Goal: Task Accomplishment & Management: Use online tool/utility

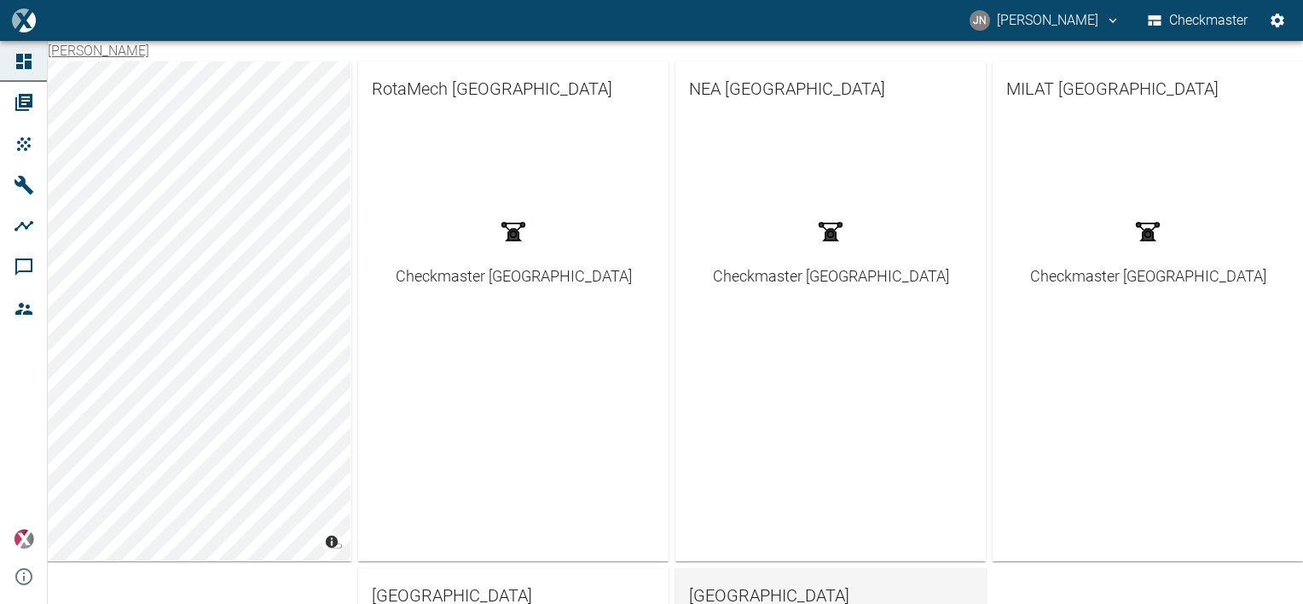
click at [755, 590] on span "[GEOGRAPHIC_DATA]" at bounding box center [830, 595] width 283 height 27
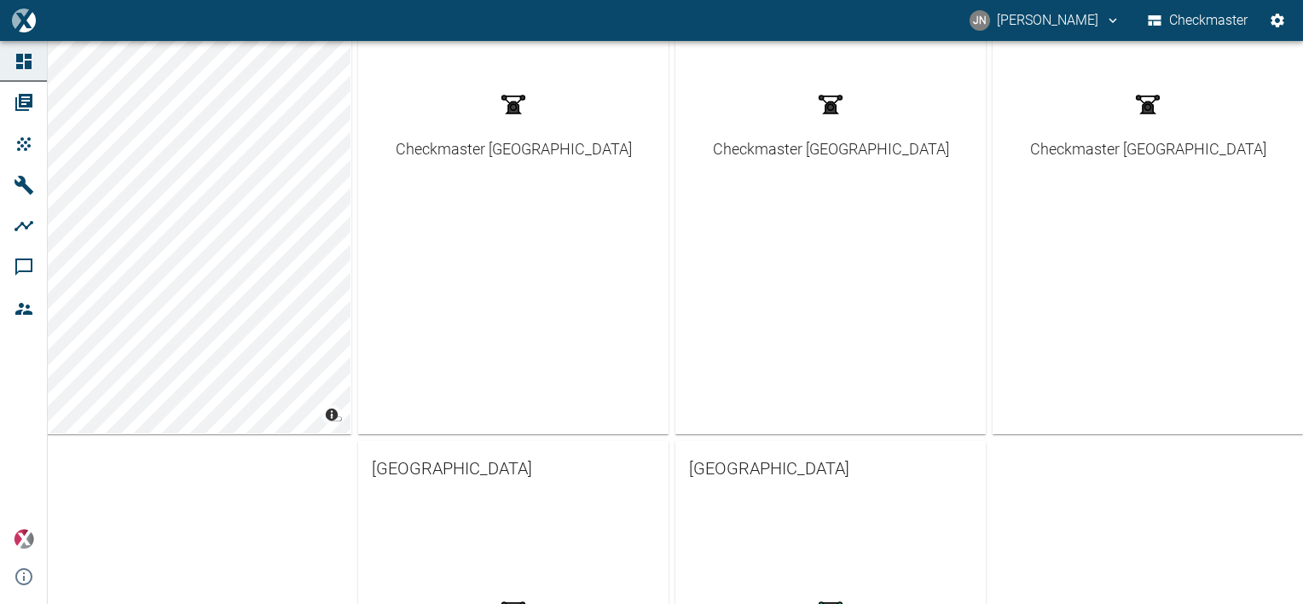
scroll to position [462, 0]
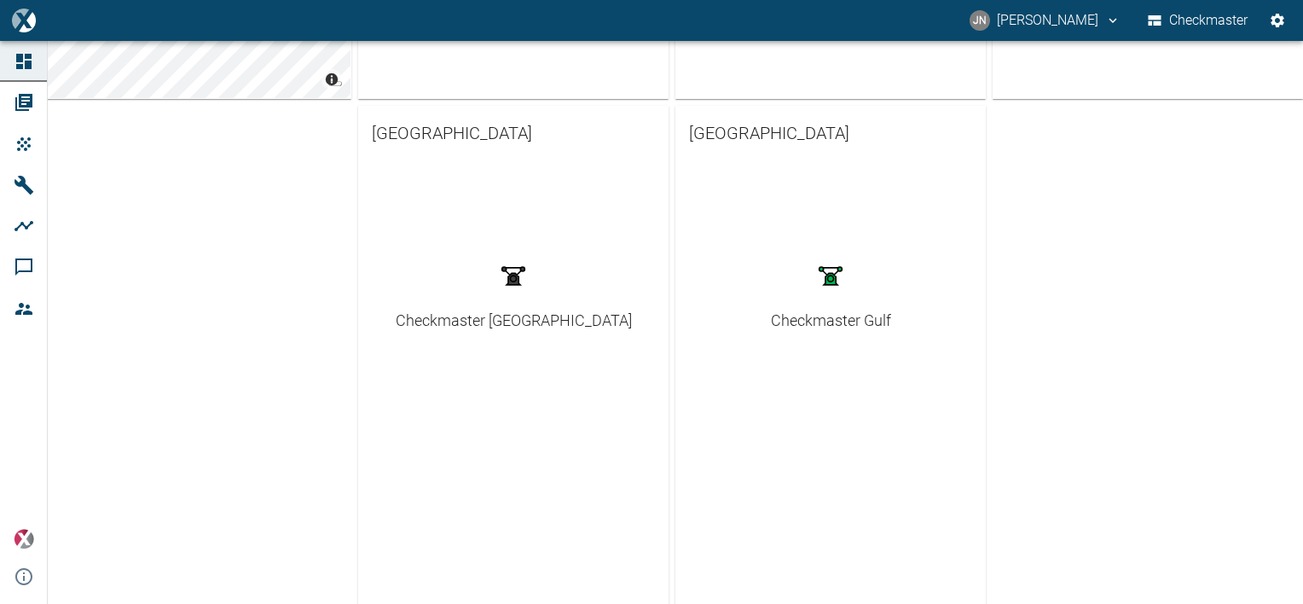
click at [849, 320] on div "Checkmaster Gulf" at bounding box center [831, 320] width 120 height 23
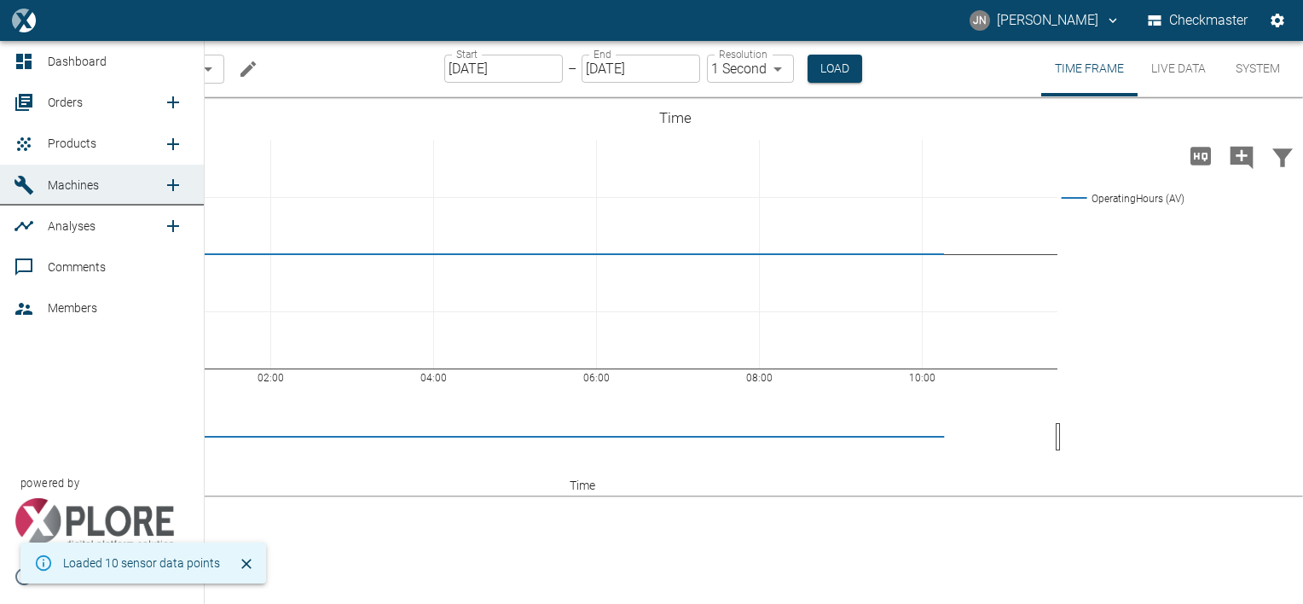
click at [171, 143] on icon "new /product/list/0" at bounding box center [173, 144] width 12 height 12
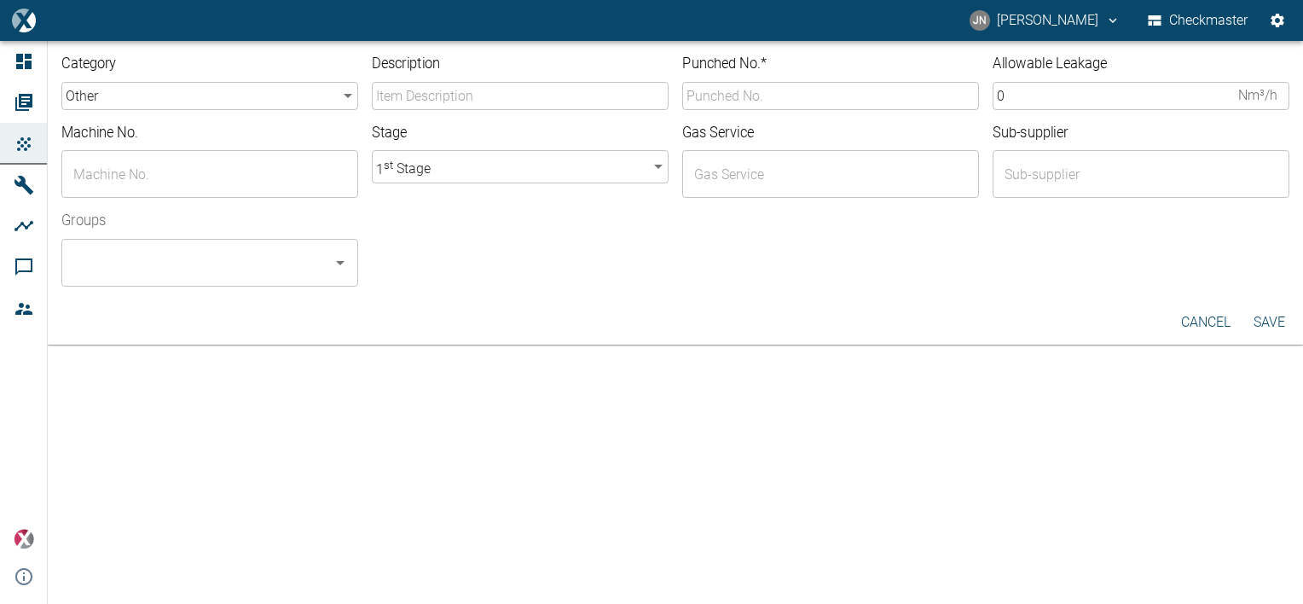
click at [286, 97] on body "[PERSON_NAME] [PERSON_NAME] Checkmaster Dashboard Orders Products Machines Anal…" at bounding box center [651, 302] width 1303 height 604
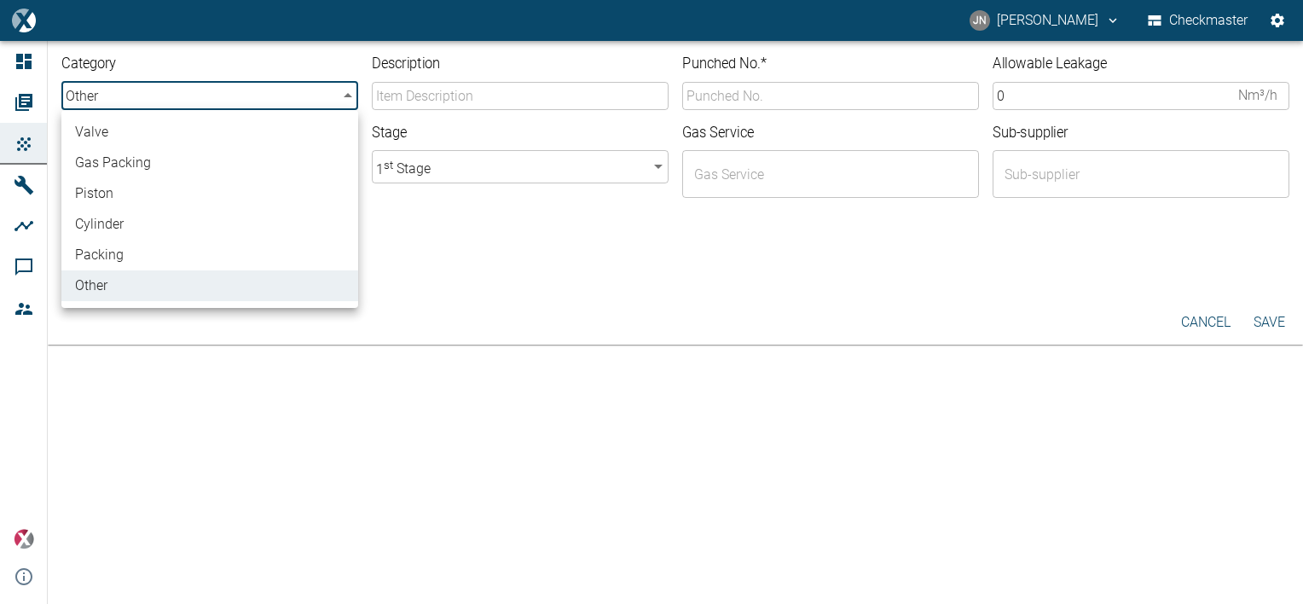
click at [141, 130] on li "valve" at bounding box center [209, 132] width 297 height 31
type input "valve"
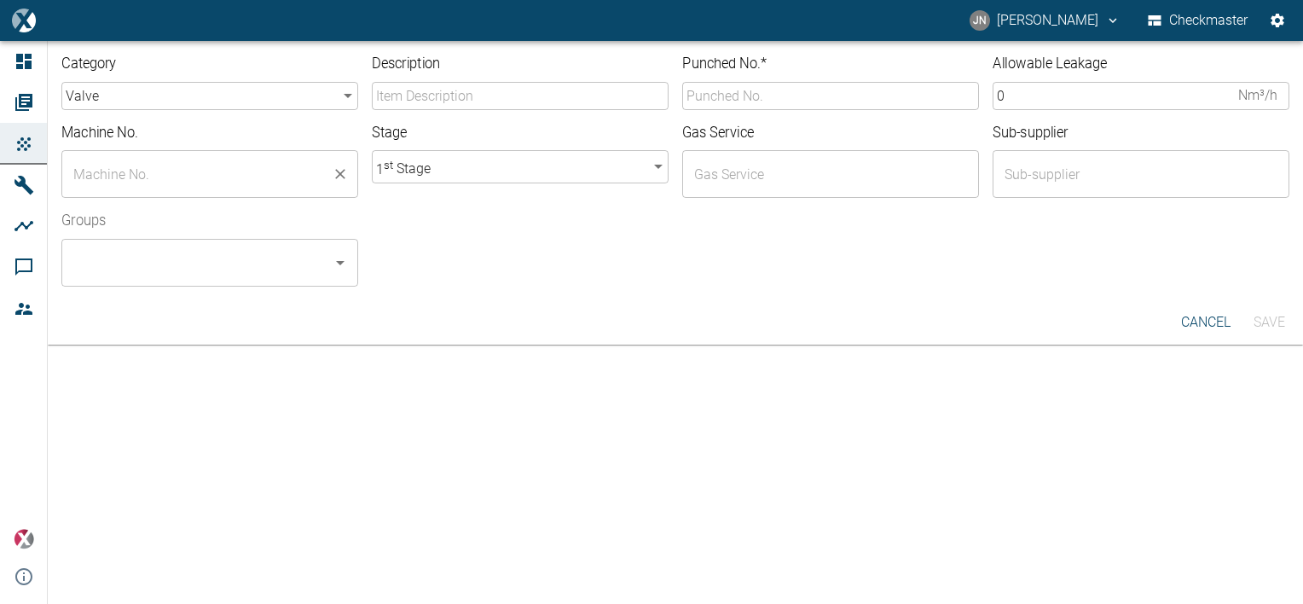
click at [177, 171] on input "text" at bounding box center [197, 174] width 256 height 32
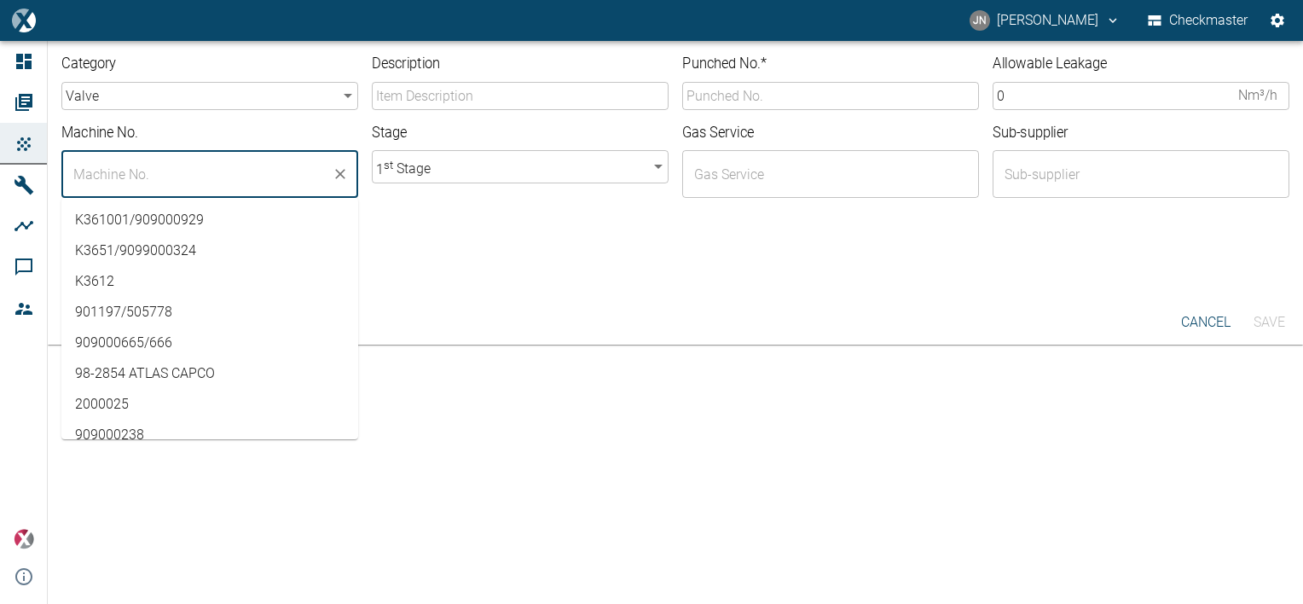
scroll to position [85, 0]
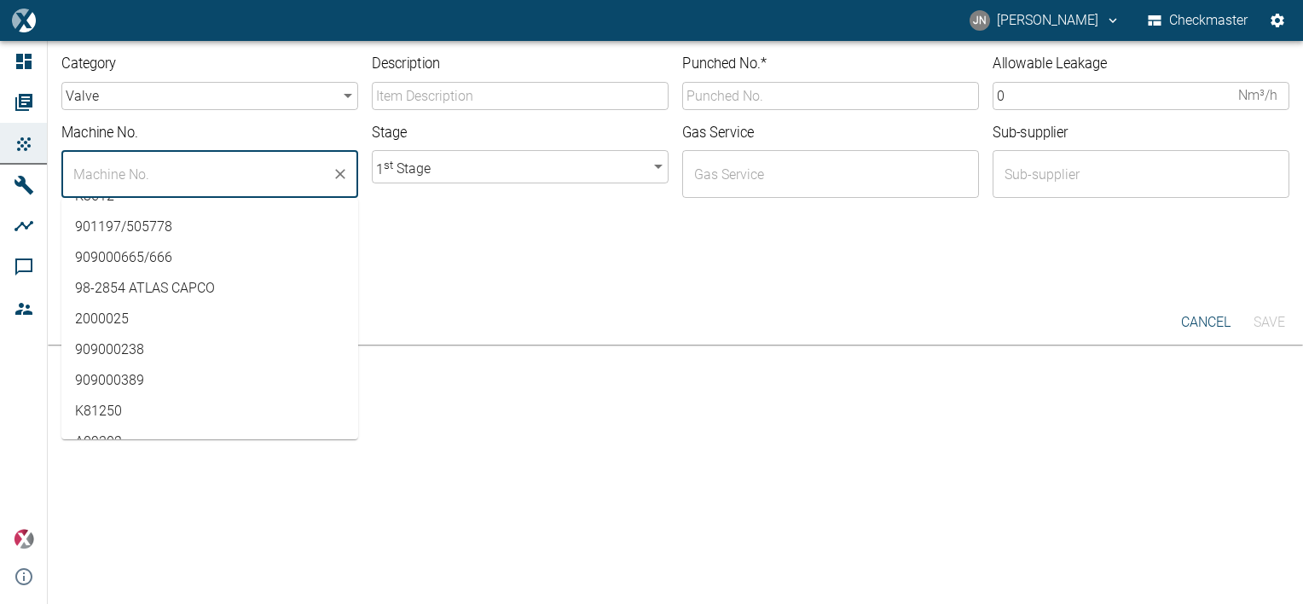
click at [119, 355] on li "909000238" at bounding box center [209, 349] width 297 height 31
type input "909000238"
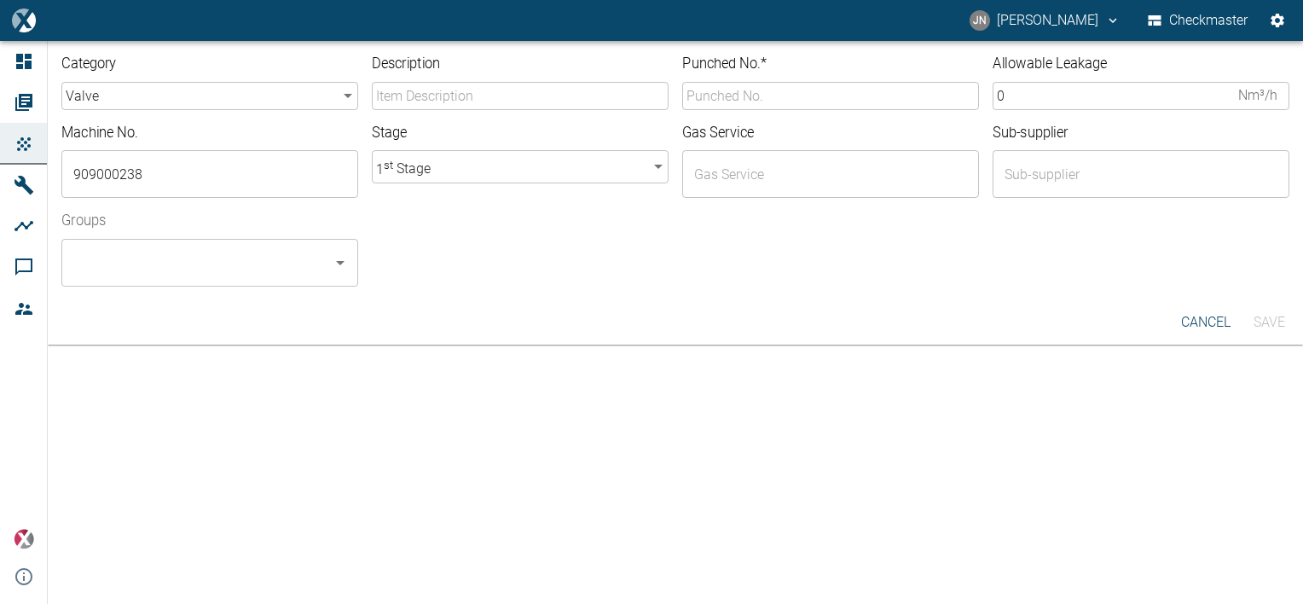
click at [540, 262] on div "Groups ​" at bounding box center [668, 242] width 1241 height 89
click at [435, 88] on input "Description" at bounding box center [520, 96] width 297 height 28
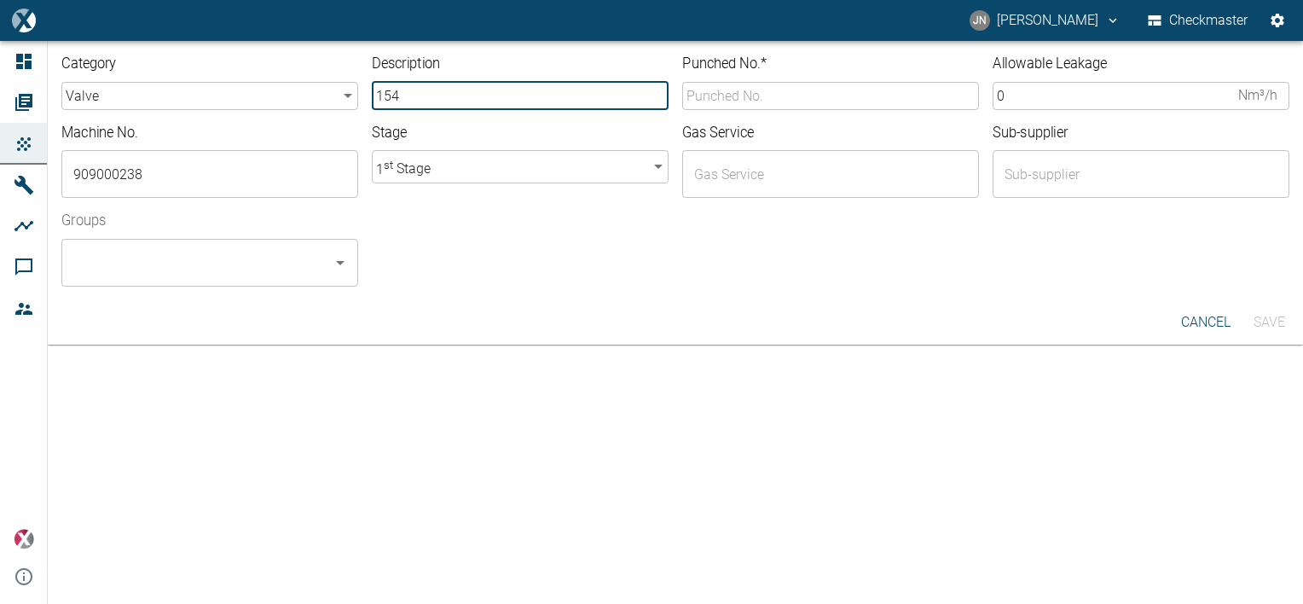
type input "154R Suction valve"
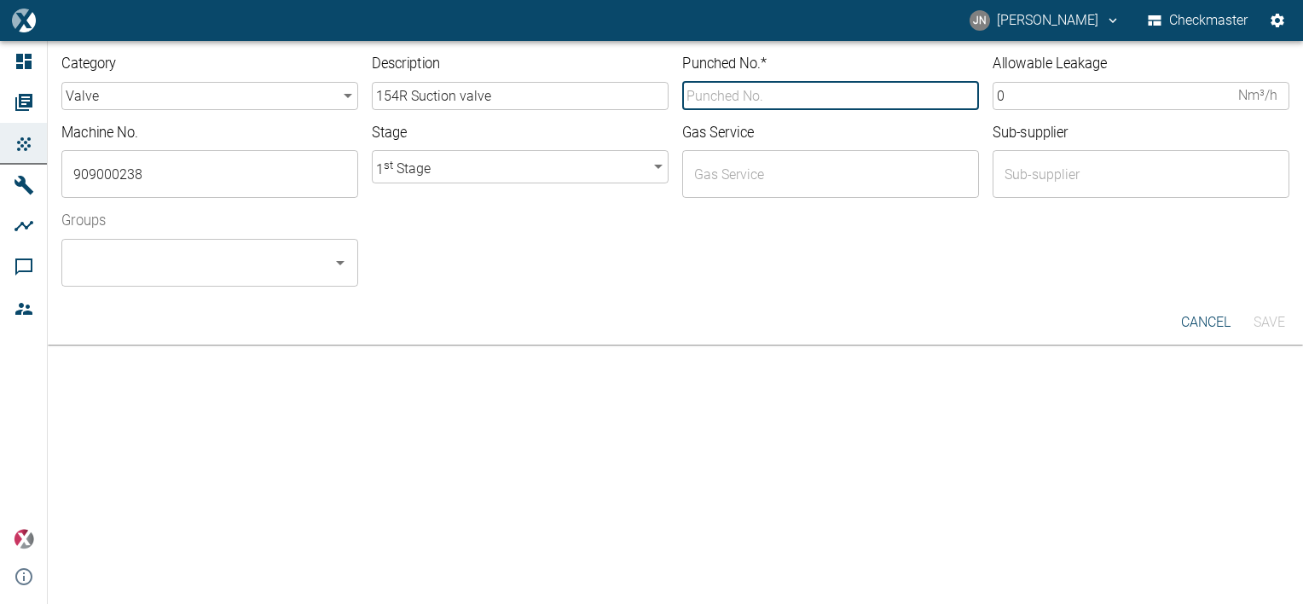
click at [726, 90] on input "Punched No. *" at bounding box center [830, 96] width 297 height 28
type input "10-5739"
click at [716, 176] on input "text" at bounding box center [818, 174] width 256 height 32
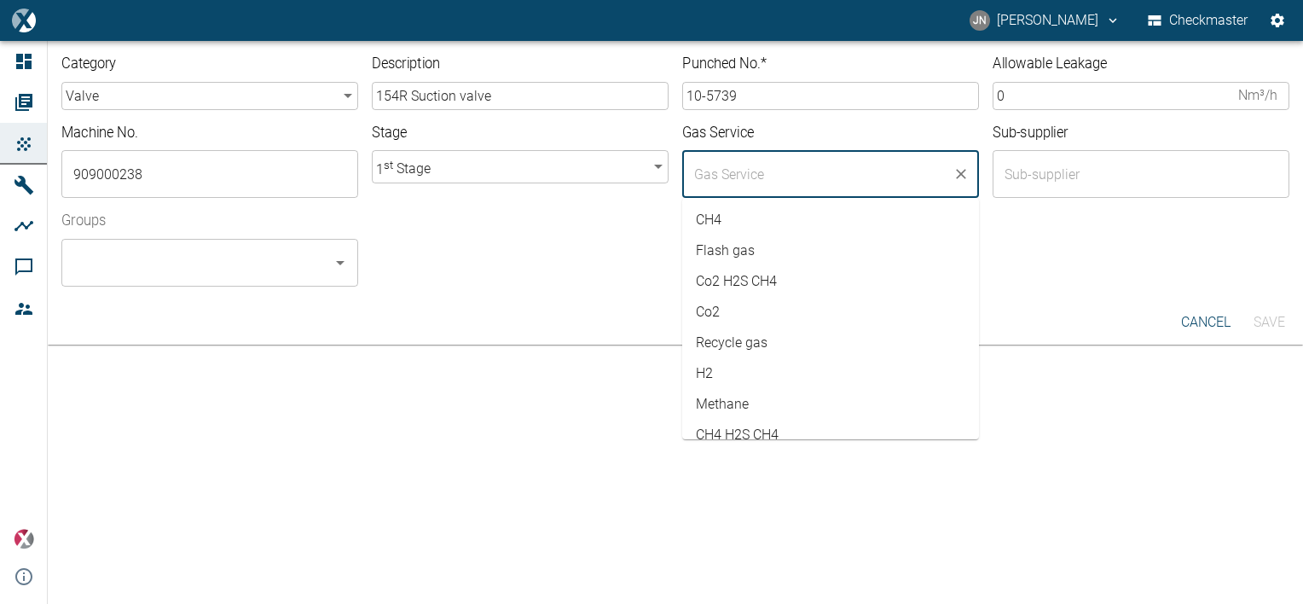
click at [716, 315] on li "Co2" at bounding box center [830, 312] width 297 height 31
type input "Co2"
click at [590, 240] on div "Groups ​" at bounding box center [668, 242] width 1241 height 89
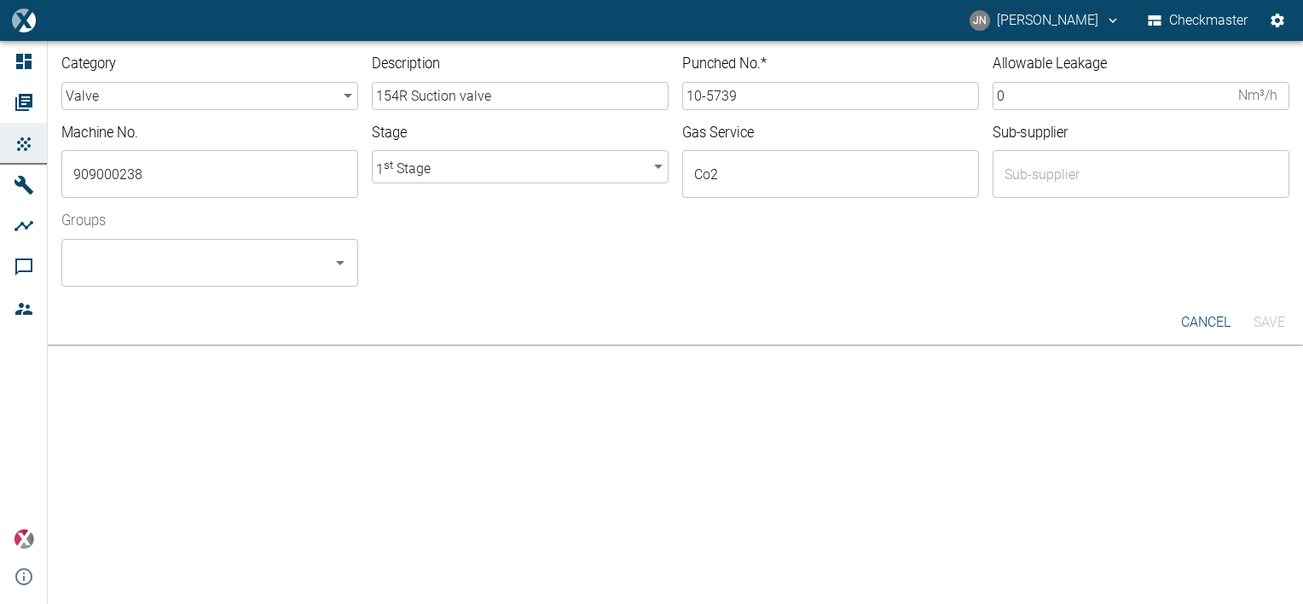
click at [1020, 99] on input "0" at bounding box center [1112, 96] width 239 height 28
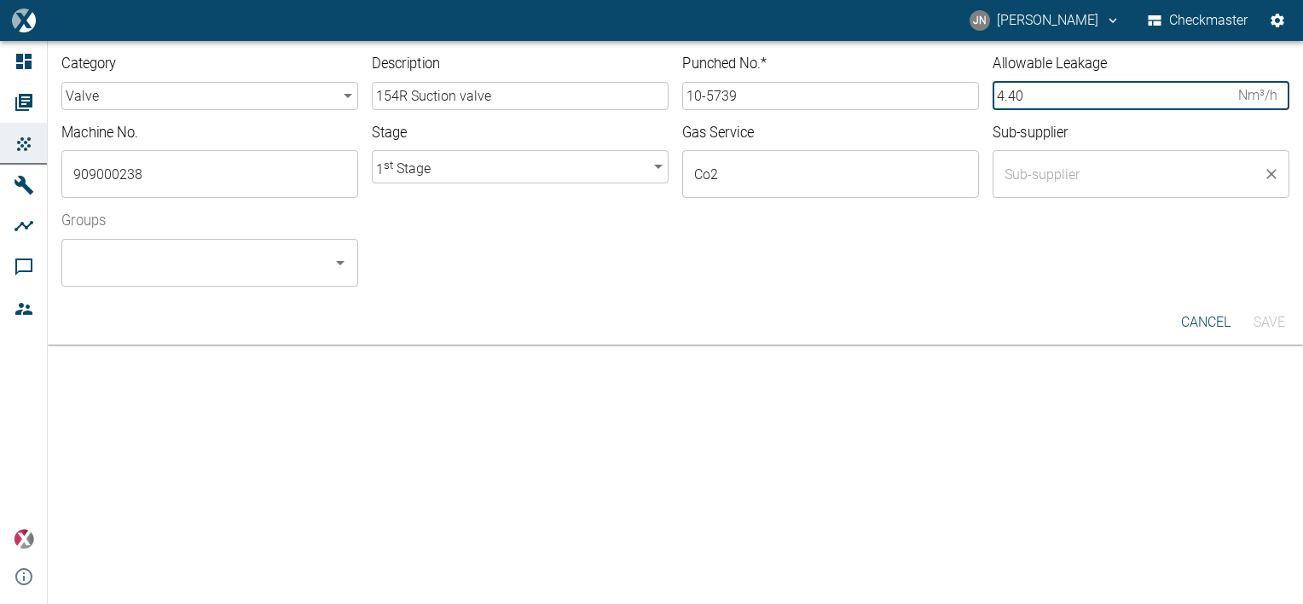
type input "4.40"
click at [1040, 180] on input "text" at bounding box center [1128, 174] width 256 height 32
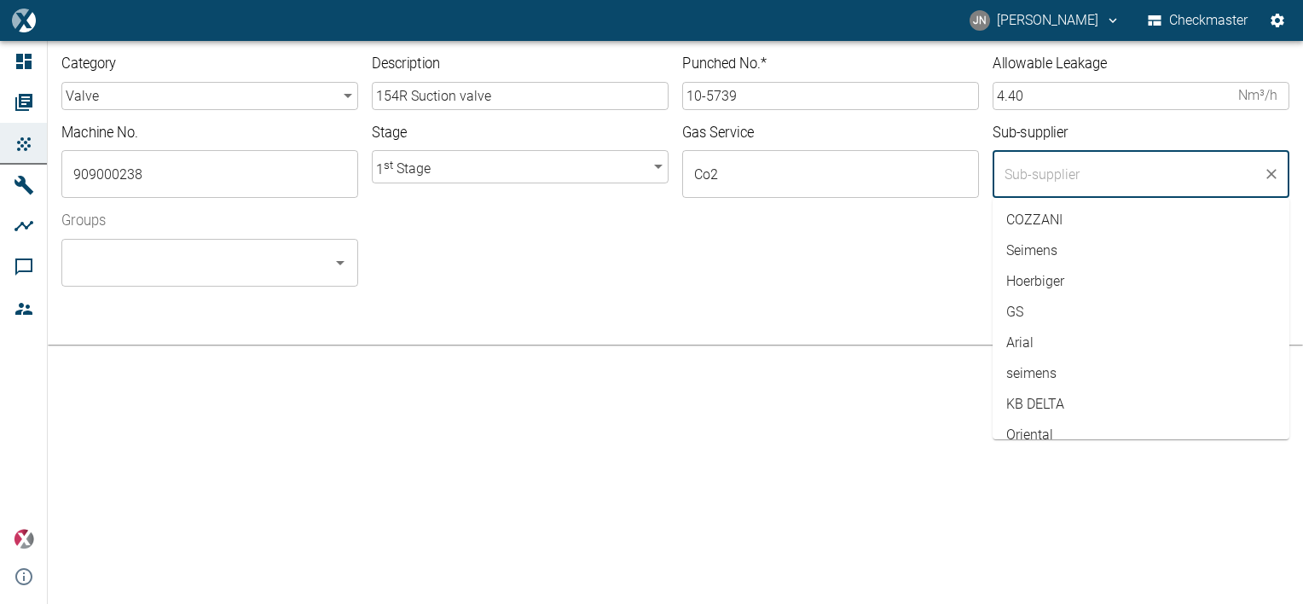
click at [1033, 281] on li "Hoerbiger" at bounding box center [1141, 281] width 297 height 31
type input "Hoerbiger"
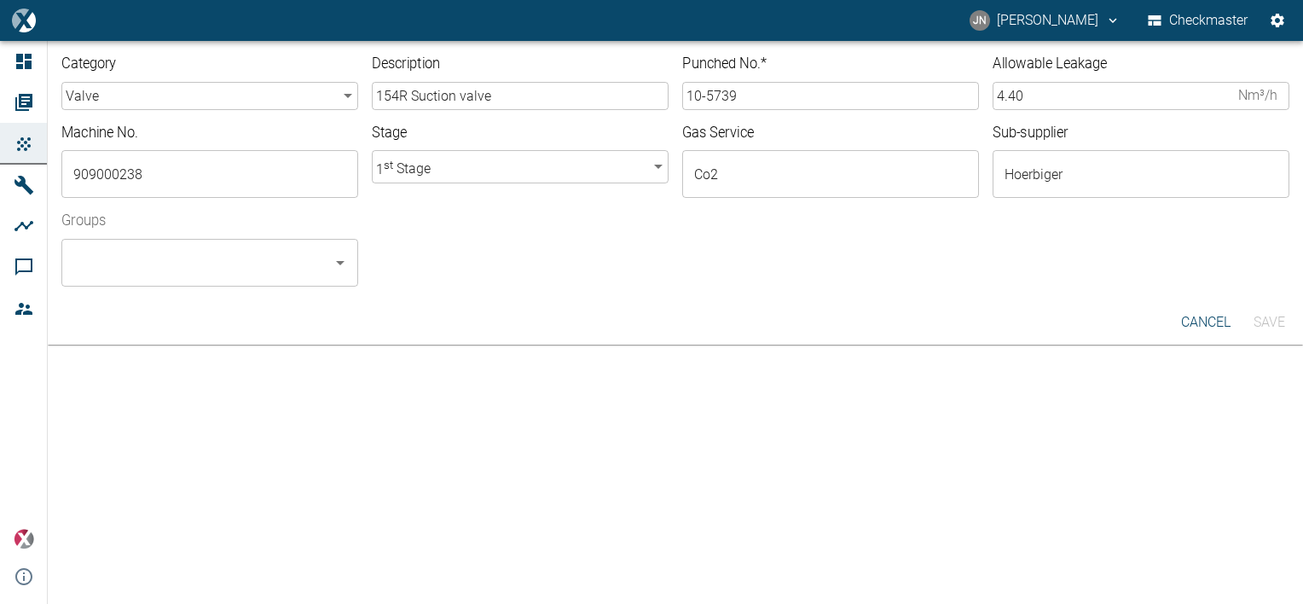
click at [664, 229] on div "Groups ​" at bounding box center [668, 242] width 1241 height 89
click at [341, 258] on icon "Open" at bounding box center [340, 262] width 20 height 20
click at [113, 314] on li "Checkmaster - ALL" at bounding box center [209, 308] width 297 height 31
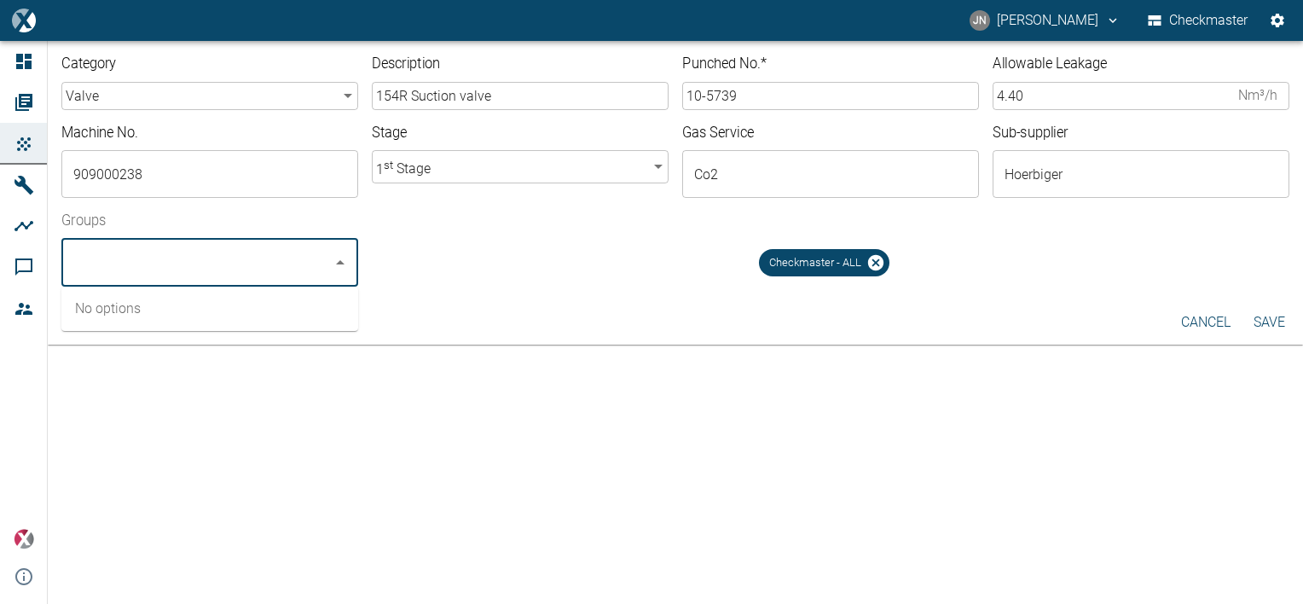
click at [541, 258] on div "Checkmaster - ALL" at bounding box center [830, 255] width 917 height 61
click at [1270, 327] on button "Save" at bounding box center [1268, 322] width 55 height 31
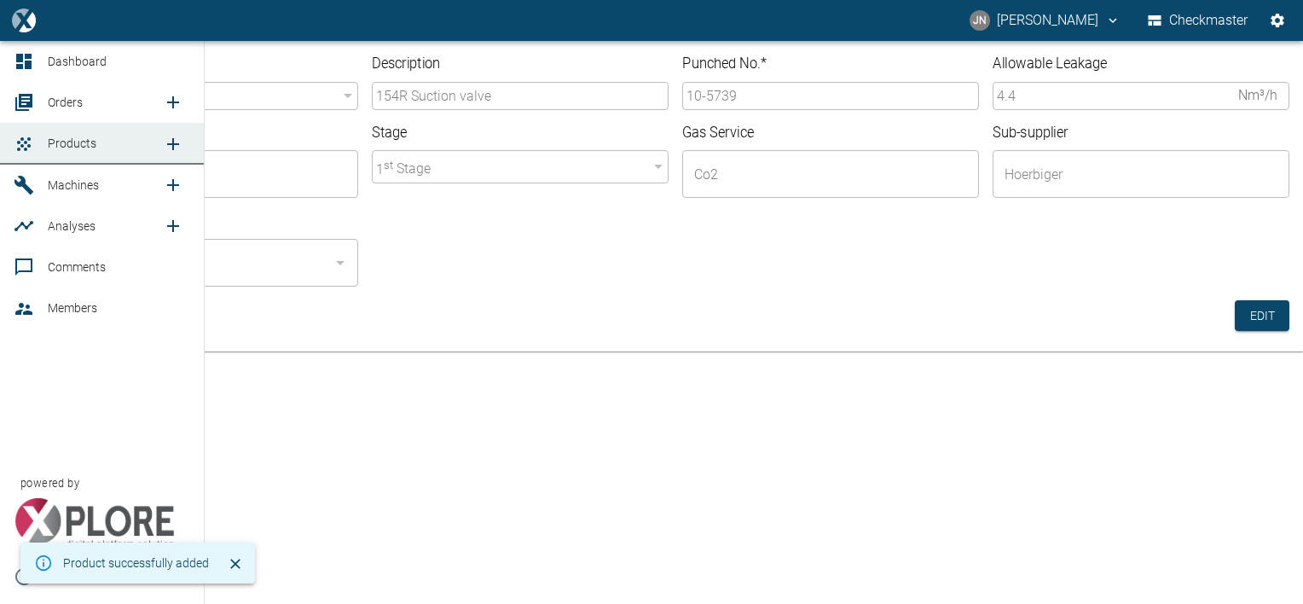
click at [172, 99] on icon "new /order/list/0" at bounding box center [173, 102] width 12 height 12
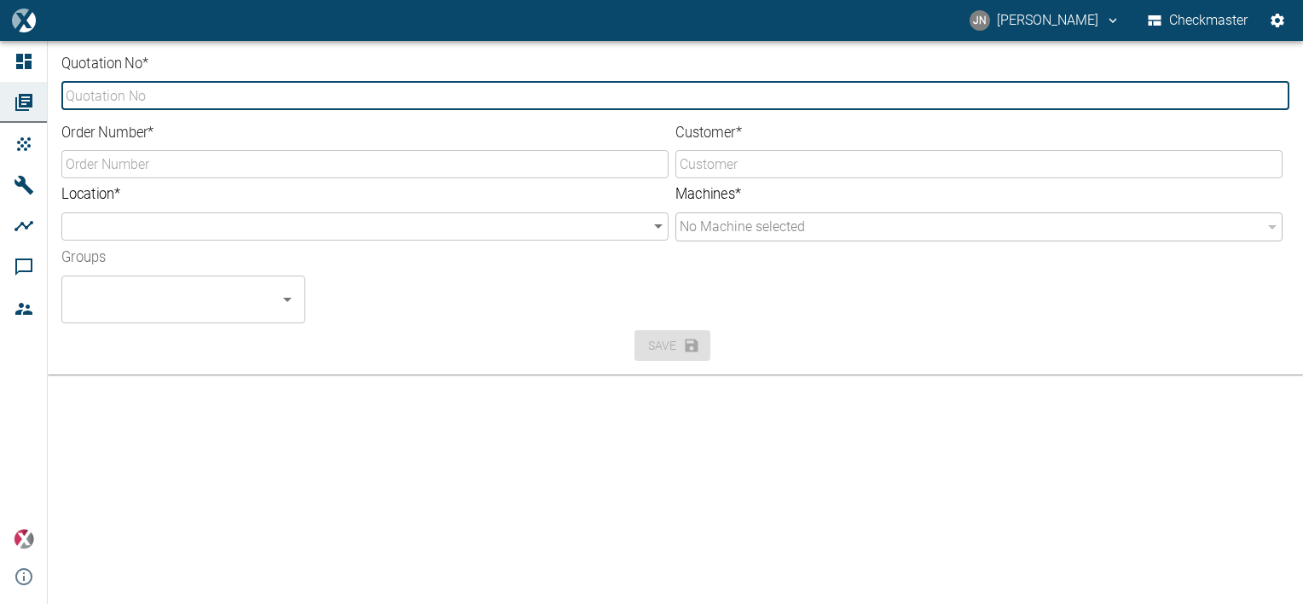
click at [137, 95] on input "Quotation No *" at bounding box center [675, 96] width 1228 height 28
type input "G25-0089"
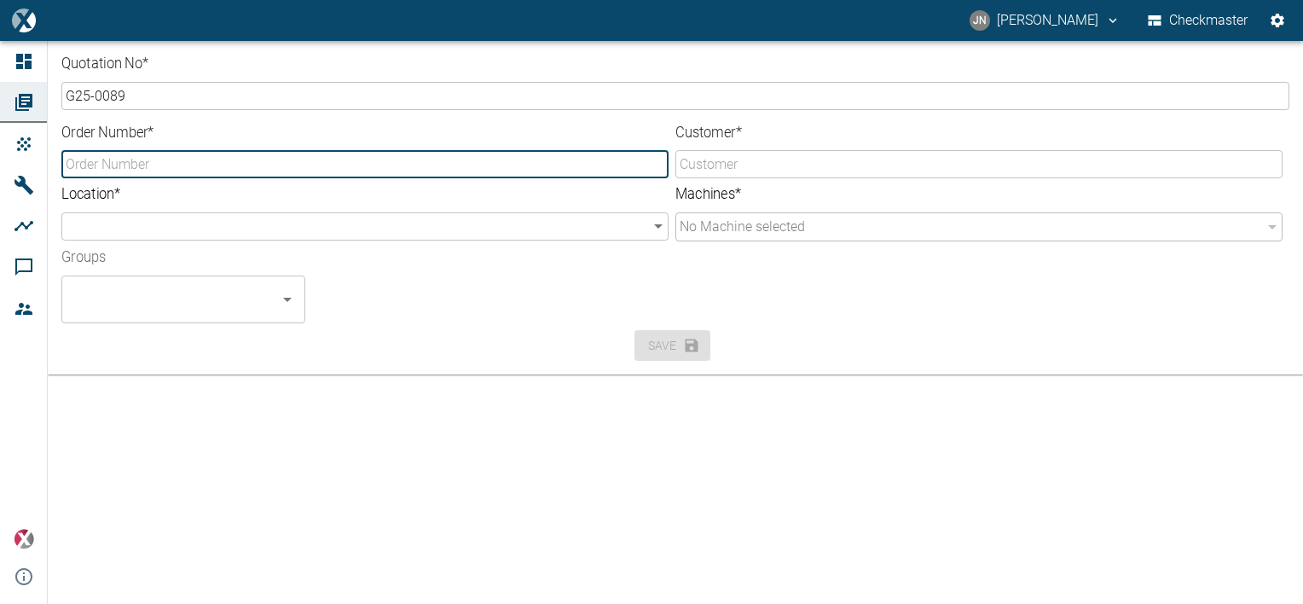
click at [152, 167] on input "Order Number *" at bounding box center [364, 164] width 607 height 28
type input "855702"
click at [147, 219] on body "JN Jayan Nair Checkmaster Dashboard Orders Products Machines Analyses Comments …" at bounding box center [651, 302] width 1303 height 604
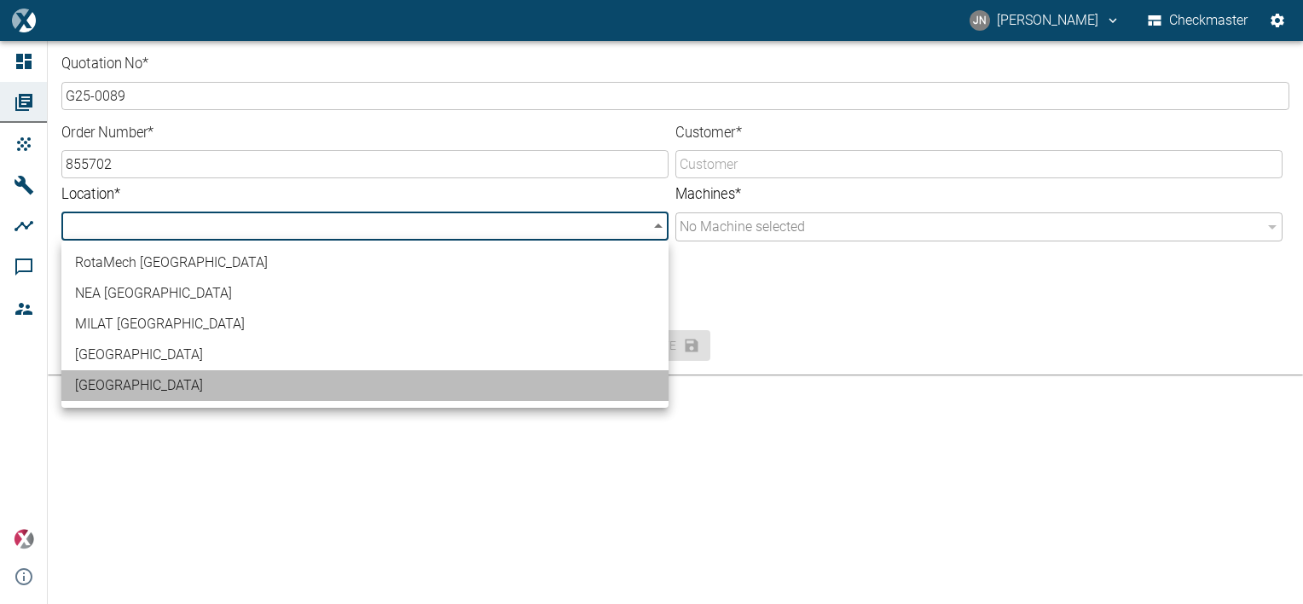
click at [114, 385] on li "[GEOGRAPHIC_DATA]" at bounding box center [364, 385] width 607 height 31
type input "b3608371-b86c-4ea3-bb55-b254703e7039"
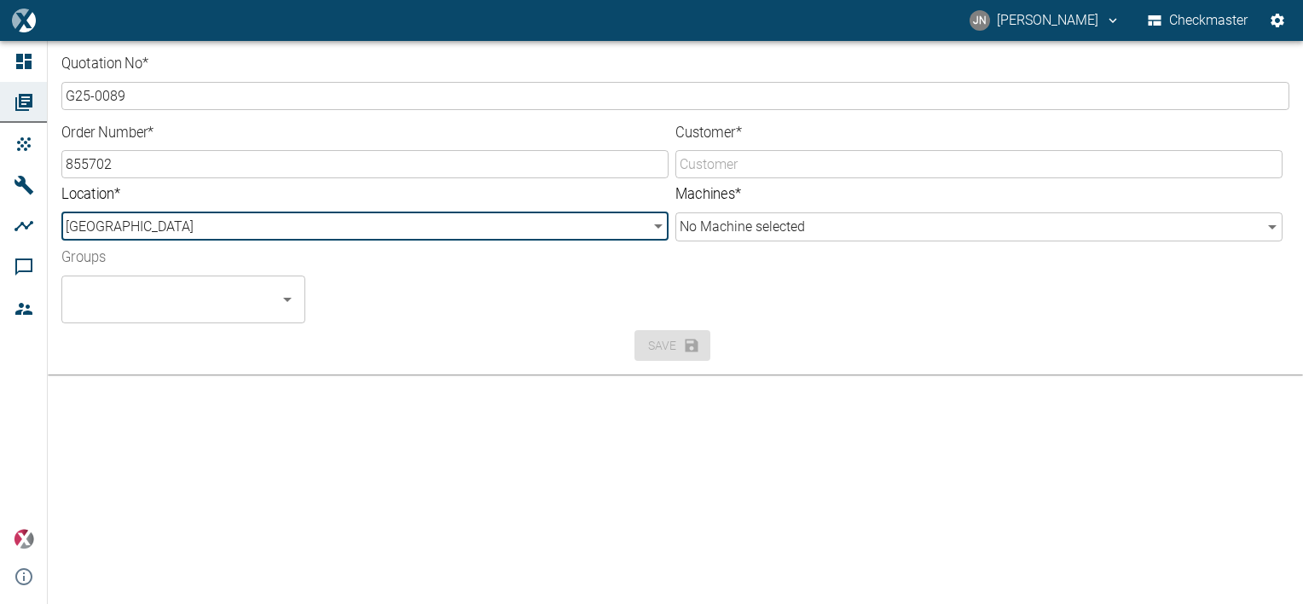
click at [726, 164] on input "Customer *" at bounding box center [978, 164] width 607 height 28
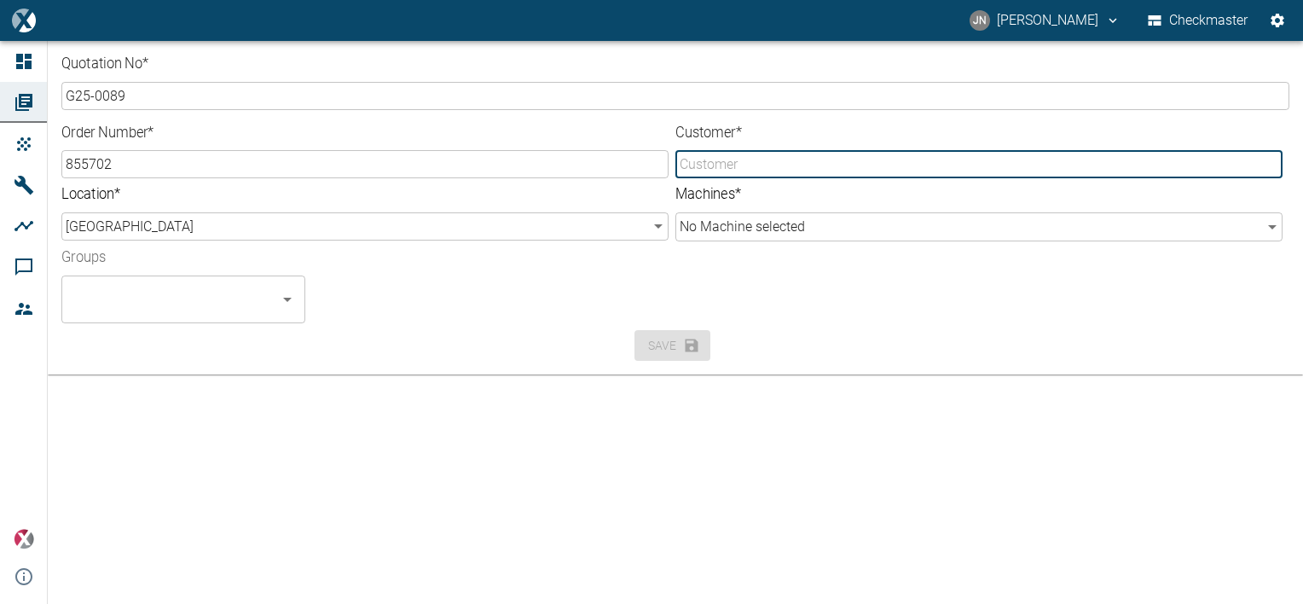
type input "SEWA"
click at [797, 218] on body "JN Jayan Nair Checkmaster Dashboard Orders Products Machines Analyses Comments …" at bounding box center [651, 302] width 1303 height 604
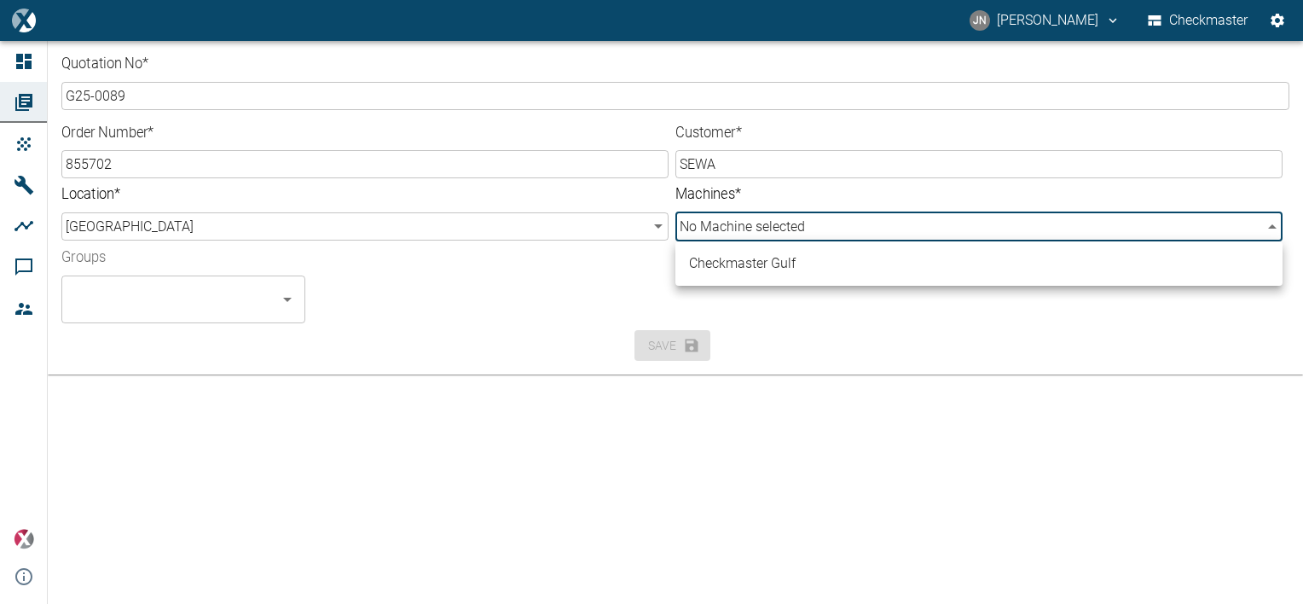
click at [765, 269] on li "Checkmaster Gulf" at bounding box center [978, 263] width 607 height 31
type input "a9573261-b34e-463c-a649-ade8f1301289"
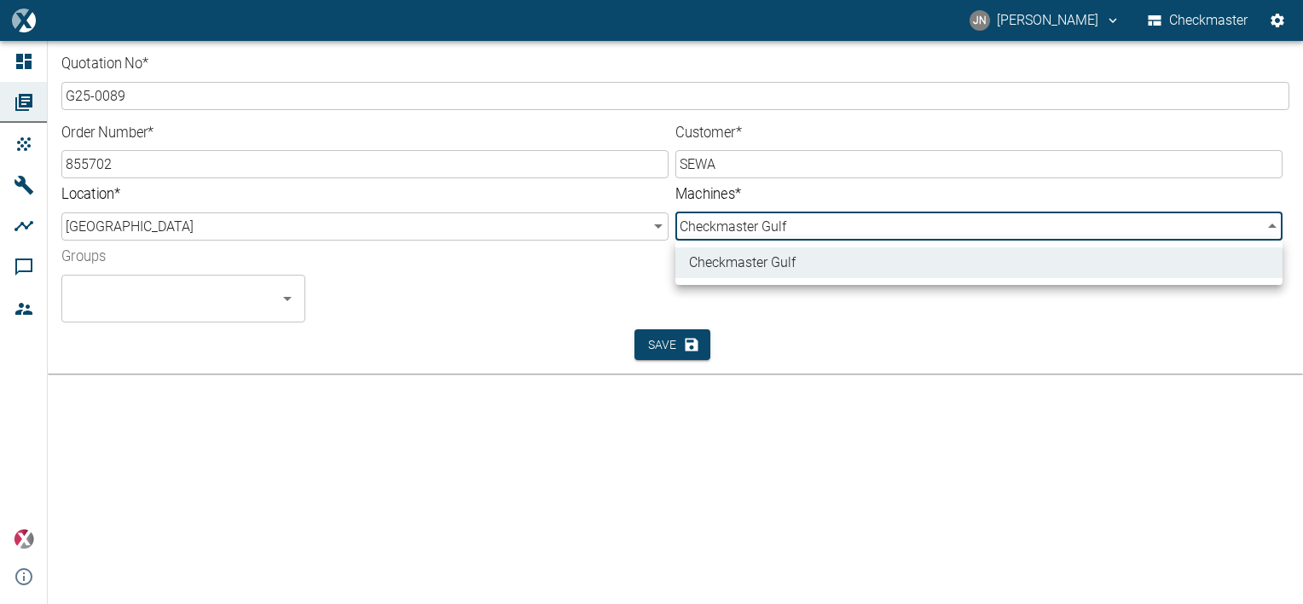
click at [173, 304] on div at bounding box center [651, 302] width 1303 height 604
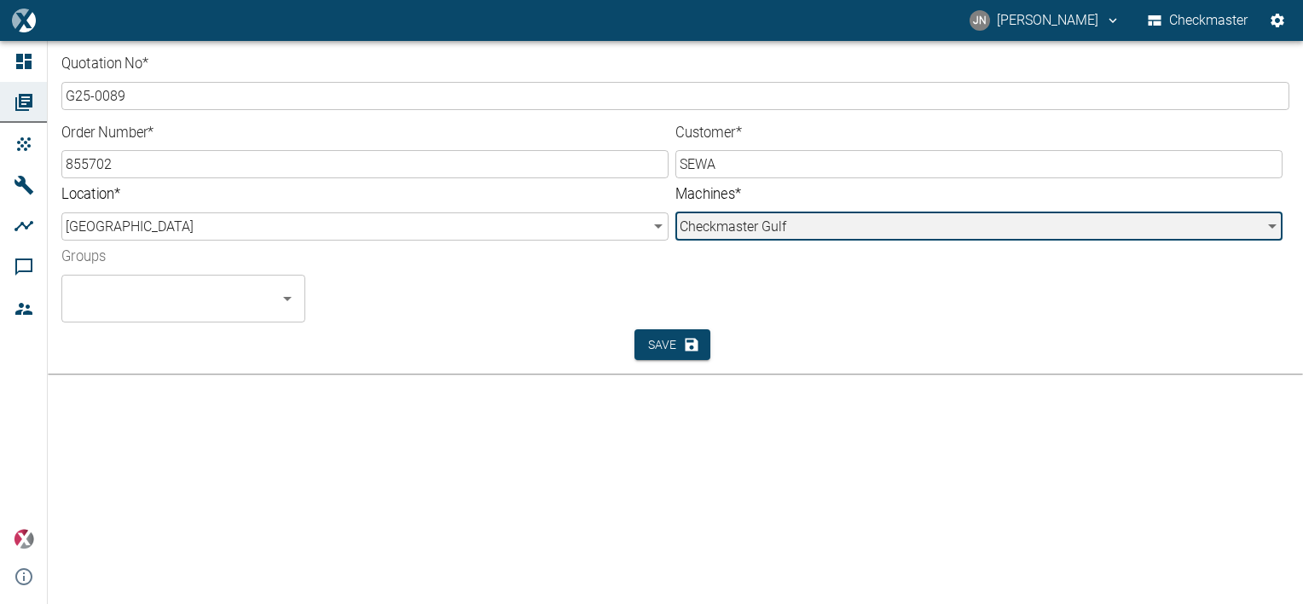
click at [298, 298] on button "Open" at bounding box center [287, 298] width 24 height 24
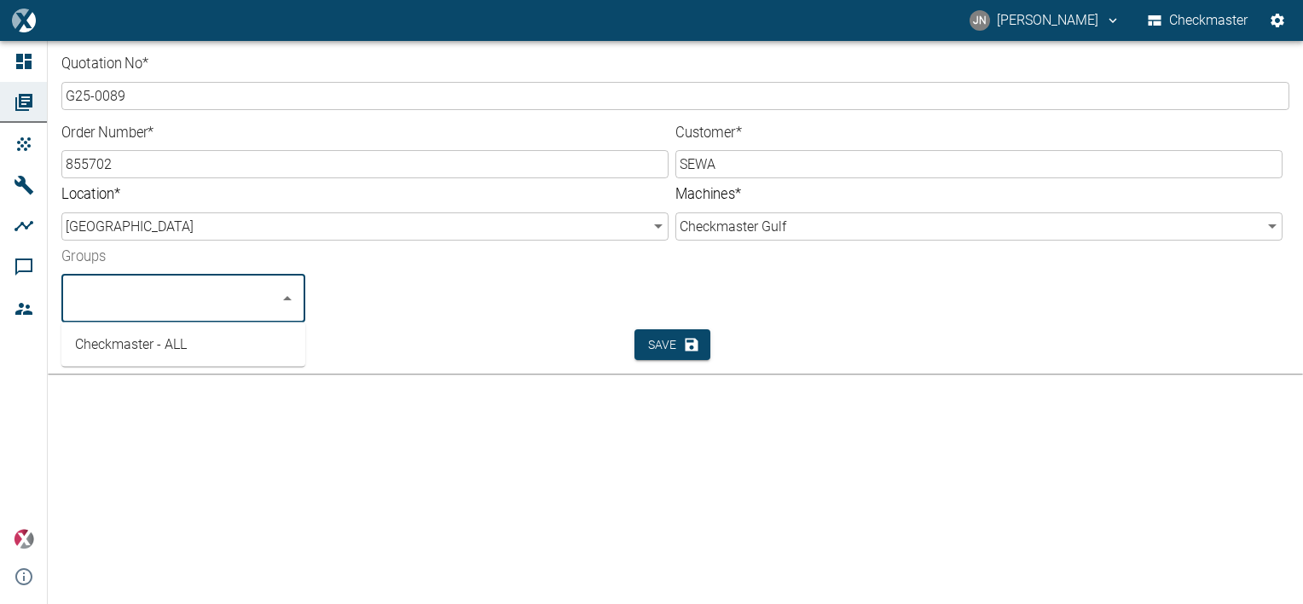
click at [136, 343] on li "Checkmaster - ALL" at bounding box center [183, 344] width 244 height 31
click at [452, 308] on div "Checkmaster - ALL" at bounding box center [698, 291] width 759 height 61
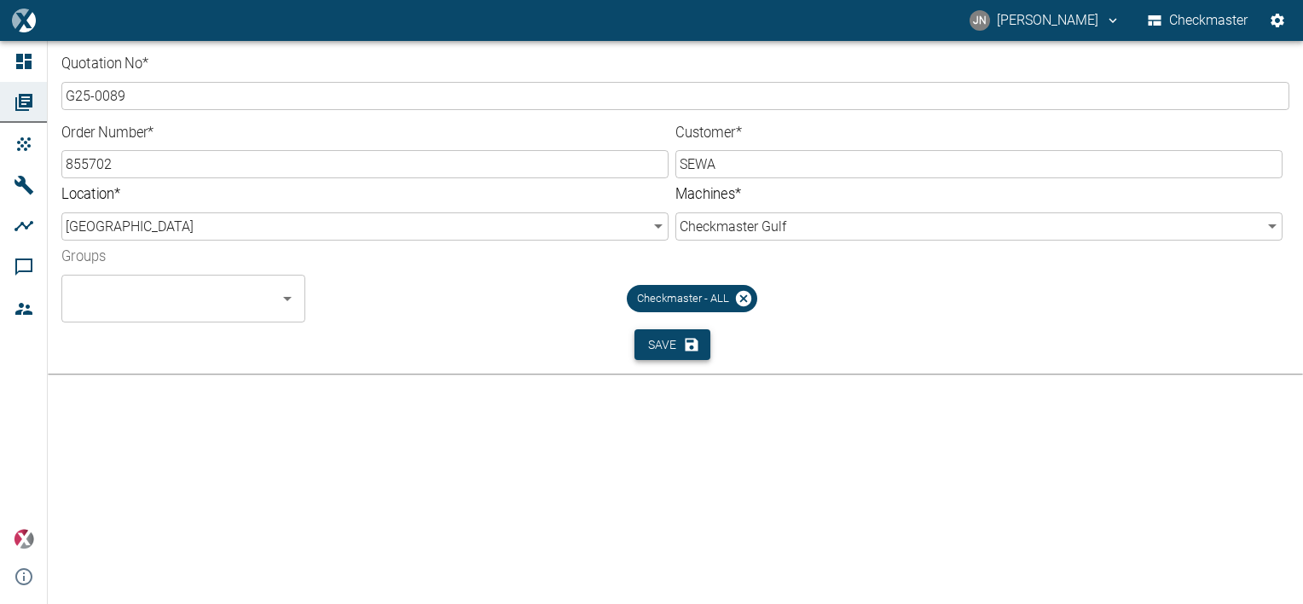
click at [648, 345] on button "Save" at bounding box center [672, 345] width 76 height 32
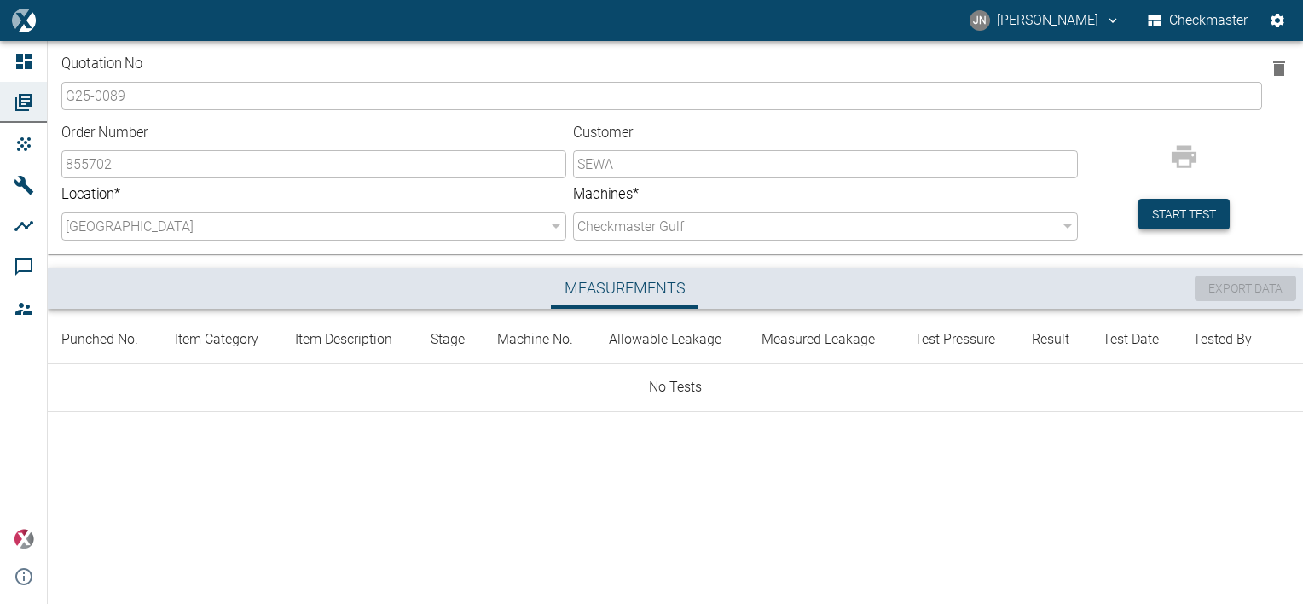
click at [1194, 218] on button "Start test" at bounding box center [1183, 215] width 91 height 32
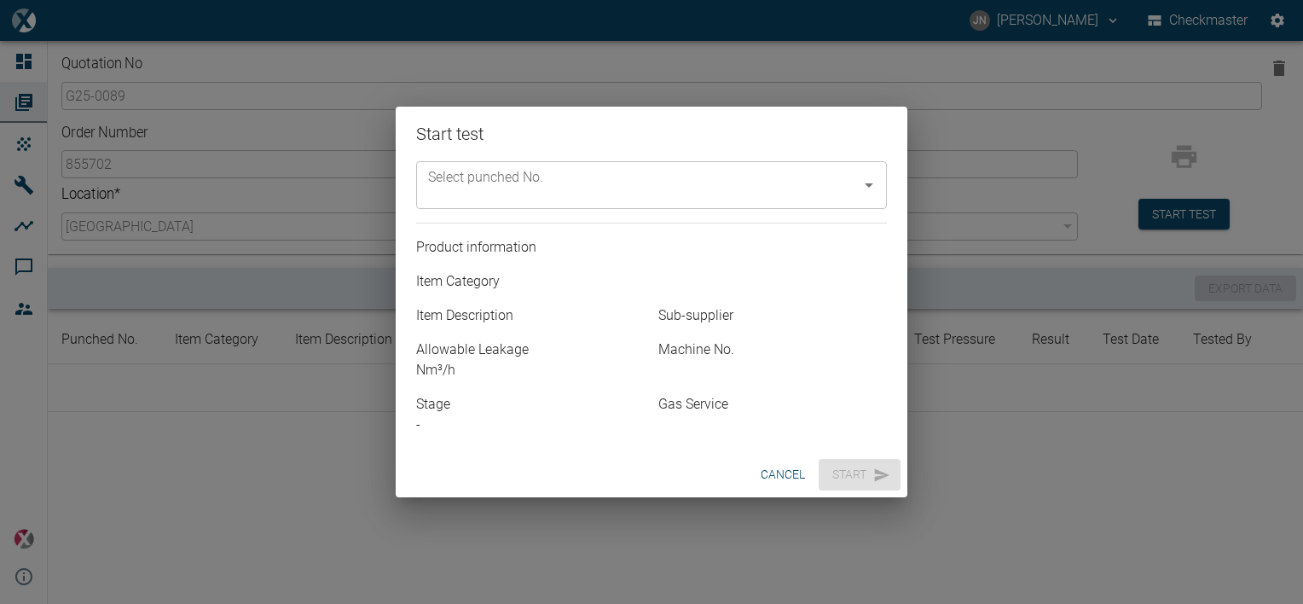
click at [873, 185] on icon "Open" at bounding box center [869, 185] width 20 height 20
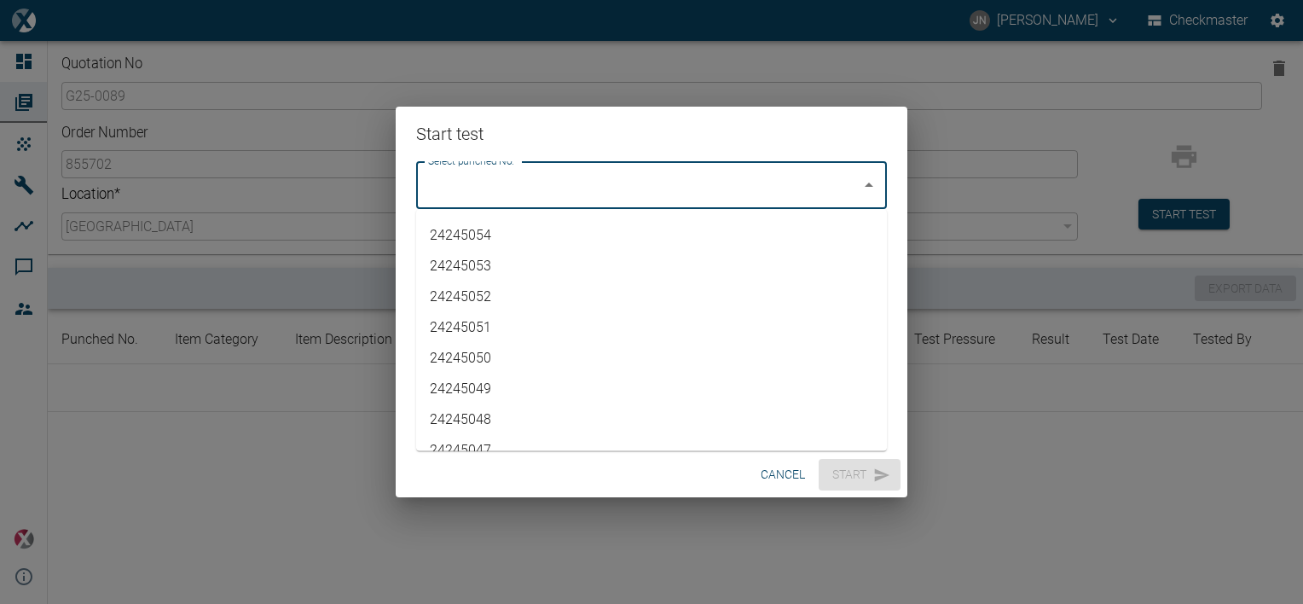
scroll to position [3946, 0]
click at [477, 429] on li "10-5739" at bounding box center [651, 429] width 471 height 31
type input "10-5739"
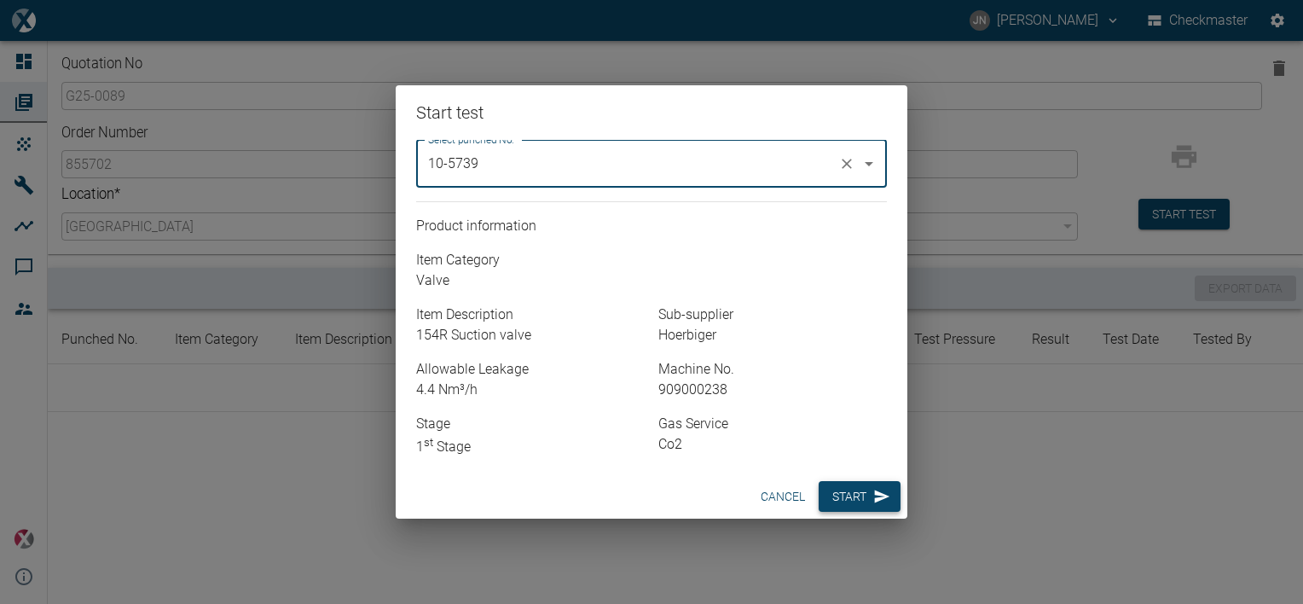
click at [842, 495] on button "Start" at bounding box center [860, 497] width 82 height 32
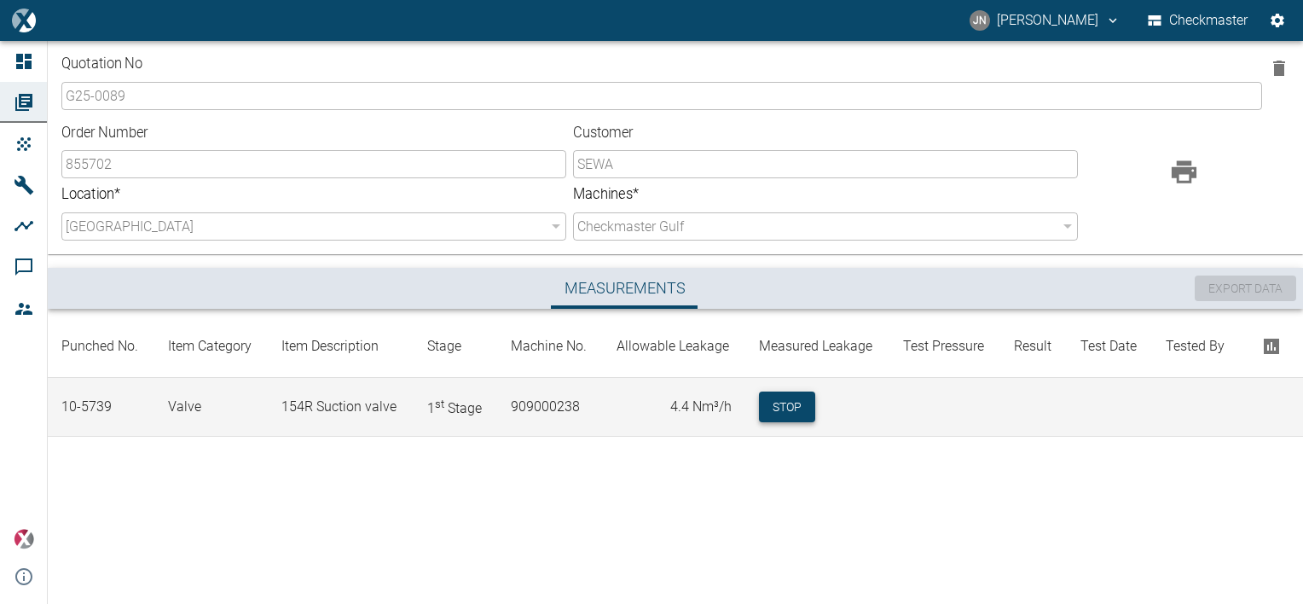
click at [784, 405] on button "Stop" at bounding box center [787, 407] width 56 height 32
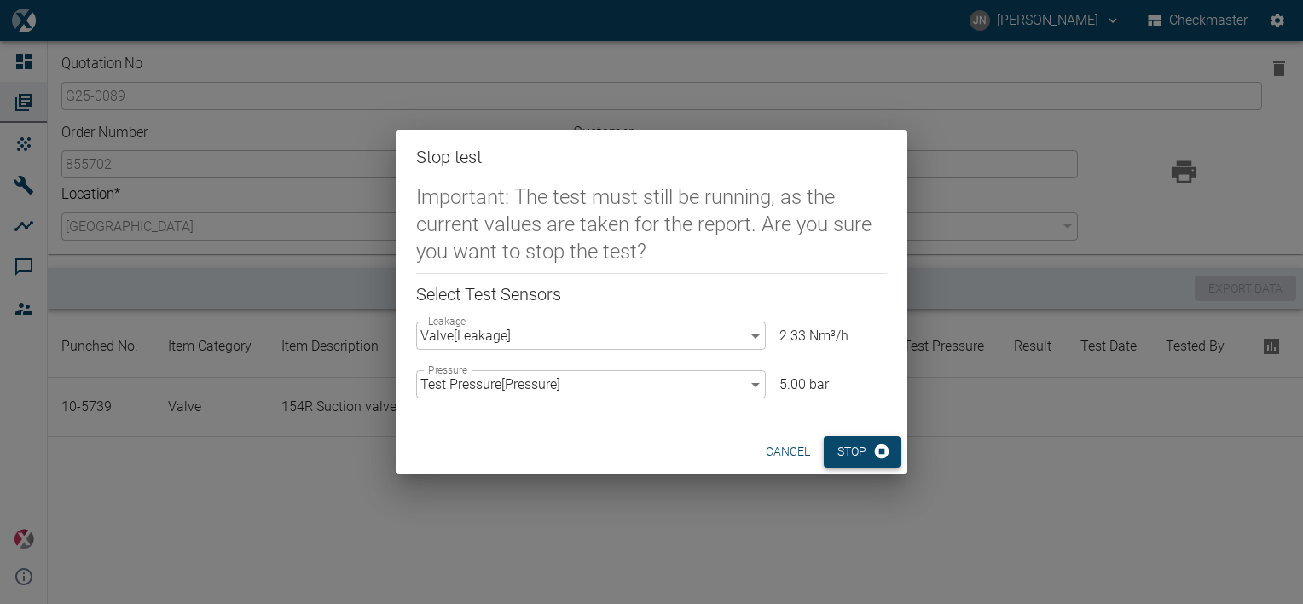
click at [865, 447] on button "Stop" at bounding box center [862, 452] width 77 height 32
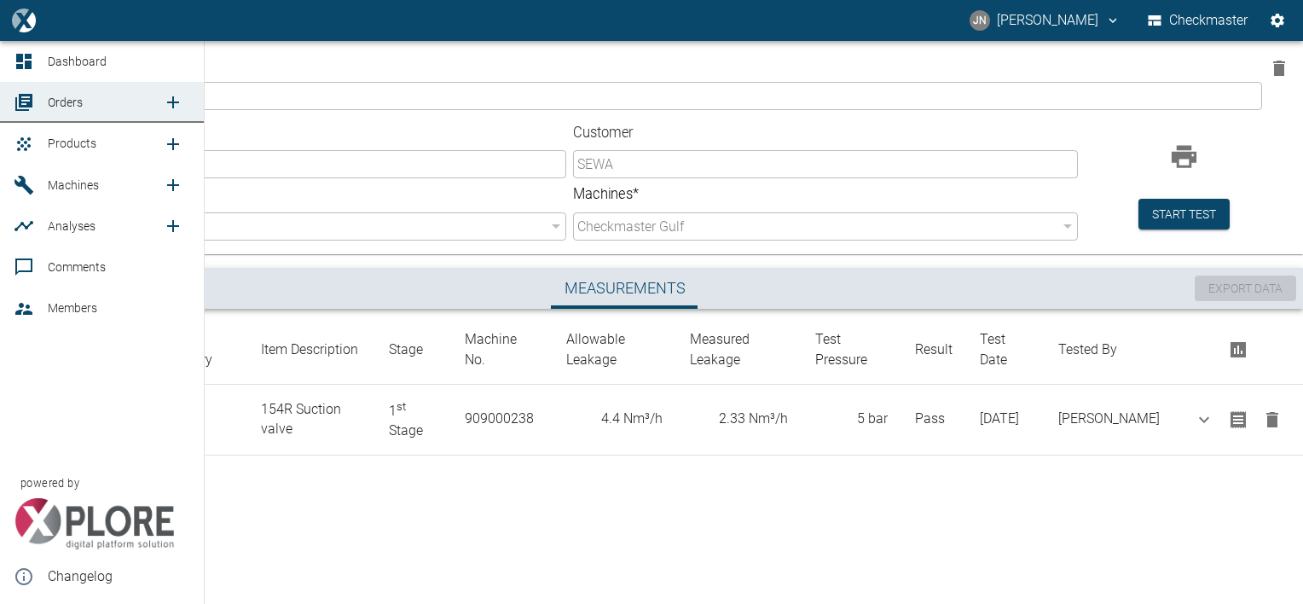
click at [77, 147] on span "Products" at bounding box center [72, 143] width 49 height 14
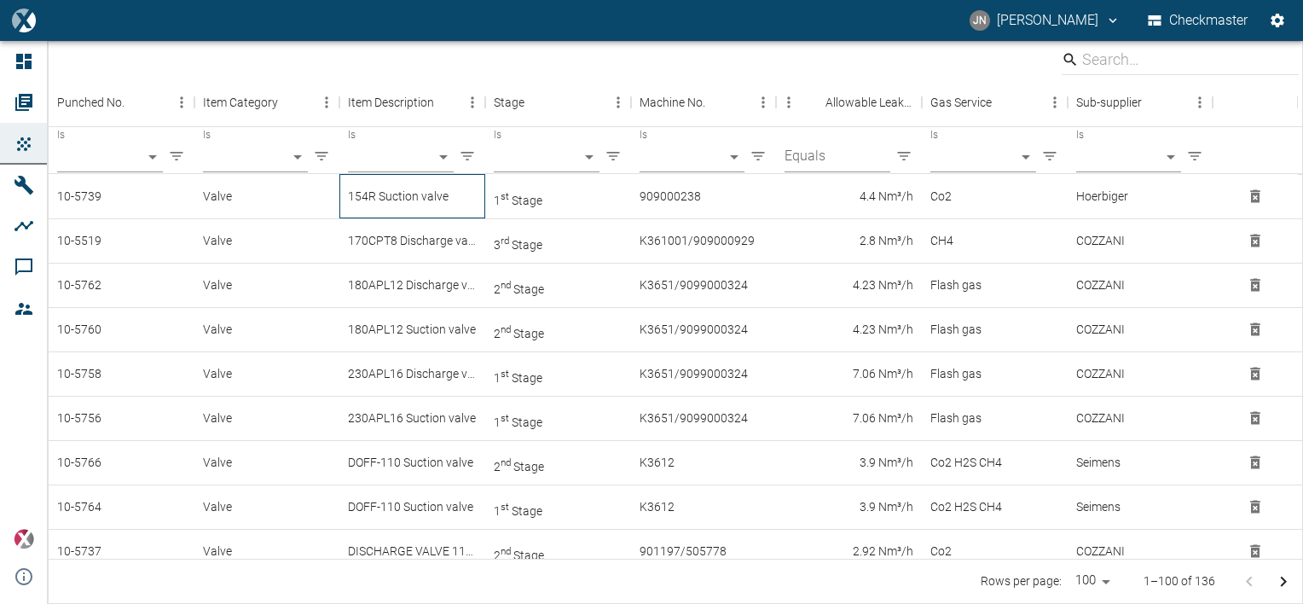
click at [411, 190] on div "154R Suction valve" at bounding box center [412, 196] width 146 height 44
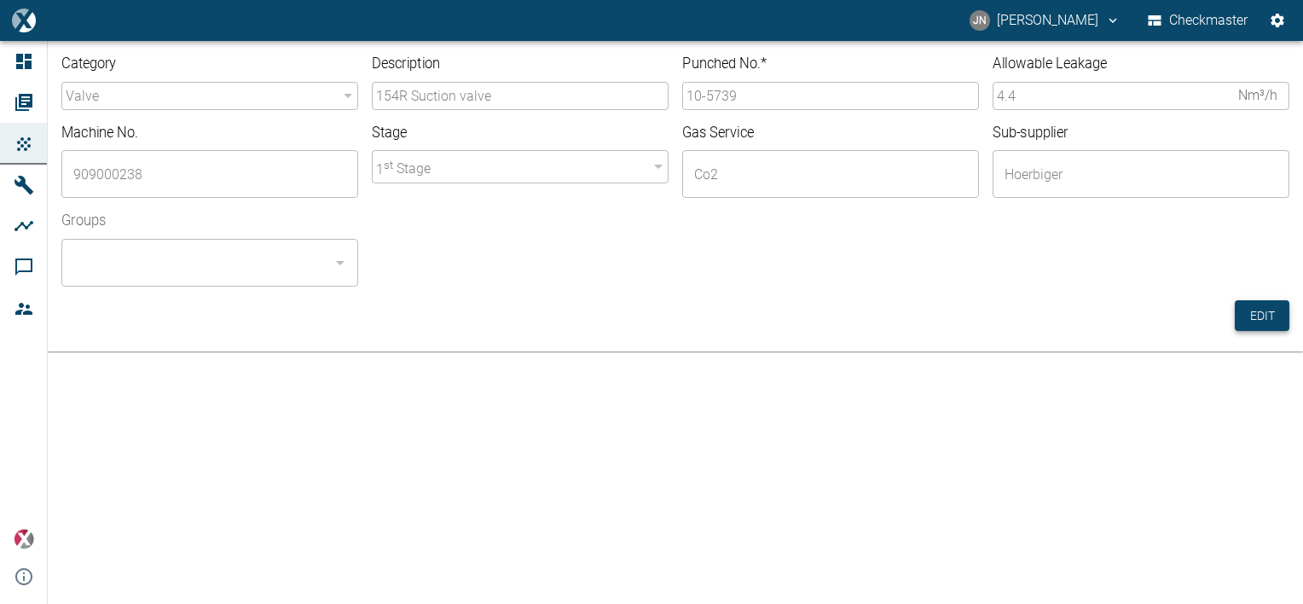
click at [1259, 310] on button "Edit" at bounding box center [1262, 316] width 55 height 32
click at [757, 94] on input "10-5739" at bounding box center [830, 96] width 297 height 28
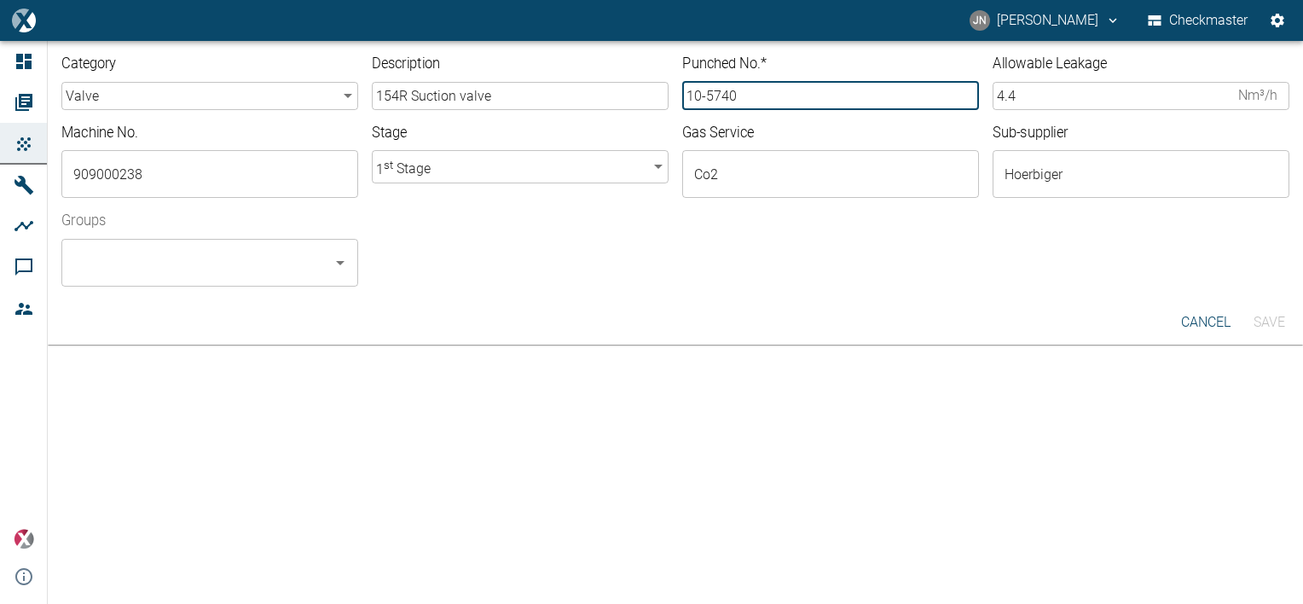
type input "10-5740"
click at [144, 273] on input "Groups" at bounding box center [197, 262] width 256 height 32
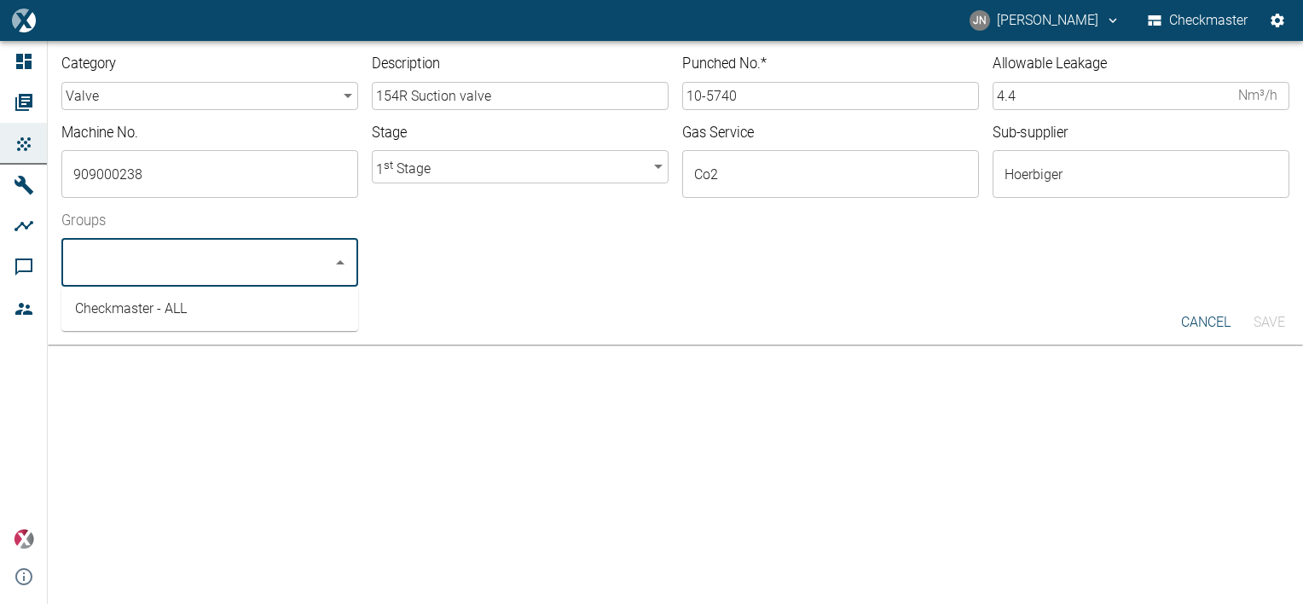
click at [131, 315] on li "Checkmaster - ALL" at bounding box center [209, 308] width 297 height 31
click at [1272, 319] on button "Save" at bounding box center [1268, 322] width 55 height 31
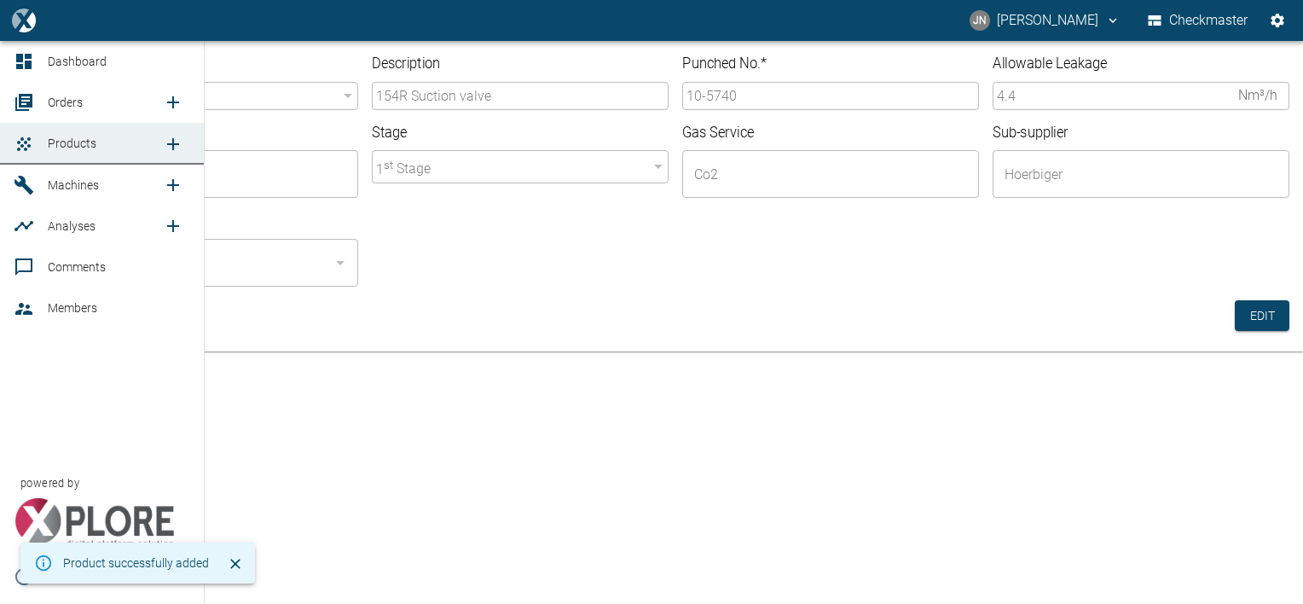
click at [48, 100] on span "Orders" at bounding box center [65, 102] width 35 height 14
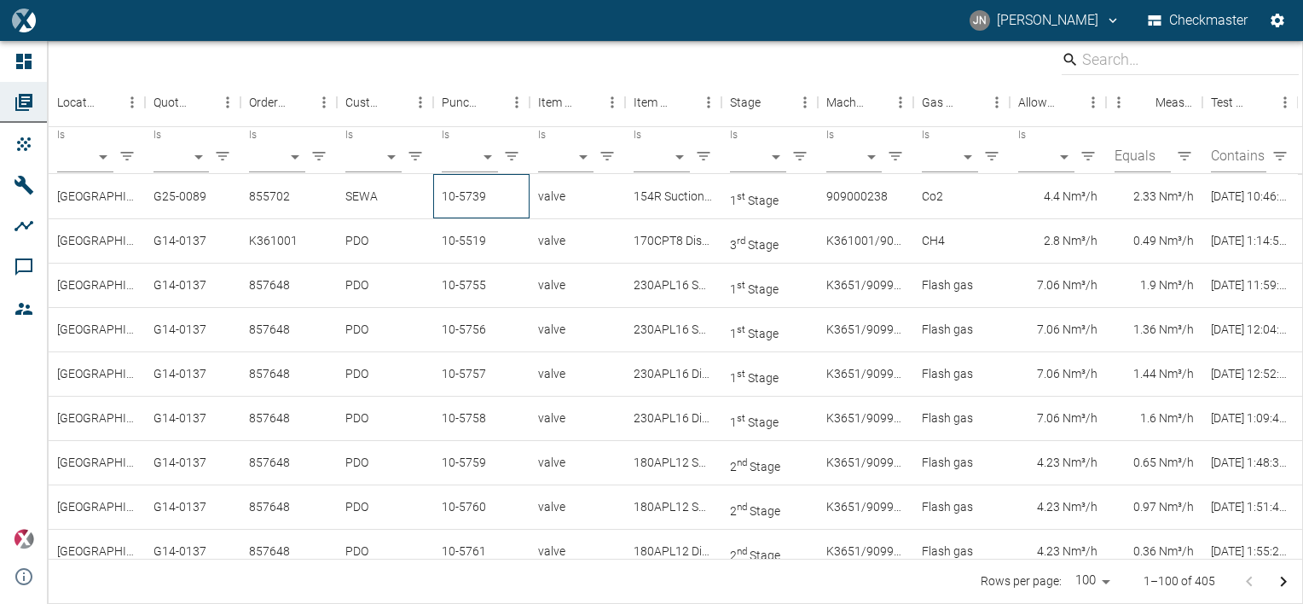
click at [472, 194] on div "10-5739" at bounding box center [481, 196] width 96 height 44
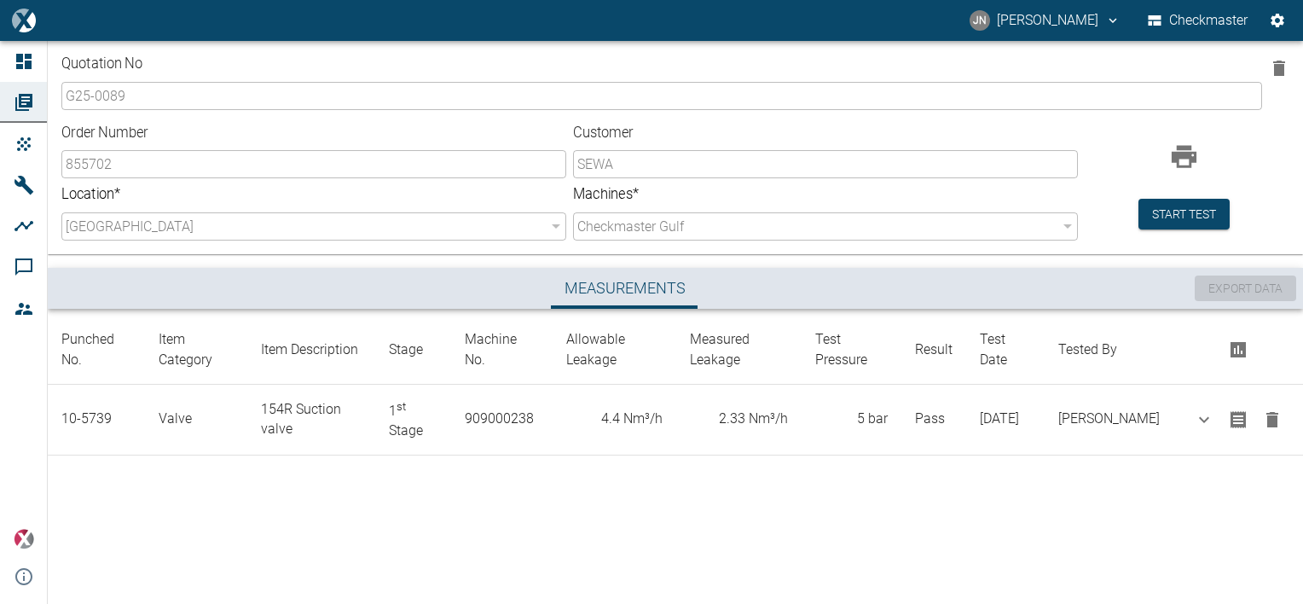
click at [854, 484] on div at bounding box center [675, 476] width 1255 height 43
click at [1166, 217] on button "Start test" at bounding box center [1183, 215] width 91 height 32
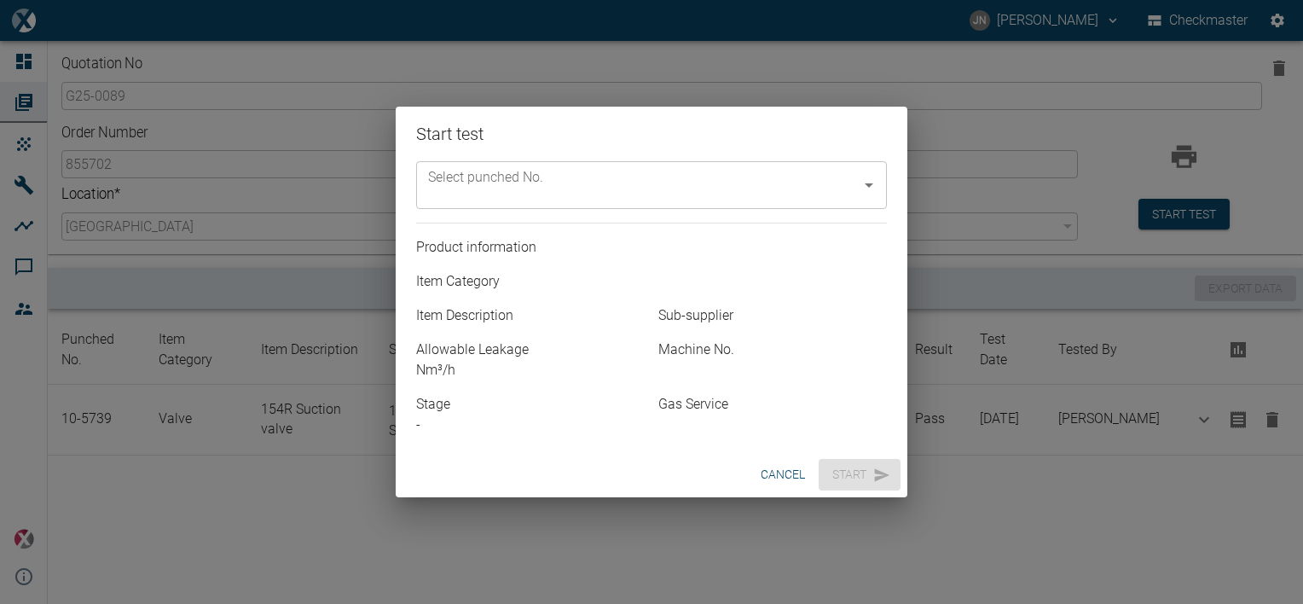
click at [705, 192] on input "Select punched No." at bounding box center [639, 185] width 430 height 32
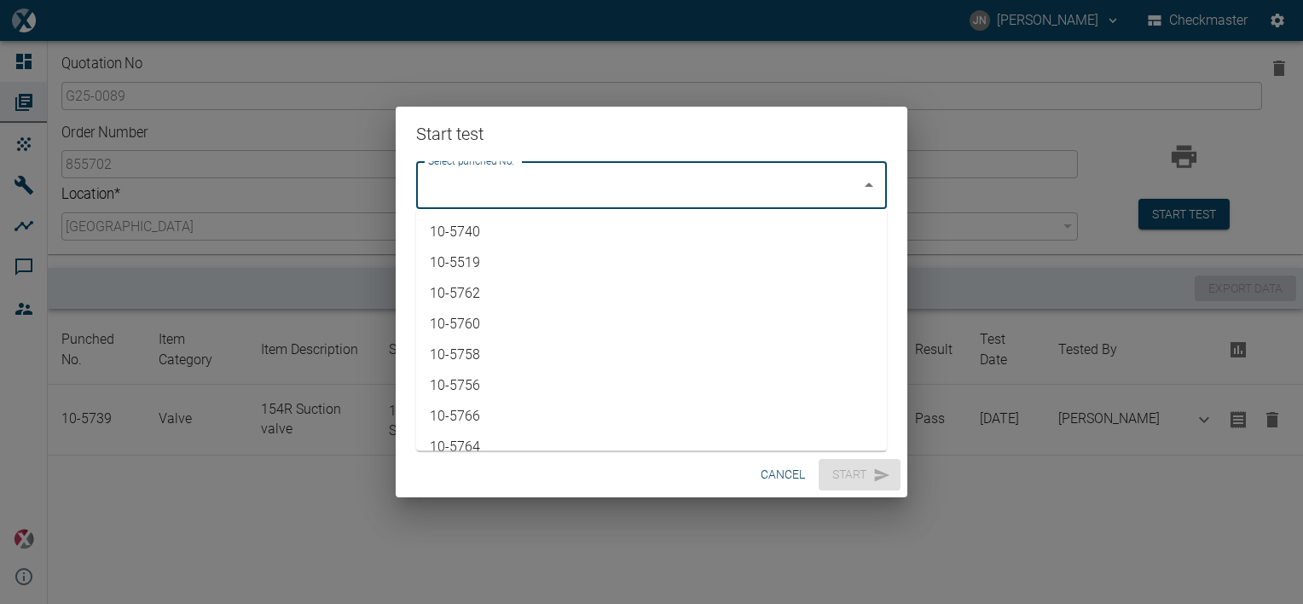
click at [512, 232] on li "10-5740" at bounding box center [651, 232] width 471 height 31
type input "10-5740"
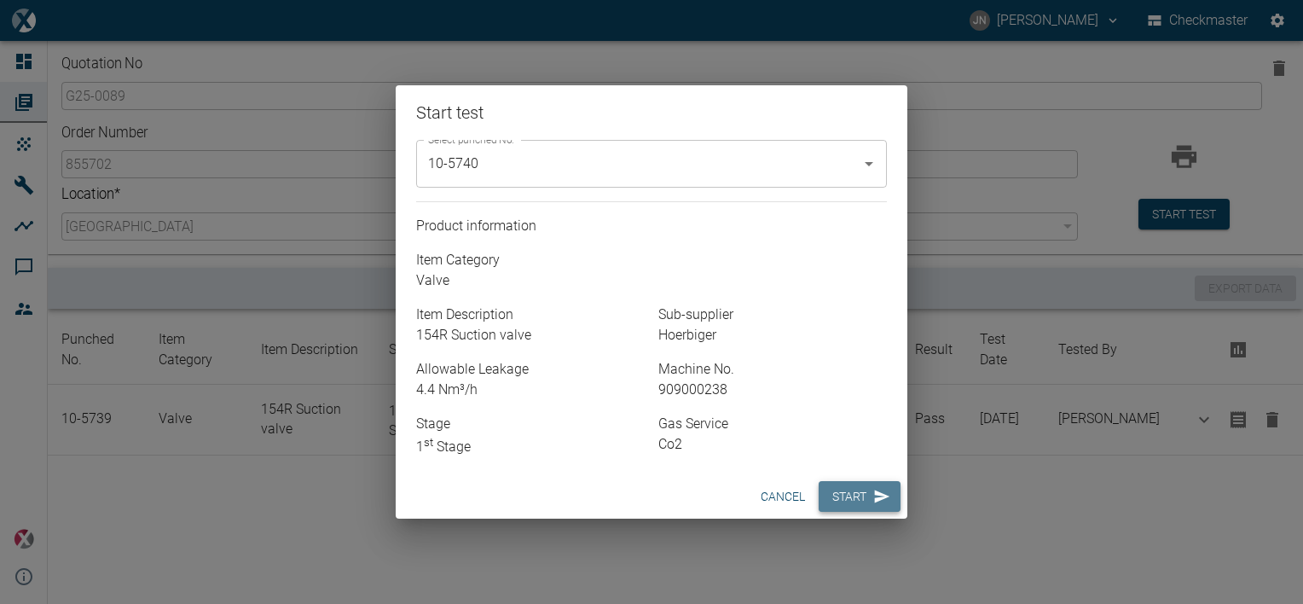
click at [856, 495] on button "Start" at bounding box center [860, 497] width 82 height 32
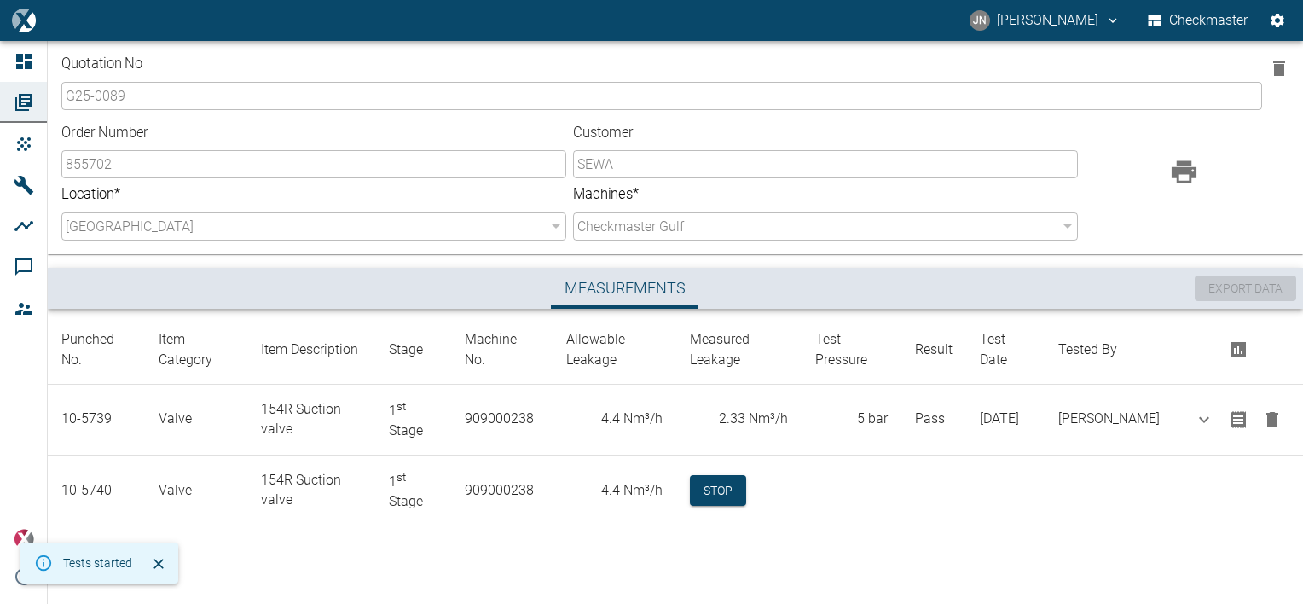
click at [802, 559] on div at bounding box center [675, 547] width 1255 height 43
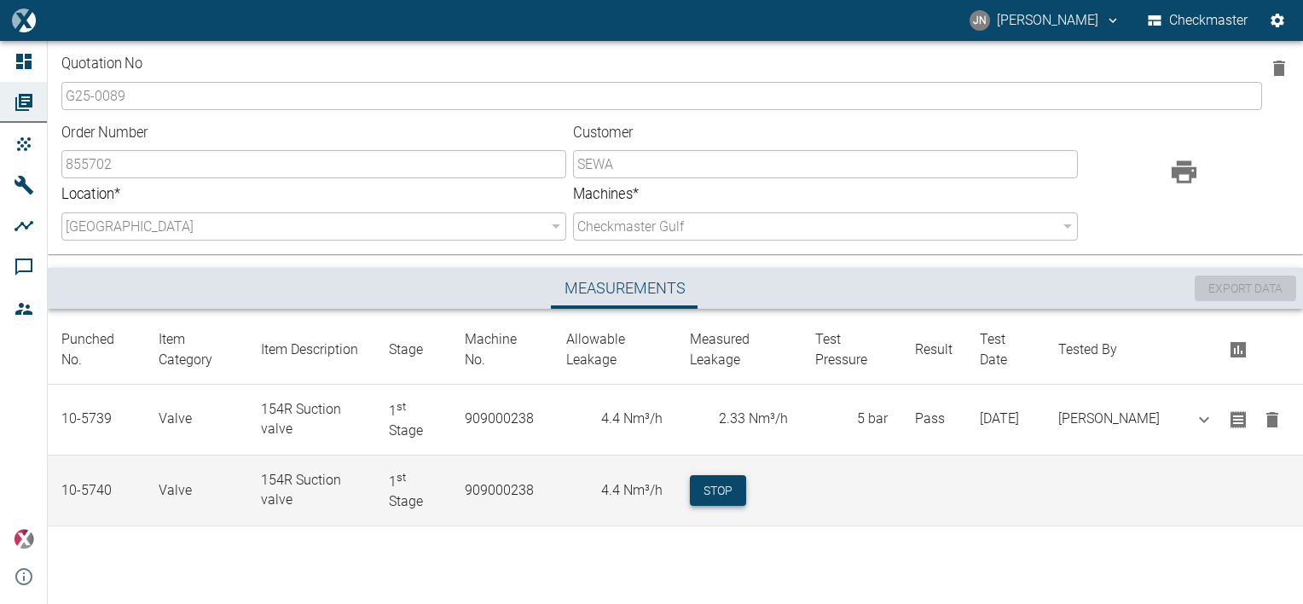
click at [733, 477] on button "Stop" at bounding box center [718, 491] width 56 height 32
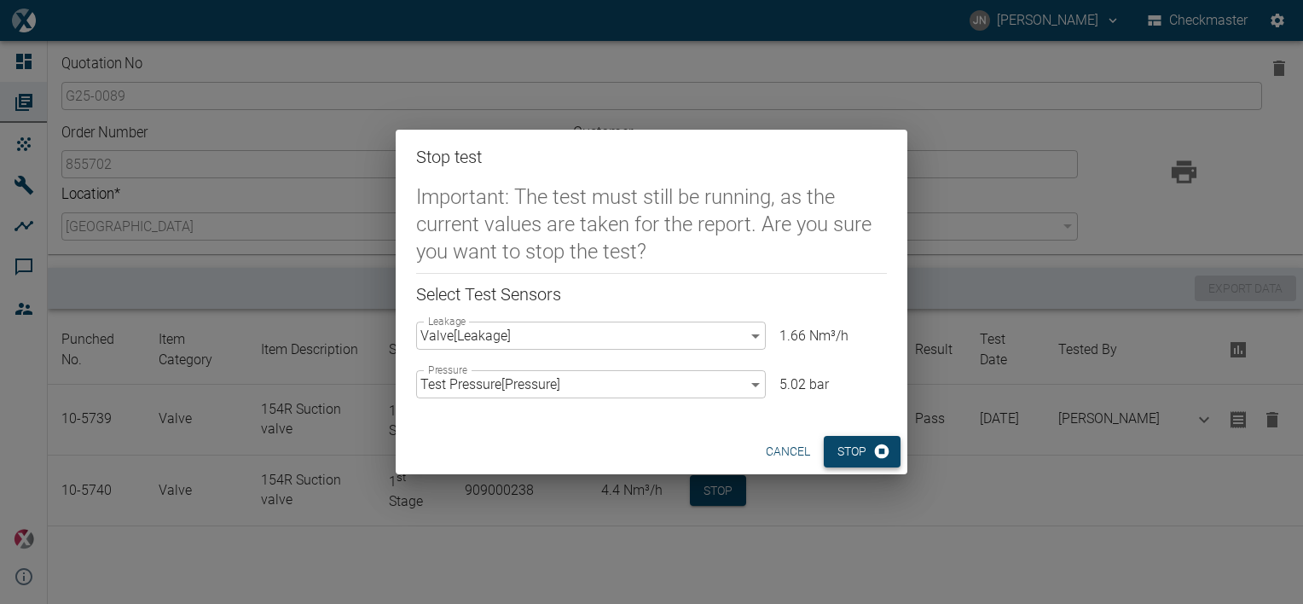
click at [854, 447] on button "Stop" at bounding box center [862, 452] width 77 height 32
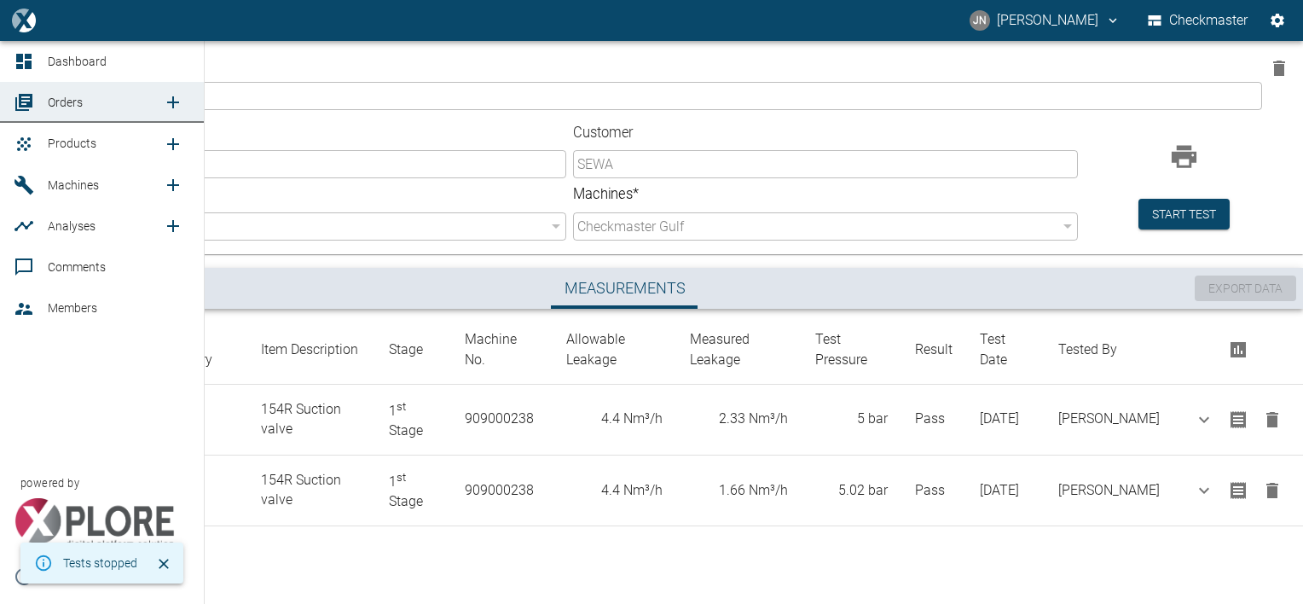
click at [87, 150] on span "Products" at bounding box center [72, 143] width 49 height 14
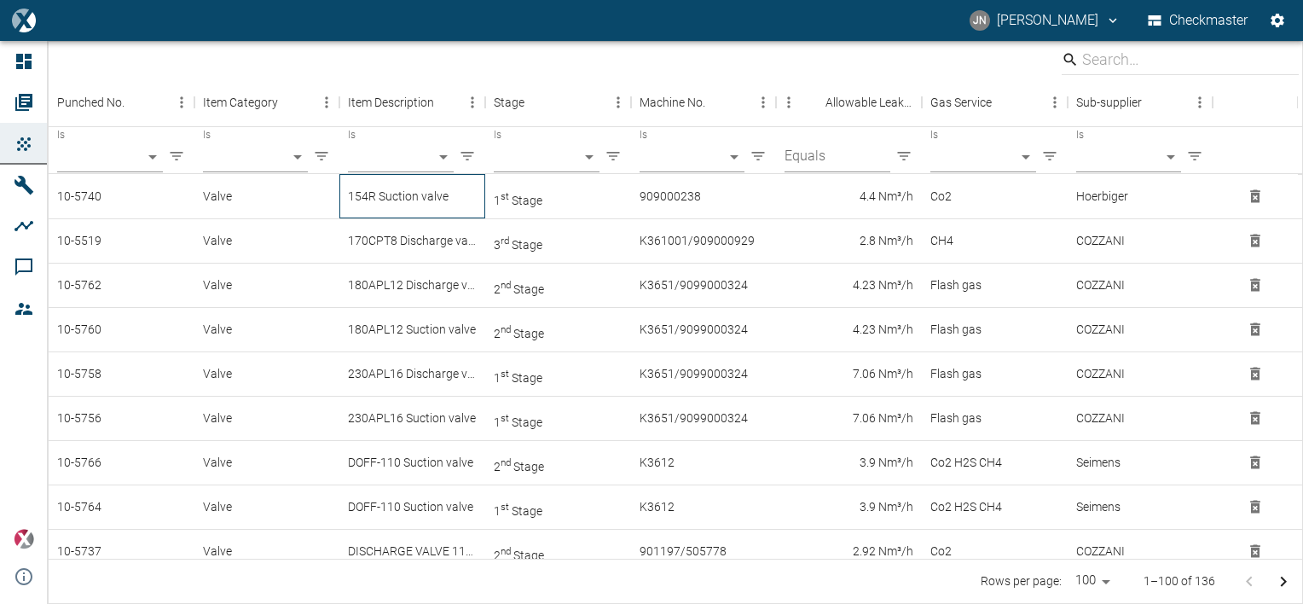
click at [390, 196] on div "154R Suction valve" at bounding box center [412, 196] width 146 height 44
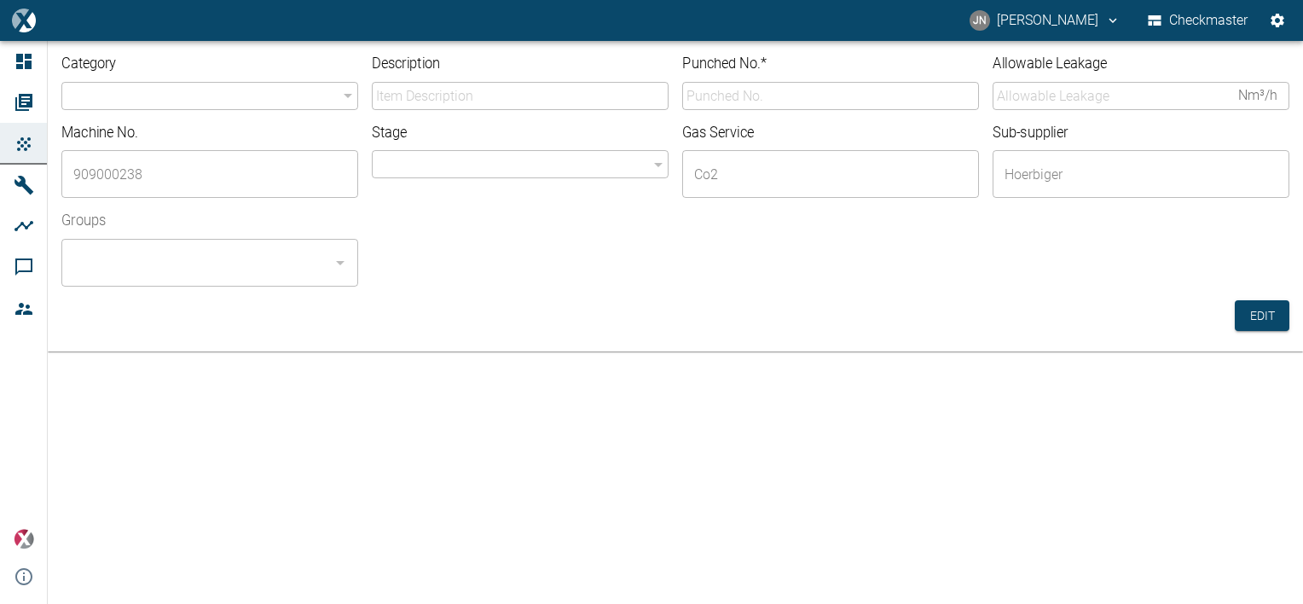
type input "valve"
type input "154R Suction valve"
type input "10-5740"
type input "4.4"
type input "1"
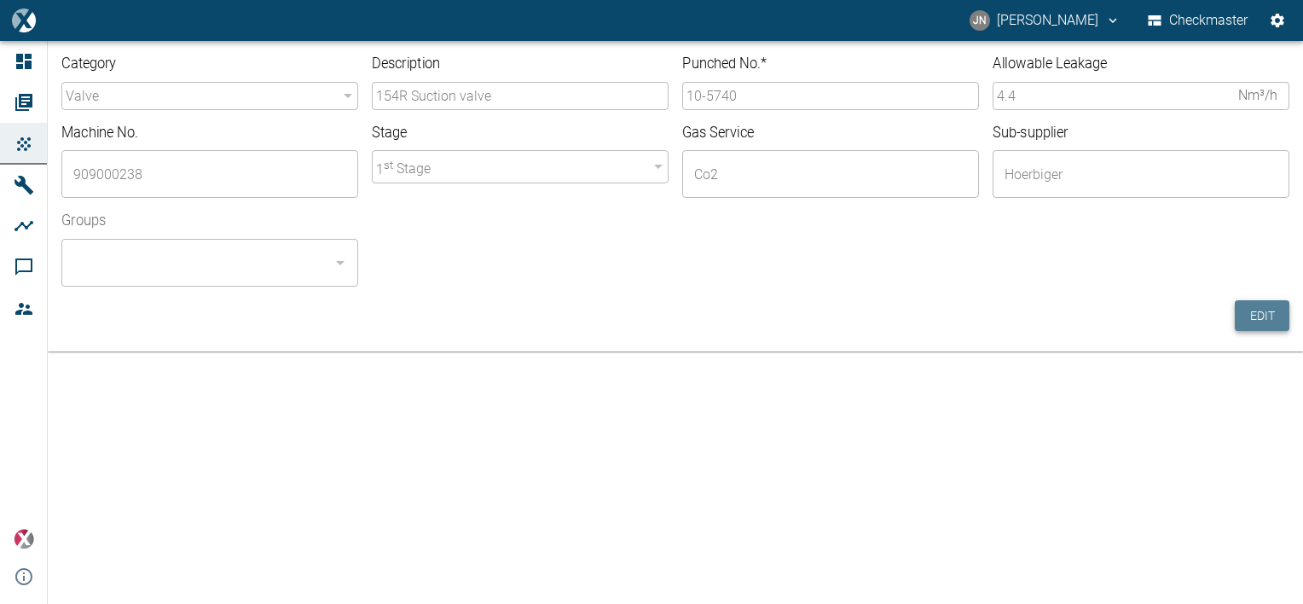
click at [1254, 320] on button "Edit" at bounding box center [1262, 316] width 55 height 32
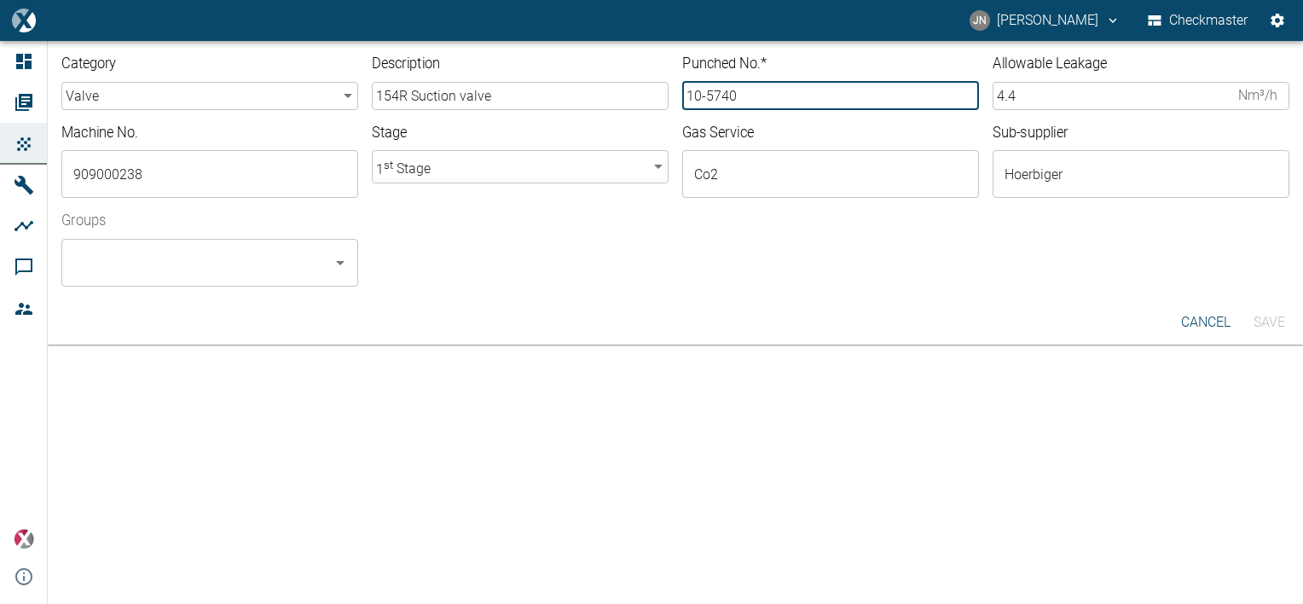
click at [747, 95] on input "10-5740" at bounding box center [830, 96] width 297 height 28
type input "10-5741"
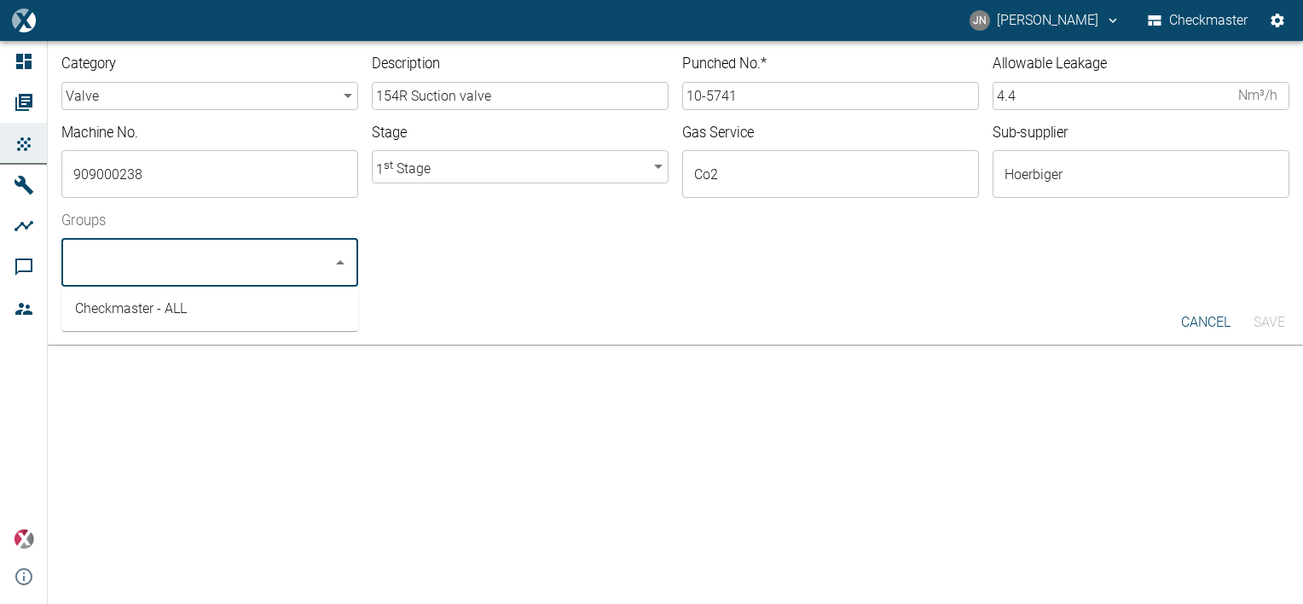
click at [179, 251] on input "Groups" at bounding box center [197, 262] width 256 height 32
click at [138, 317] on li "Checkmaster - ALL" at bounding box center [209, 308] width 297 height 31
click at [1273, 324] on button "Save" at bounding box center [1268, 322] width 55 height 31
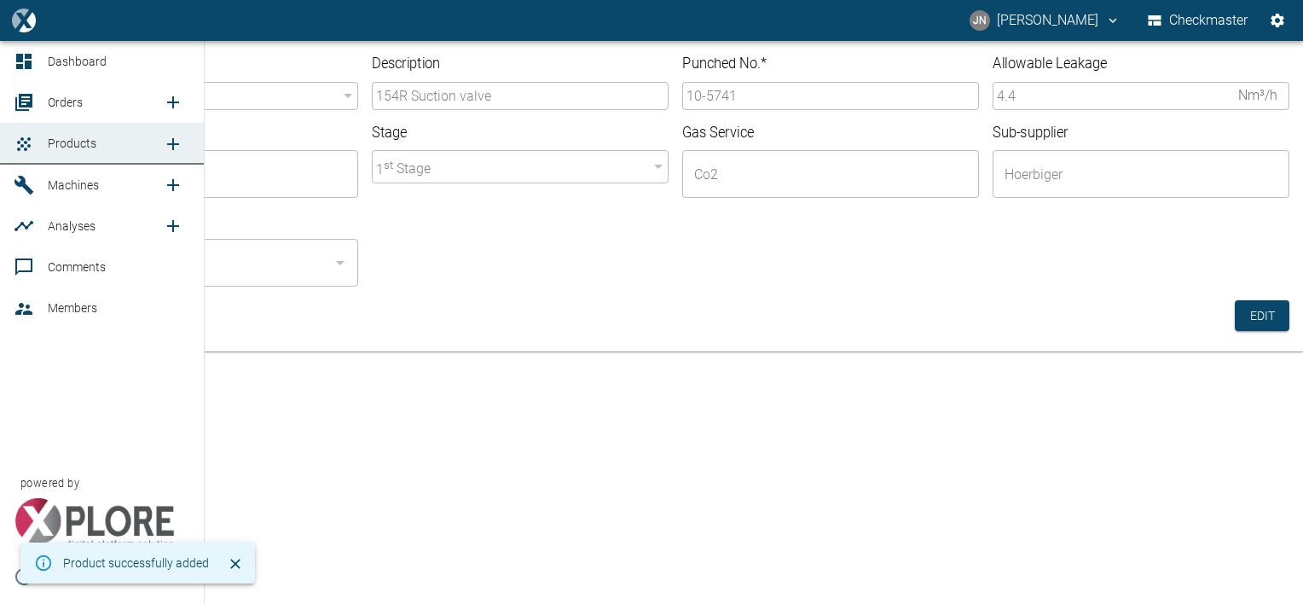
click at [67, 102] on span "Orders" at bounding box center [65, 102] width 35 height 14
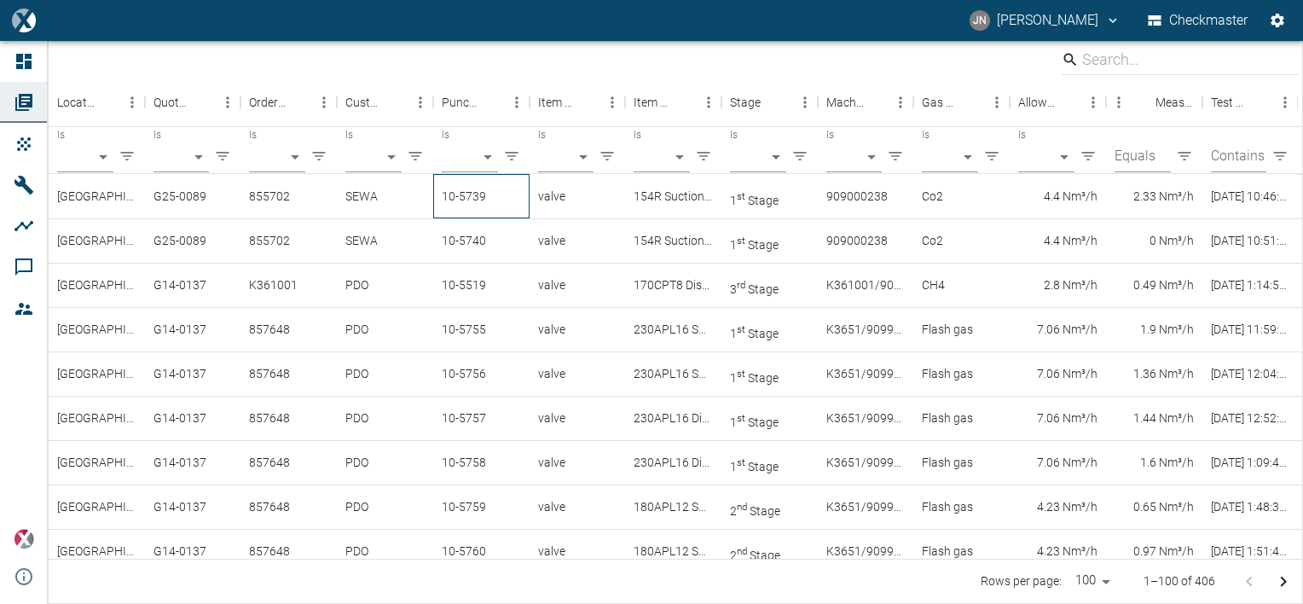
click at [467, 188] on div "10-5739" at bounding box center [481, 196] width 96 height 44
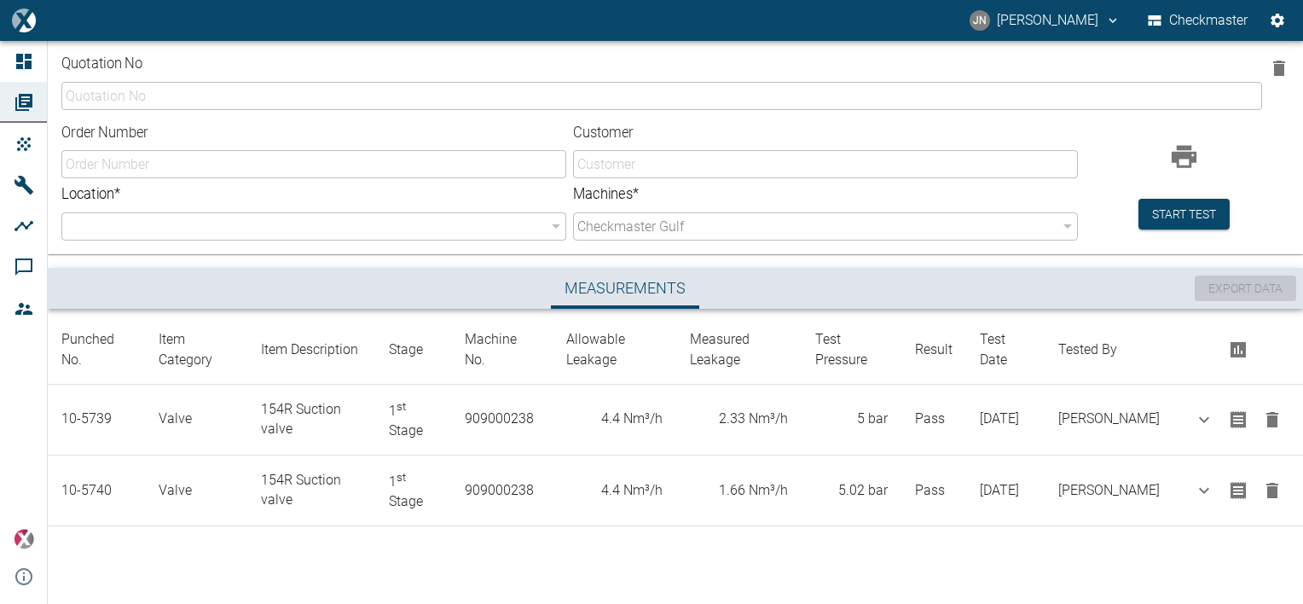
type input "G25-0089"
type input "855702"
type input "SEWA"
type input "b3608371-b86c-4ea3-bb55-b254703e7039"
click at [662, 559] on div at bounding box center [675, 547] width 1255 height 43
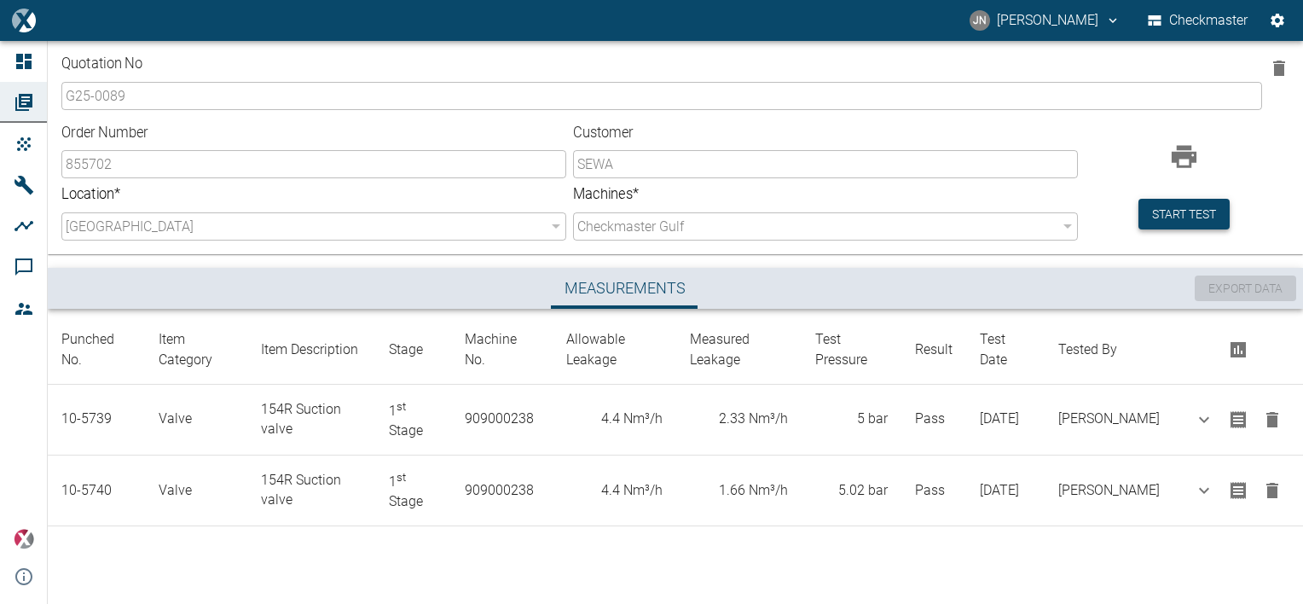
click at [1183, 215] on button "Start test" at bounding box center [1183, 215] width 91 height 32
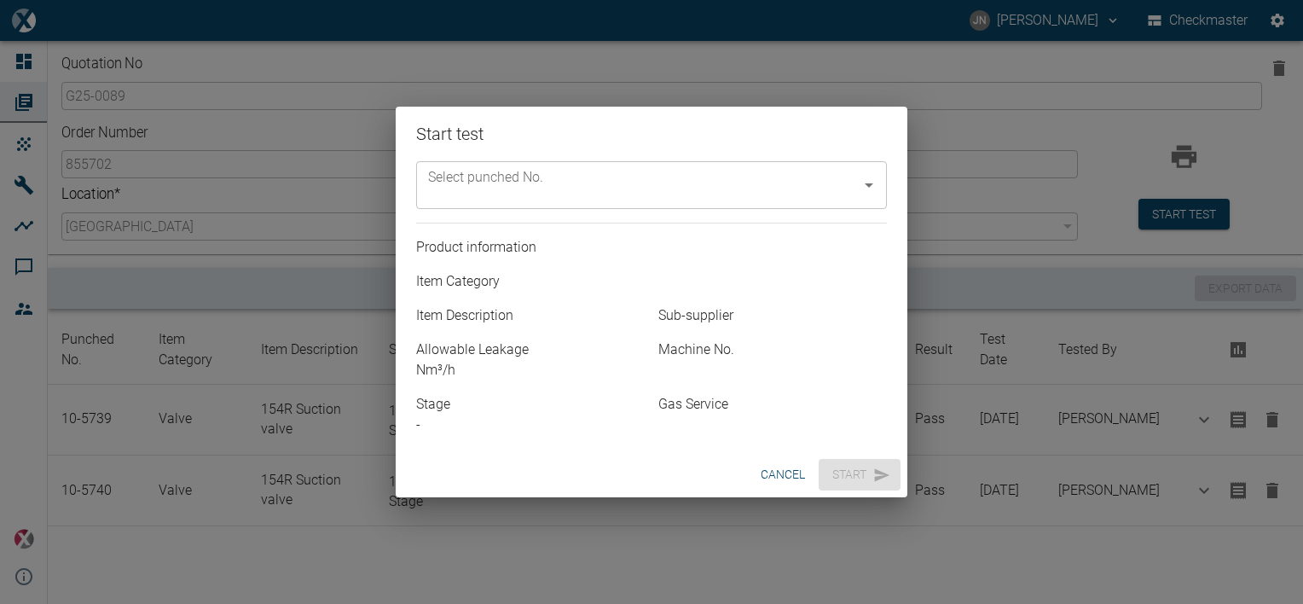
click at [593, 167] on div "Select punched No." at bounding box center [651, 185] width 471 height 48
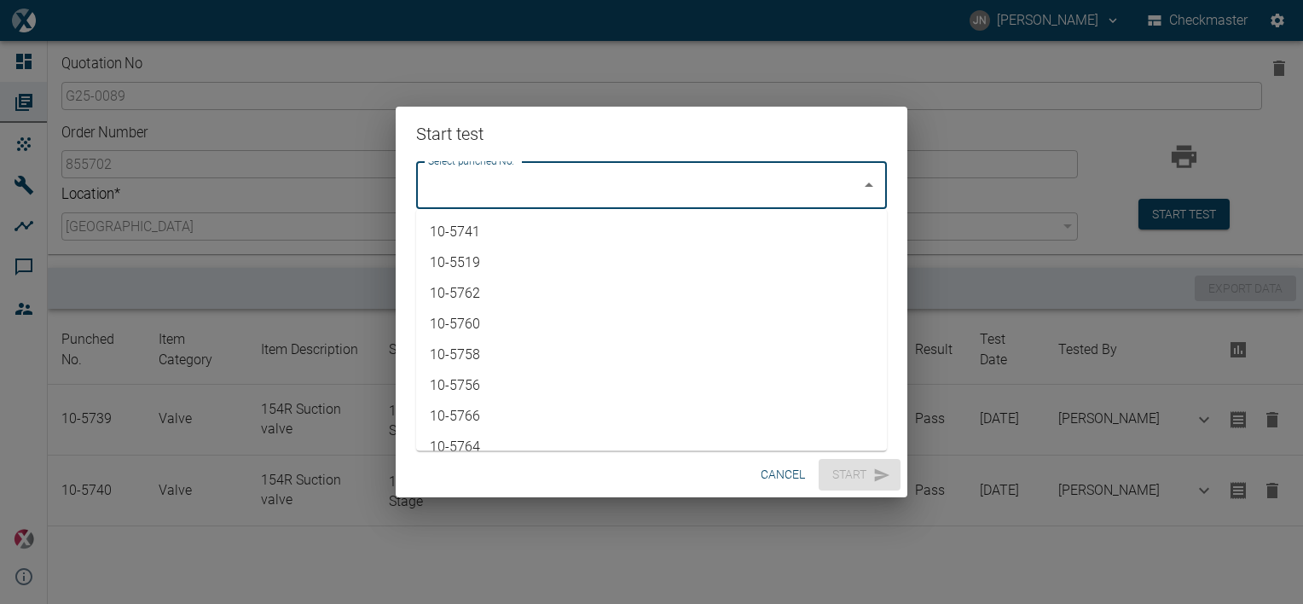
click at [501, 232] on li "10-5741" at bounding box center [651, 232] width 471 height 31
type input "10-5741"
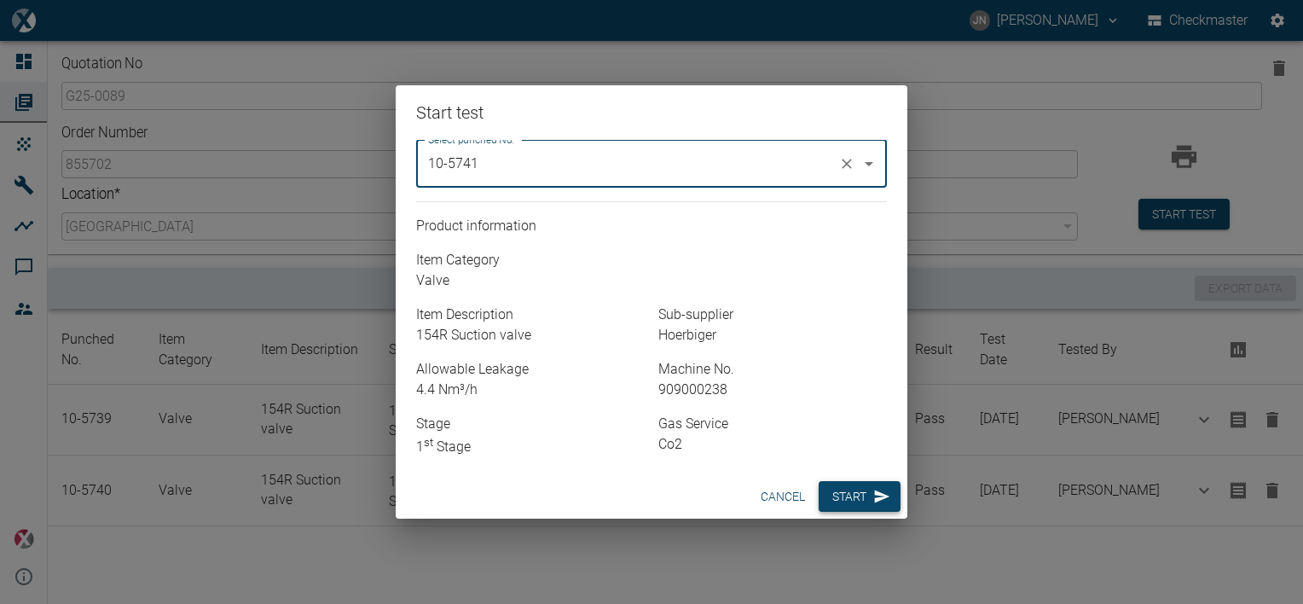
click at [862, 501] on button "Start" at bounding box center [860, 497] width 82 height 32
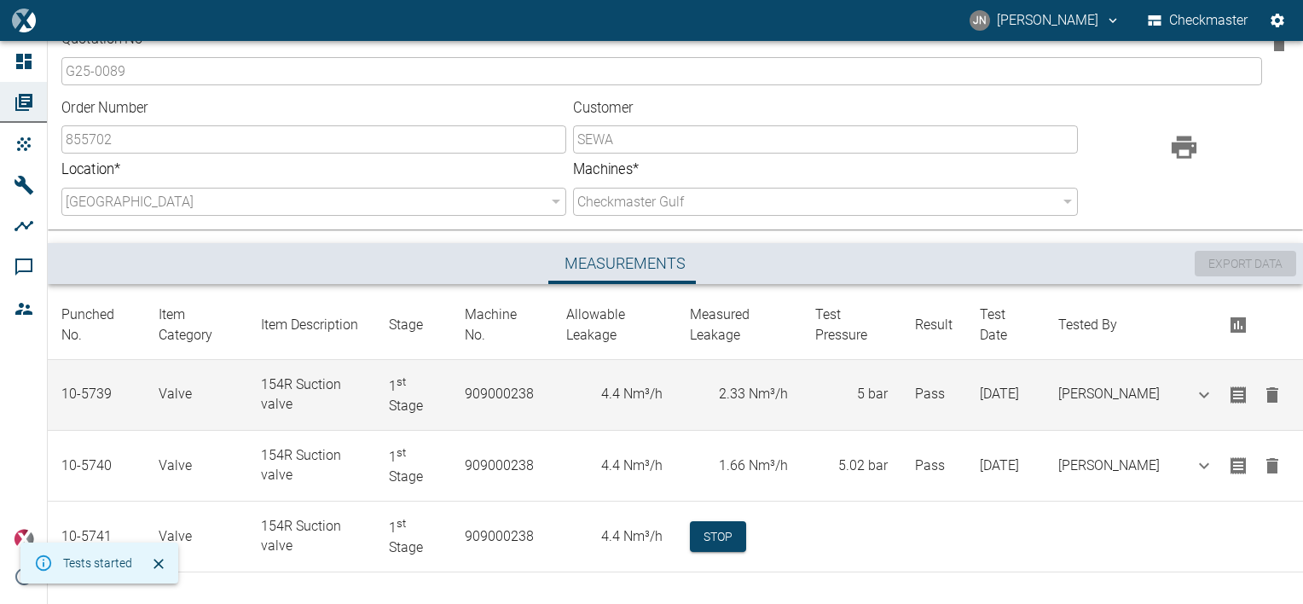
scroll to position [31, 0]
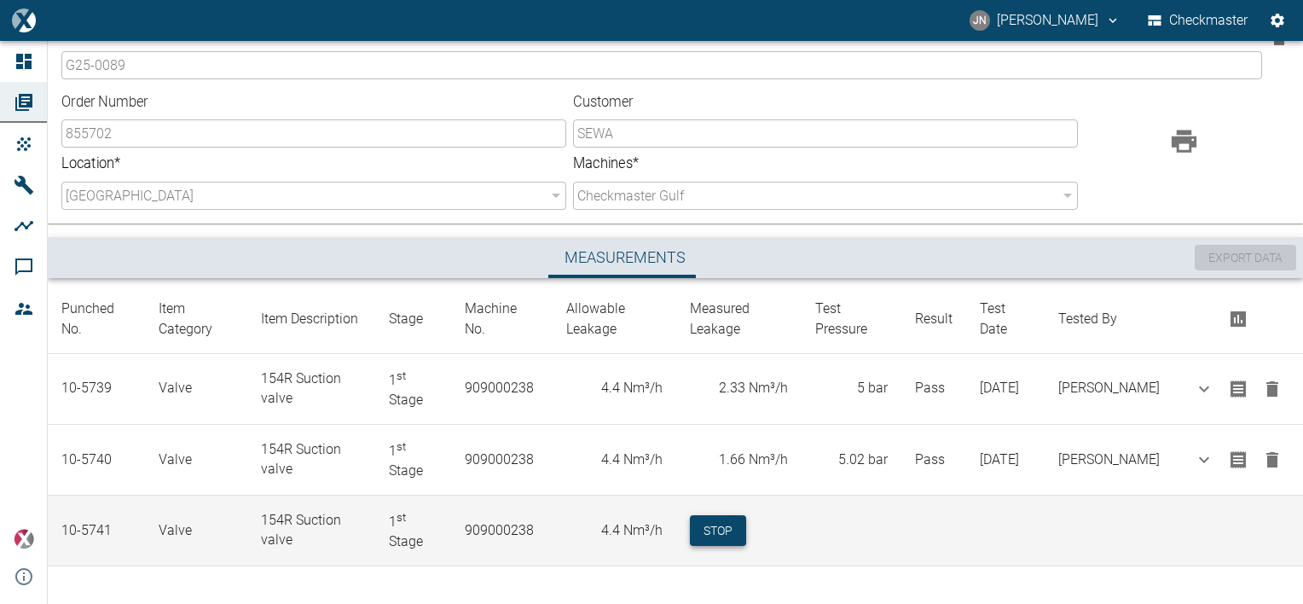
click at [726, 523] on button "Stop" at bounding box center [718, 531] width 56 height 32
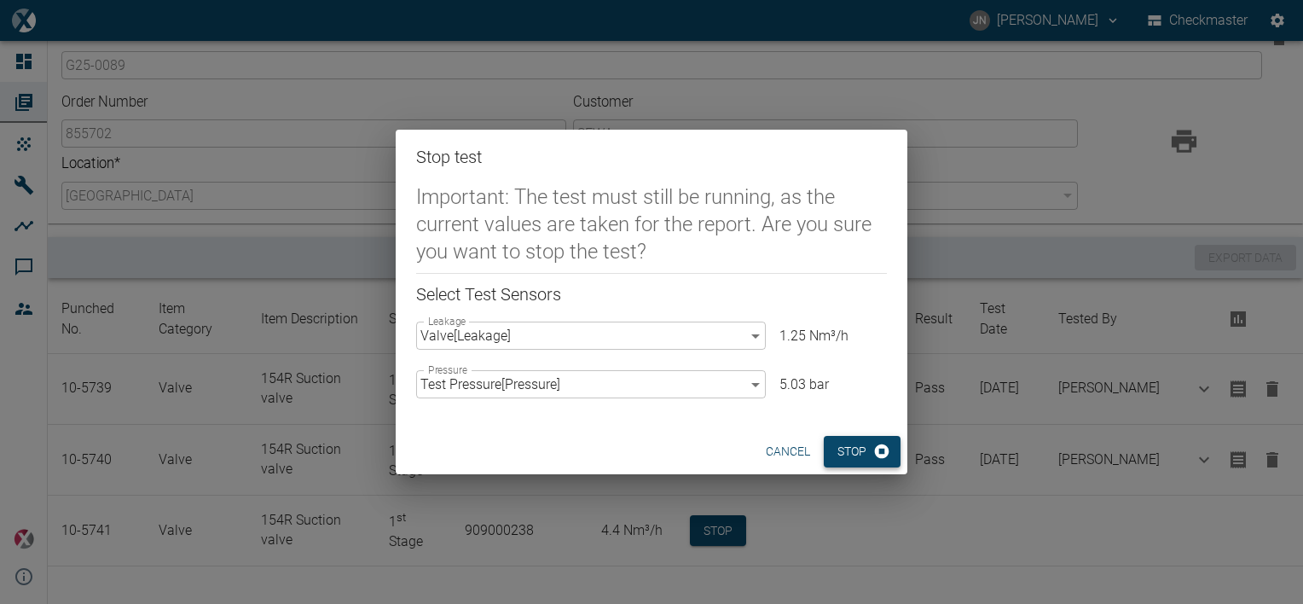
click at [849, 460] on button "Stop" at bounding box center [862, 452] width 77 height 32
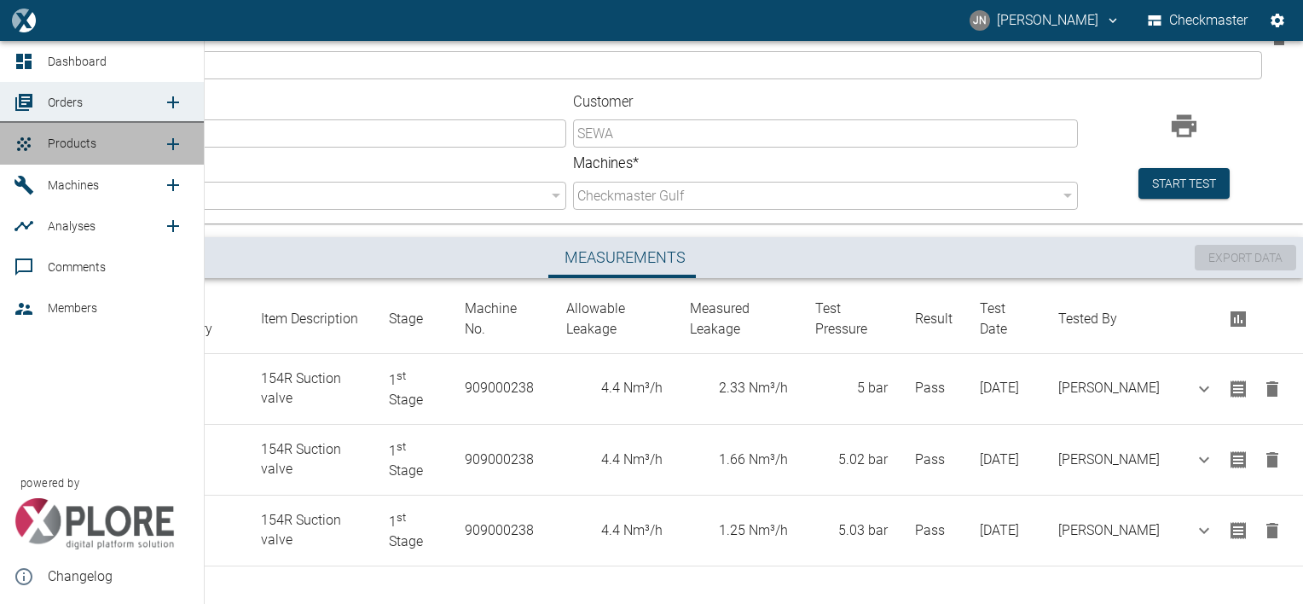
click at [83, 139] on span "Products" at bounding box center [72, 143] width 49 height 14
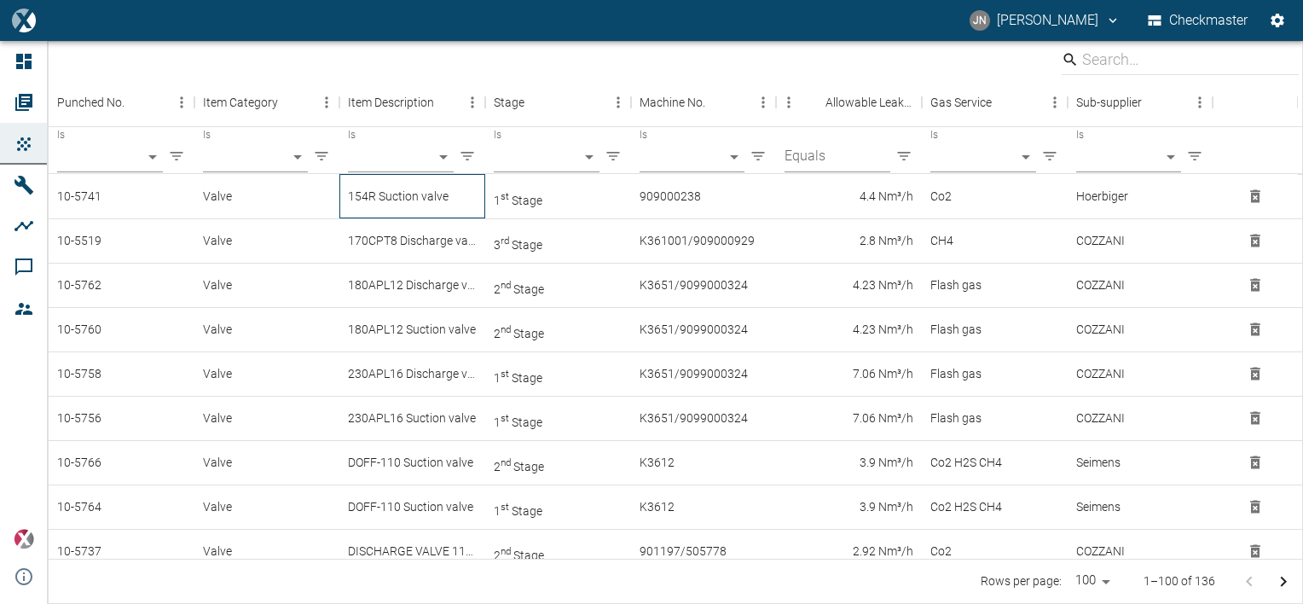
click at [410, 193] on div "154R Suction valve" at bounding box center [412, 196] width 146 height 44
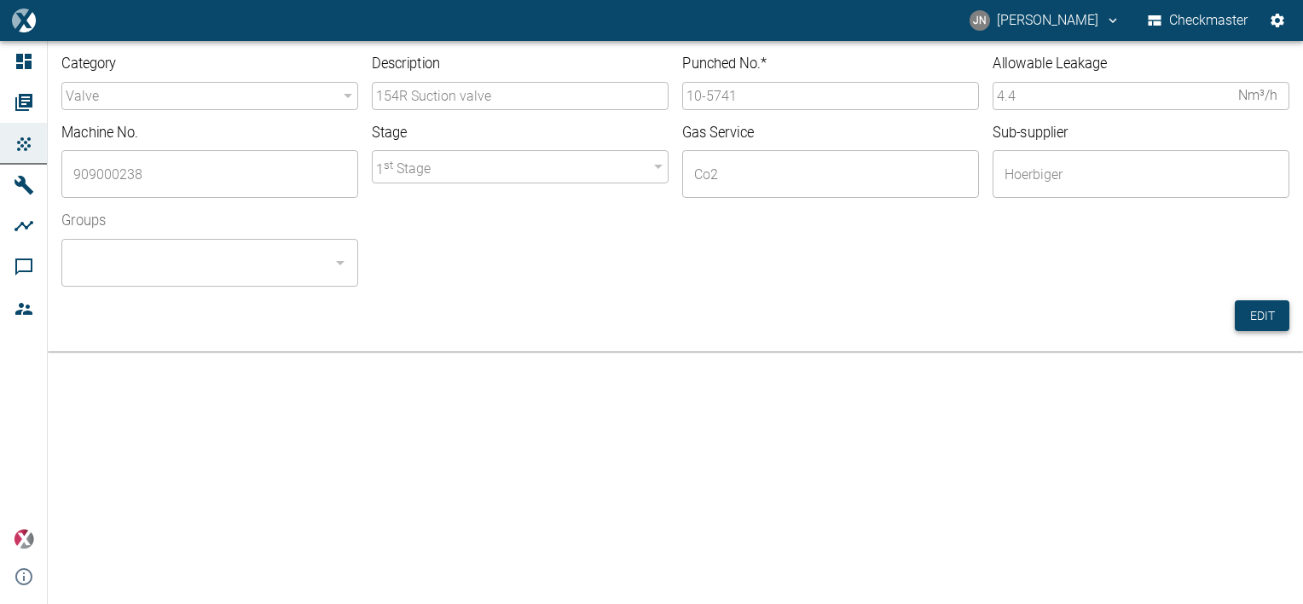
click at [1248, 315] on button "Edit" at bounding box center [1262, 316] width 55 height 32
click at [751, 95] on input "10-5741" at bounding box center [830, 96] width 297 height 28
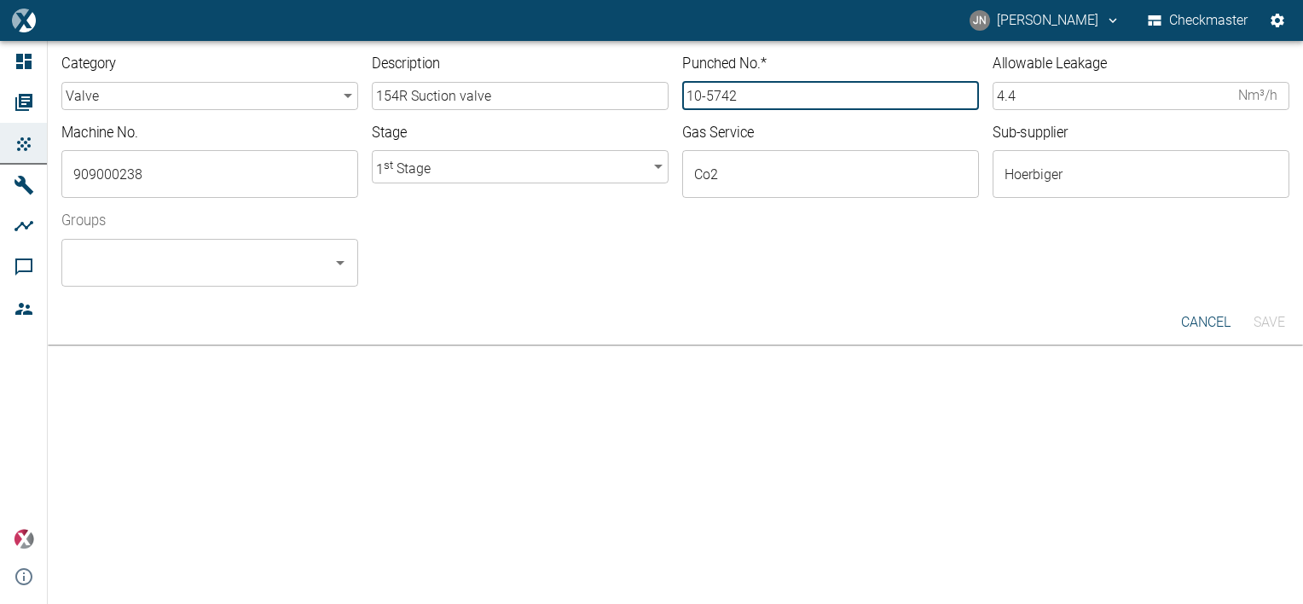
type input "10-5742"
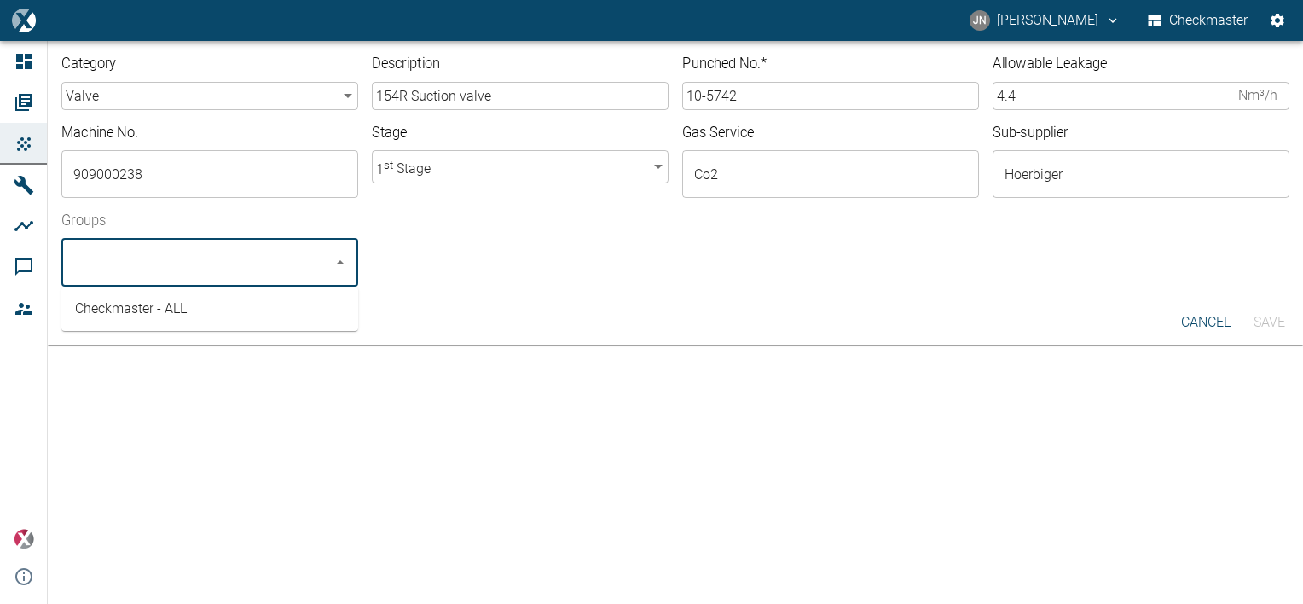
click at [212, 261] on input "Groups" at bounding box center [197, 262] width 256 height 32
click at [156, 313] on li "Checkmaster - ALL" at bounding box center [209, 308] width 297 height 31
click at [1282, 322] on button "Save" at bounding box center [1268, 322] width 55 height 31
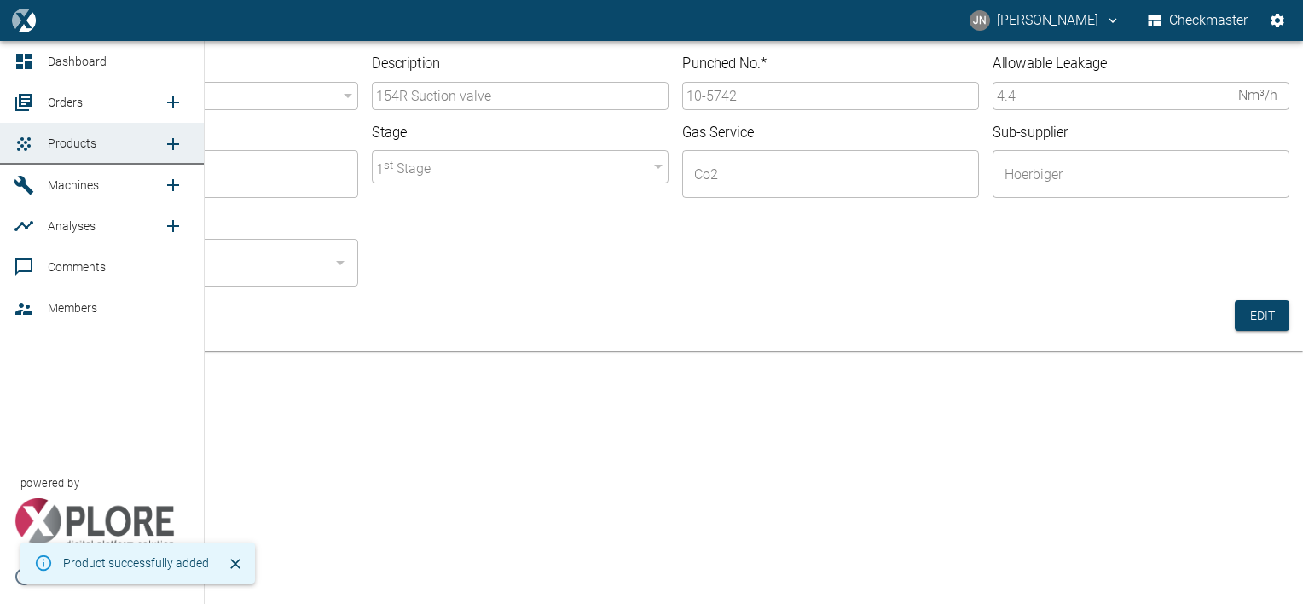
drag, startPoint x: 60, startPoint y: 95, endPoint x: 123, endPoint y: 130, distance: 71.7
click at [60, 95] on span "Orders" at bounding box center [65, 102] width 35 height 14
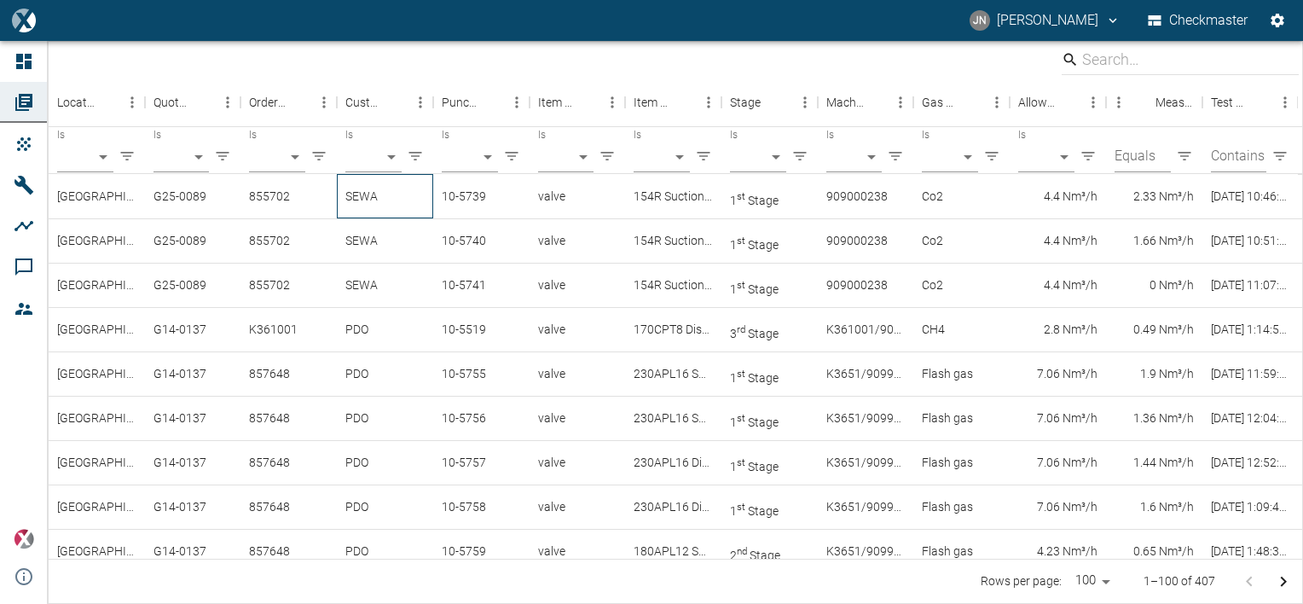
click at [368, 193] on div "SEWA" at bounding box center [385, 196] width 96 height 44
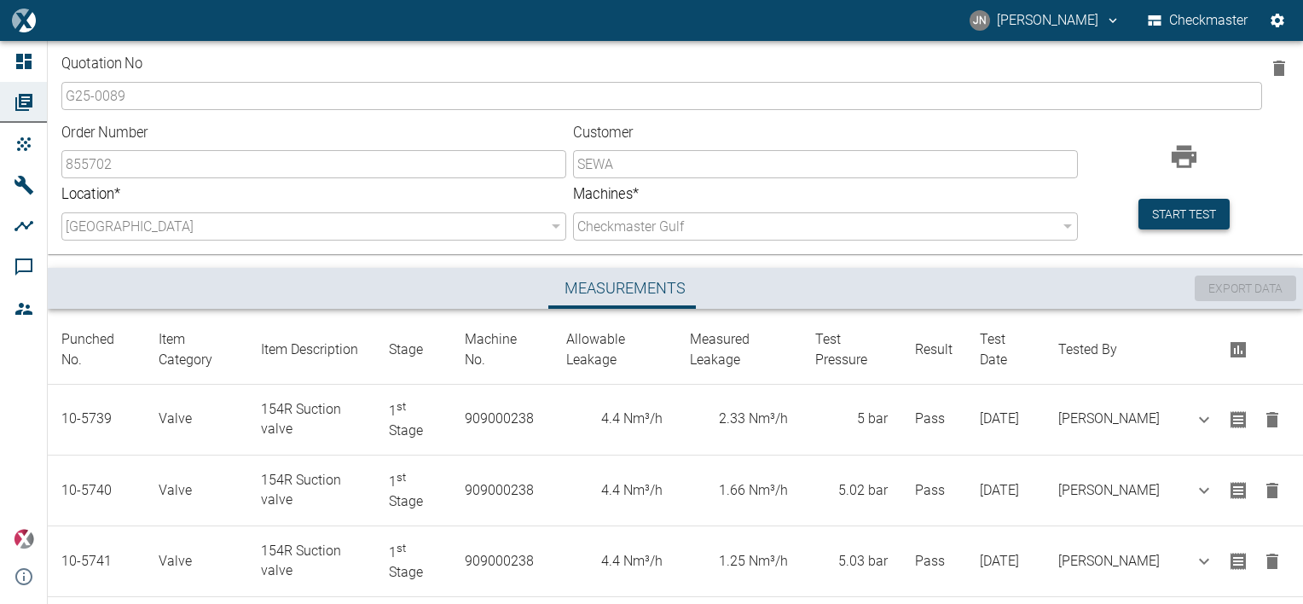
click at [1166, 208] on button "Start test" at bounding box center [1183, 215] width 91 height 32
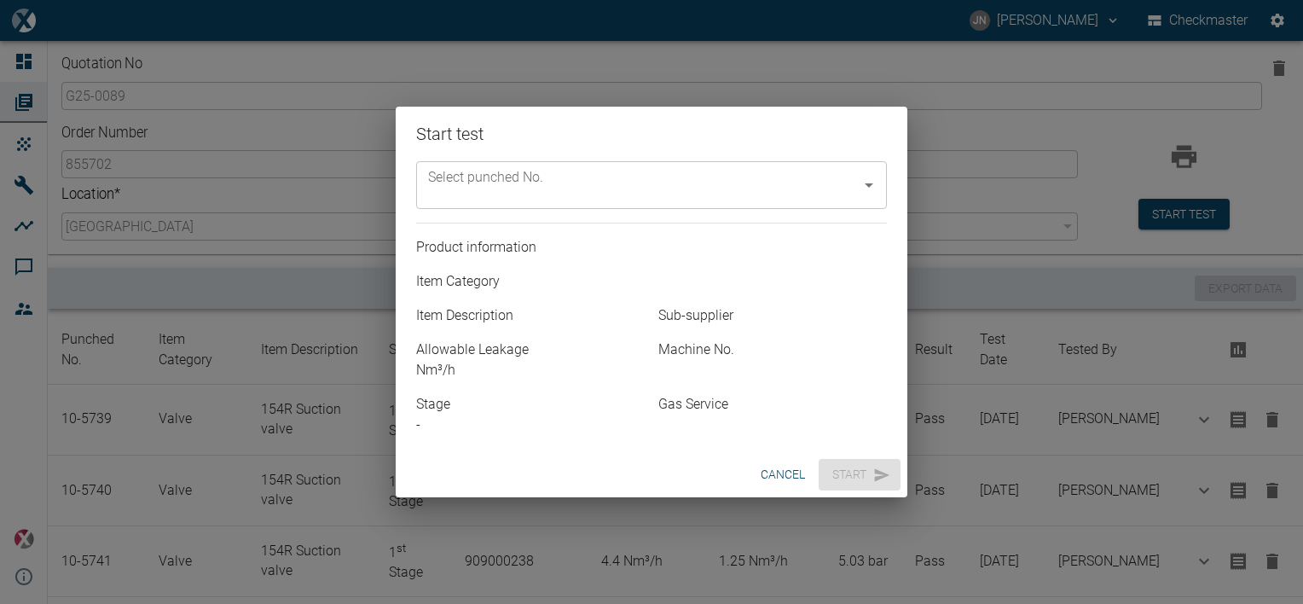
click at [774, 190] on input "Select punched No." at bounding box center [639, 185] width 430 height 32
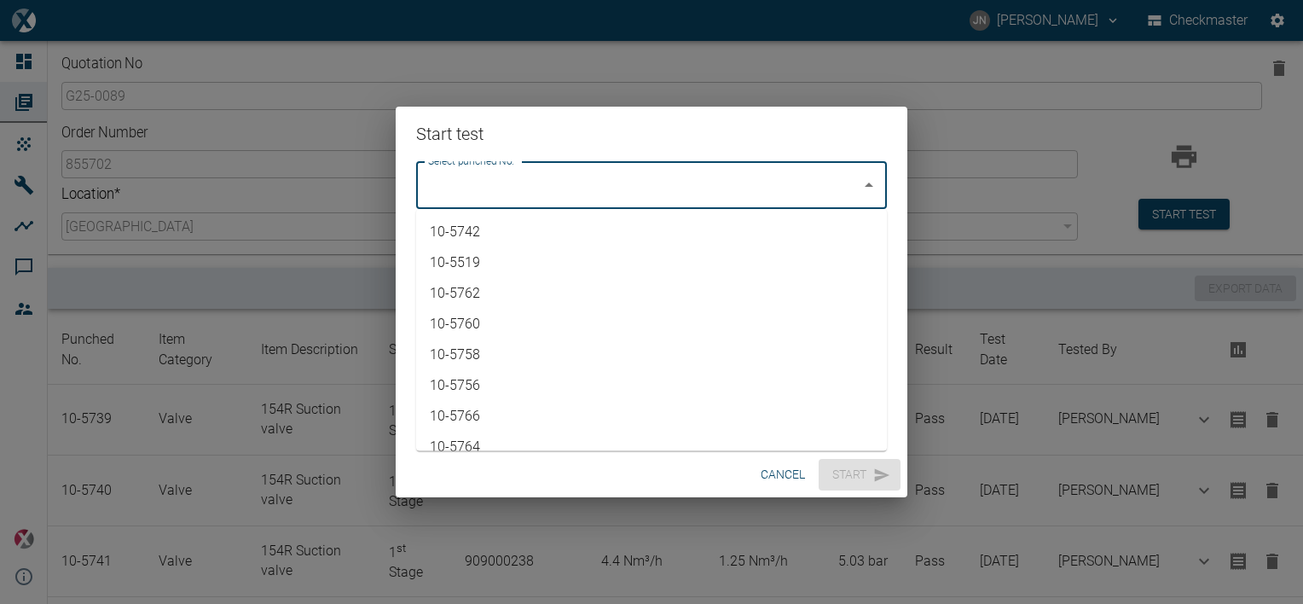
click at [518, 225] on li "10-5742" at bounding box center [651, 232] width 471 height 31
type input "10-5742"
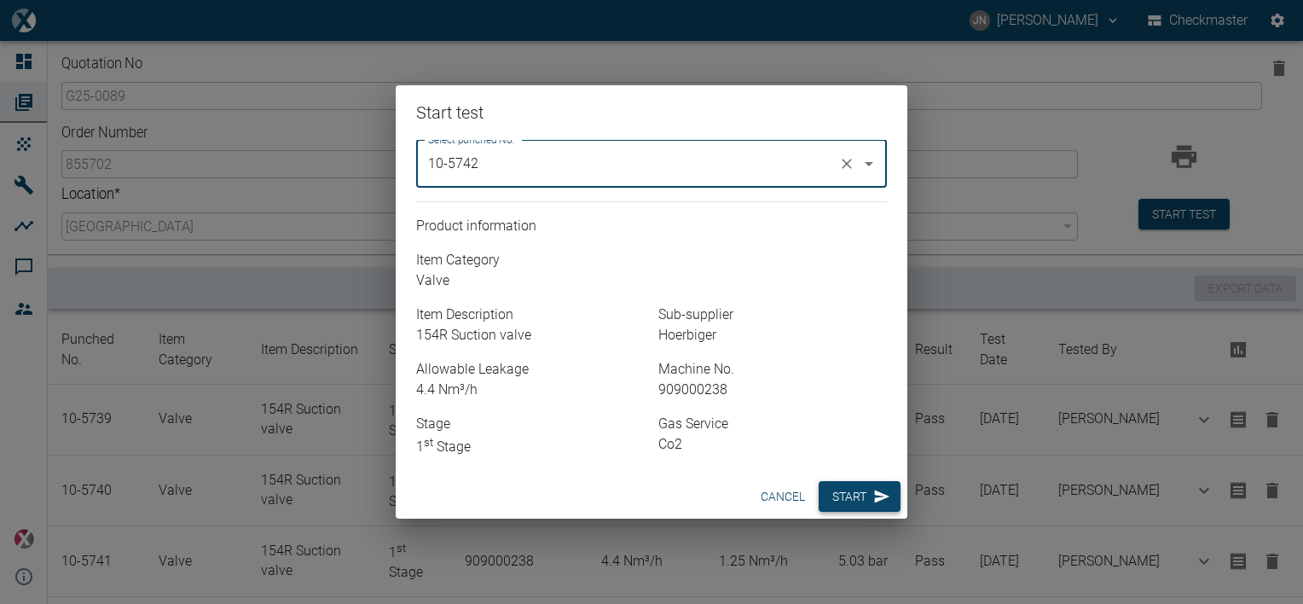
click at [861, 494] on button "Start" at bounding box center [860, 497] width 82 height 32
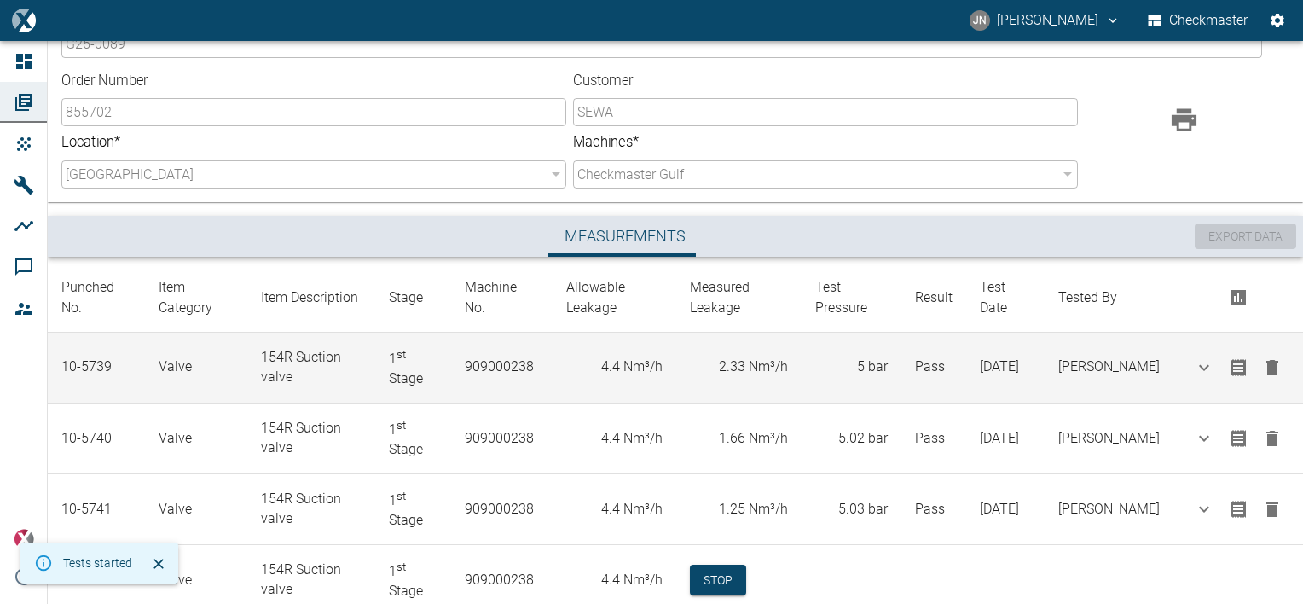
scroll to position [101, 0]
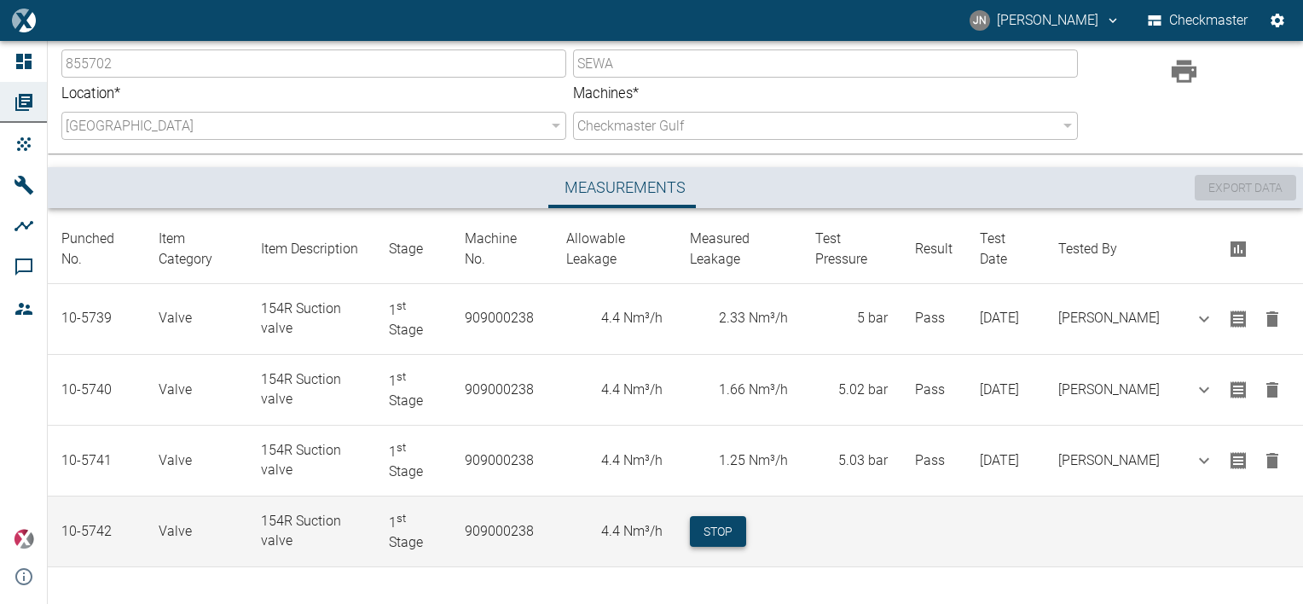
click at [724, 529] on button "Stop" at bounding box center [718, 532] width 56 height 32
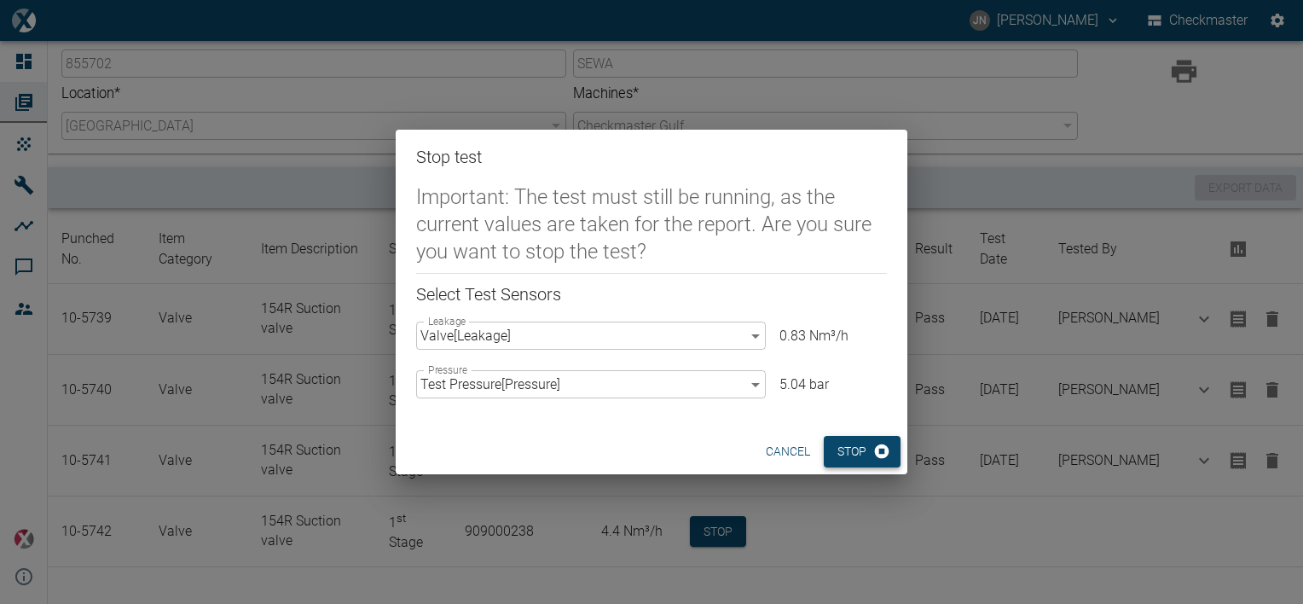
click at [863, 463] on button "Stop" at bounding box center [862, 452] width 77 height 32
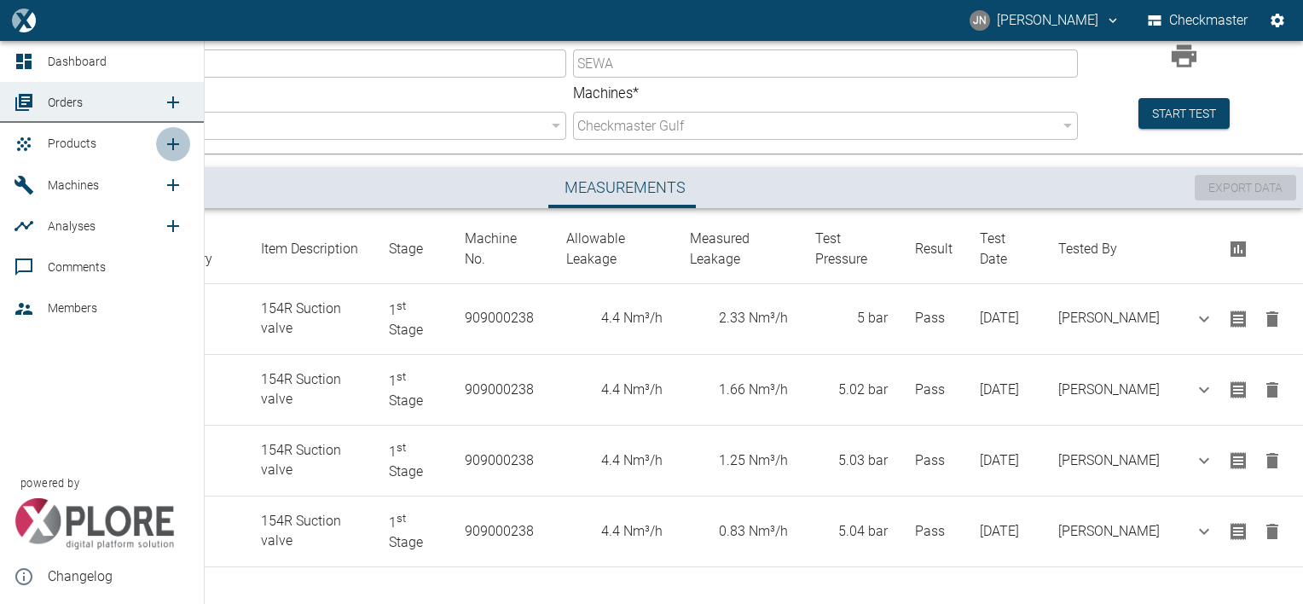
click at [171, 142] on icon "new /product/list/0" at bounding box center [173, 144] width 20 height 20
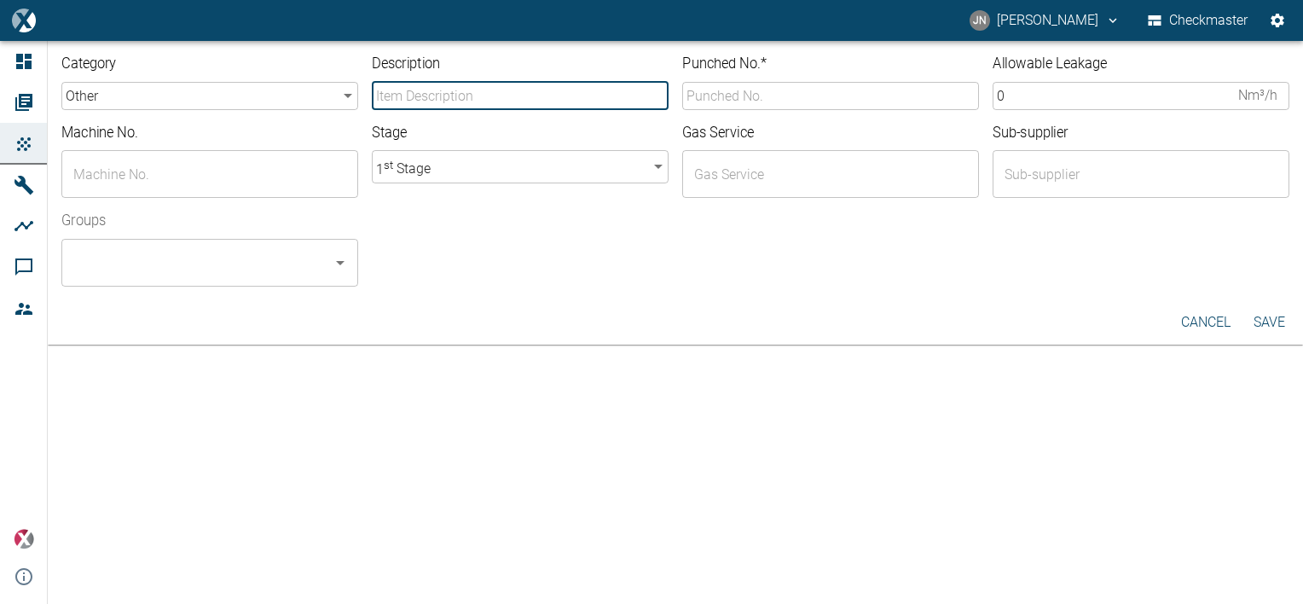
click at [454, 90] on input "Description" at bounding box center [520, 96] width 297 height 28
type input "154 Discharge valve"
click at [177, 101] on body "JN Jayan Nair Checkmaster Dashboard Orders Products Machines Analyses Comments …" at bounding box center [651, 302] width 1303 height 604
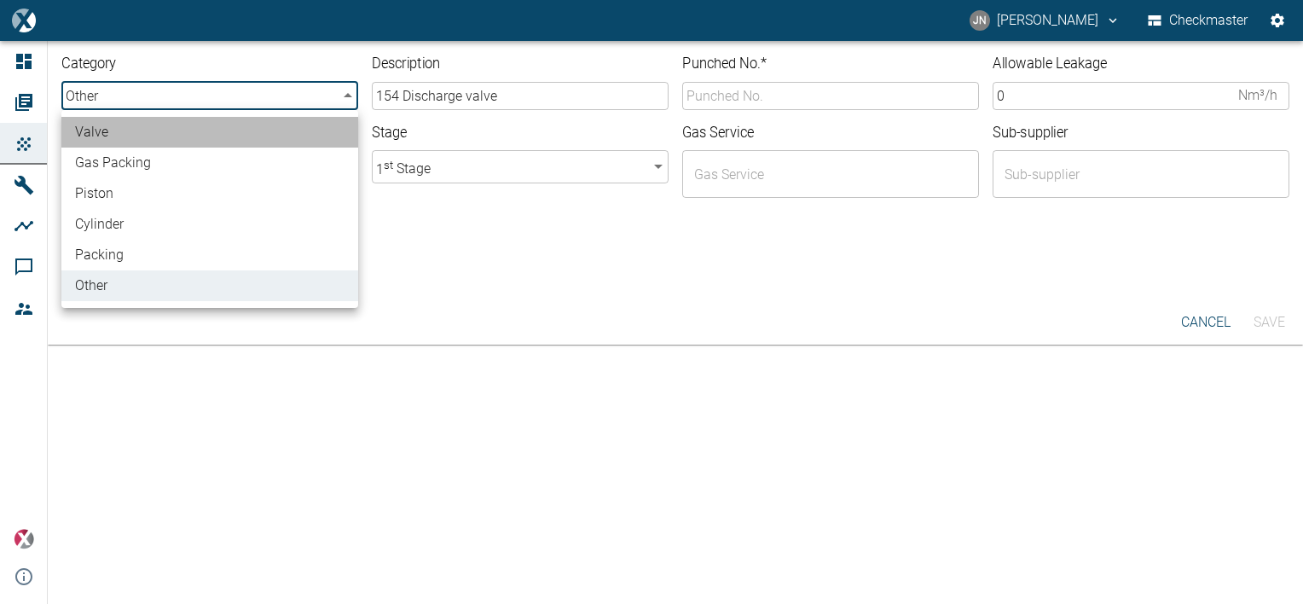
click at [126, 130] on li "valve" at bounding box center [209, 132] width 297 height 31
type input "valve"
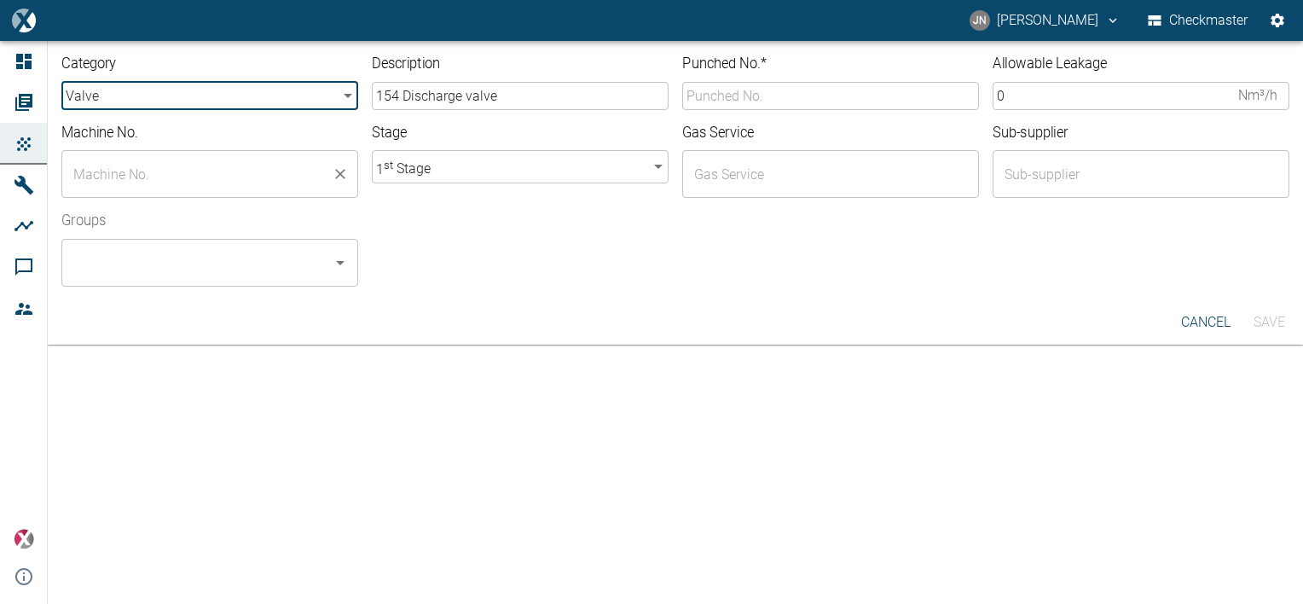
click at [136, 158] on input "text" at bounding box center [197, 174] width 256 height 32
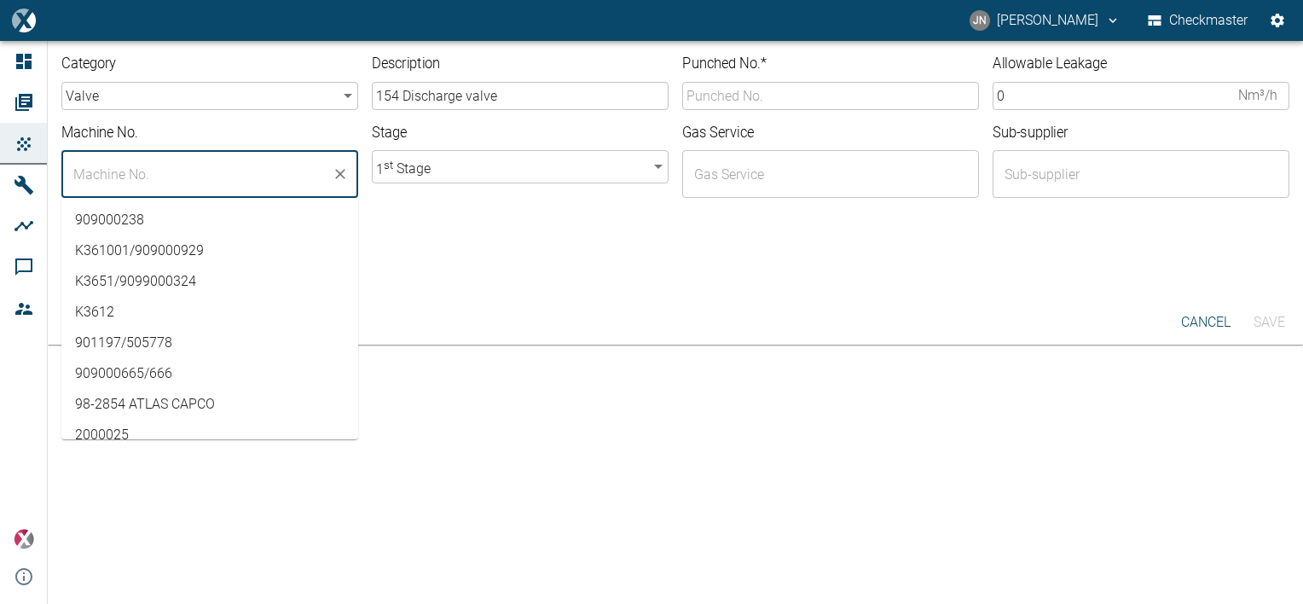
click at [138, 212] on li "909000238" at bounding box center [209, 220] width 297 height 31
type input "909000238"
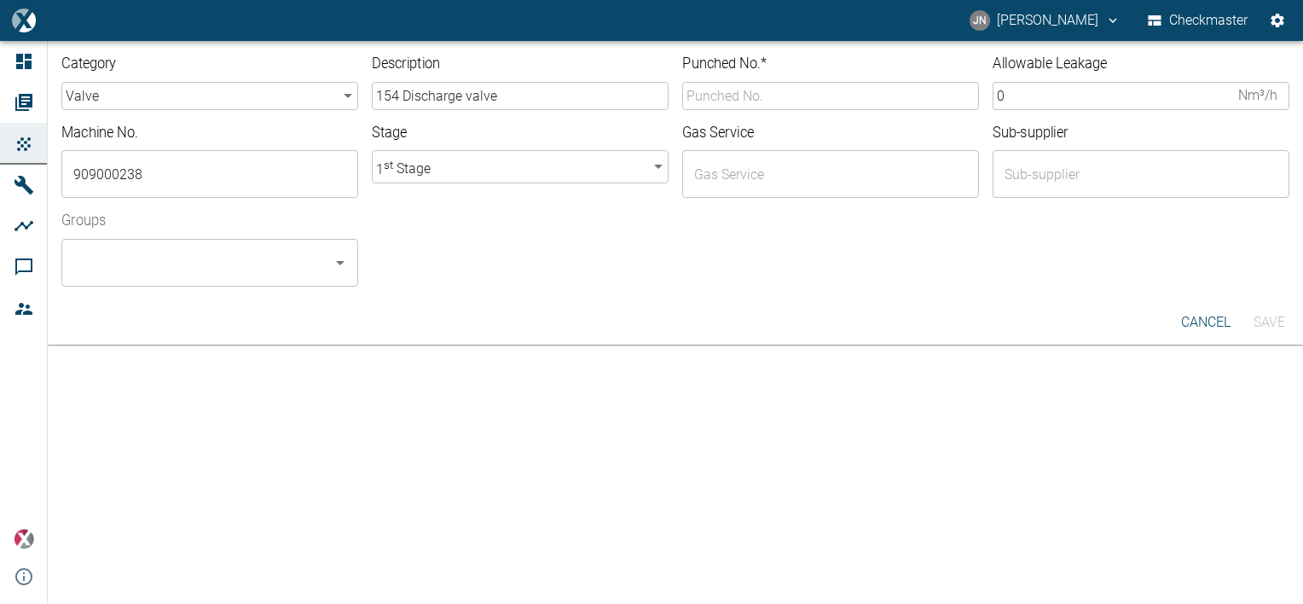
click at [466, 258] on div "Groups ​" at bounding box center [668, 242] width 1241 height 89
click at [751, 96] on input "Punched No. *" at bounding box center [830, 96] width 297 height 28
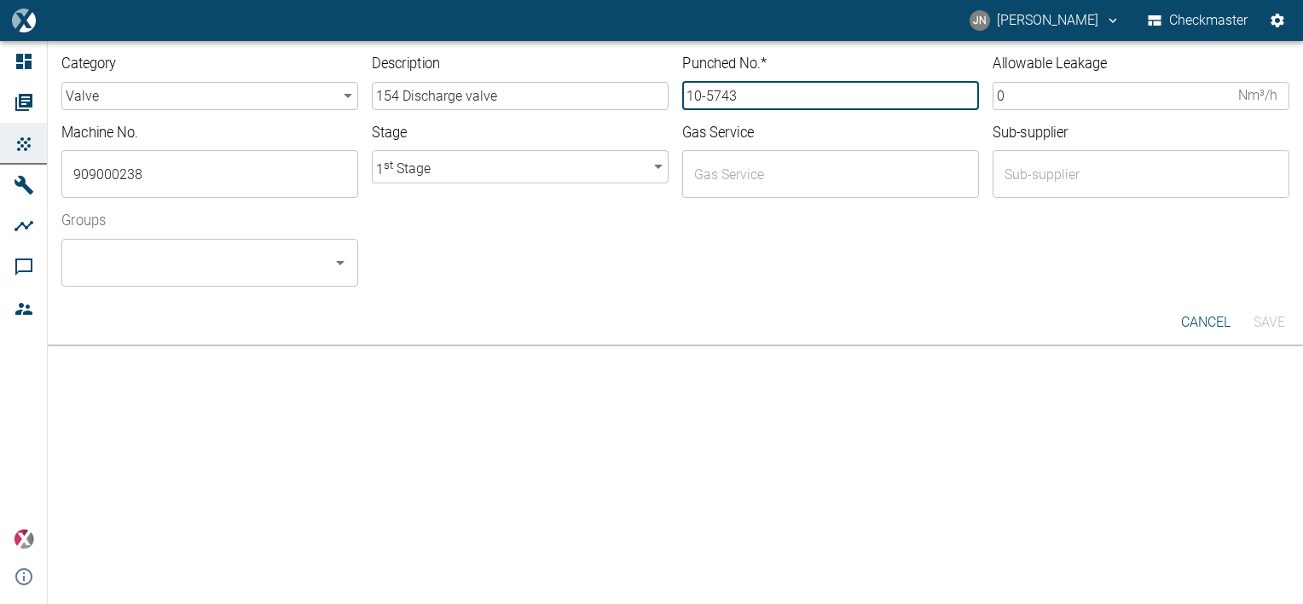
type input "10-5743"
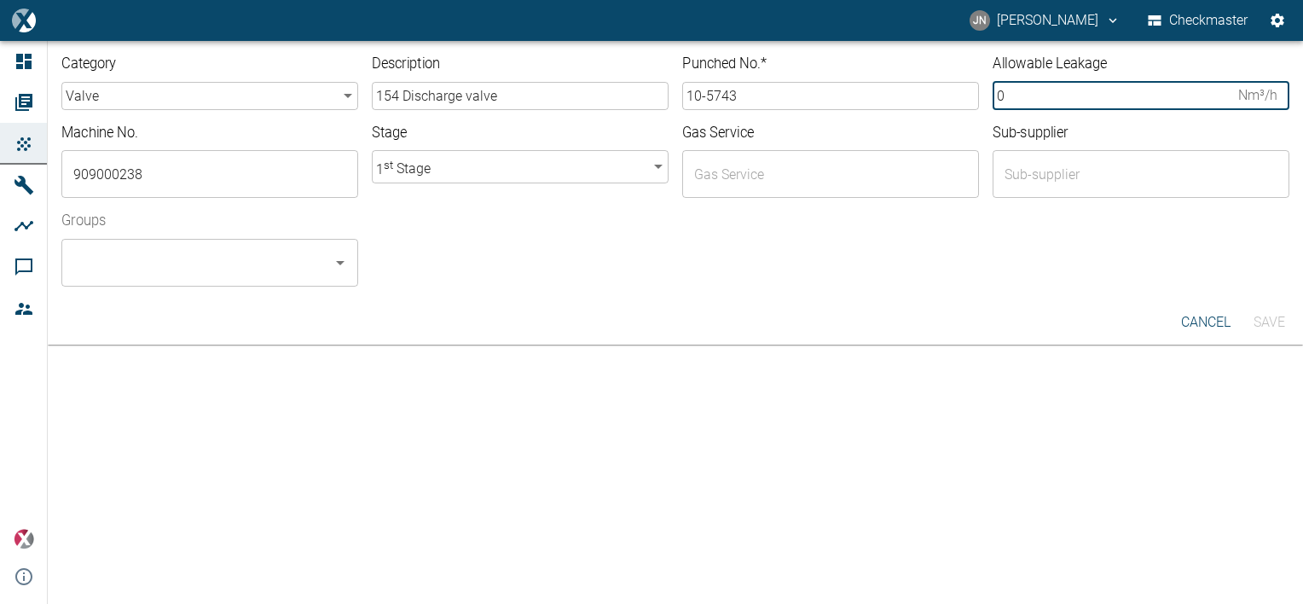
click at [1011, 97] on input "0" at bounding box center [1112, 96] width 239 height 28
type input "4.40"
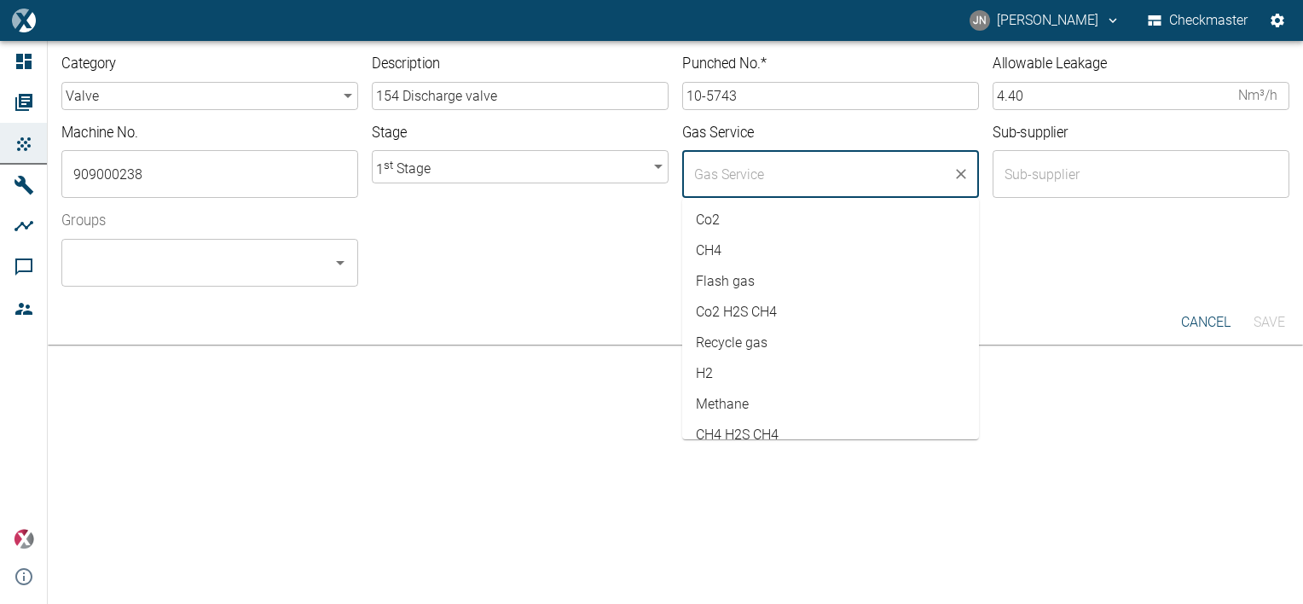
click at [716, 183] on input "text" at bounding box center [818, 174] width 256 height 32
click at [725, 218] on li "Co2" at bounding box center [830, 220] width 297 height 31
type input "Co2"
click at [593, 239] on div "Groups ​" at bounding box center [668, 242] width 1241 height 89
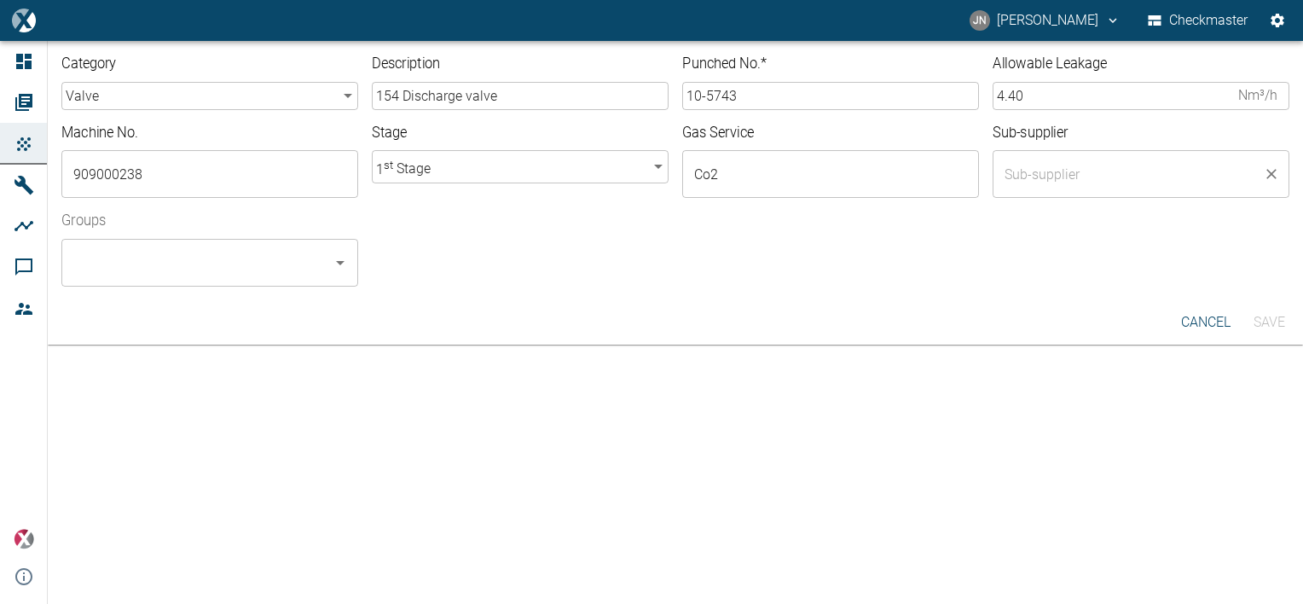
click at [1068, 169] on input "text" at bounding box center [1128, 174] width 256 height 32
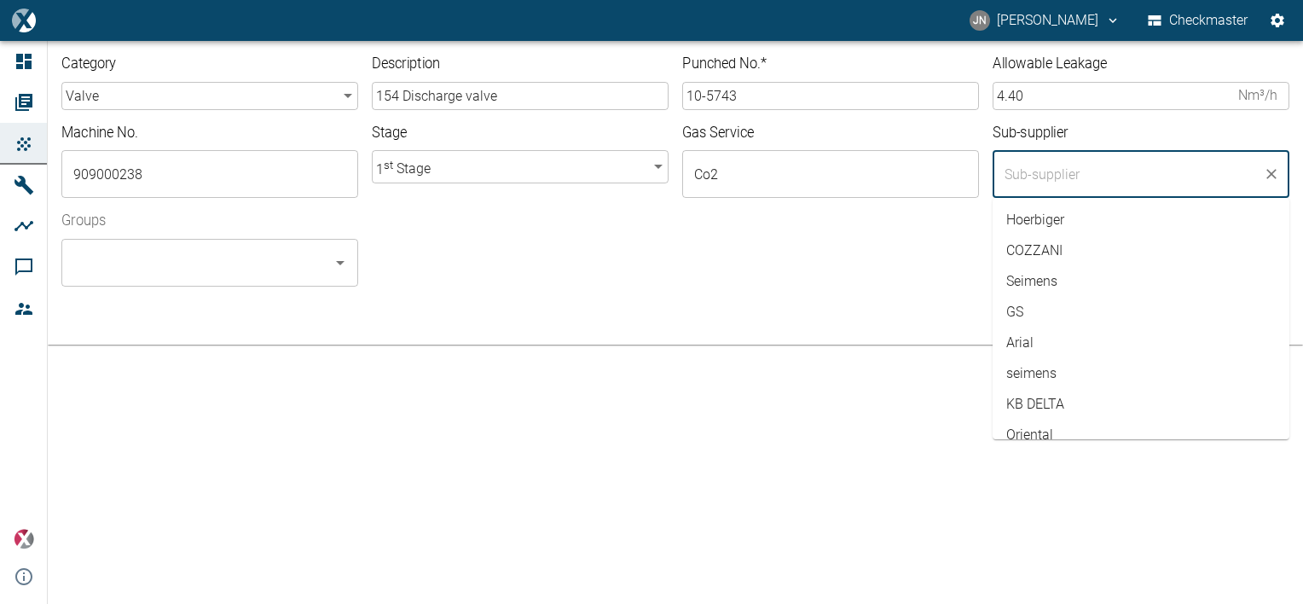
click at [1042, 216] on li "Hoerbiger" at bounding box center [1141, 220] width 297 height 31
type input "Hoerbiger"
click at [856, 258] on div "Groups ​" at bounding box center [668, 242] width 1241 height 89
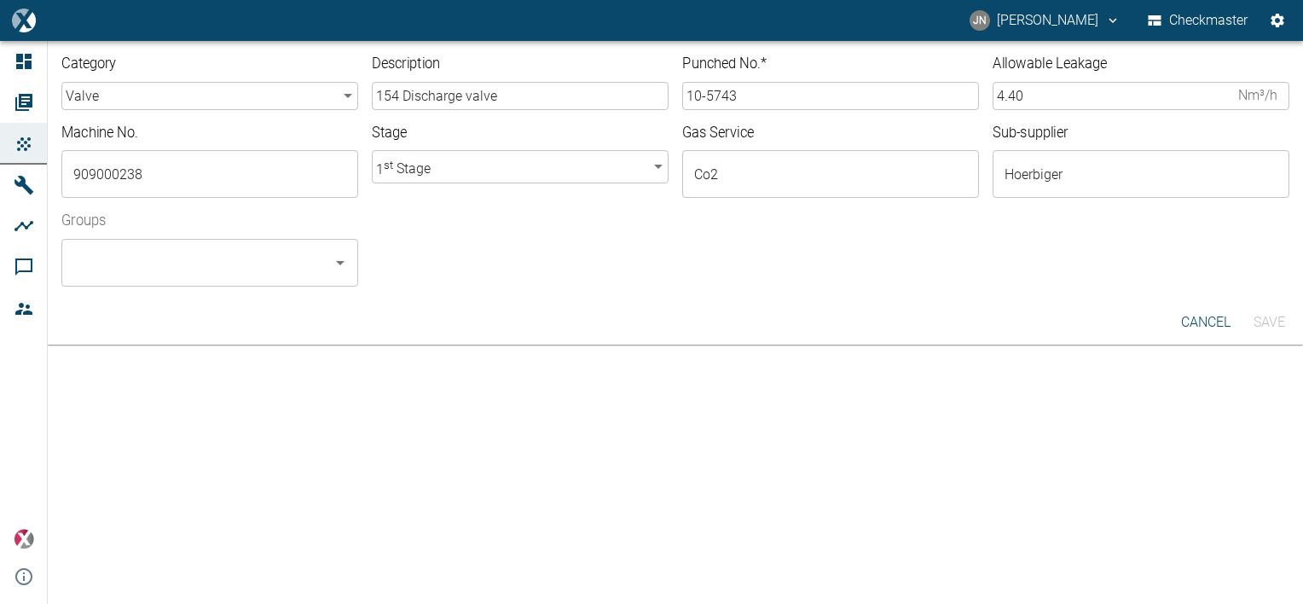
click at [278, 265] on input "Groups" at bounding box center [197, 262] width 256 height 32
click at [132, 313] on li "Checkmaster - ALL" at bounding box center [209, 308] width 297 height 31
click at [583, 280] on div "Checkmaster - ALL" at bounding box center [830, 255] width 917 height 61
click at [1269, 321] on button "Save" at bounding box center [1268, 322] width 55 height 31
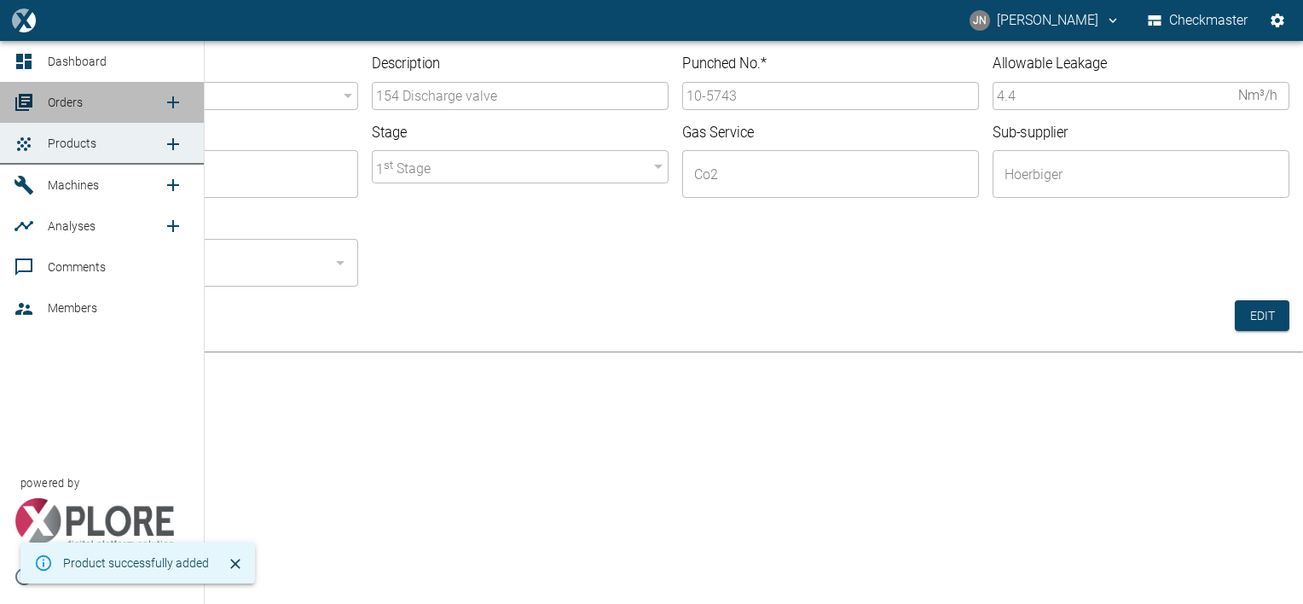
click at [67, 101] on span "Orders" at bounding box center [65, 102] width 35 height 14
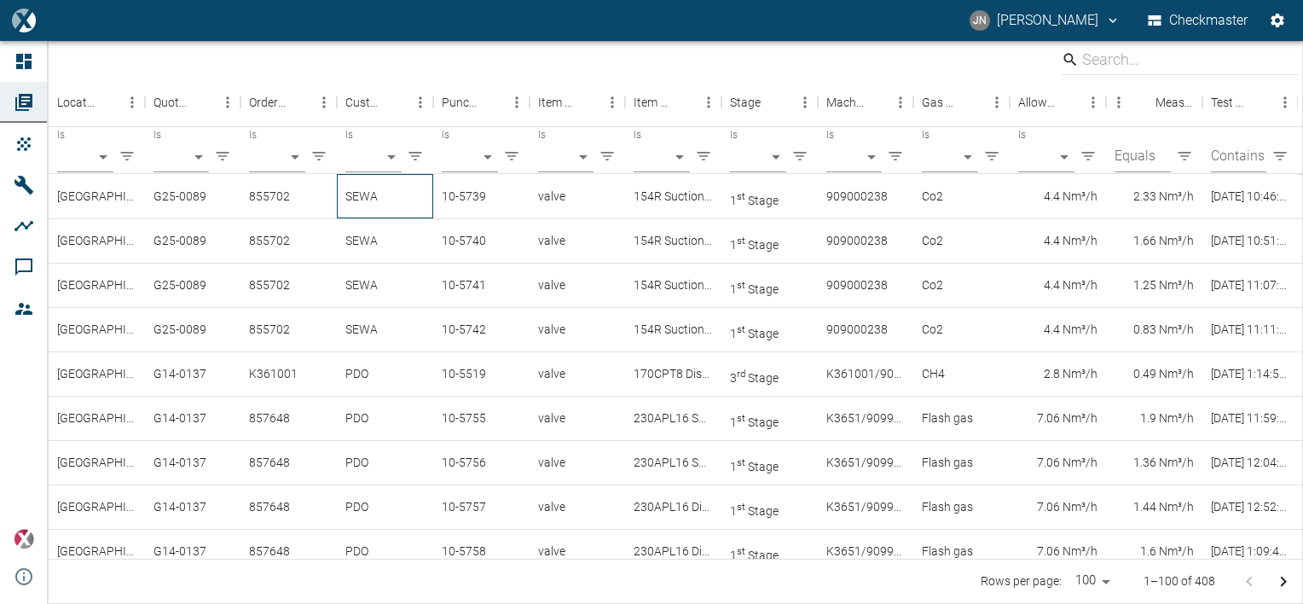
click at [365, 193] on div "SEWA" at bounding box center [385, 196] width 96 height 44
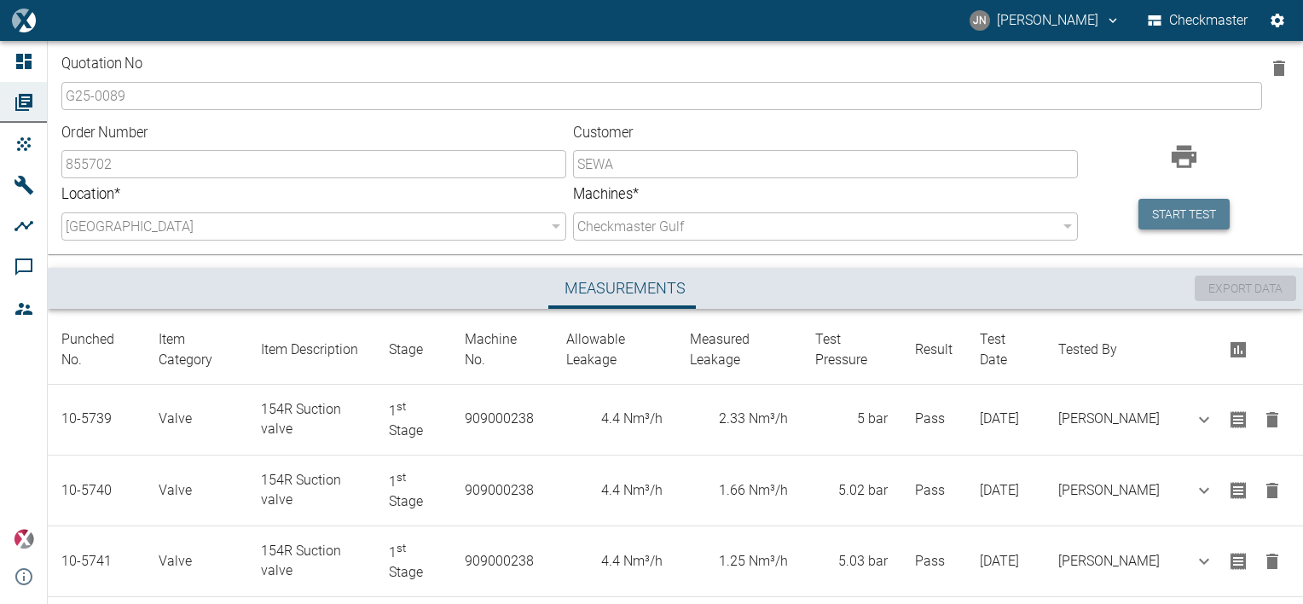
click at [1173, 205] on button "Start test" at bounding box center [1183, 215] width 91 height 32
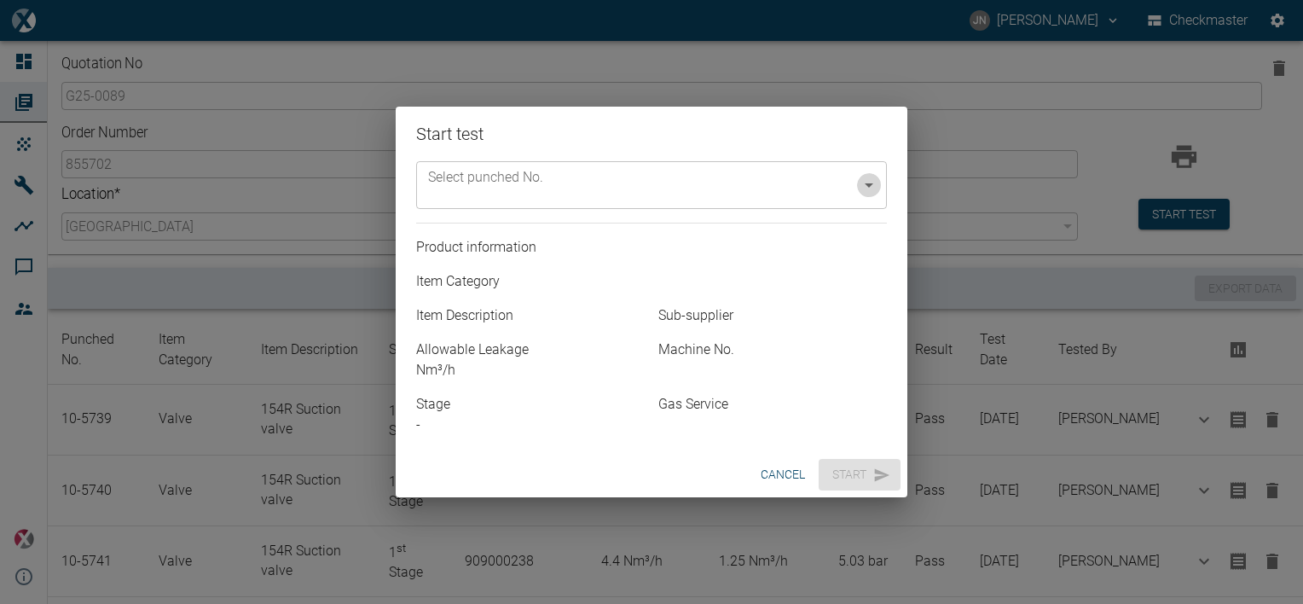
click at [863, 184] on icon "Open" at bounding box center [869, 185] width 20 height 20
click at [795, 474] on button "cancel" at bounding box center [783, 475] width 58 height 32
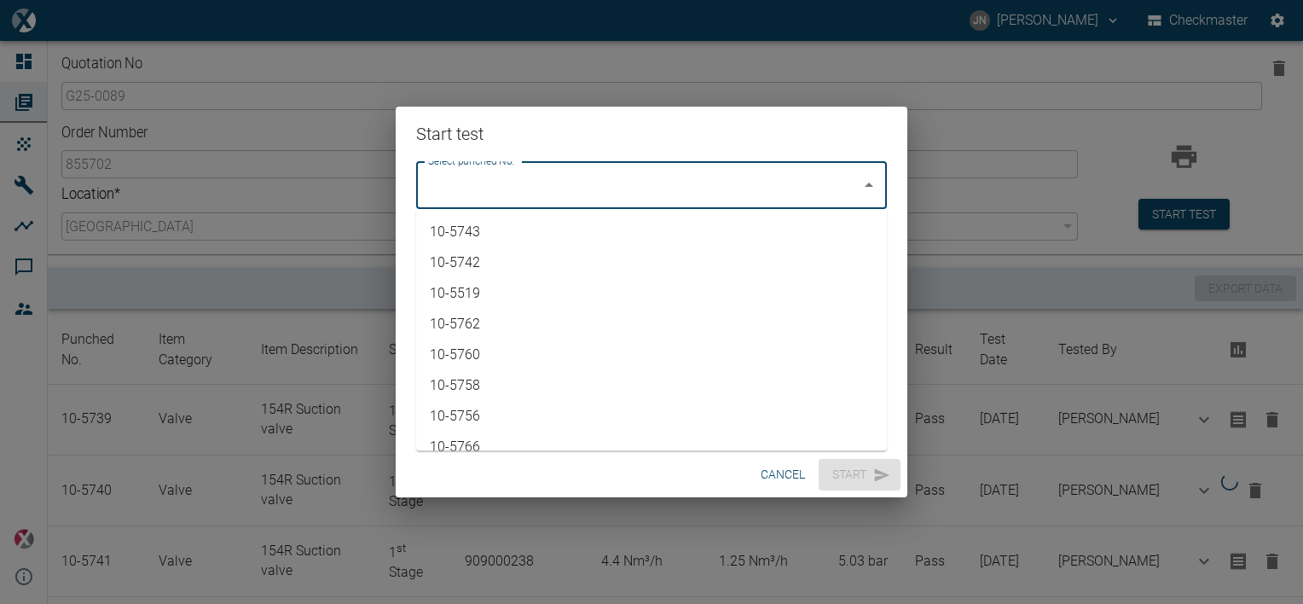
click at [713, 192] on input "Select punched No." at bounding box center [639, 185] width 430 height 32
click at [531, 233] on li "10-5743" at bounding box center [651, 232] width 471 height 31
type input "10-5743"
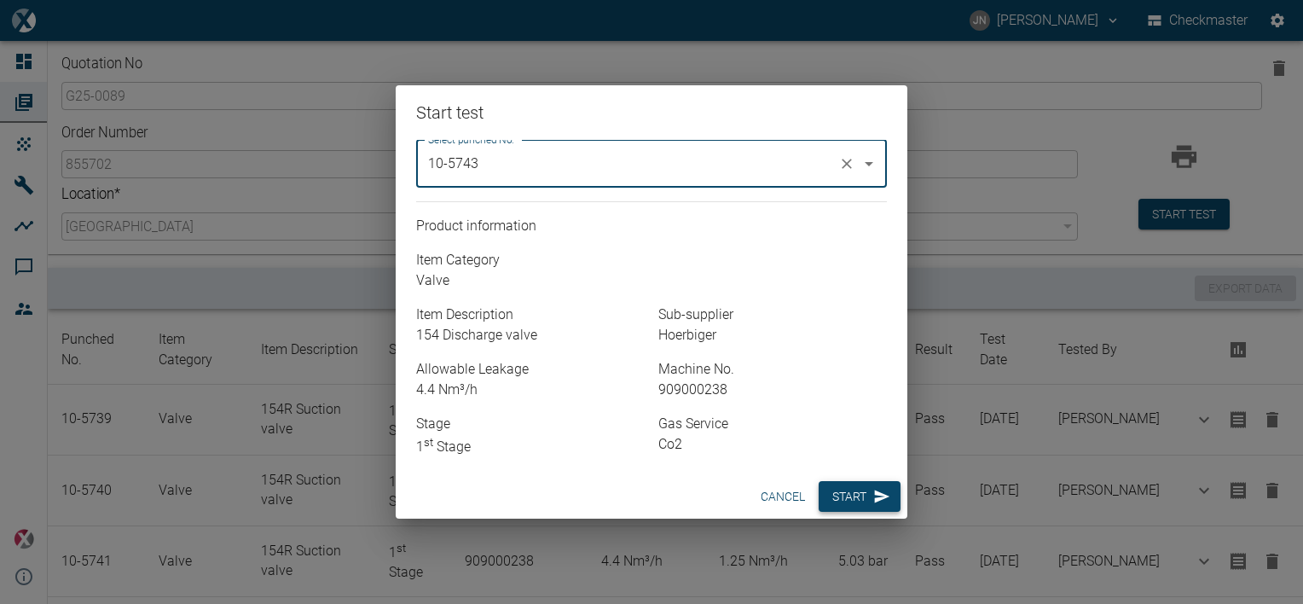
click at [843, 495] on button "Start" at bounding box center [860, 497] width 82 height 32
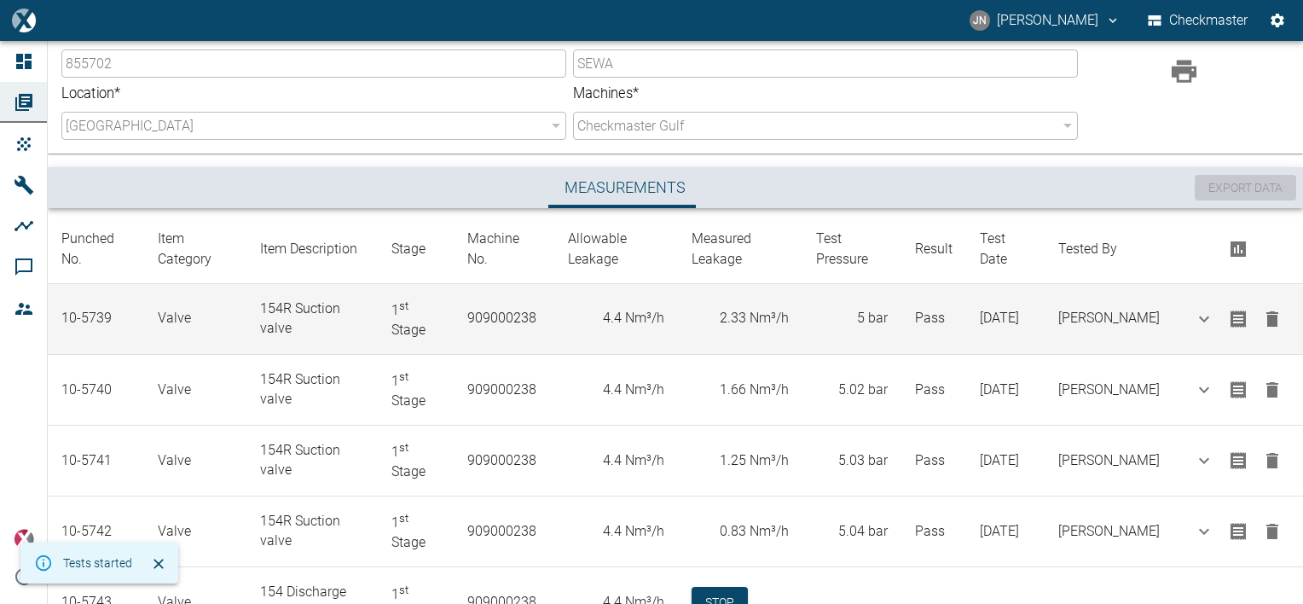
scroll to position [171, 0]
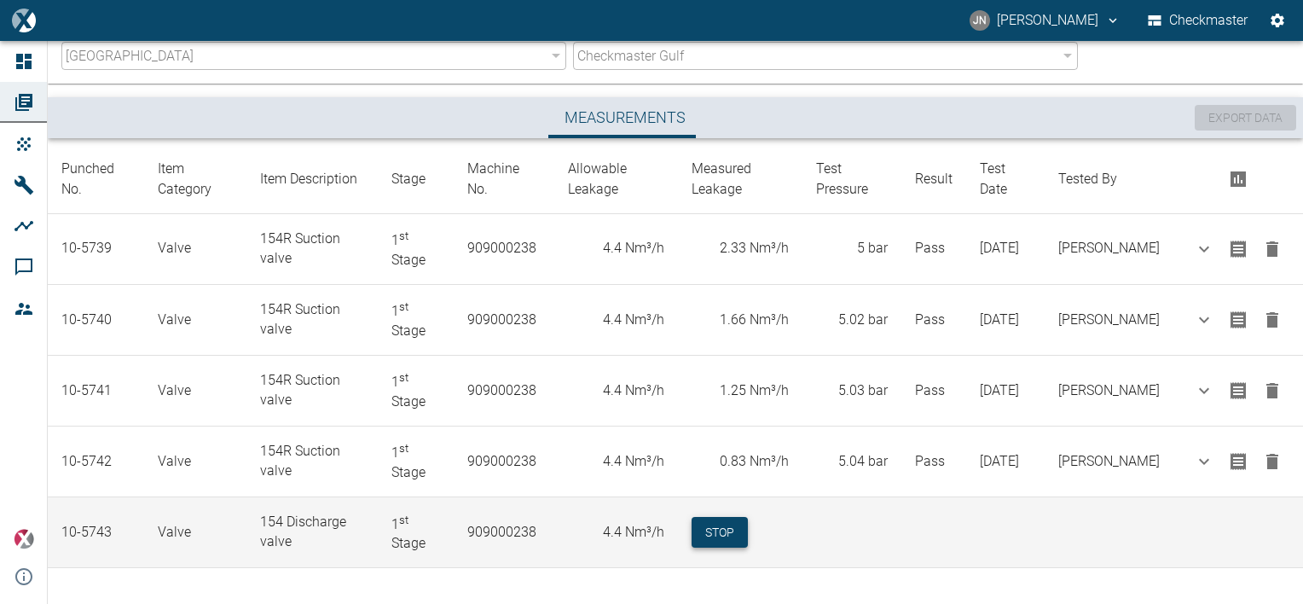
click at [738, 537] on button "Stop" at bounding box center [720, 533] width 56 height 32
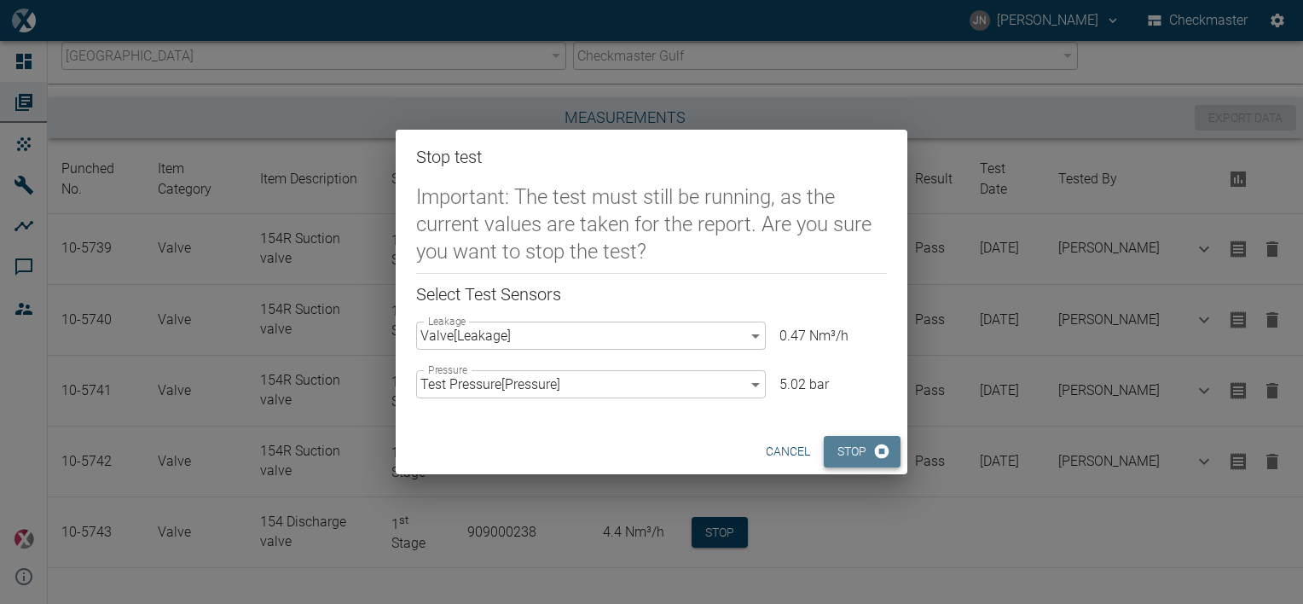
click at [848, 454] on button "Stop" at bounding box center [862, 452] width 77 height 32
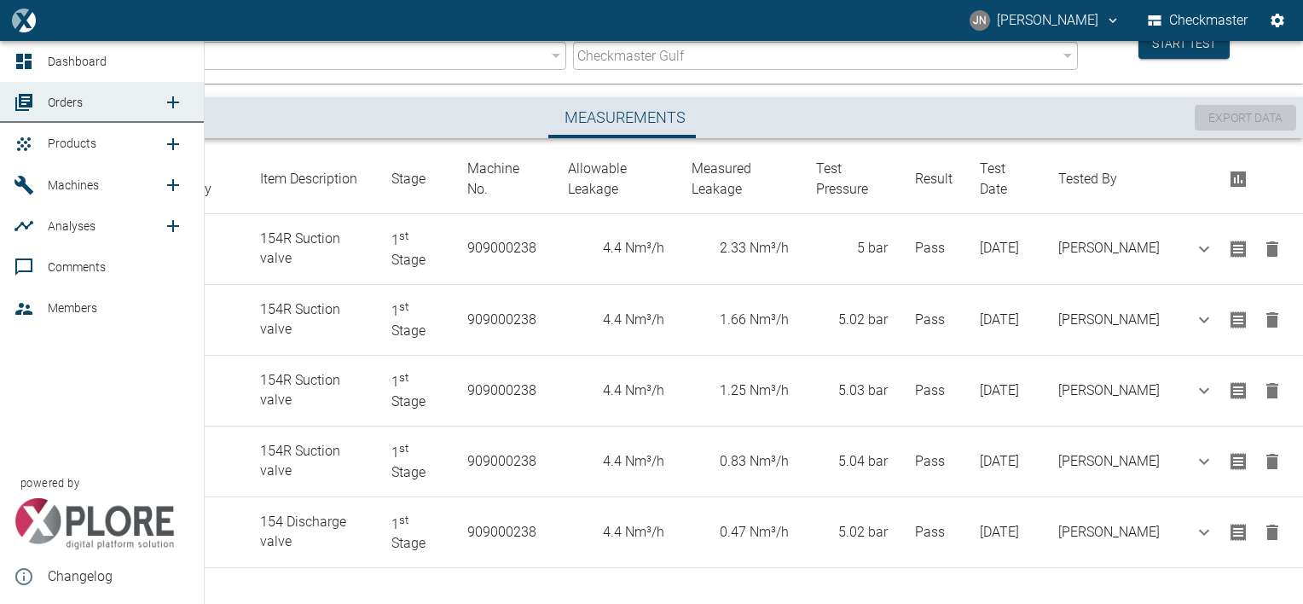
click at [84, 146] on span "Products" at bounding box center [72, 143] width 49 height 14
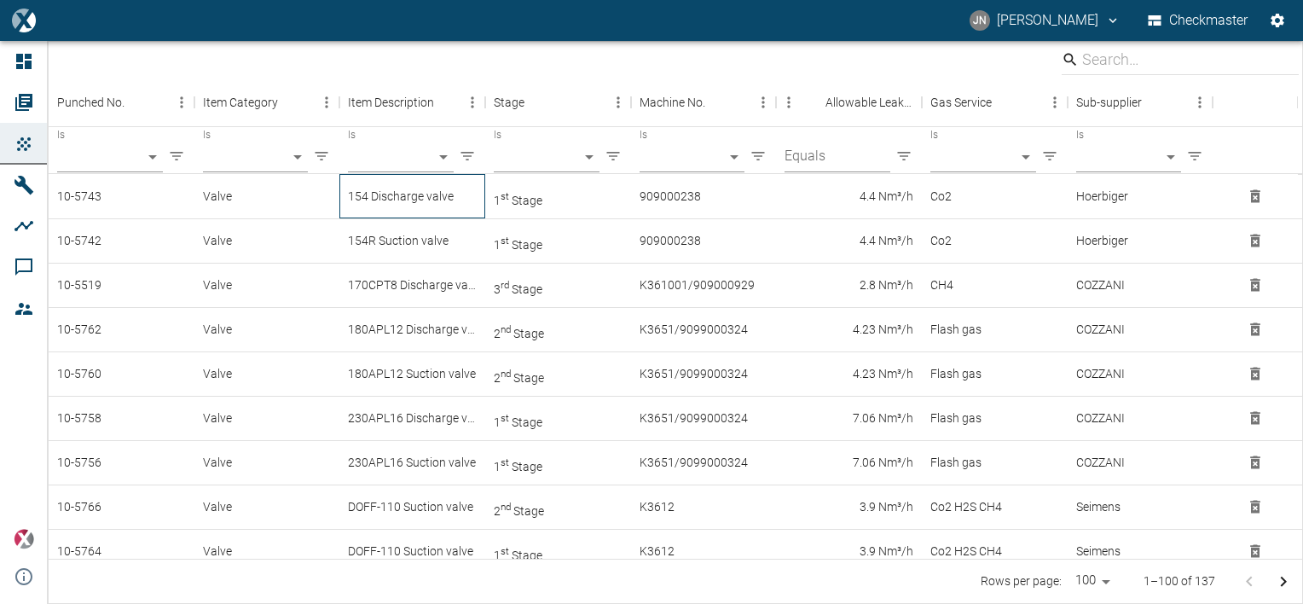
click at [394, 204] on div "154 Discharge valve" at bounding box center [412, 196] width 146 height 44
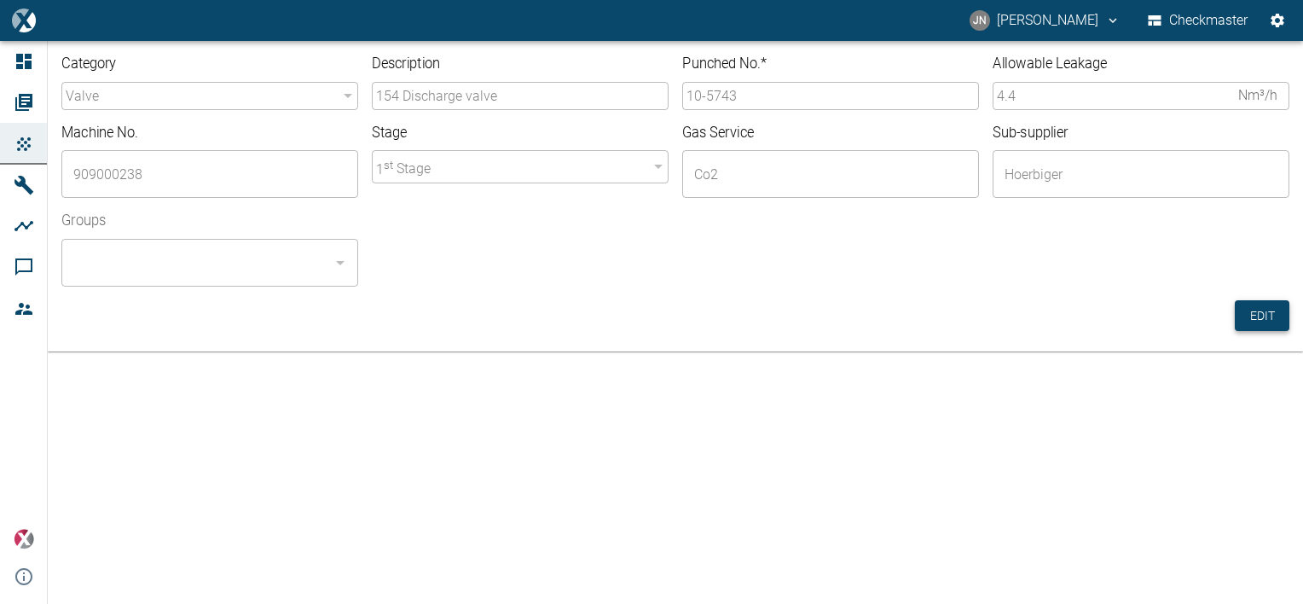
click at [1258, 319] on button "Edit" at bounding box center [1262, 316] width 55 height 32
click at [750, 98] on input "10-5743" at bounding box center [830, 96] width 297 height 28
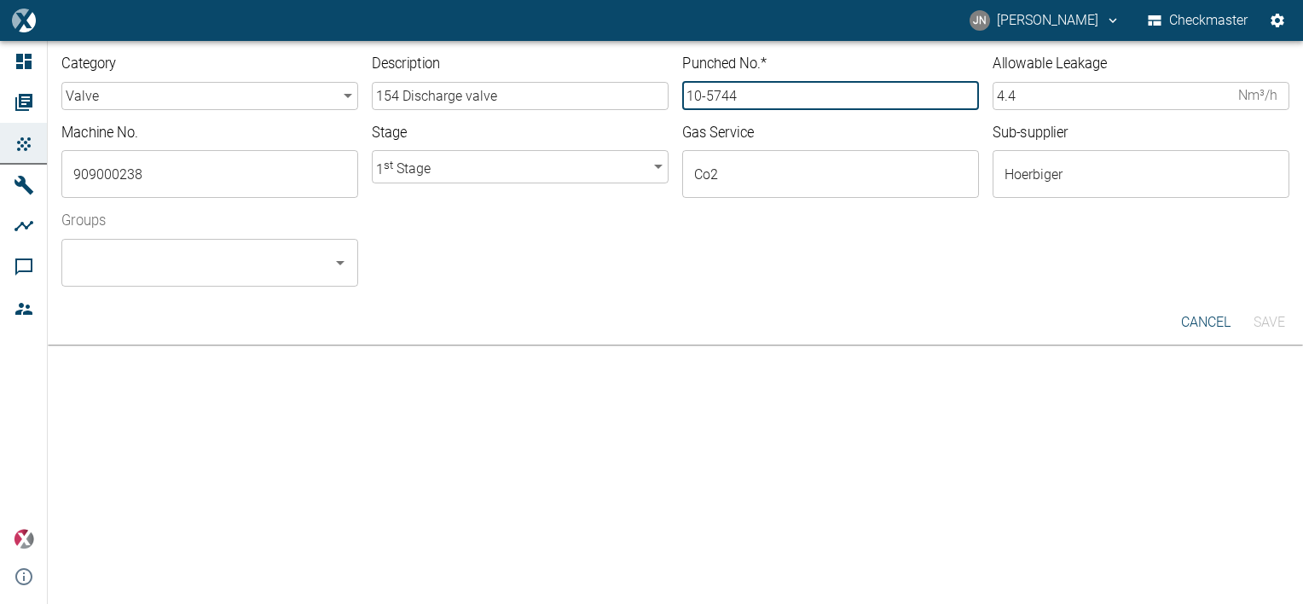
type input "10-5744"
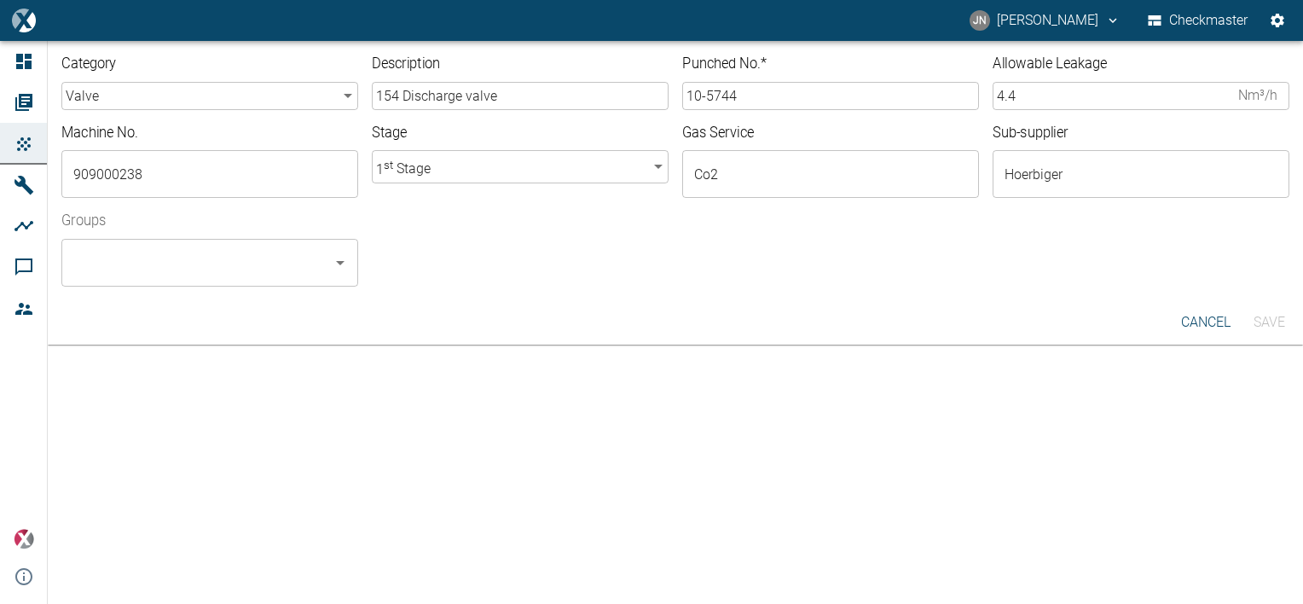
click at [792, 255] on div "Groups ​" at bounding box center [668, 242] width 1241 height 89
click at [264, 274] on input "Groups" at bounding box center [197, 262] width 256 height 32
click at [211, 314] on li "Checkmaster - ALL" at bounding box center [209, 308] width 297 height 31
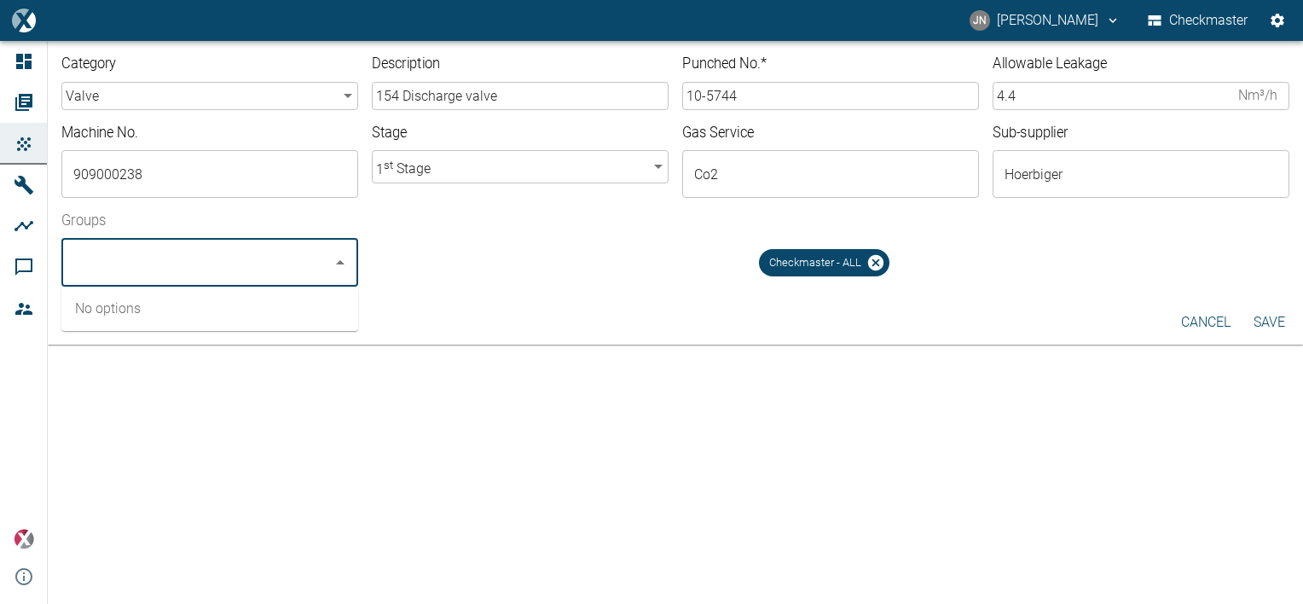
click at [1272, 317] on button "Save" at bounding box center [1268, 322] width 55 height 31
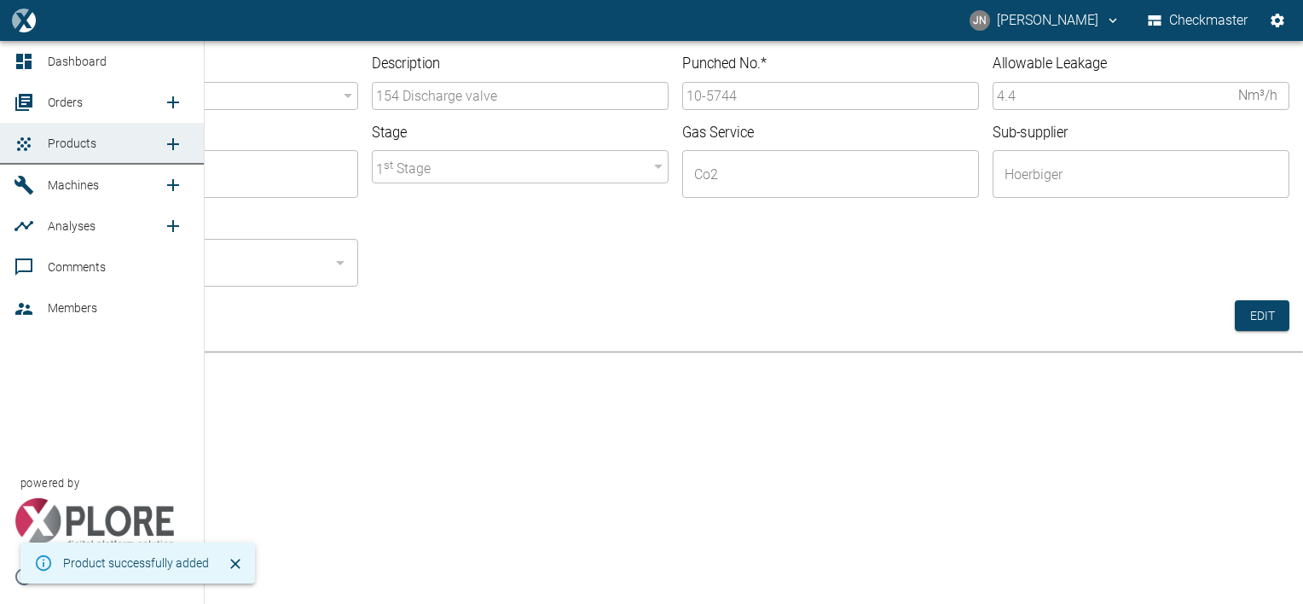
click at [73, 96] on span "Orders" at bounding box center [65, 102] width 35 height 14
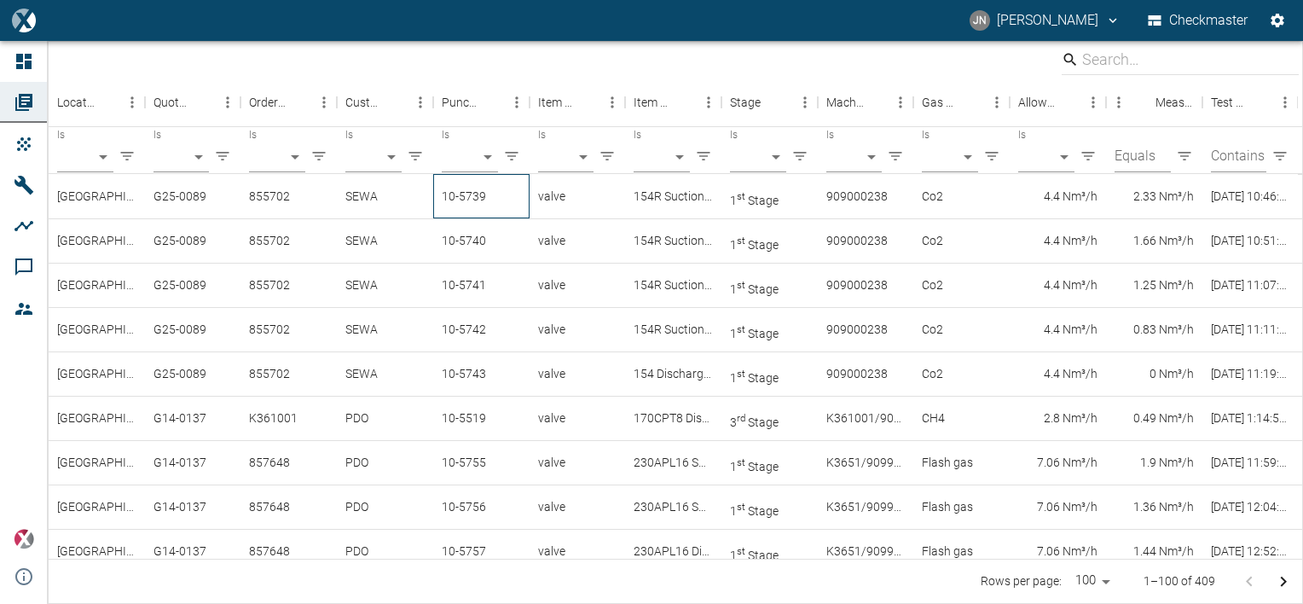
click at [449, 195] on div "10-5739" at bounding box center [481, 196] width 96 height 44
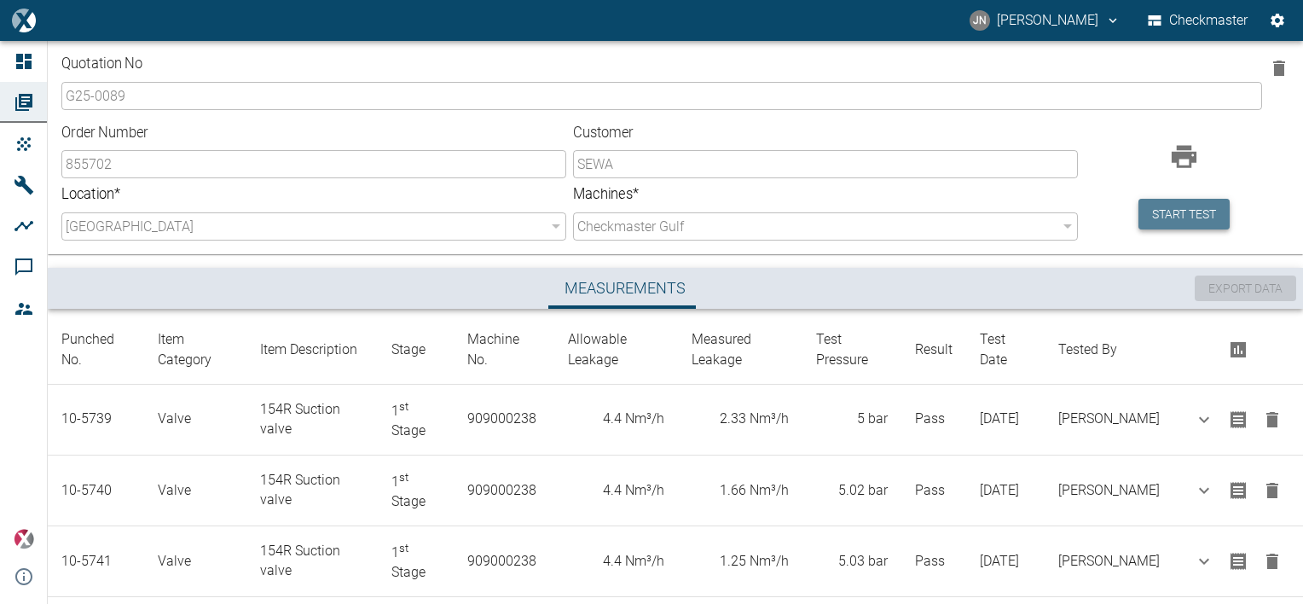
click at [1184, 215] on button "Start test" at bounding box center [1183, 215] width 91 height 32
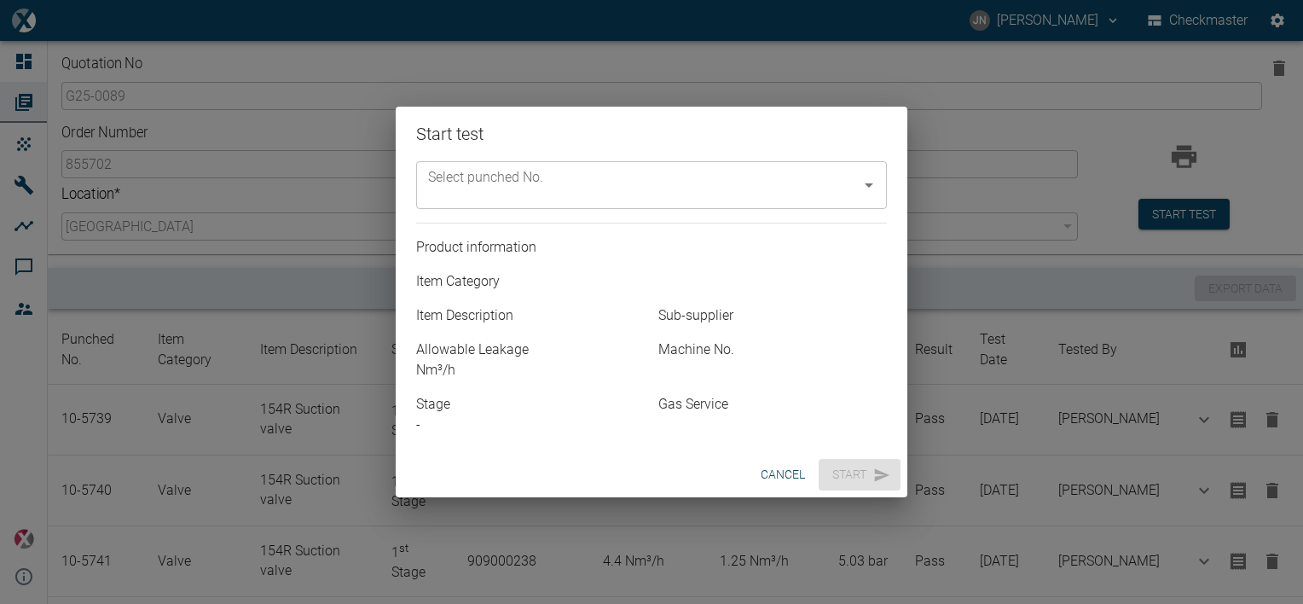
click at [863, 182] on icon "Open" at bounding box center [869, 185] width 20 height 20
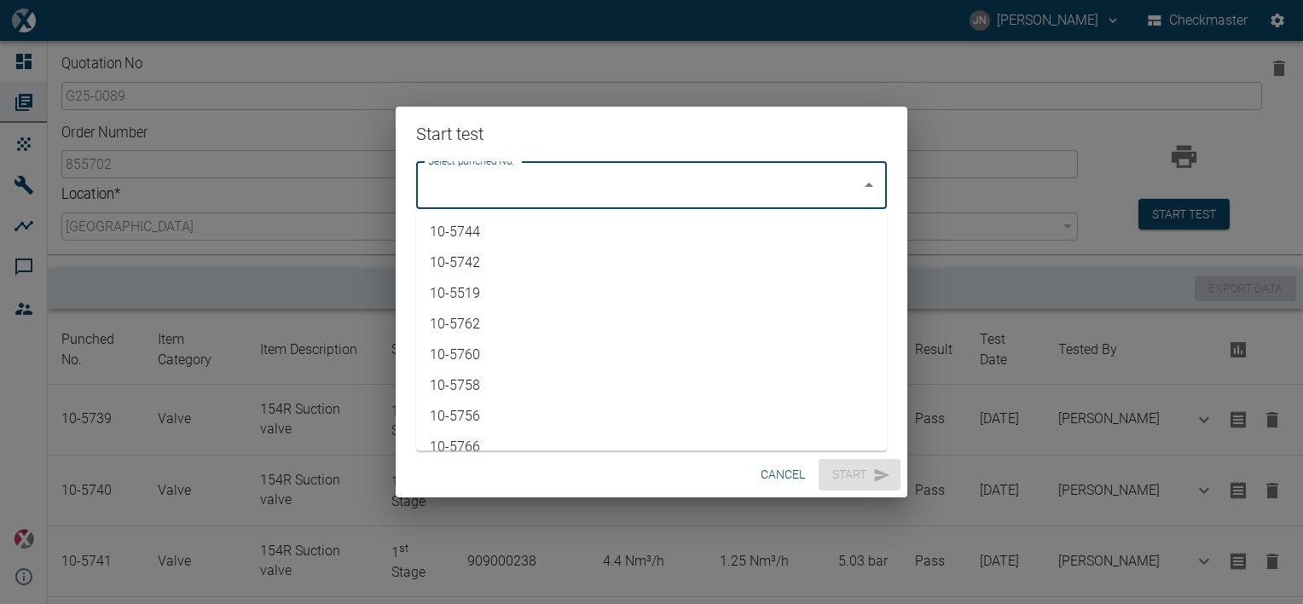
click at [520, 230] on li "10-5744" at bounding box center [651, 232] width 471 height 31
type input "10-5744"
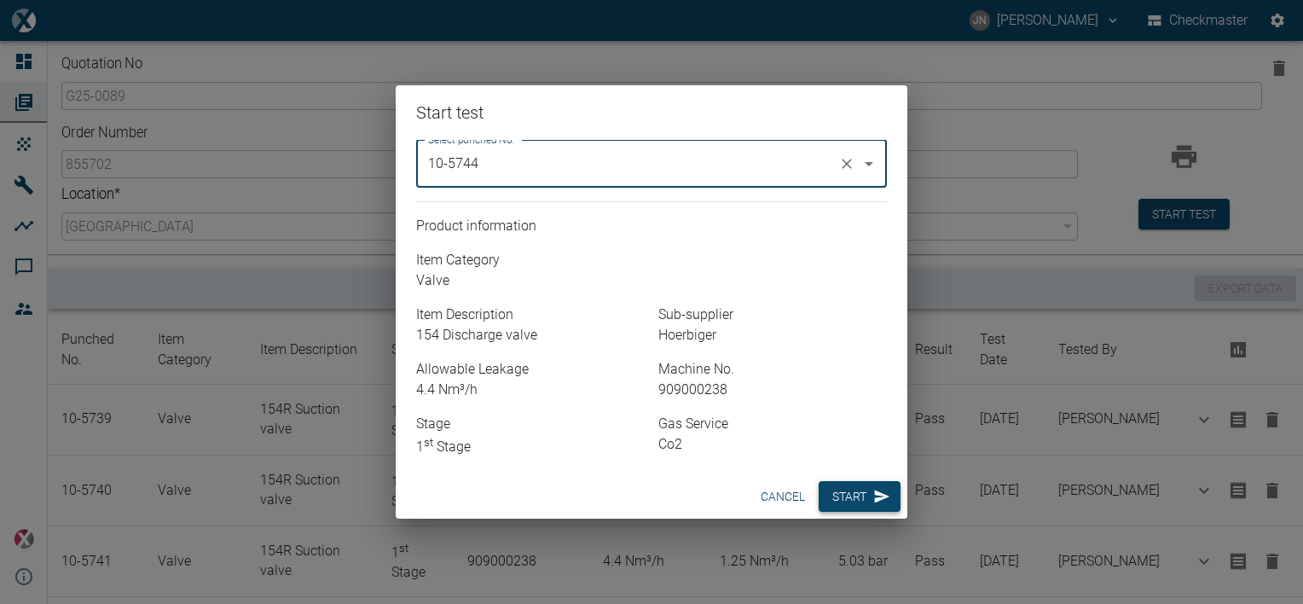
click at [860, 497] on button "Start" at bounding box center [860, 497] width 82 height 32
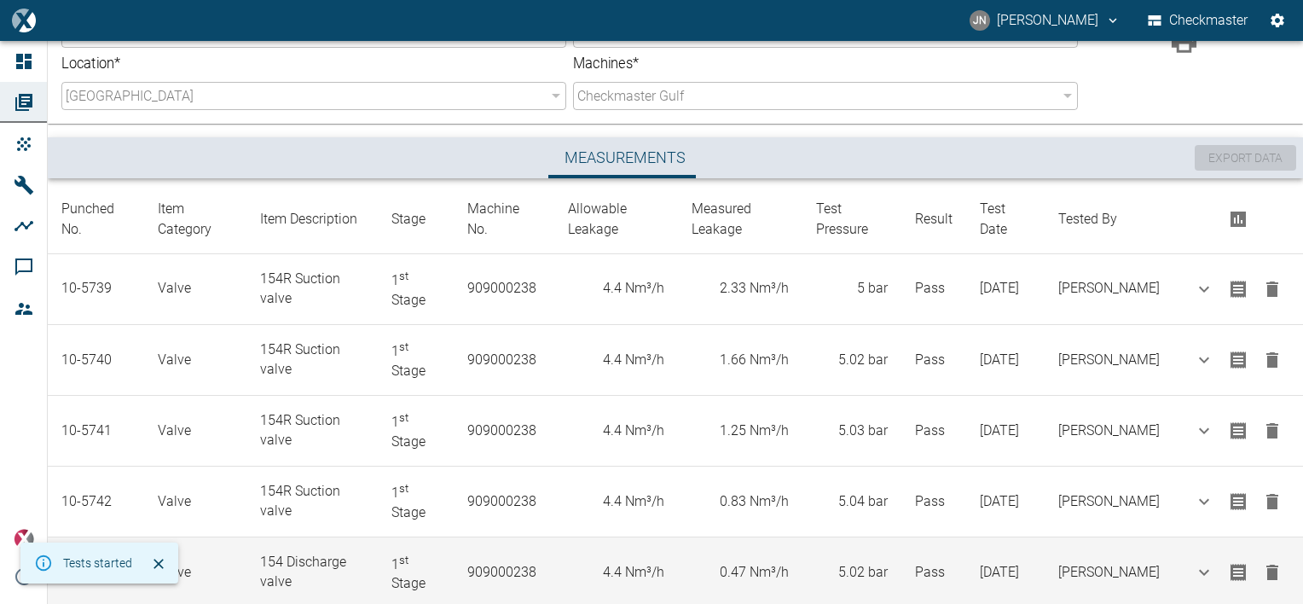
scroll to position [240, 0]
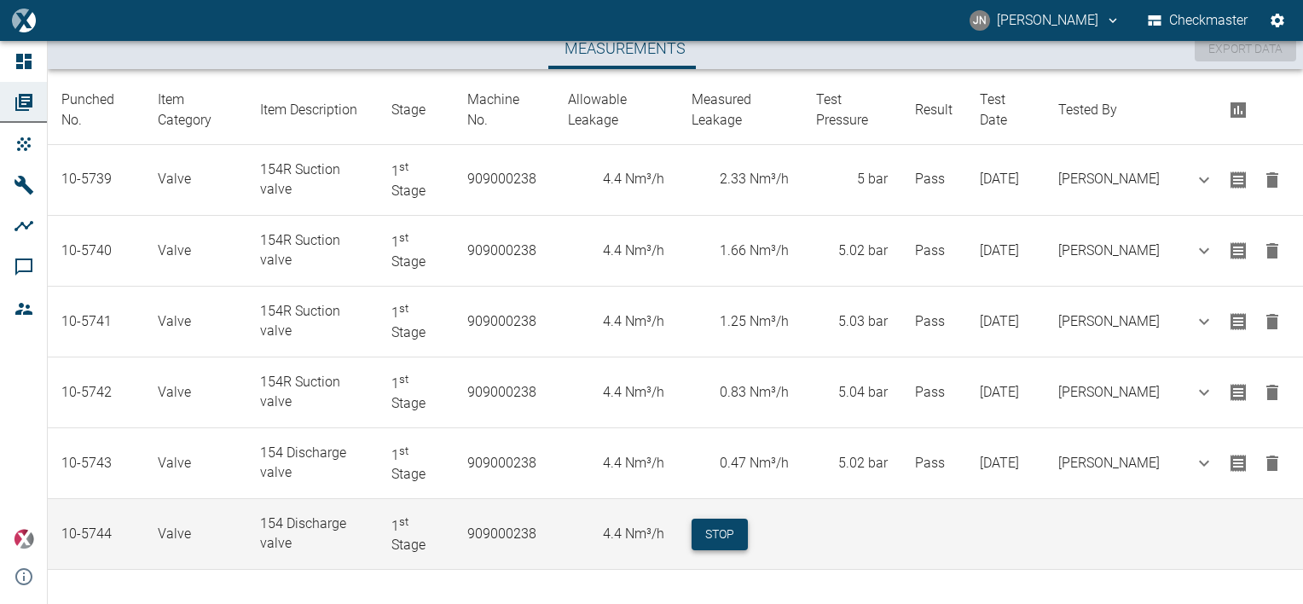
click at [748, 530] on button "Stop" at bounding box center [720, 534] width 56 height 32
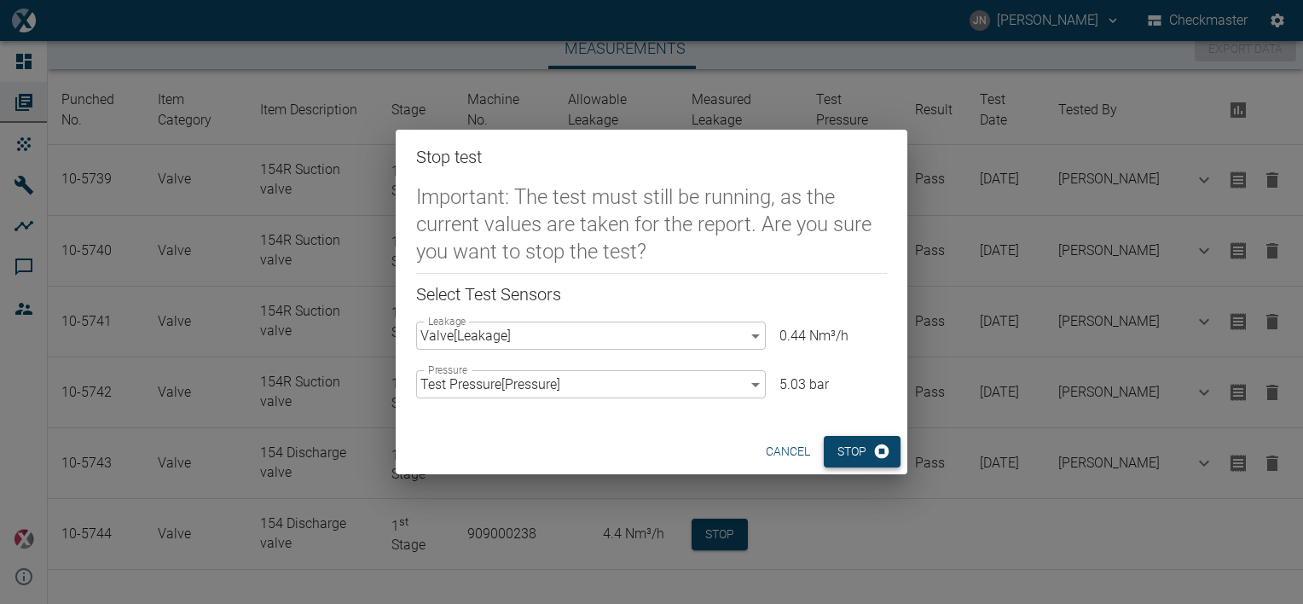
click at [842, 461] on button "Stop" at bounding box center [862, 452] width 77 height 32
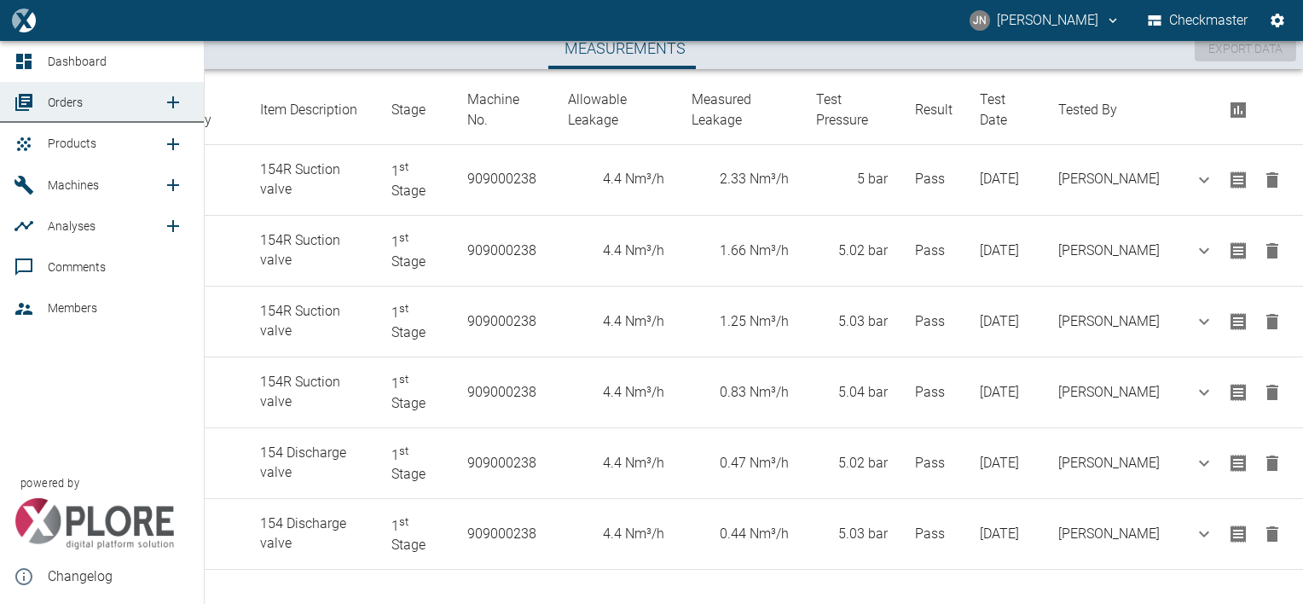
click at [85, 145] on span "Products" at bounding box center [72, 143] width 49 height 14
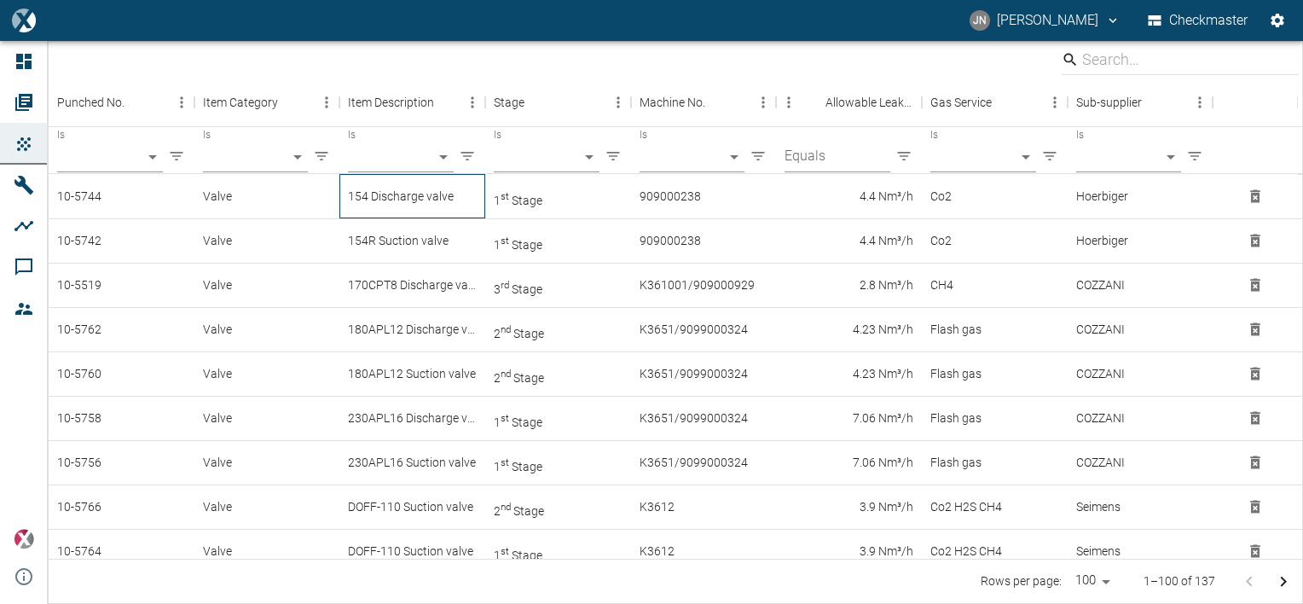
click at [417, 201] on div "154 Discharge valve" at bounding box center [412, 196] width 146 height 44
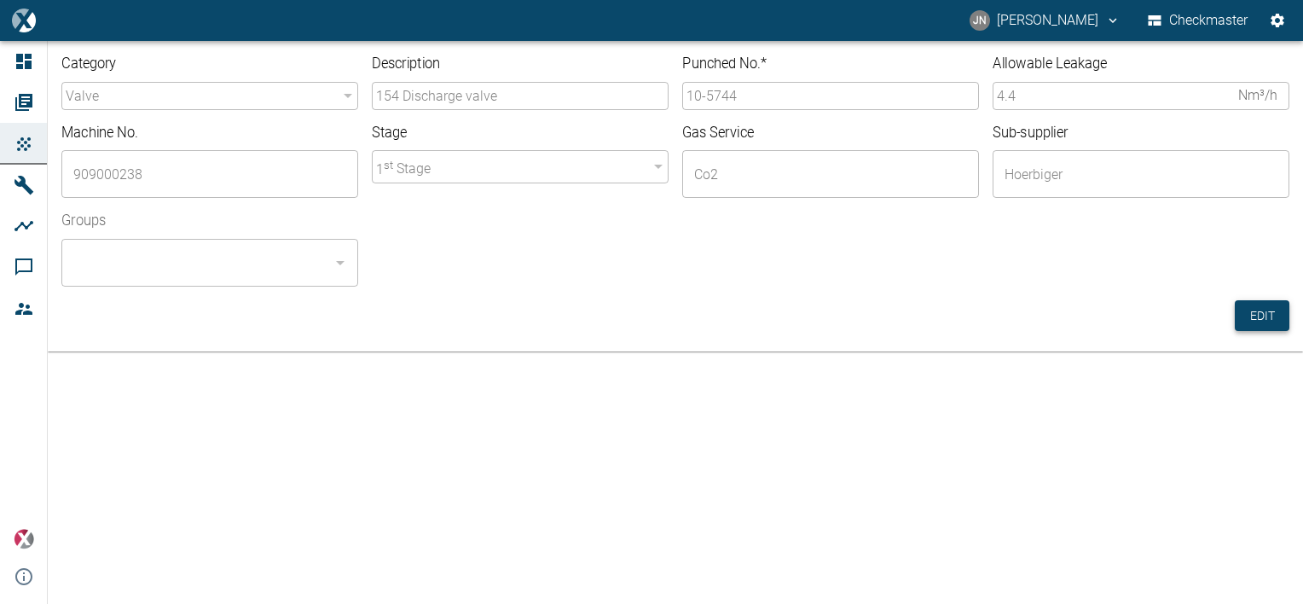
click at [1267, 307] on button "Edit" at bounding box center [1262, 316] width 55 height 32
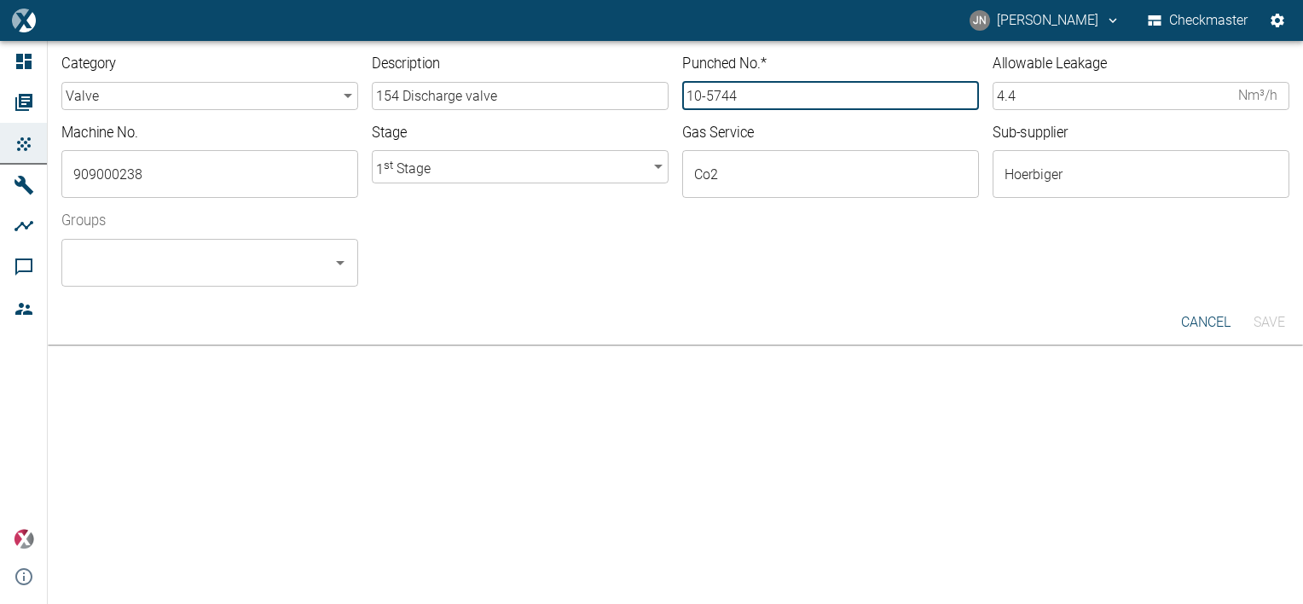
click at [750, 97] on input "10-5744" at bounding box center [830, 96] width 297 height 28
type input "10-5745"
click at [205, 275] on input "Groups" at bounding box center [197, 262] width 256 height 32
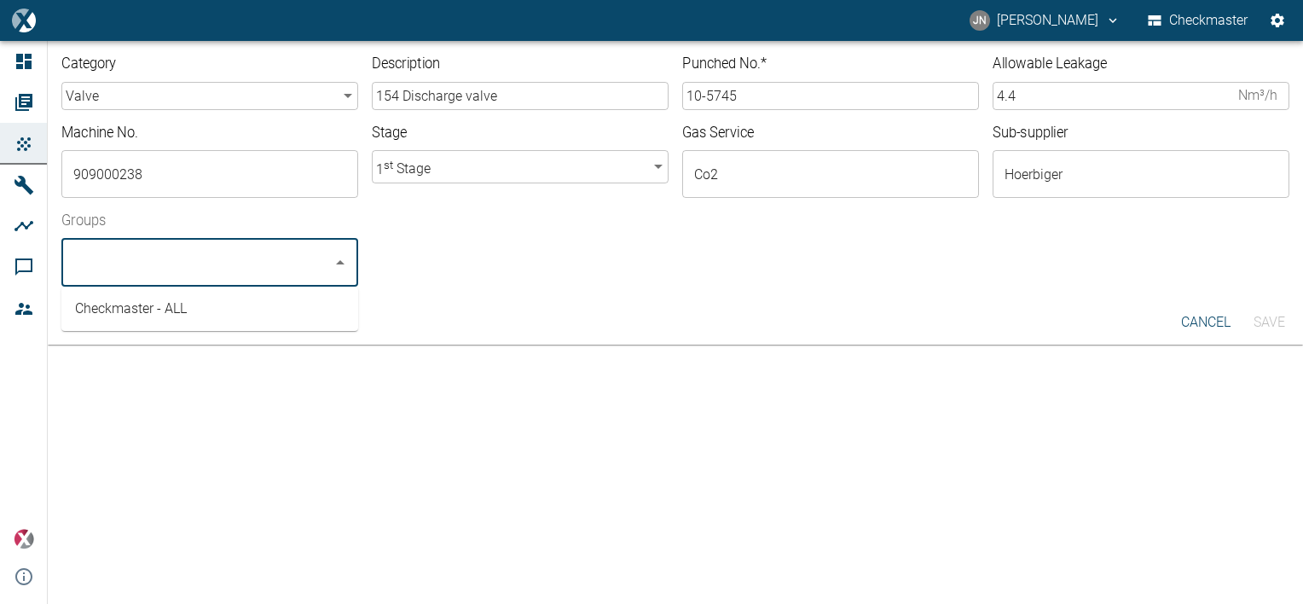
click at [191, 314] on li "Checkmaster - ALL" at bounding box center [209, 308] width 297 height 31
click at [1279, 320] on button "Save" at bounding box center [1268, 322] width 55 height 31
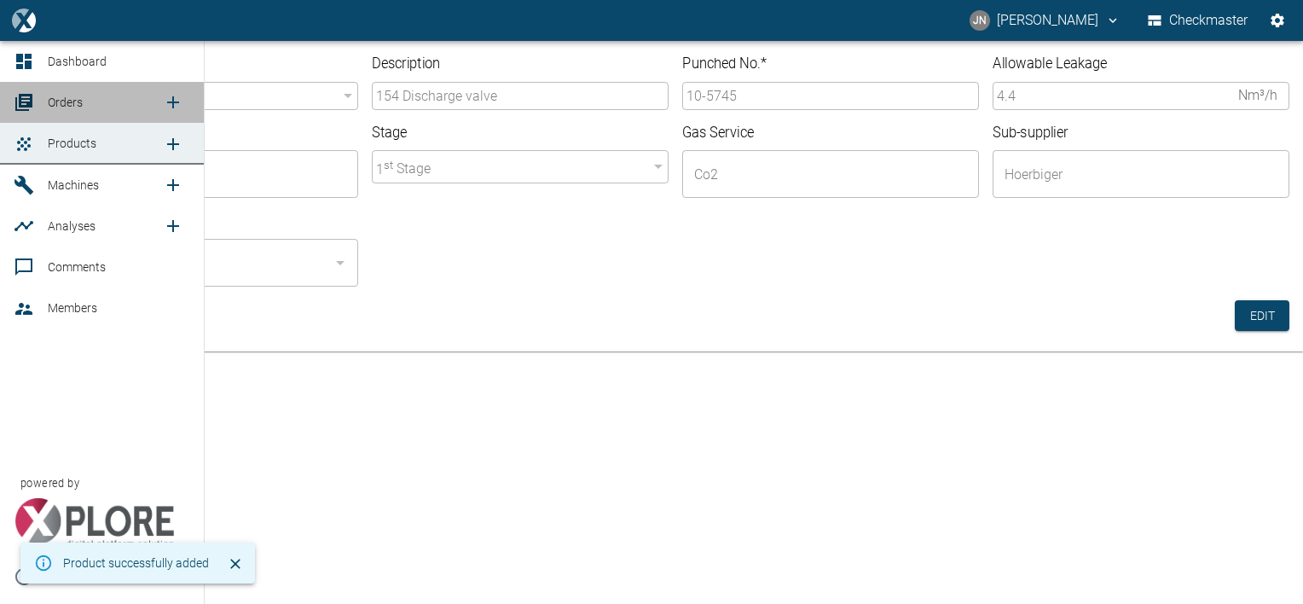
click at [85, 97] on span "Orders" at bounding box center [105, 102] width 115 height 20
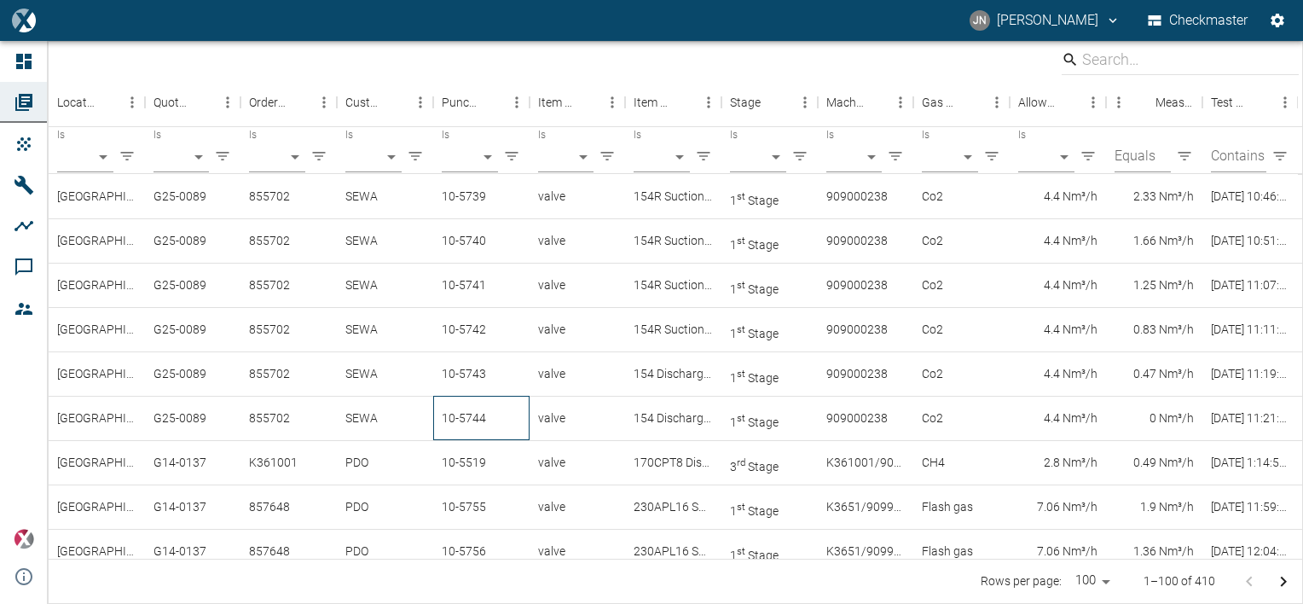
click at [460, 422] on div "10-5744" at bounding box center [481, 418] width 96 height 44
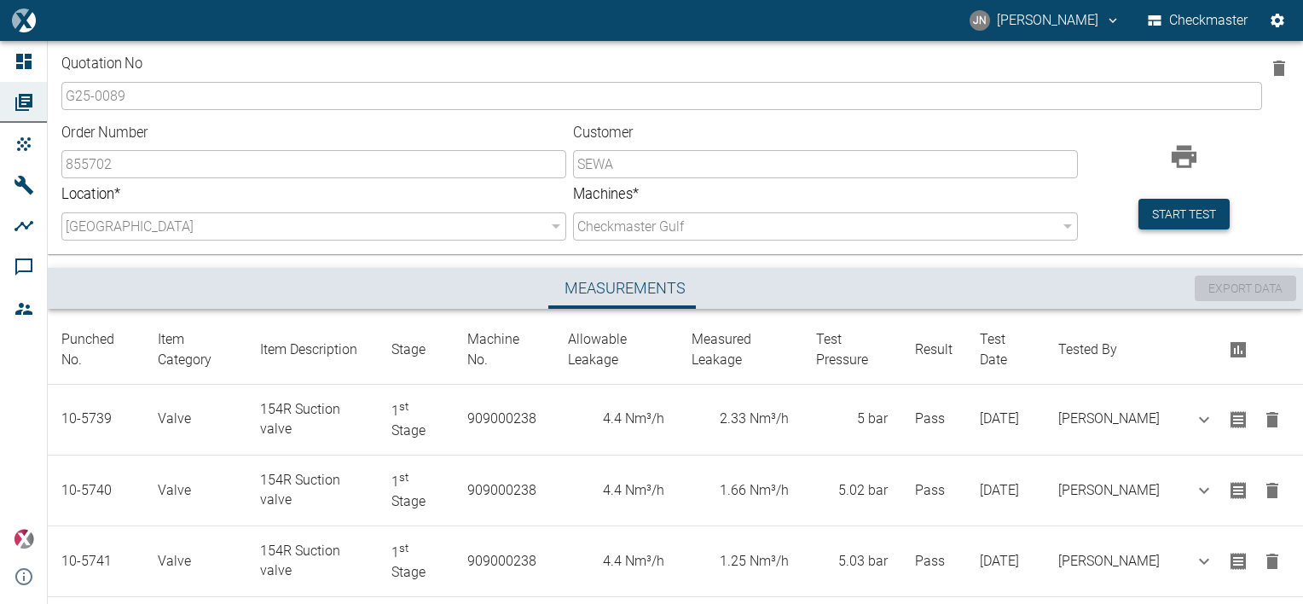
click at [1153, 223] on button "Start test" at bounding box center [1183, 215] width 91 height 32
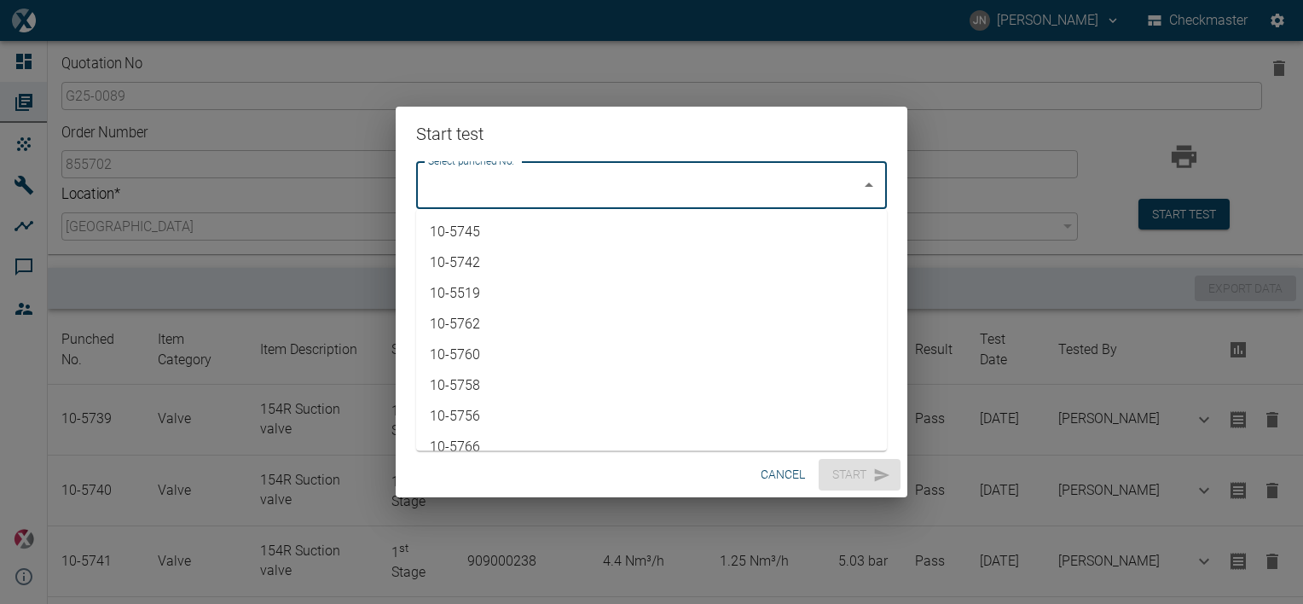
click at [678, 186] on input "Select punched No." at bounding box center [639, 185] width 430 height 32
click at [489, 230] on li "10-5745" at bounding box center [651, 232] width 471 height 31
type input "10-5745"
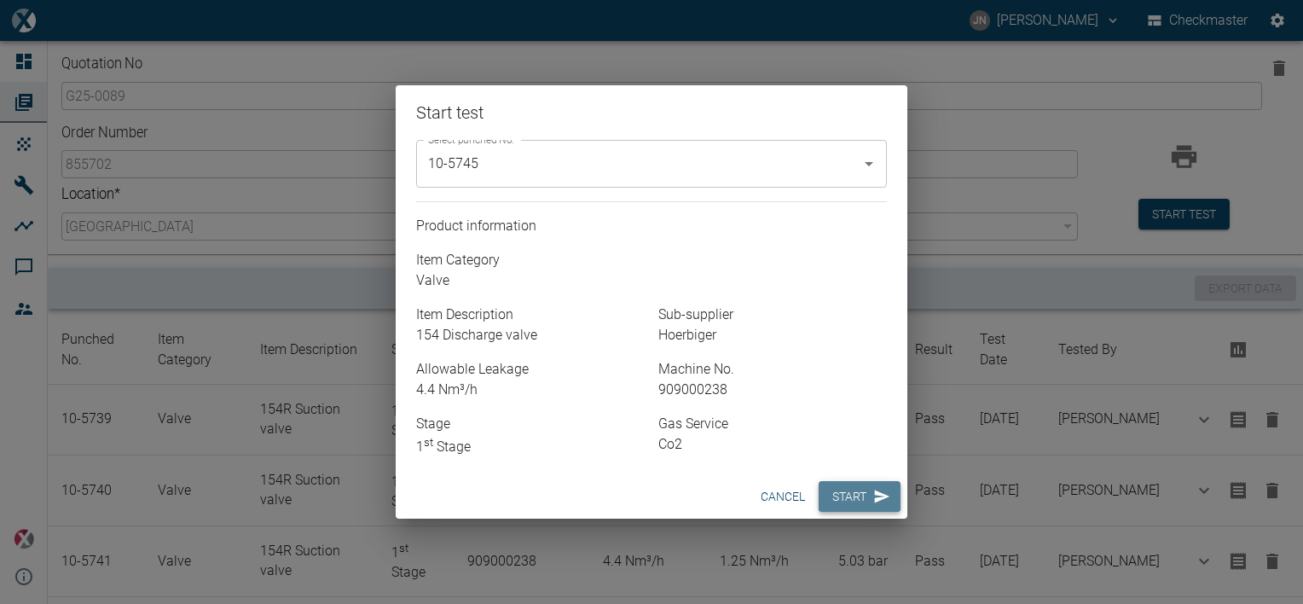
click at [856, 484] on button "Start" at bounding box center [860, 497] width 82 height 32
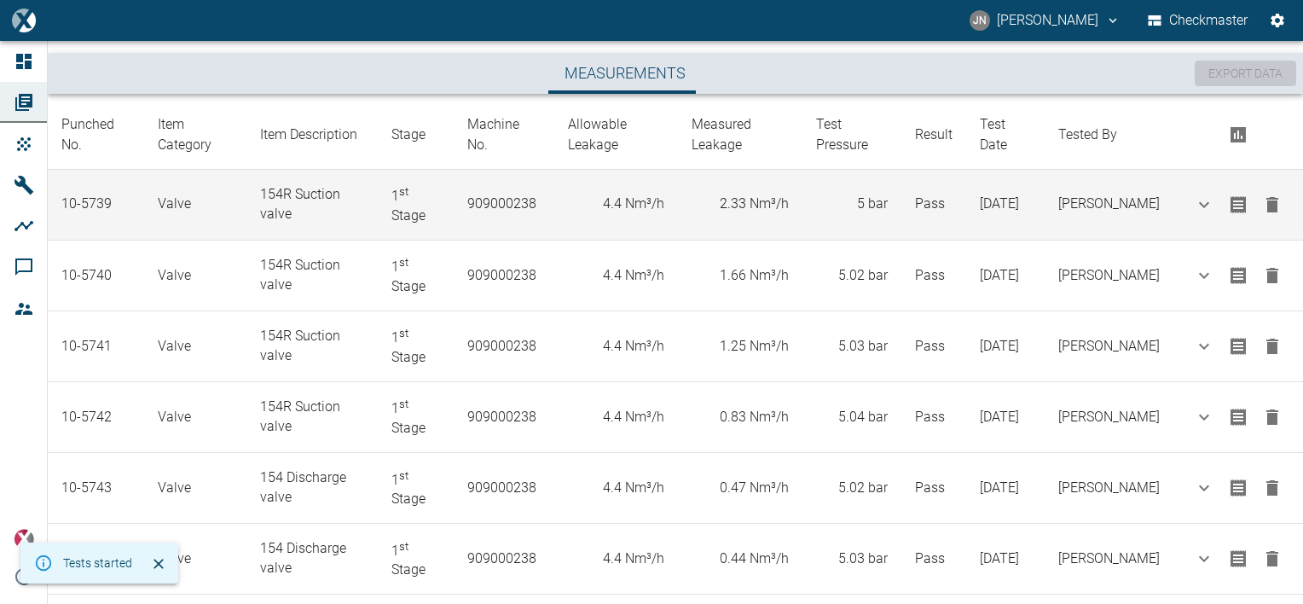
scroll to position [310, 0]
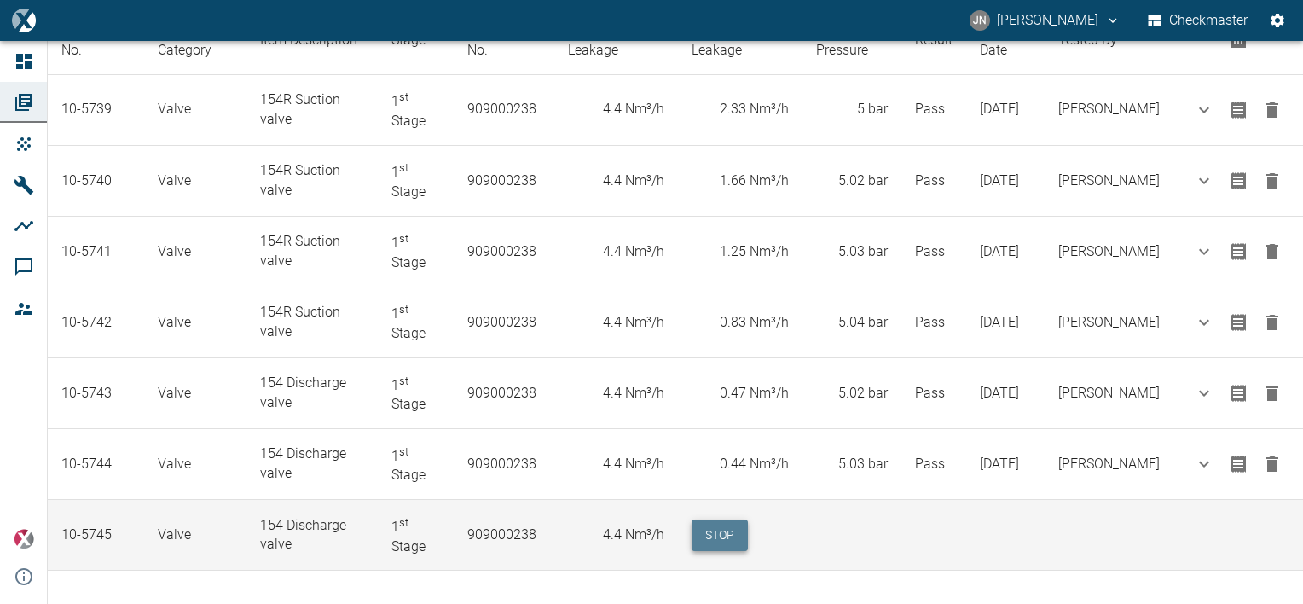
click at [732, 531] on button "Stop" at bounding box center [720, 535] width 56 height 32
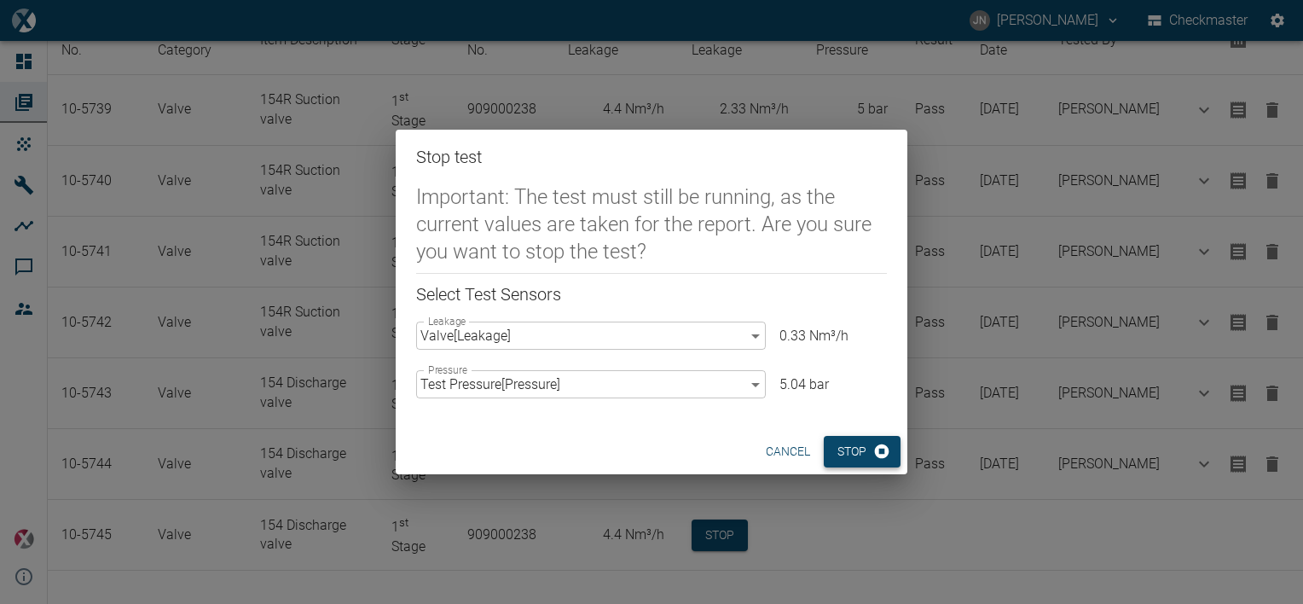
click at [851, 451] on button "Stop" at bounding box center [862, 452] width 77 height 32
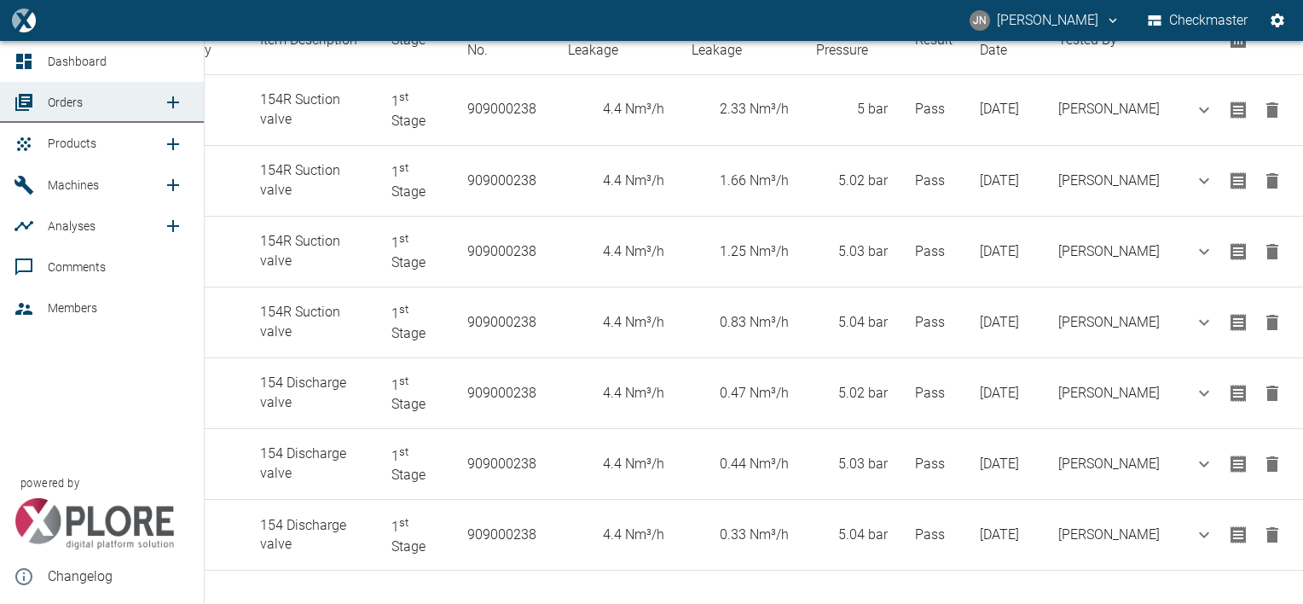
drag, startPoint x: 78, startPoint y: 148, endPoint x: 157, endPoint y: 160, distance: 79.5
click at [78, 148] on span "Products" at bounding box center [72, 143] width 49 height 14
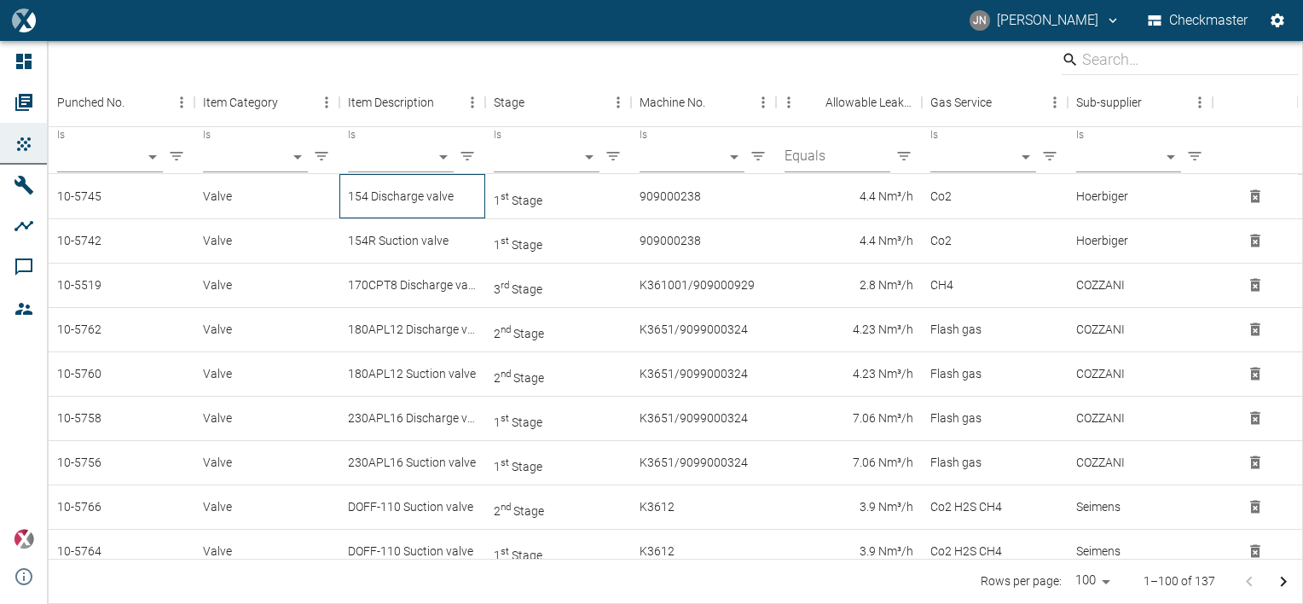
click at [421, 203] on div "154 Discharge valve" at bounding box center [412, 196] width 146 height 44
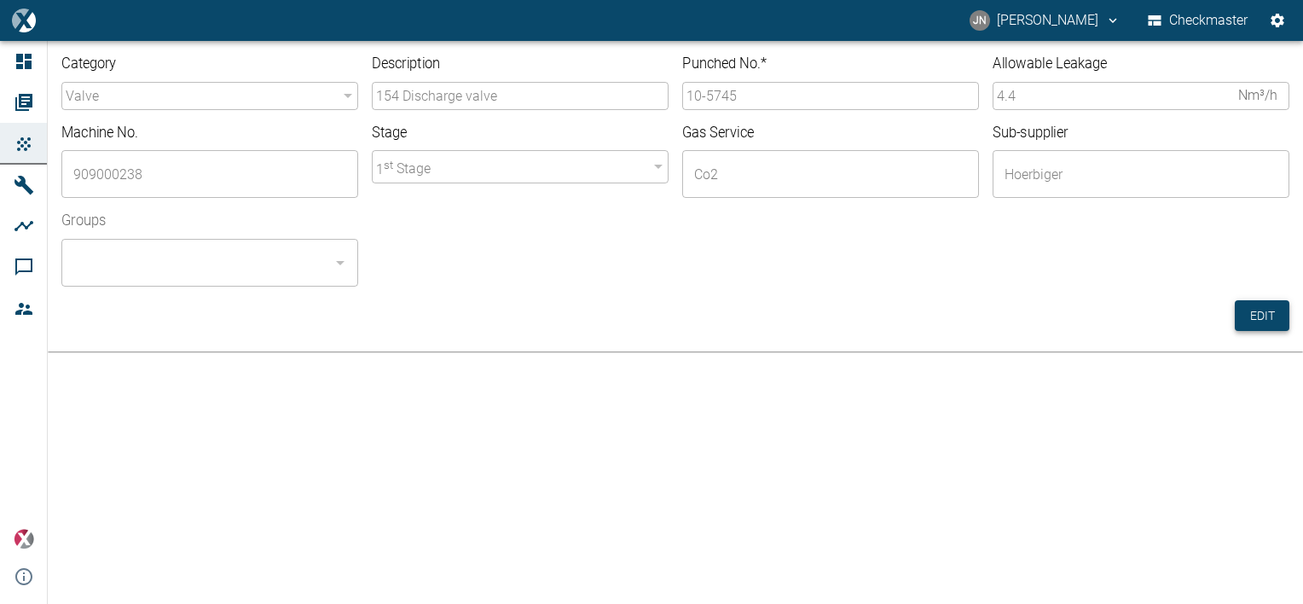
click at [1262, 310] on button "Edit" at bounding box center [1262, 316] width 55 height 32
click at [746, 98] on input "10-5745" at bounding box center [830, 96] width 297 height 28
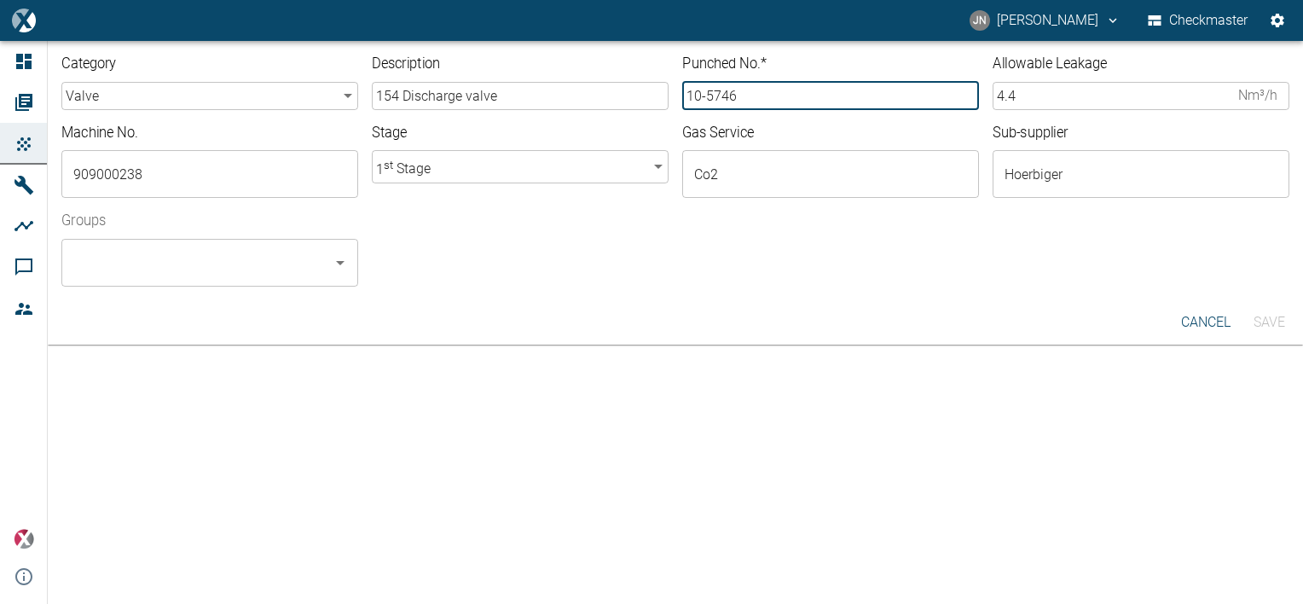
type input "10-5746"
click at [257, 263] on input "Groups" at bounding box center [197, 262] width 256 height 32
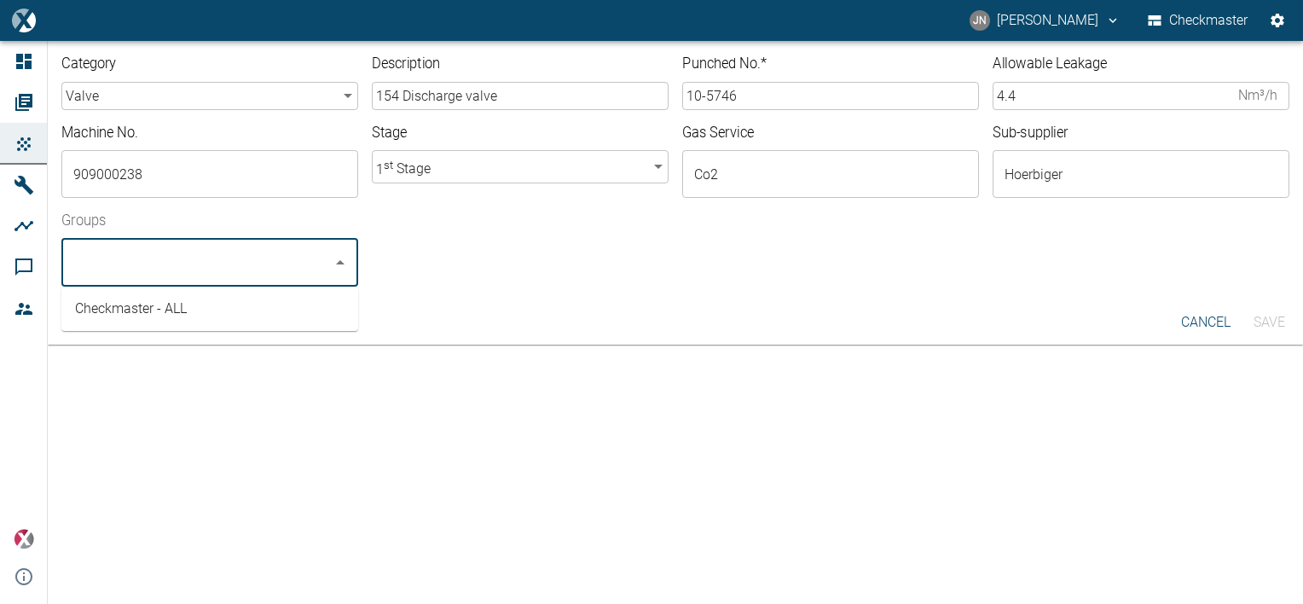
click at [203, 304] on li "Checkmaster - ALL" at bounding box center [209, 308] width 297 height 31
click at [1276, 318] on button "Save" at bounding box center [1268, 322] width 55 height 31
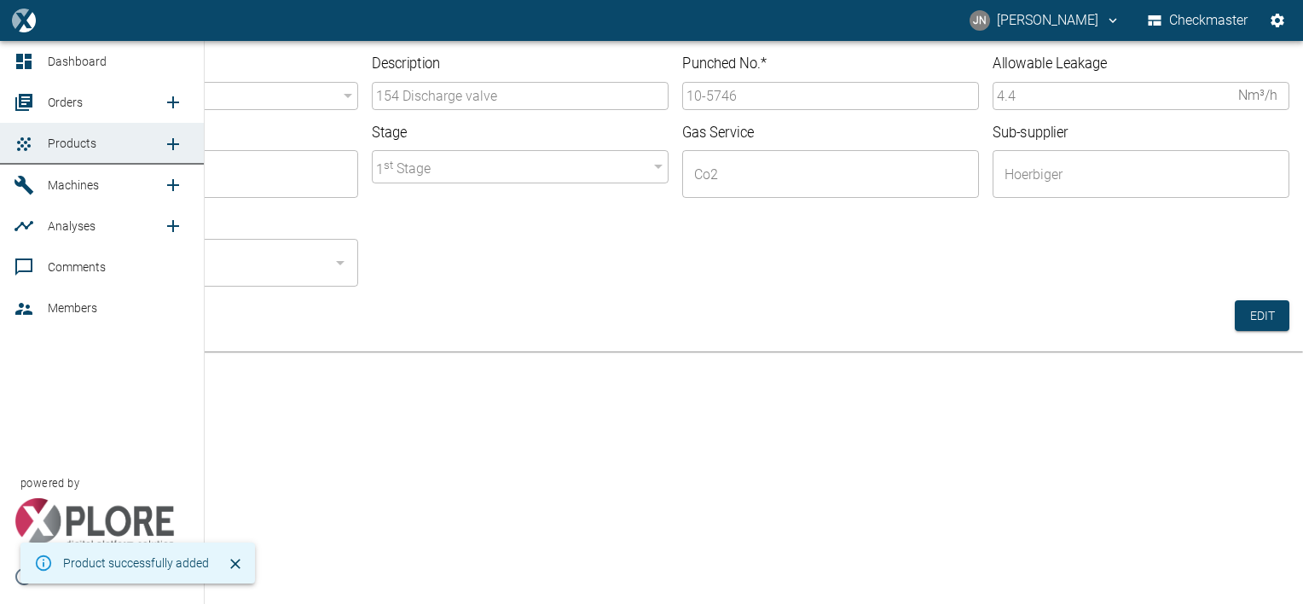
drag, startPoint x: 72, startPoint y: 109, endPoint x: 95, endPoint y: 123, distance: 27.5
click at [72, 109] on span "Orders" at bounding box center [65, 102] width 35 height 14
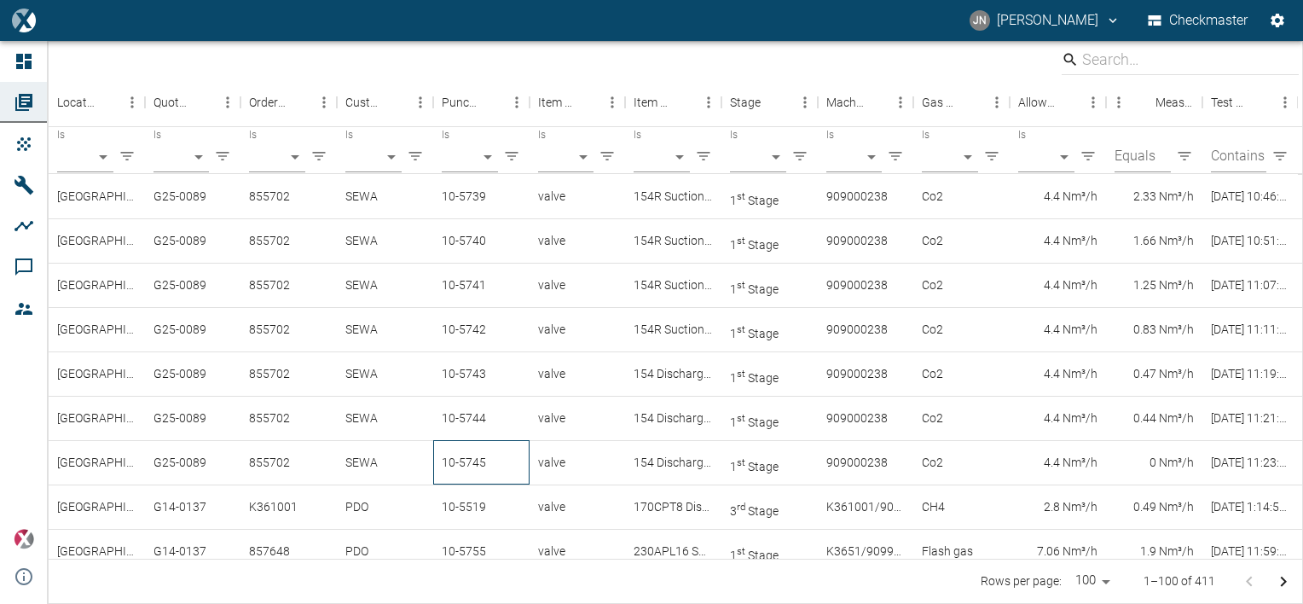
click at [466, 464] on div "10-5745" at bounding box center [481, 462] width 96 height 44
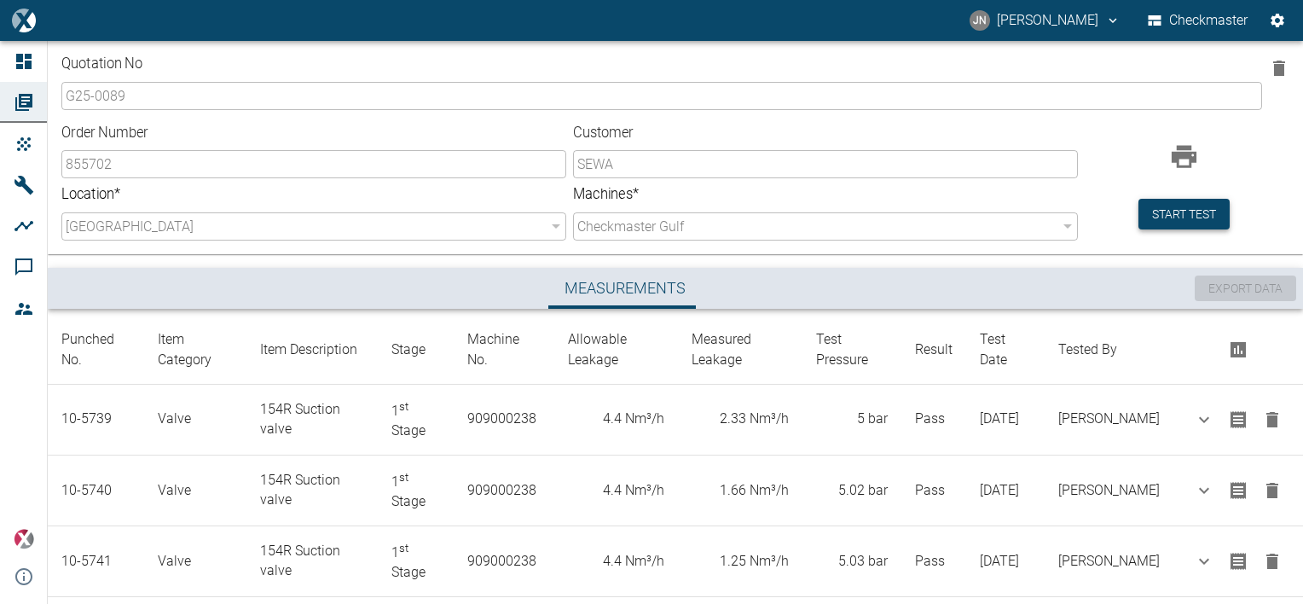
click at [1204, 214] on button "Start test" at bounding box center [1183, 215] width 91 height 32
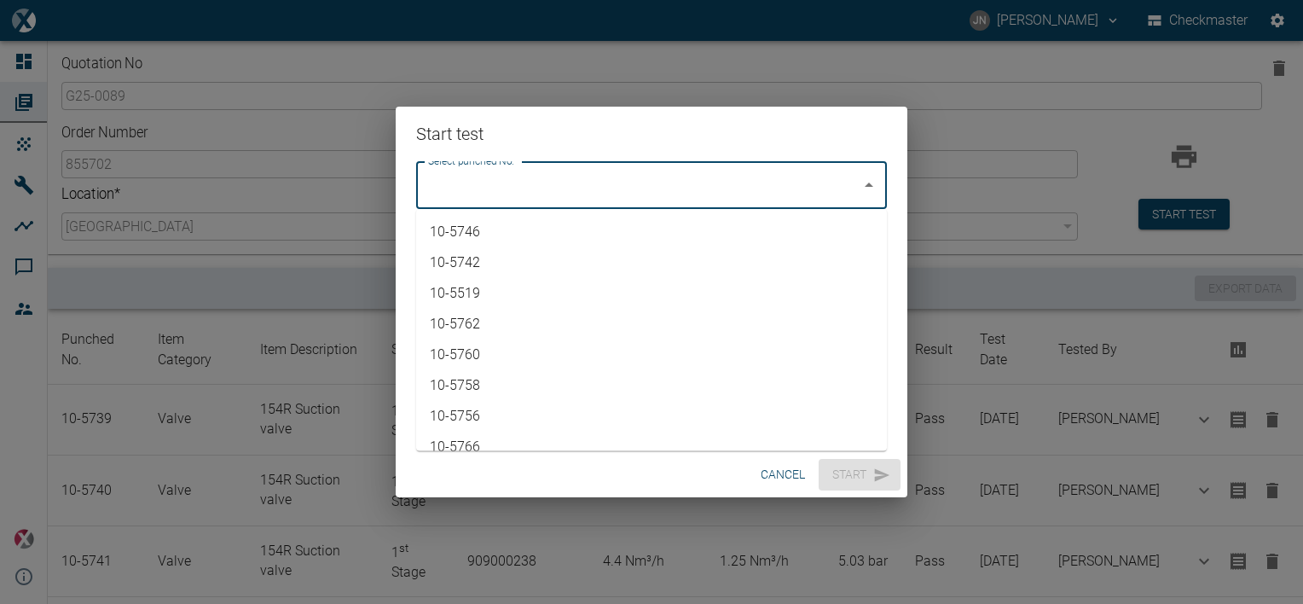
click at [785, 179] on input "Select punched No." at bounding box center [639, 185] width 430 height 32
click at [549, 222] on li "10-5746" at bounding box center [651, 232] width 471 height 31
type input "10-5746"
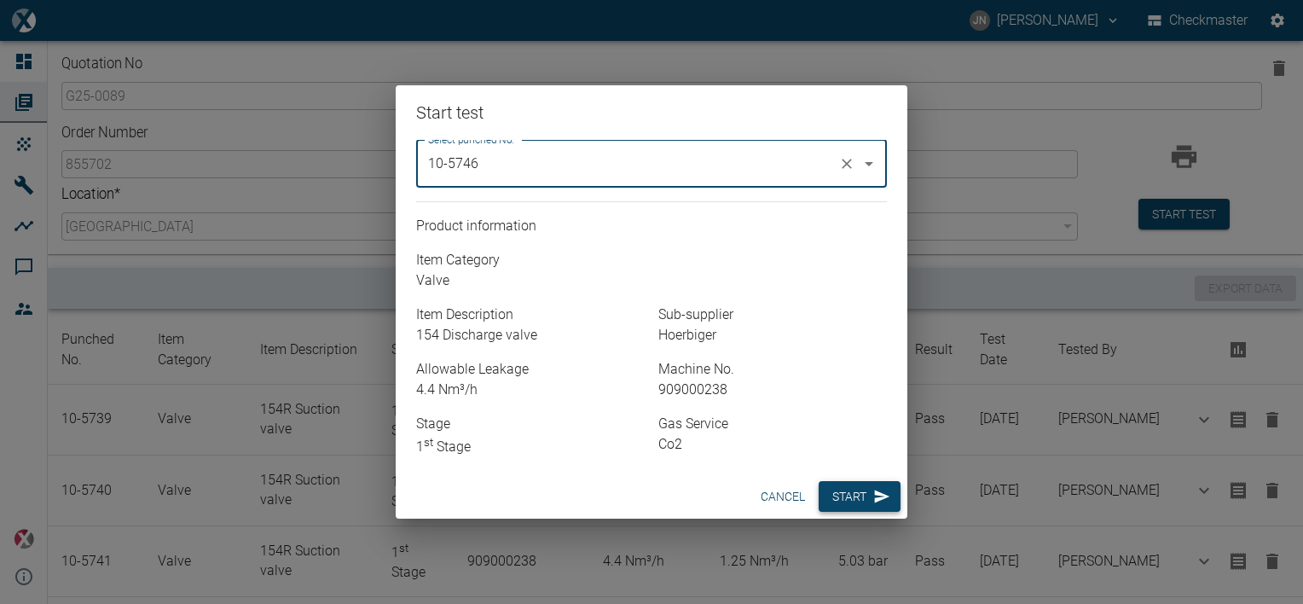
click at [842, 497] on button "Start" at bounding box center [860, 497] width 82 height 32
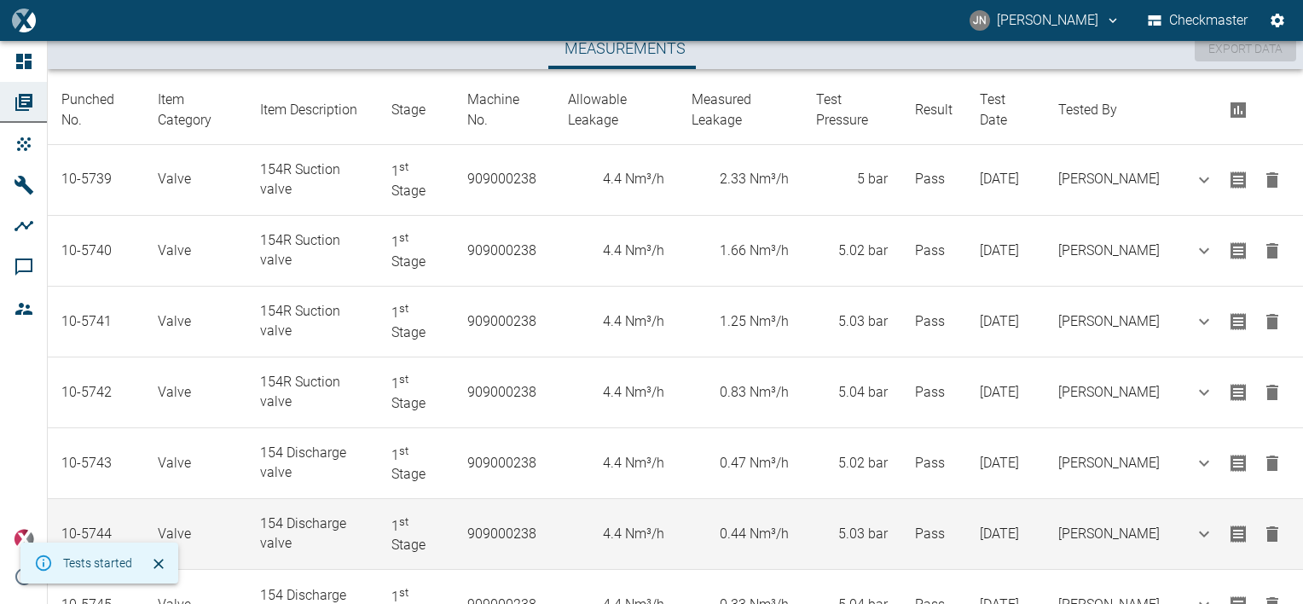
scroll to position [379, 0]
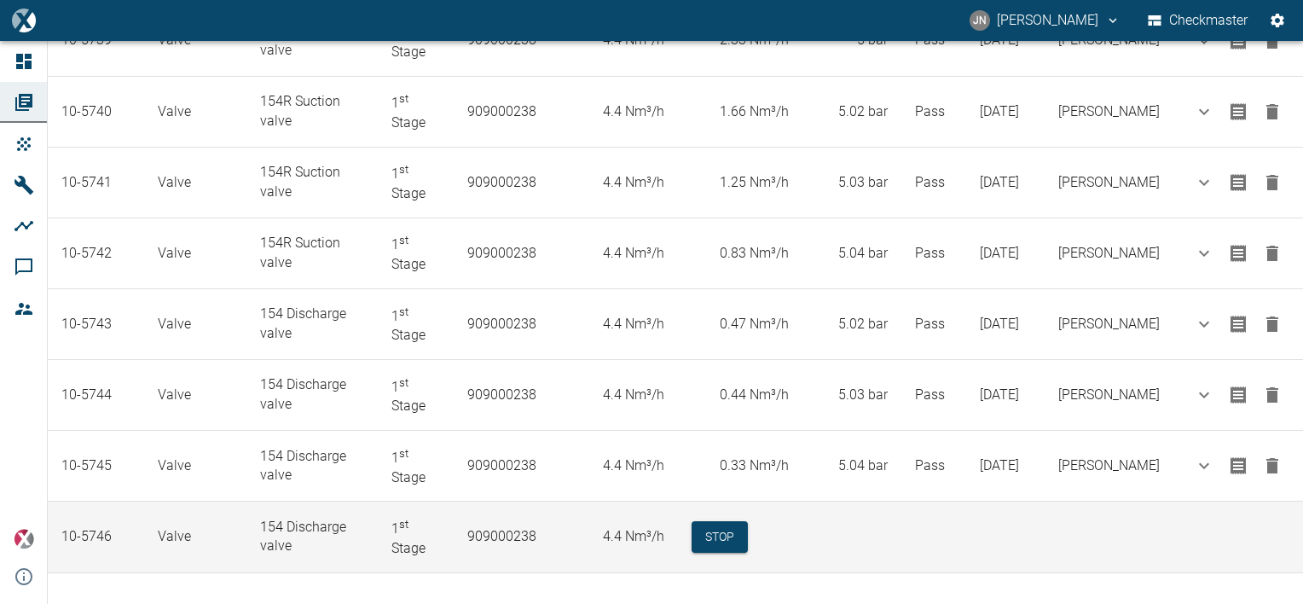
click at [720, 541] on td "Stop" at bounding box center [990, 536] width 625 height 71
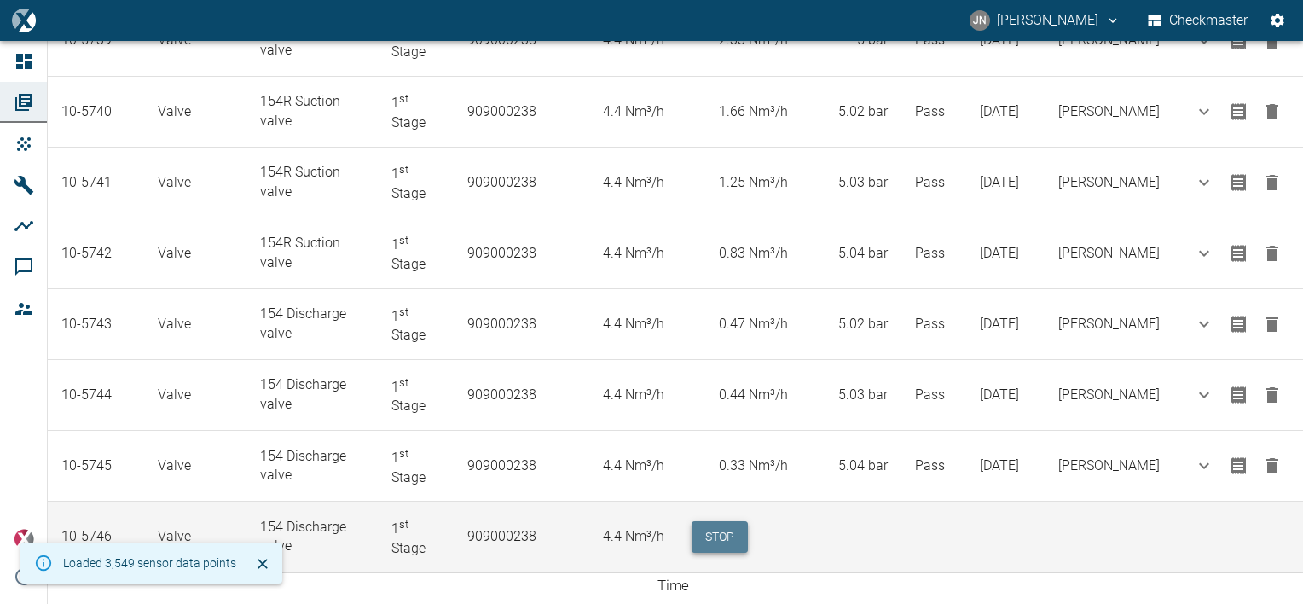
click at [744, 526] on button "Stop" at bounding box center [720, 537] width 56 height 32
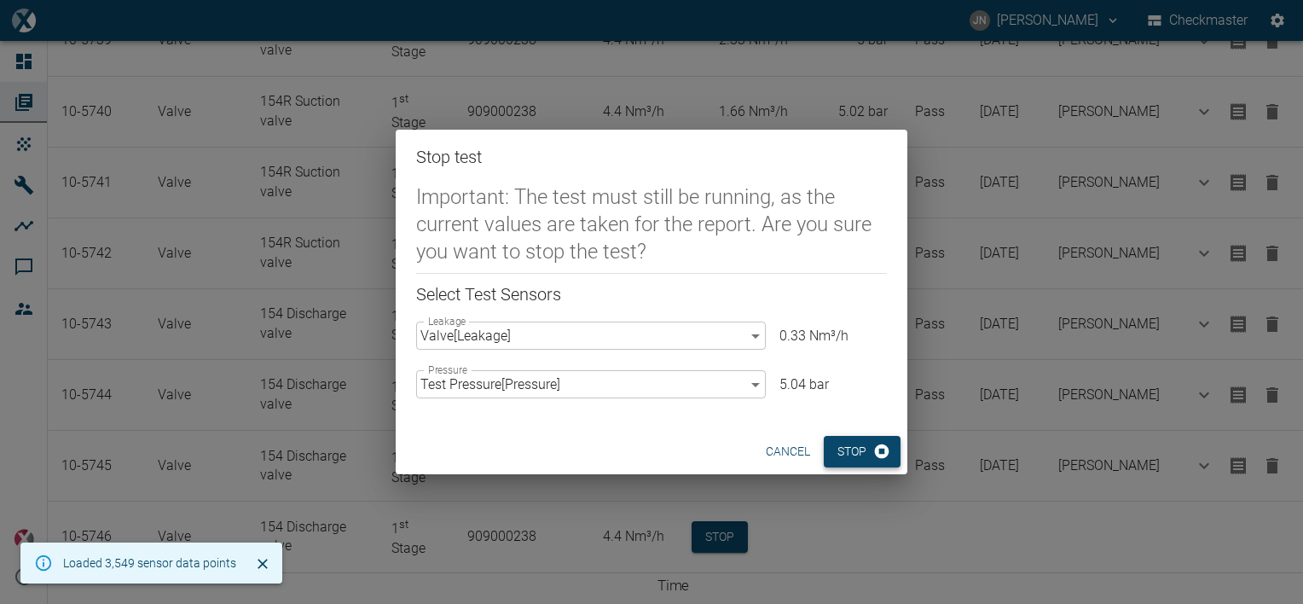
click at [848, 458] on button "Stop" at bounding box center [862, 452] width 77 height 32
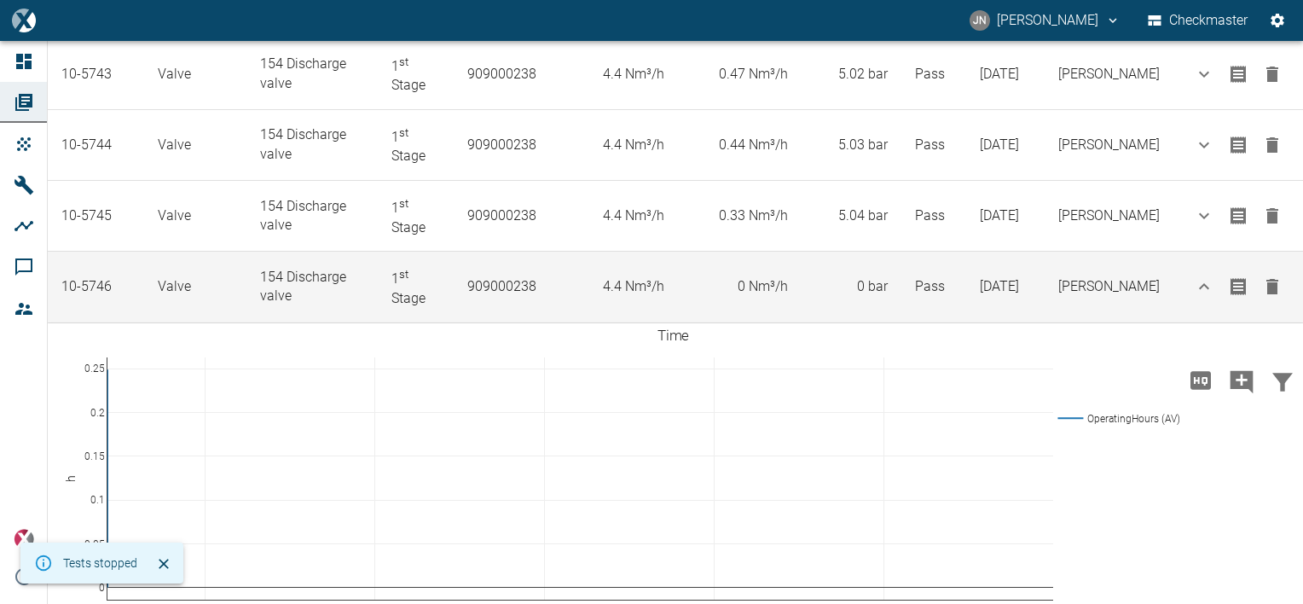
scroll to position [634, 0]
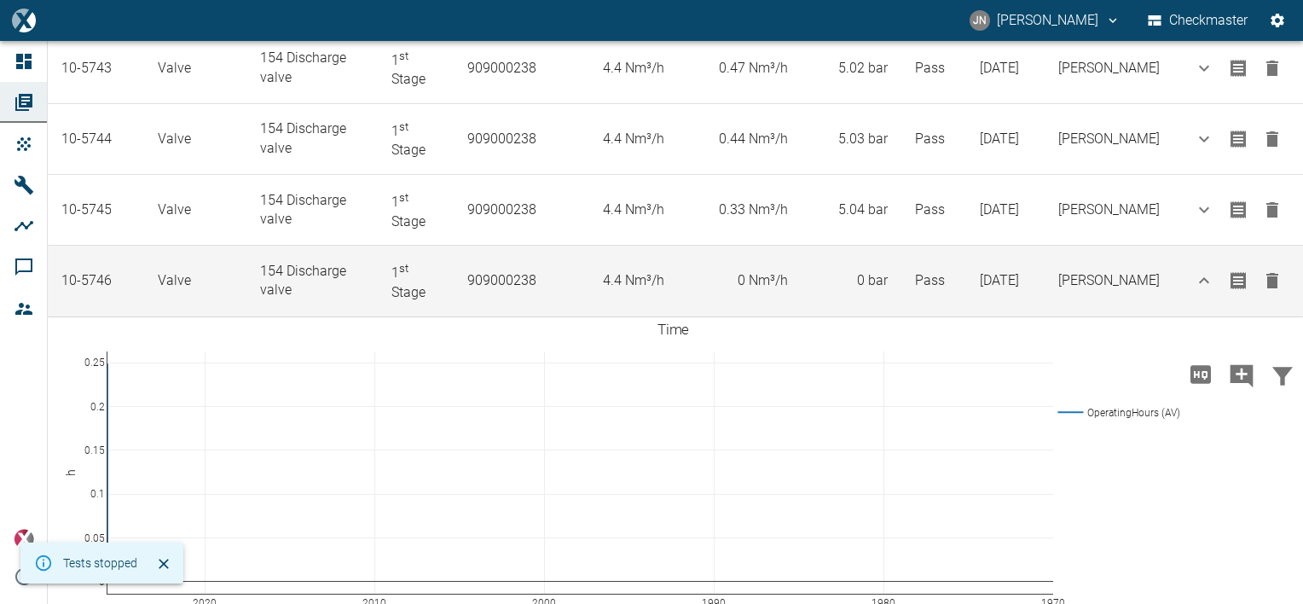
click at [747, 277] on td "0 Nm³/h" at bounding box center [740, 281] width 124 height 71
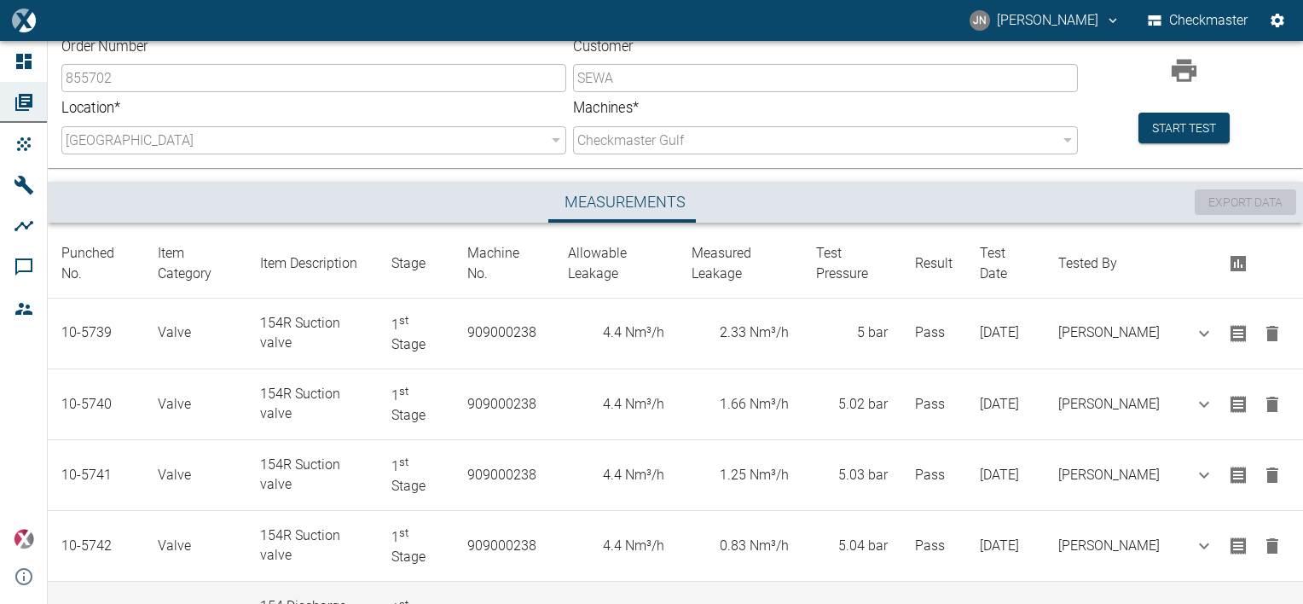
scroll to position [0, 0]
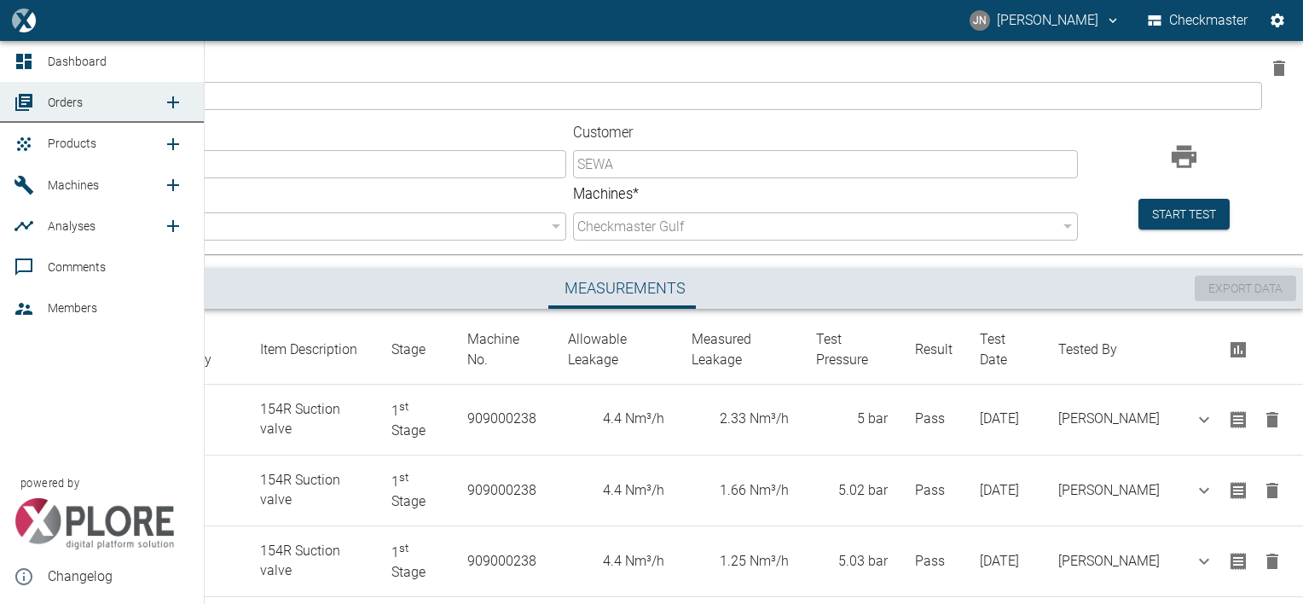
click at [179, 142] on icon "new /product/list/0" at bounding box center [173, 144] width 20 height 20
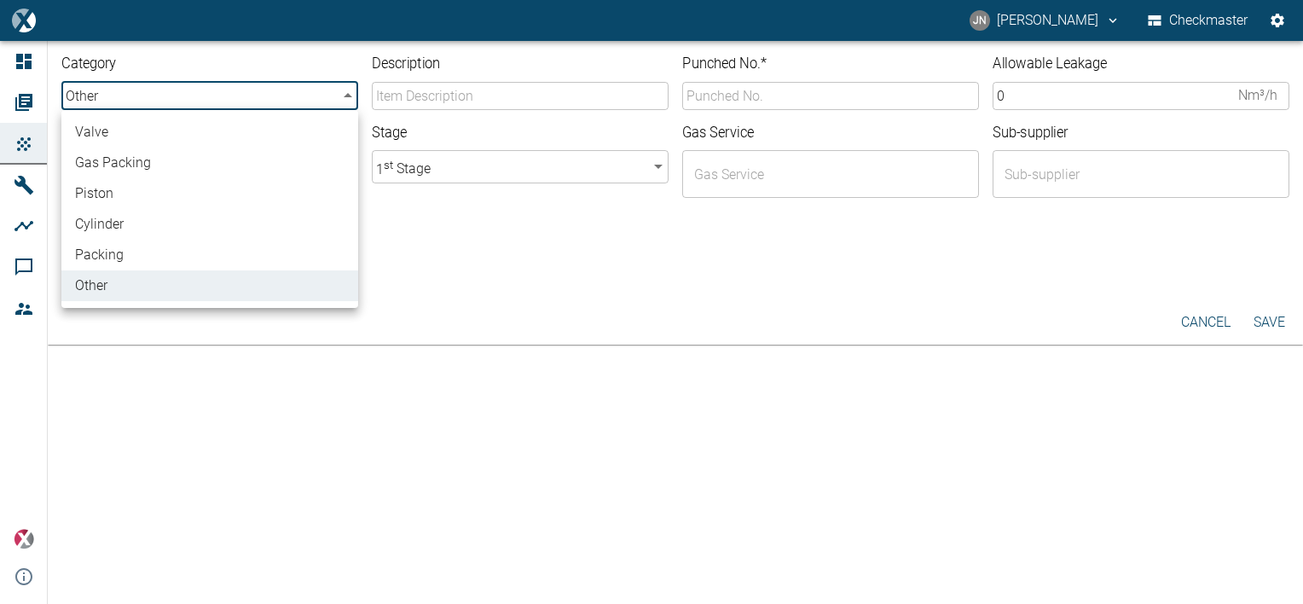
drag, startPoint x: 344, startPoint y: 94, endPoint x: 325, endPoint y: 101, distance: 20.8
click at [344, 95] on body "JN Jayan Nair Checkmaster Dashboard Orders Products Machines Analyses Comments …" at bounding box center [651, 302] width 1303 height 604
click at [156, 136] on li "valve" at bounding box center [209, 132] width 297 height 31
type input "valve"
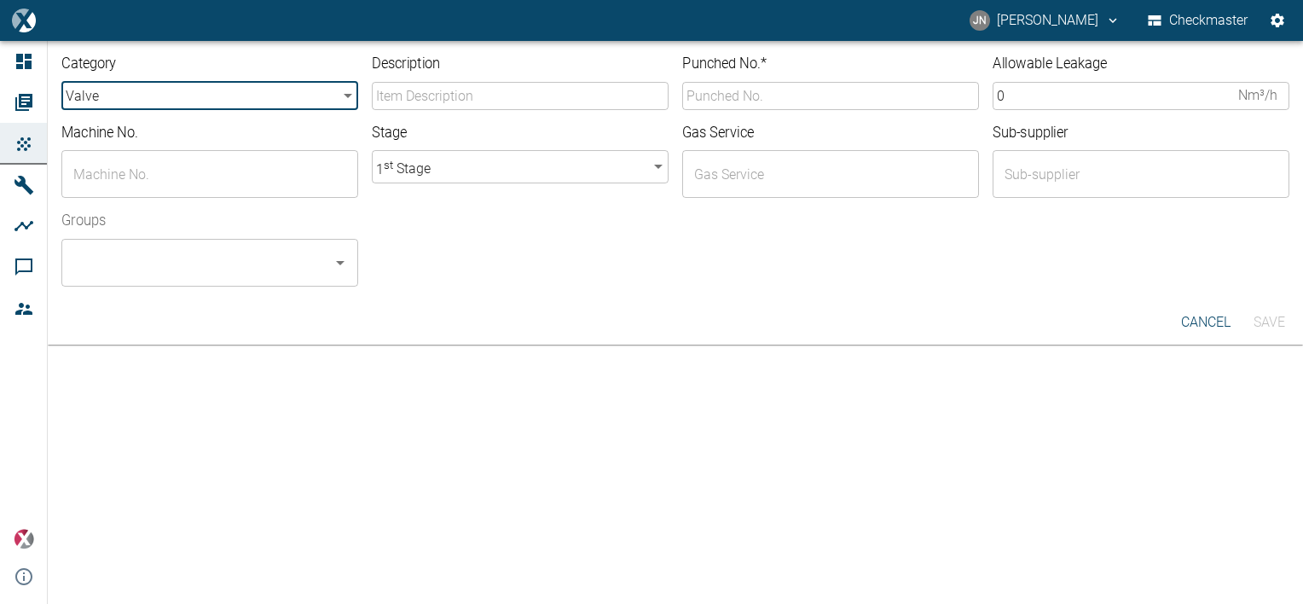
click at [159, 160] on input "text" at bounding box center [197, 174] width 256 height 32
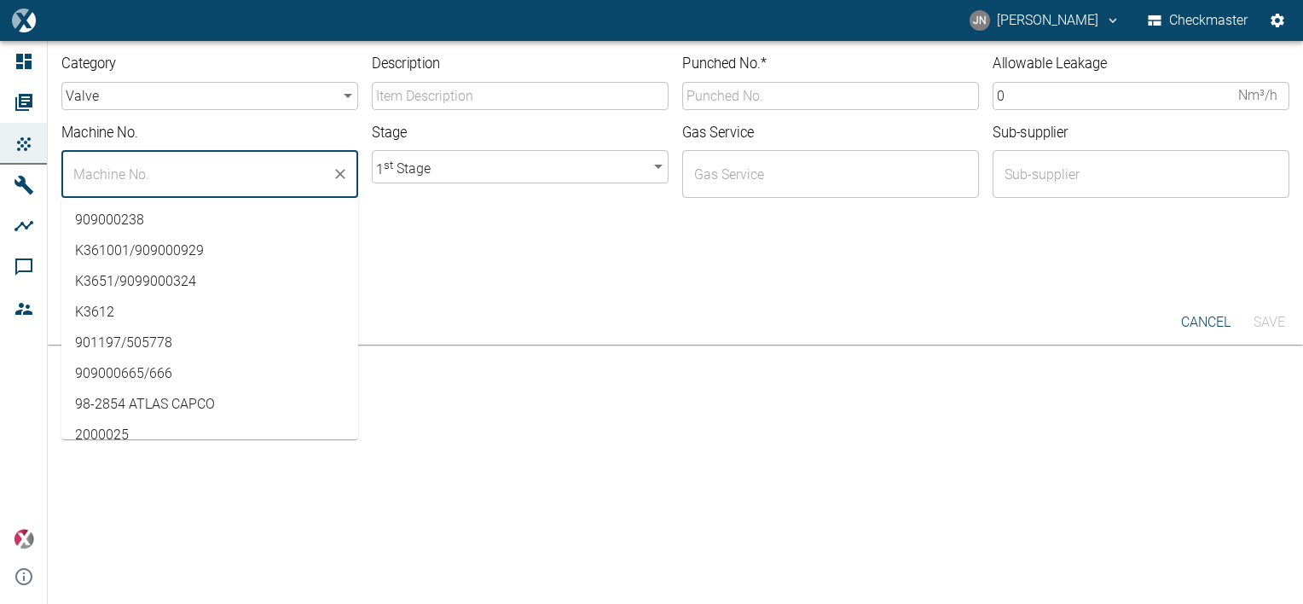
click at [143, 218] on li "909000238" at bounding box center [209, 220] width 297 height 31
type input "909000238"
click at [438, 92] on input "Description" at bounding box center [520, 96] width 297 height 28
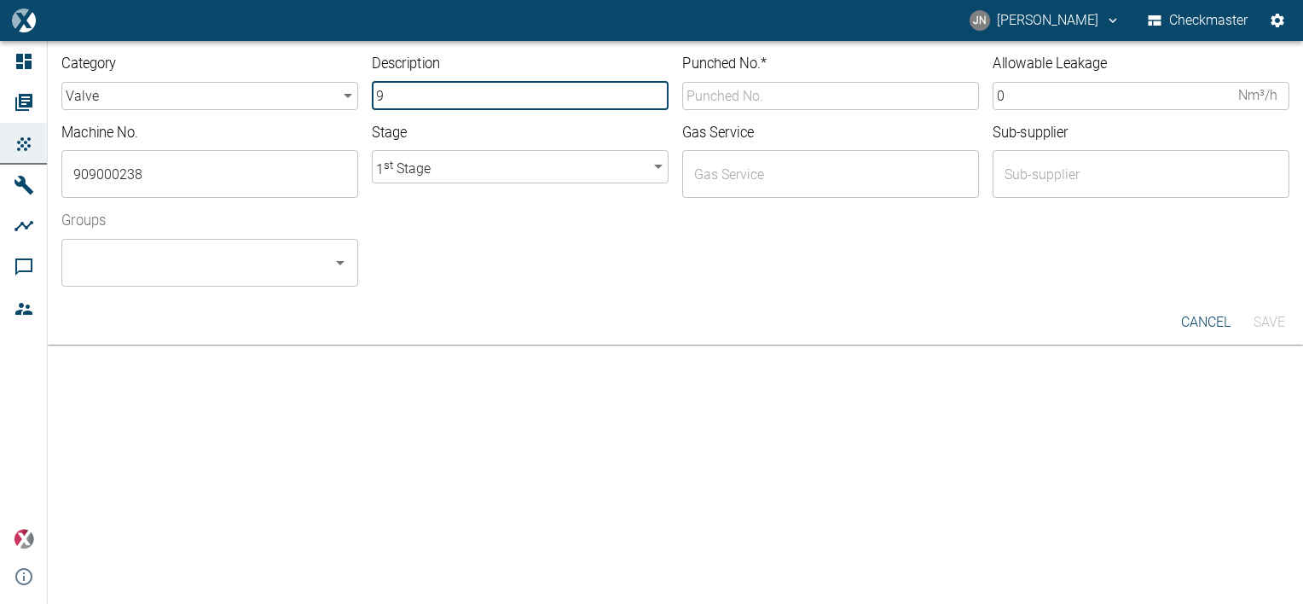
type input "98RX Suction valve"
click at [498, 163] on body "JN Jayan Nair Checkmaster Dashboard Orders Products Machines Analyses Comments …" at bounding box center [651, 302] width 1303 height 604
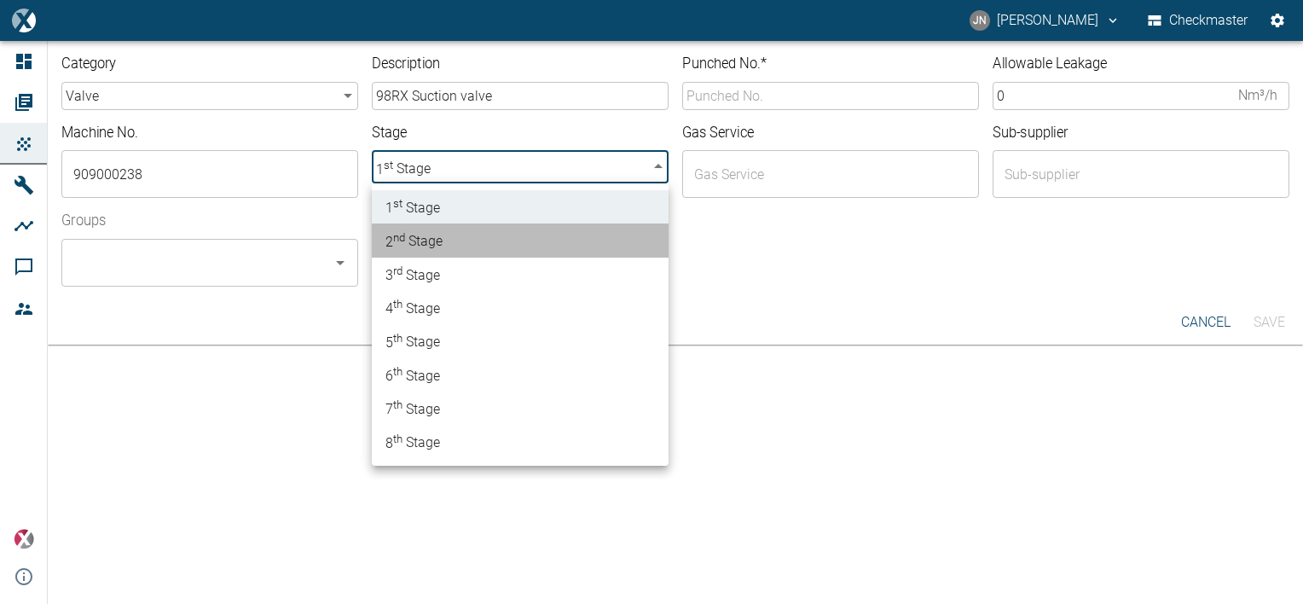
click at [450, 240] on li "2 nd Stage" at bounding box center [520, 239] width 297 height 33
type input "2"
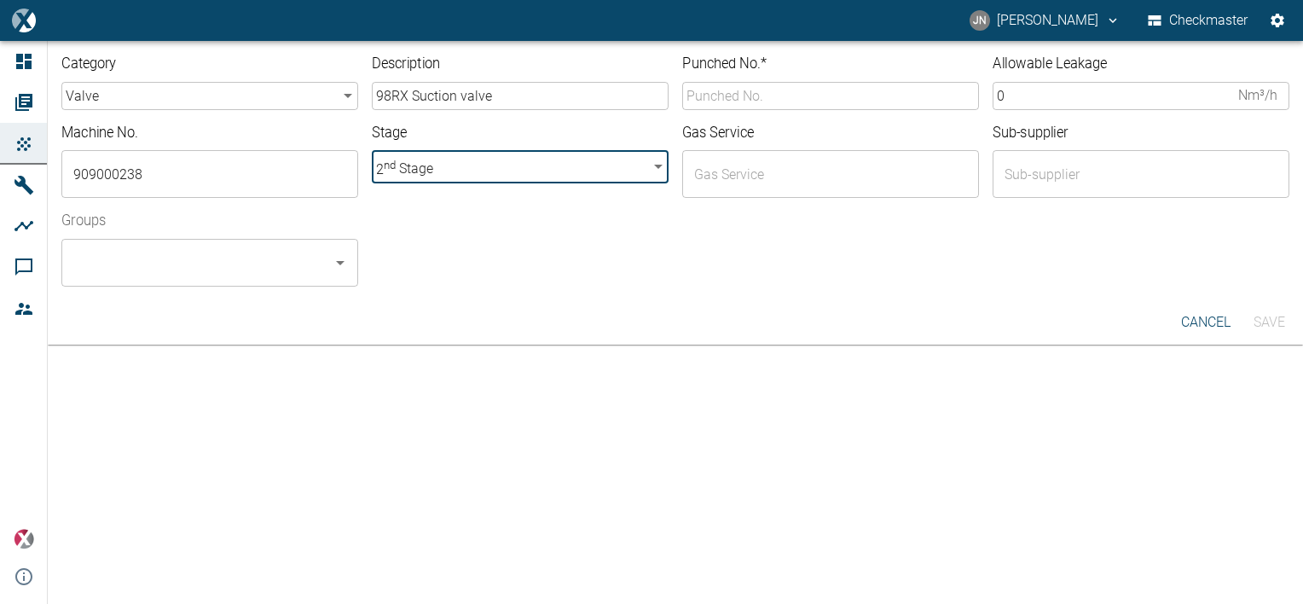
click at [747, 99] on input "Punched No. *" at bounding box center [830, 96] width 297 height 28
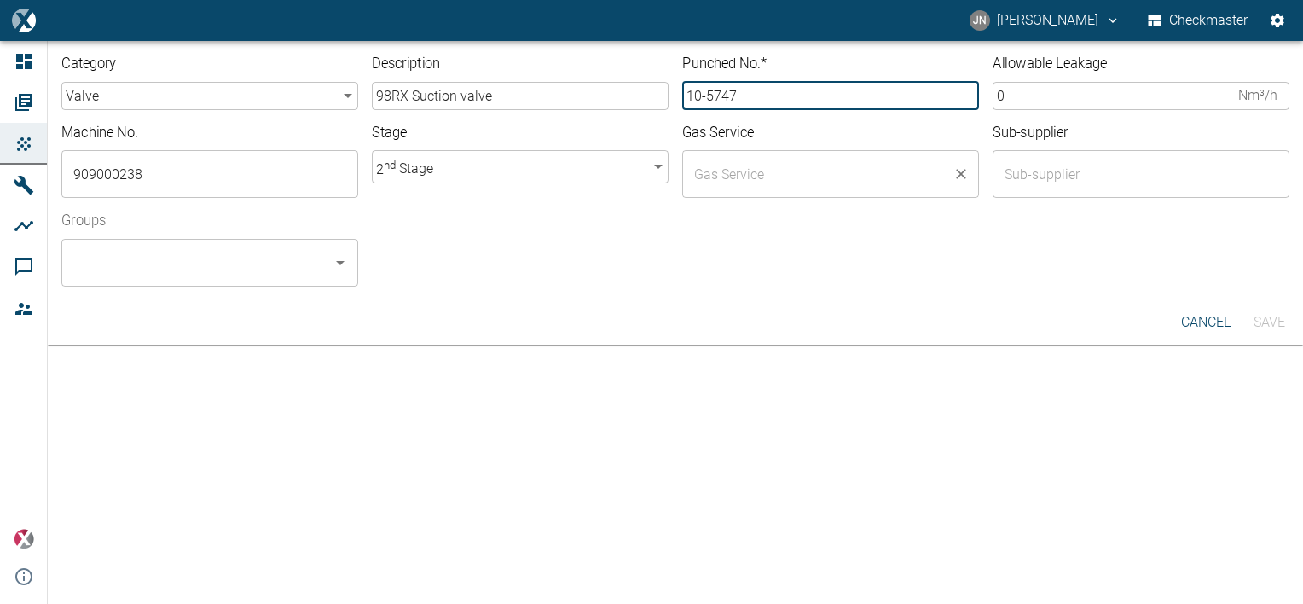
type input "10-5747"
click at [804, 179] on input "text" at bounding box center [818, 174] width 256 height 32
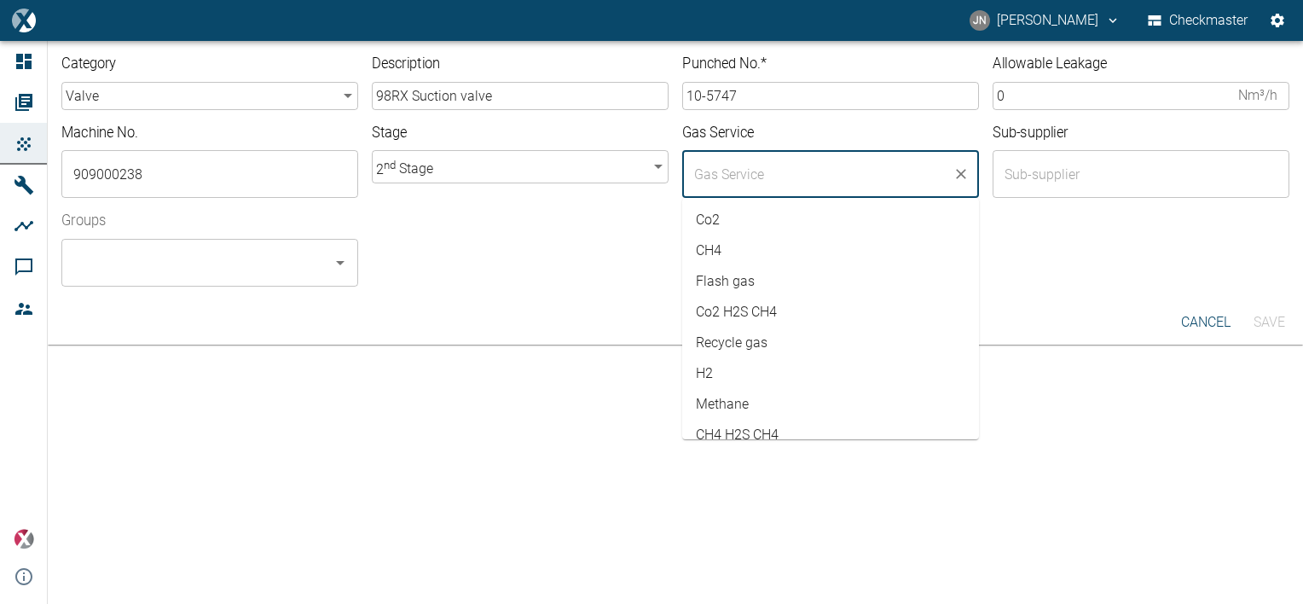
click at [755, 222] on li "Co2" at bounding box center [830, 220] width 297 height 31
type input "Co2"
click at [1065, 173] on input "text" at bounding box center [1128, 174] width 256 height 32
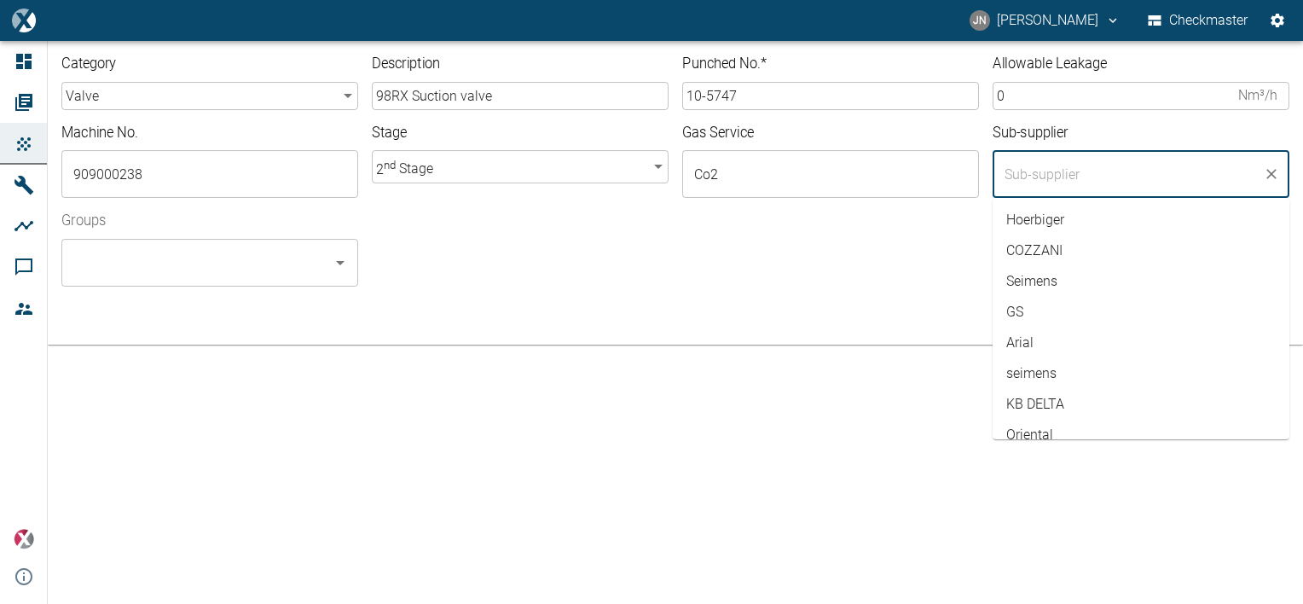
click at [1047, 211] on li "Hoerbiger" at bounding box center [1141, 220] width 297 height 31
type input "Hoerbiger"
click at [1040, 99] on input "0" at bounding box center [1112, 96] width 239 height 28
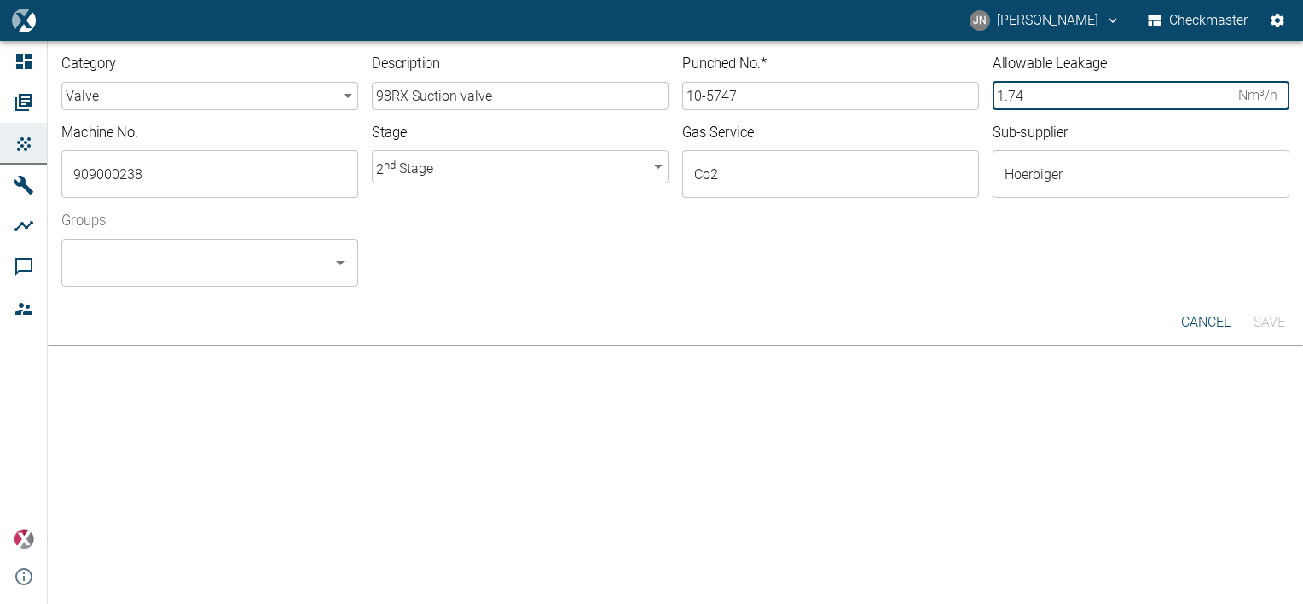
type input "1.74"
click at [256, 257] on input "Groups" at bounding box center [197, 262] width 256 height 32
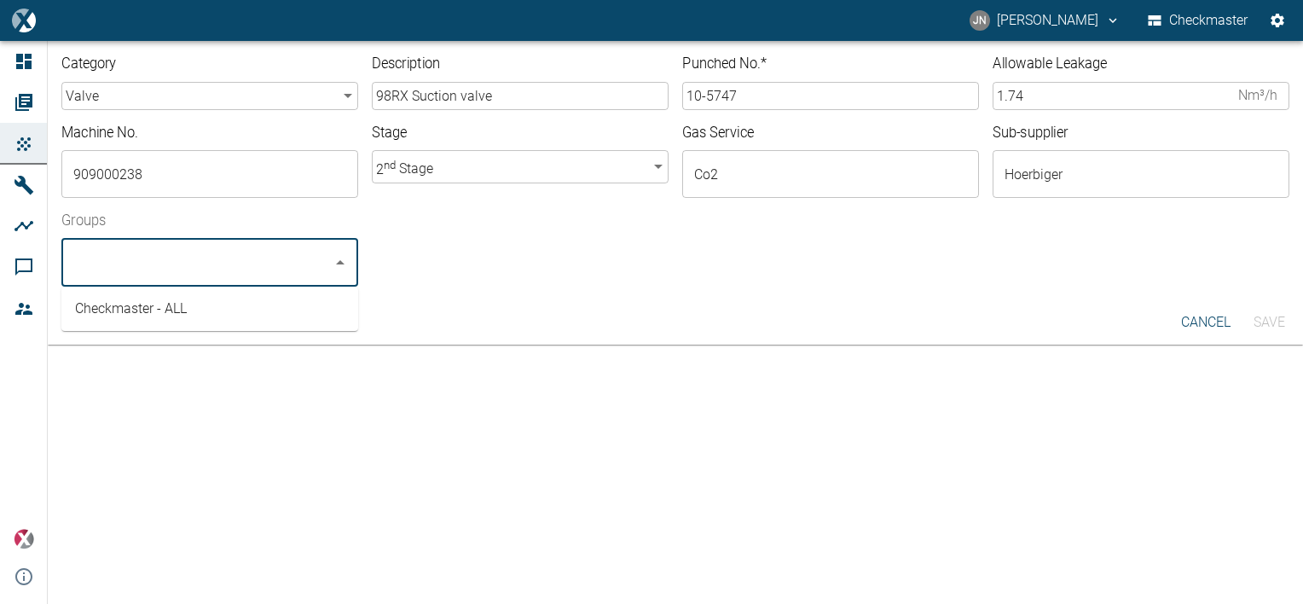
click at [164, 310] on li "Checkmaster - ALL" at bounding box center [209, 308] width 297 height 31
click at [1284, 321] on button "Save" at bounding box center [1268, 322] width 55 height 31
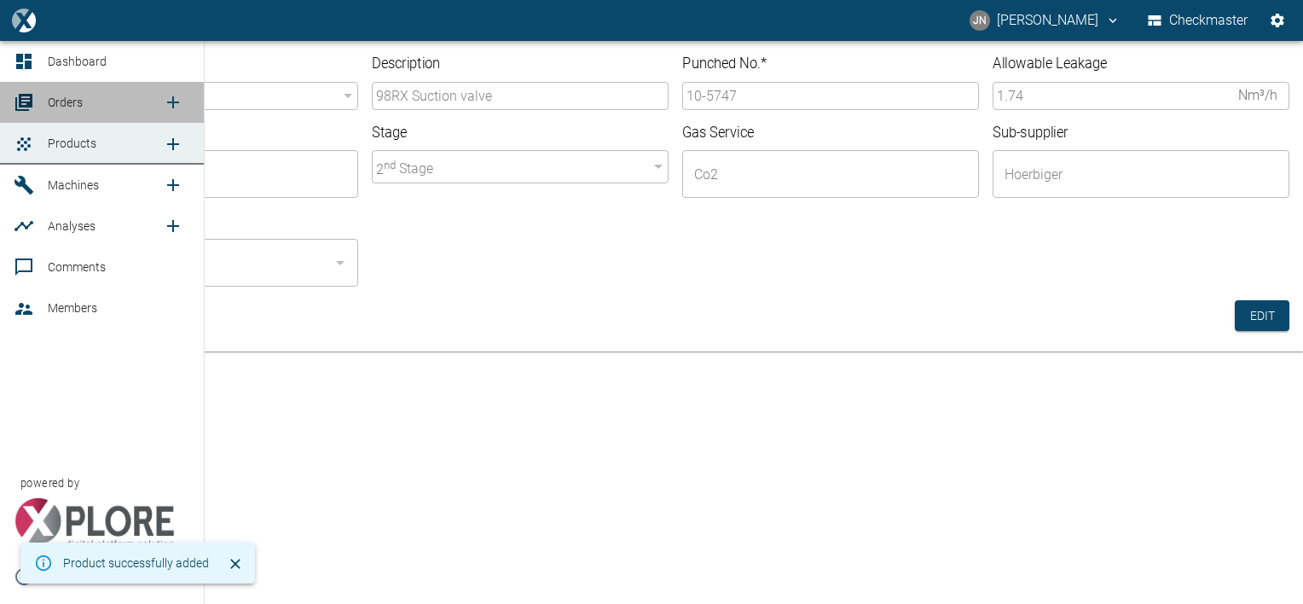
click at [83, 105] on span "Orders" at bounding box center [105, 102] width 115 height 20
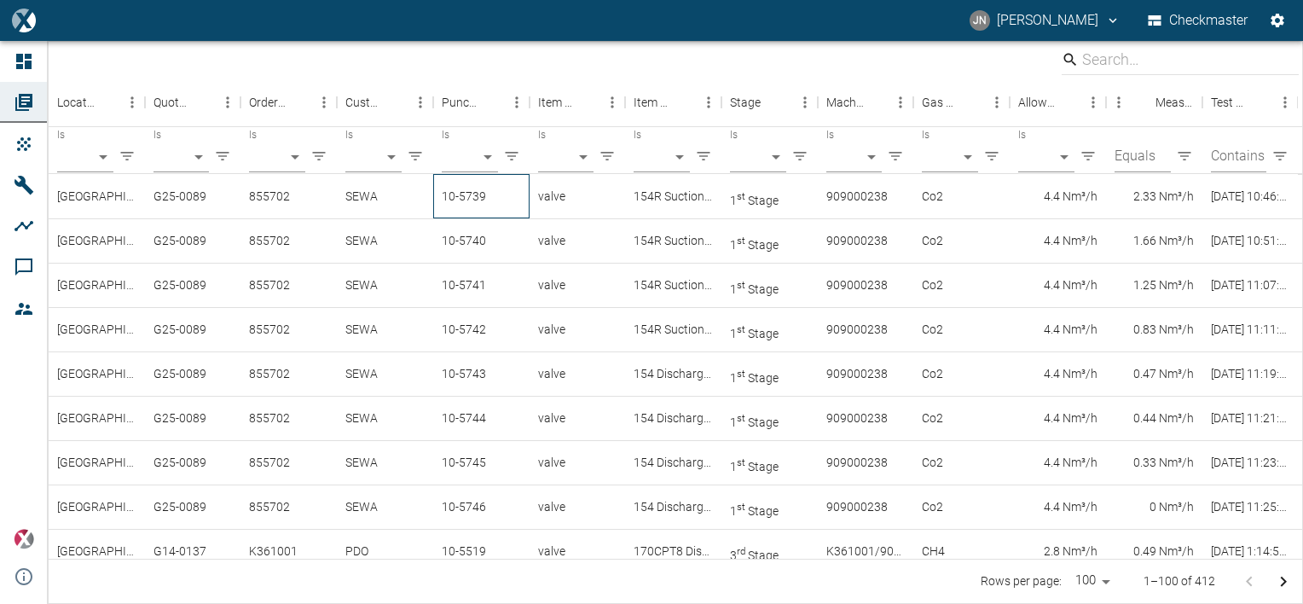
click at [479, 193] on div "10-5739" at bounding box center [481, 196] width 96 height 44
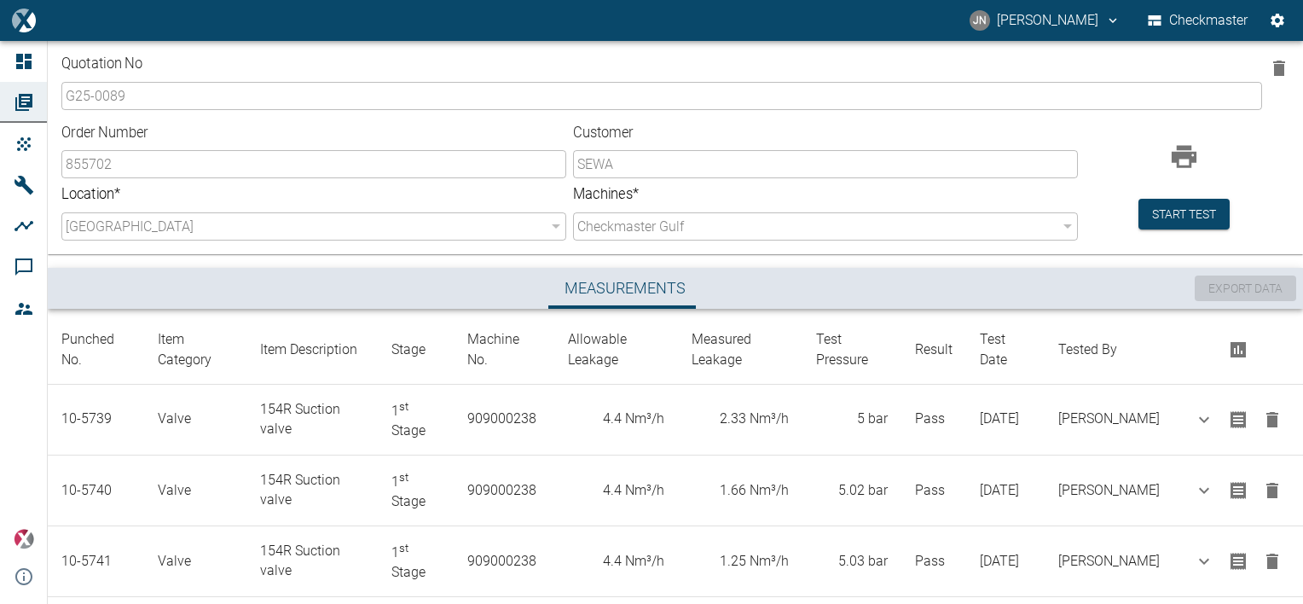
click at [803, 293] on div "Measurements" at bounding box center [625, 288] width 1140 height 41
click at [1160, 223] on button "Start test" at bounding box center [1183, 215] width 91 height 32
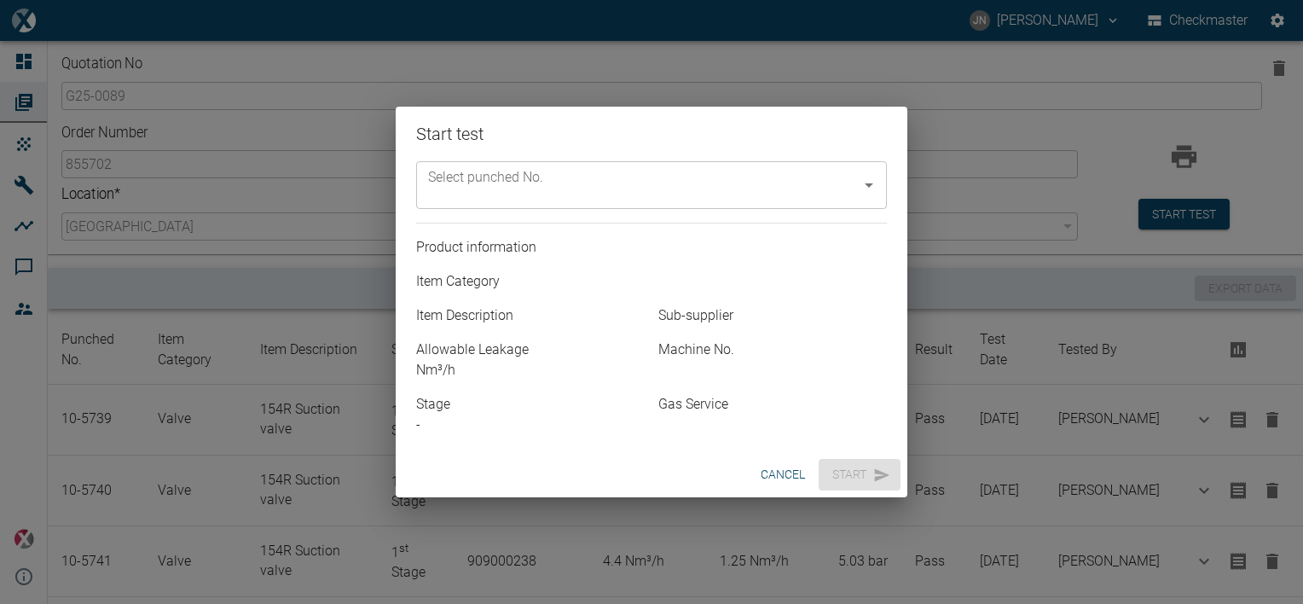
click at [602, 182] on input "Select punched No." at bounding box center [639, 185] width 430 height 32
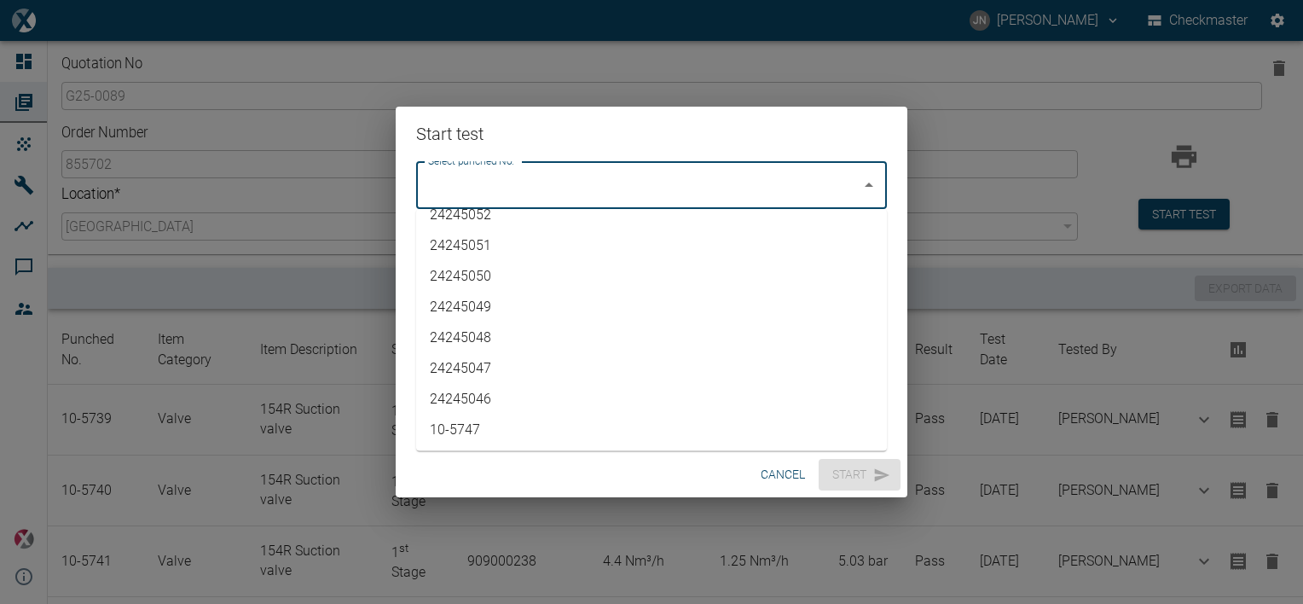
scroll to position [4008, 0]
click at [485, 425] on li "10-5747" at bounding box center [651, 429] width 471 height 31
type input "10-5747"
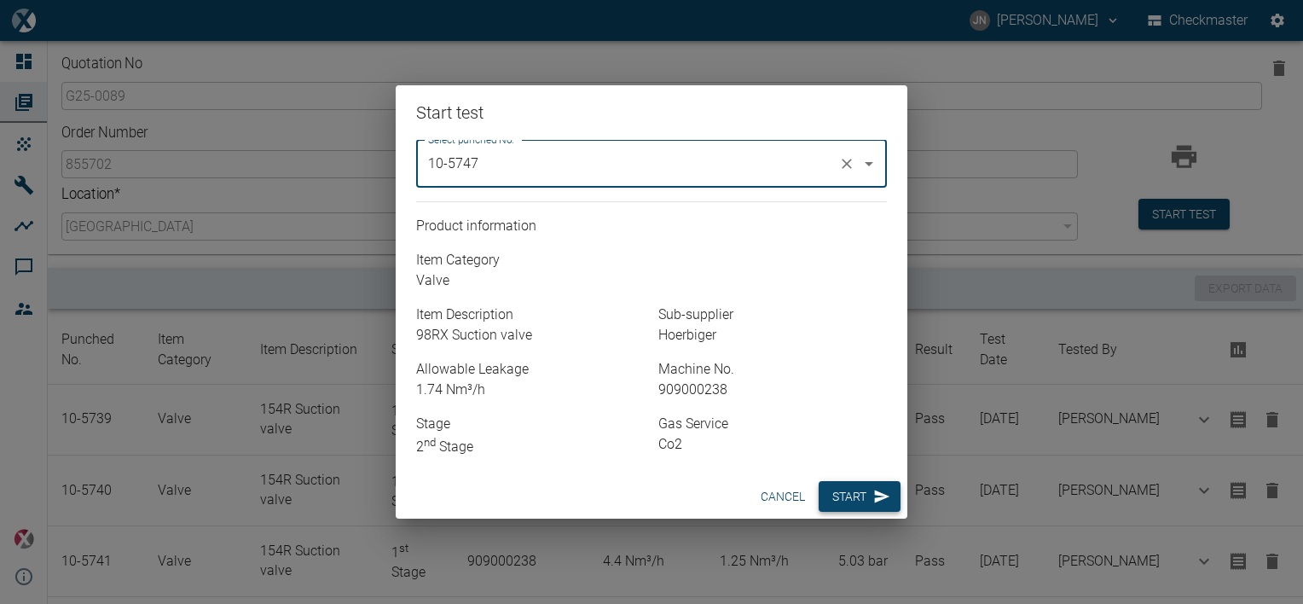
click at [849, 495] on button "Start" at bounding box center [860, 497] width 82 height 32
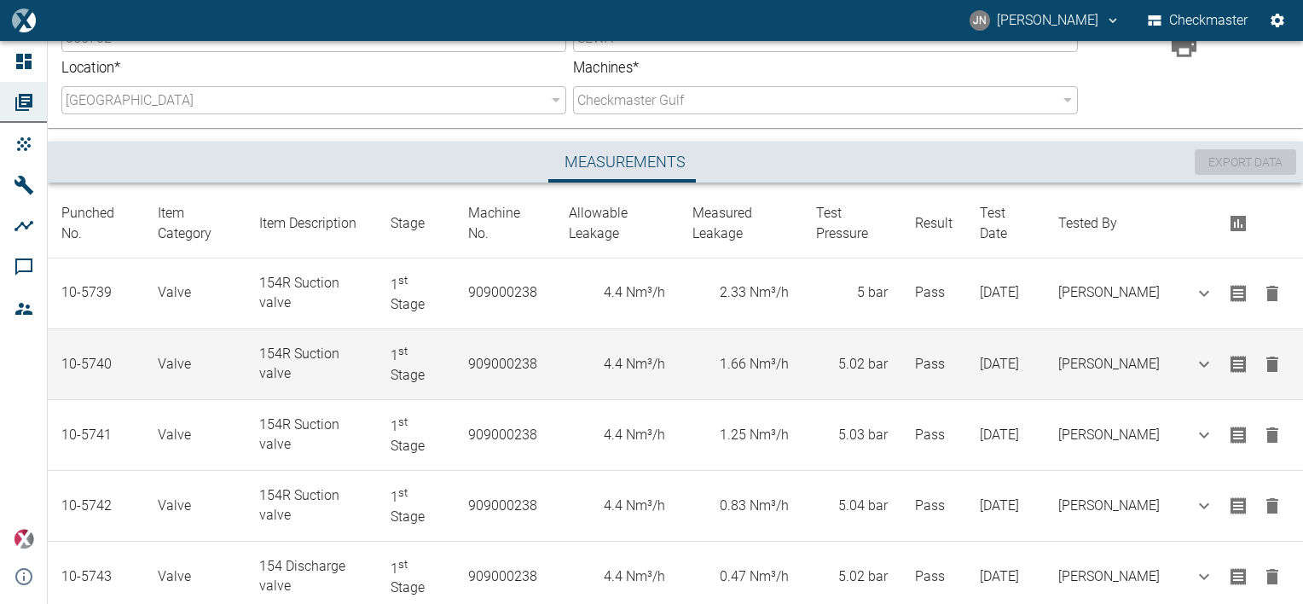
scroll to position [448, 0]
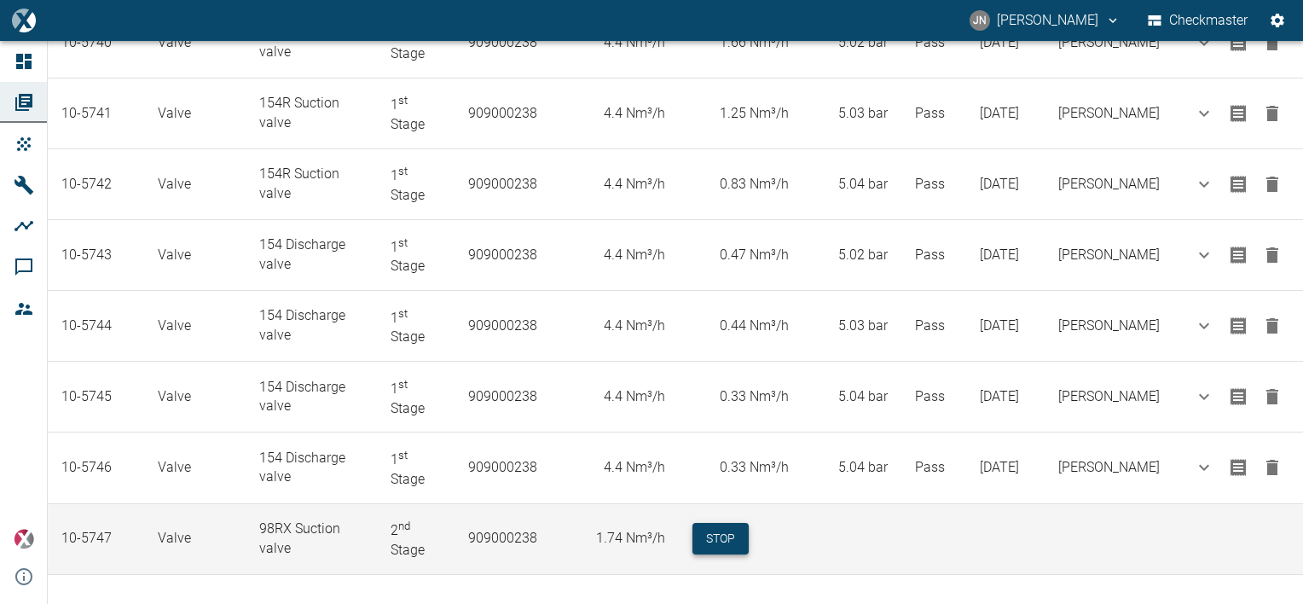
click at [738, 523] on button "Stop" at bounding box center [720, 539] width 56 height 32
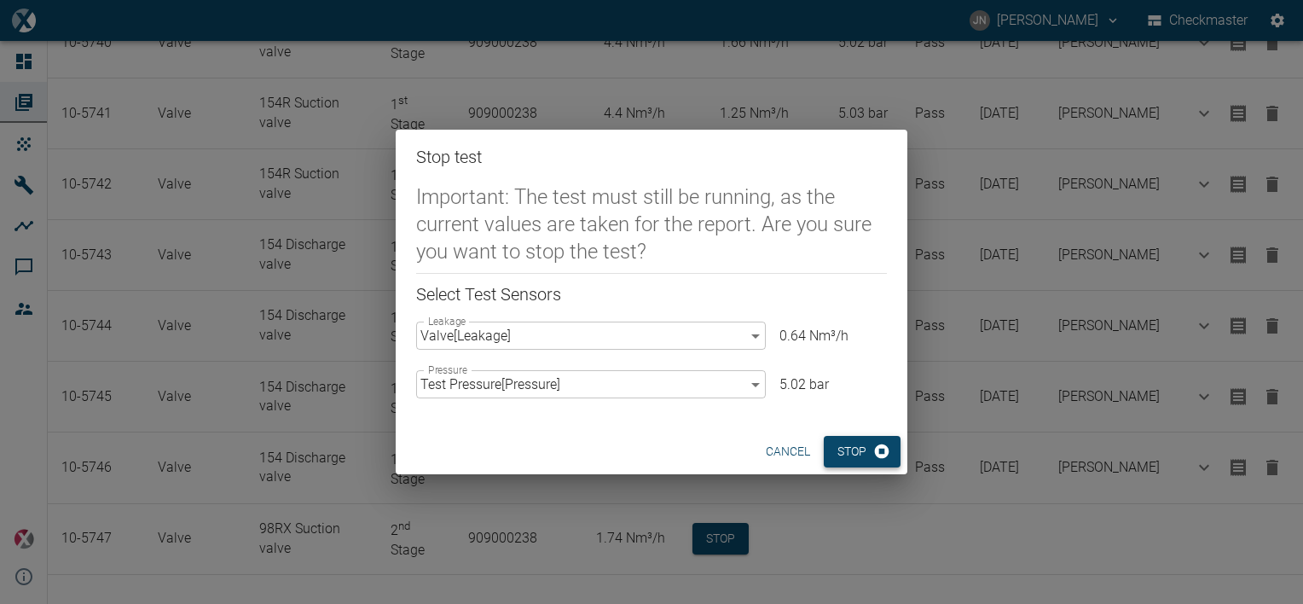
click at [846, 457] on button "Stop" at bounding box center [862, 452] width 77 height 32
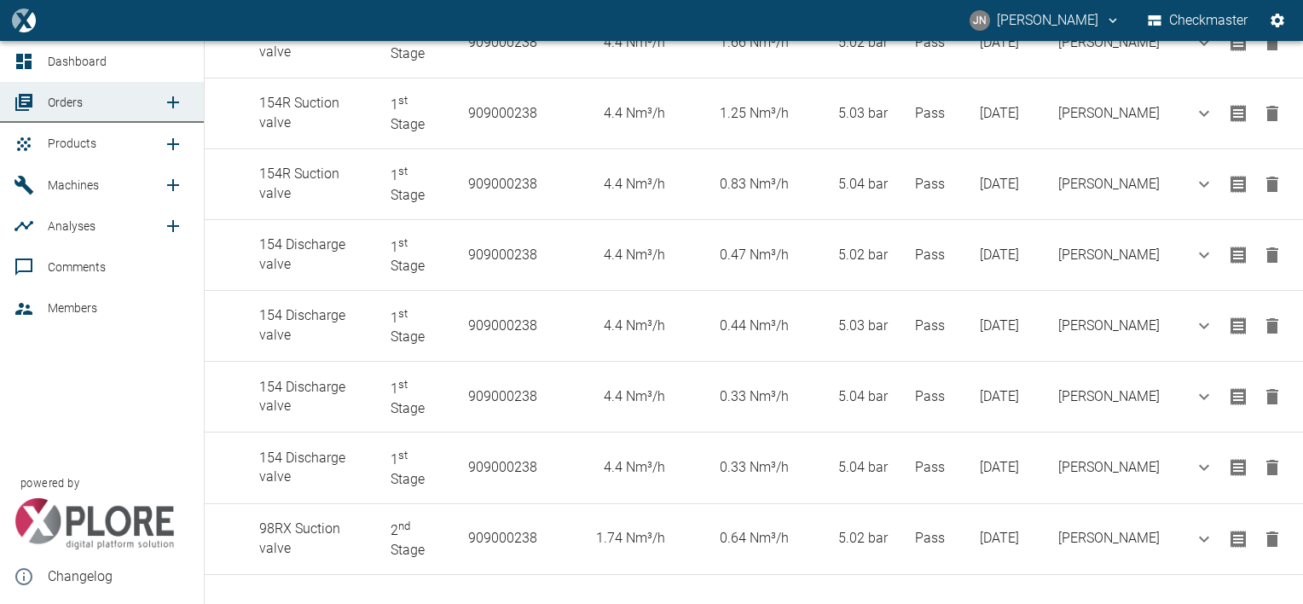
click at [68, 108] on span "Orders" at bounding box center [65, 102] width 35 height 14
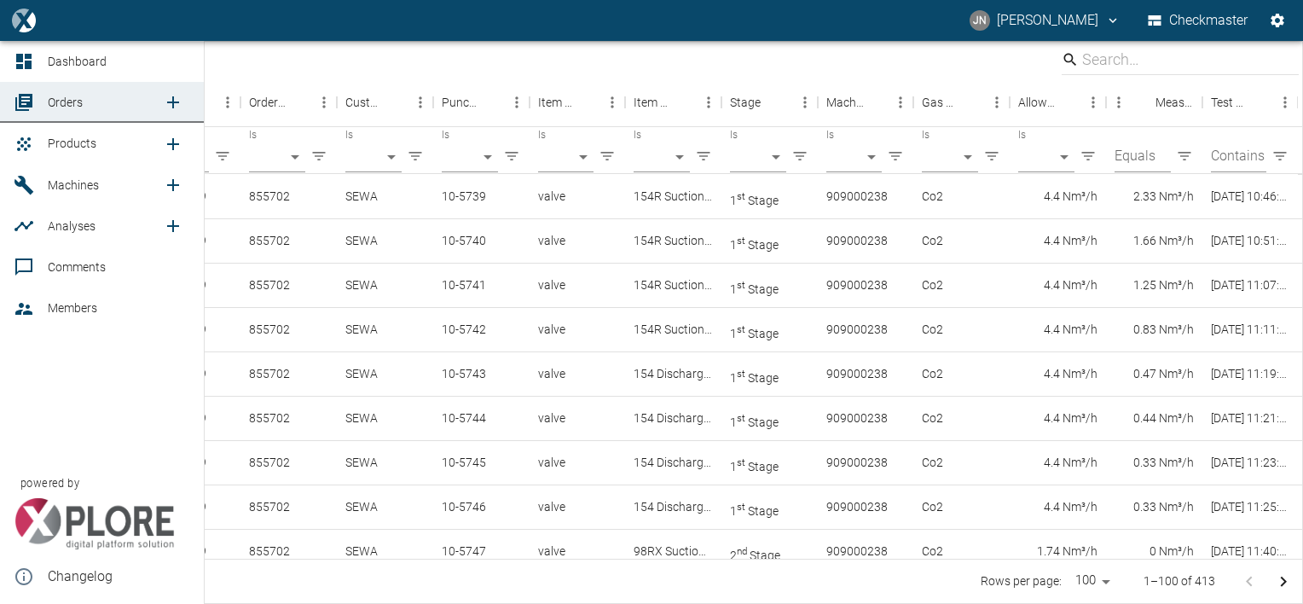
click at [72, 140] on span "Products" at bounding box center [72, 143] width 49 height 14
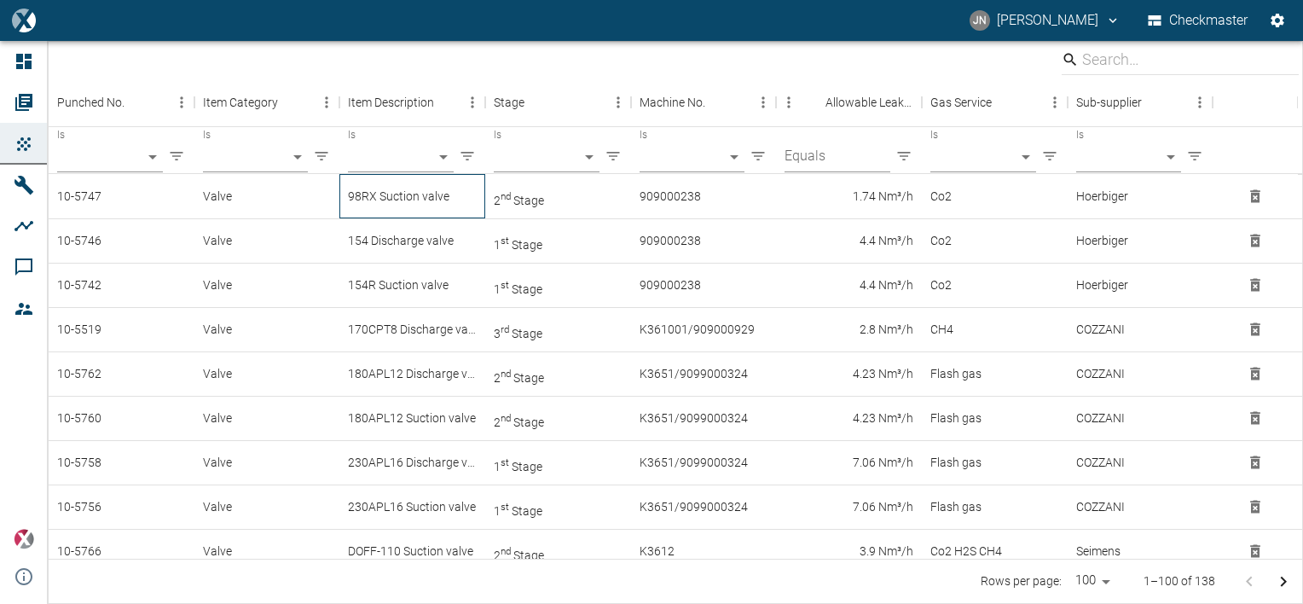
click at [410, 198] on div "98RX Suction valve" at bounding box center [412, 196] width 146 height 44
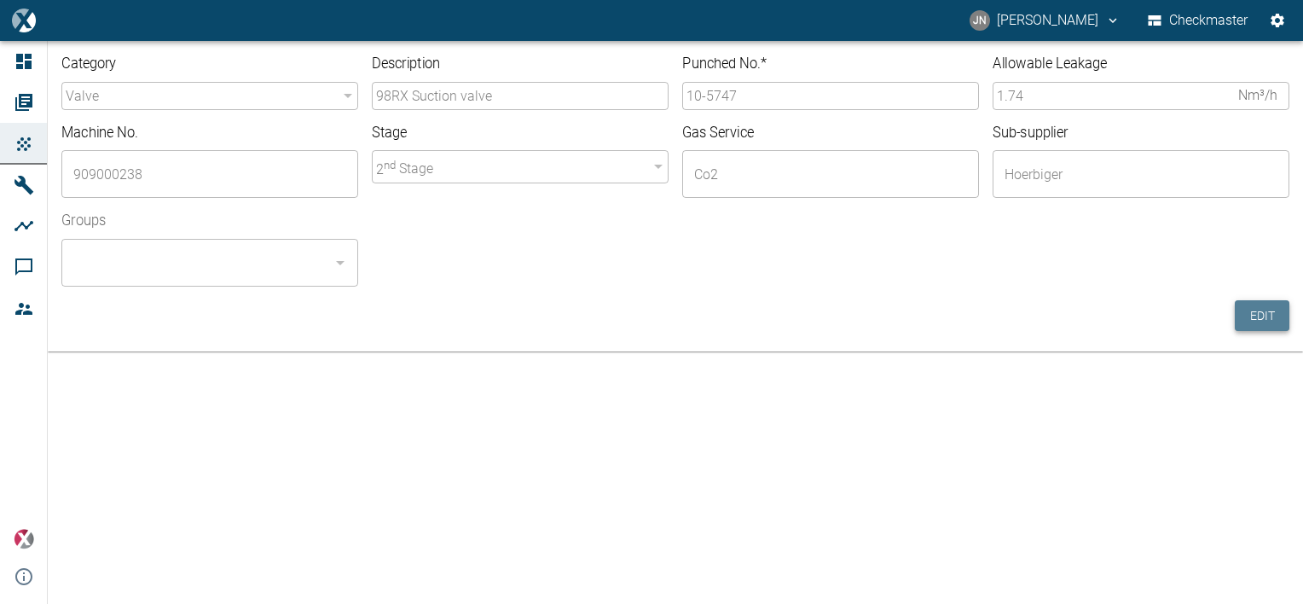
click at [1269, 316] on button "Edit" at bounding box center [1262, 316] width 55 height 32
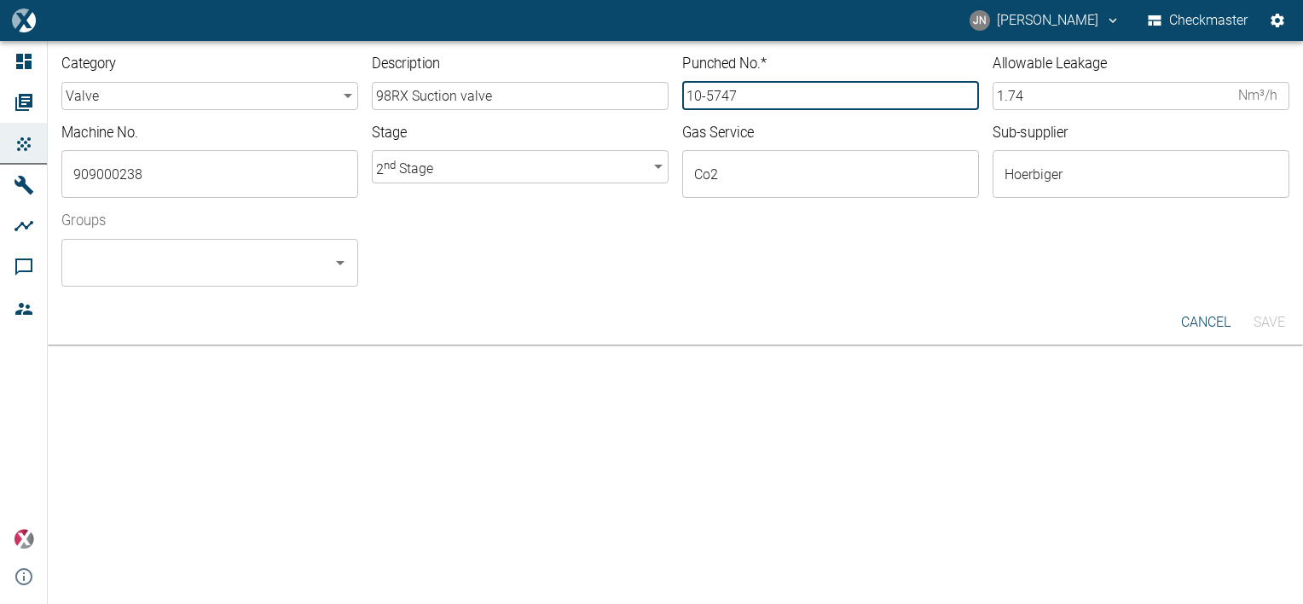
click at [750, 92] on input "10-5747" at bounding box center [830, 96] width 297 height 28
type input "10-5748"
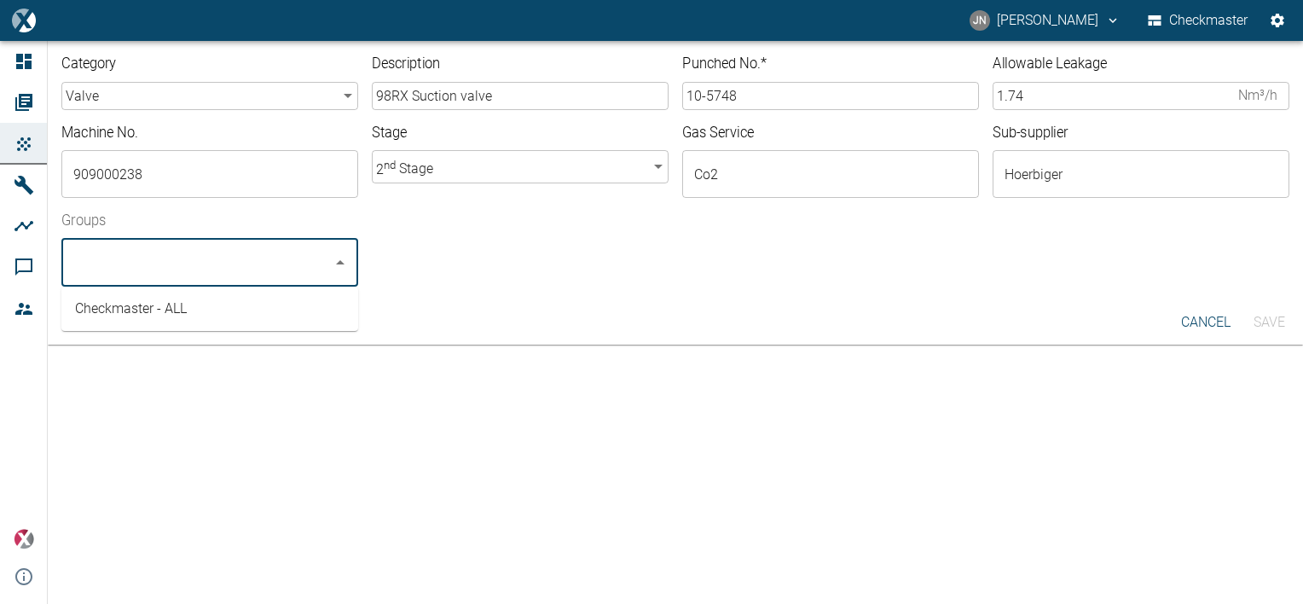
click at [201, 266] on input "Groups" at bounding box center [197, 262] width 256 height 32
click at [142, 304] on li "Checkmaster - ALL" at bounding box center [209, 308] width 297 height 31
click at [1275, 321] on button "Save" at bounding box center [1268, 322] width 55 height 31
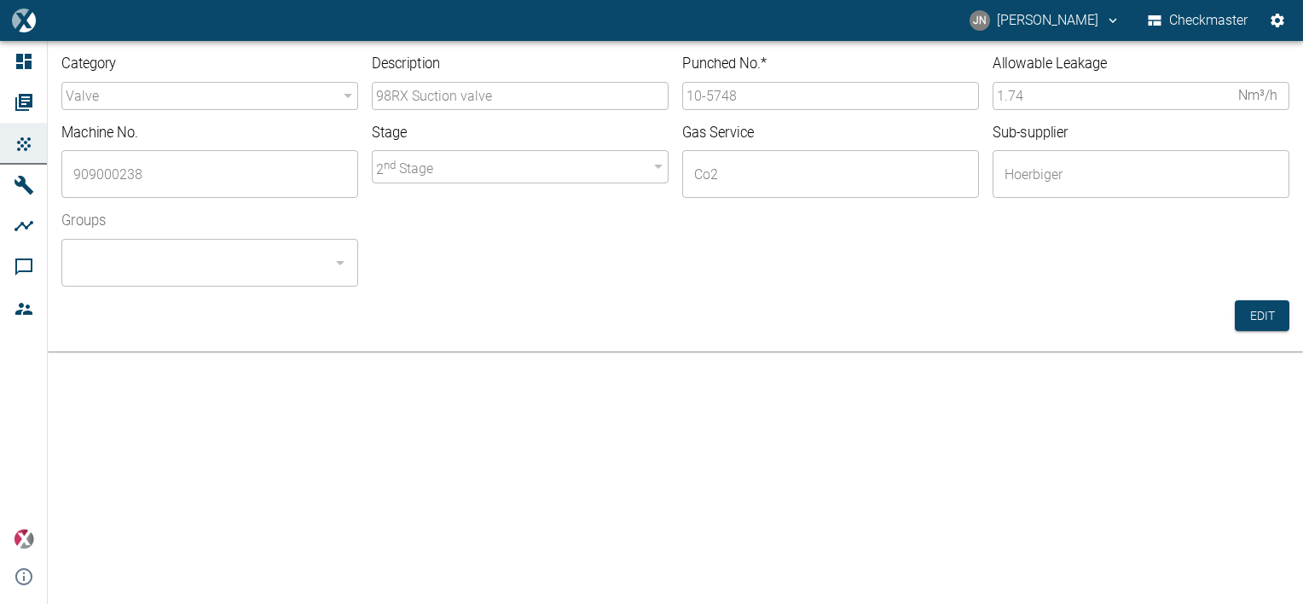
click at [391, 333] on div "Category valve valve ​ Description 98RX Suction valve ​ Punched No. * 10-5748 ​…" at bounding box center [675, 196] width 1255 height 310
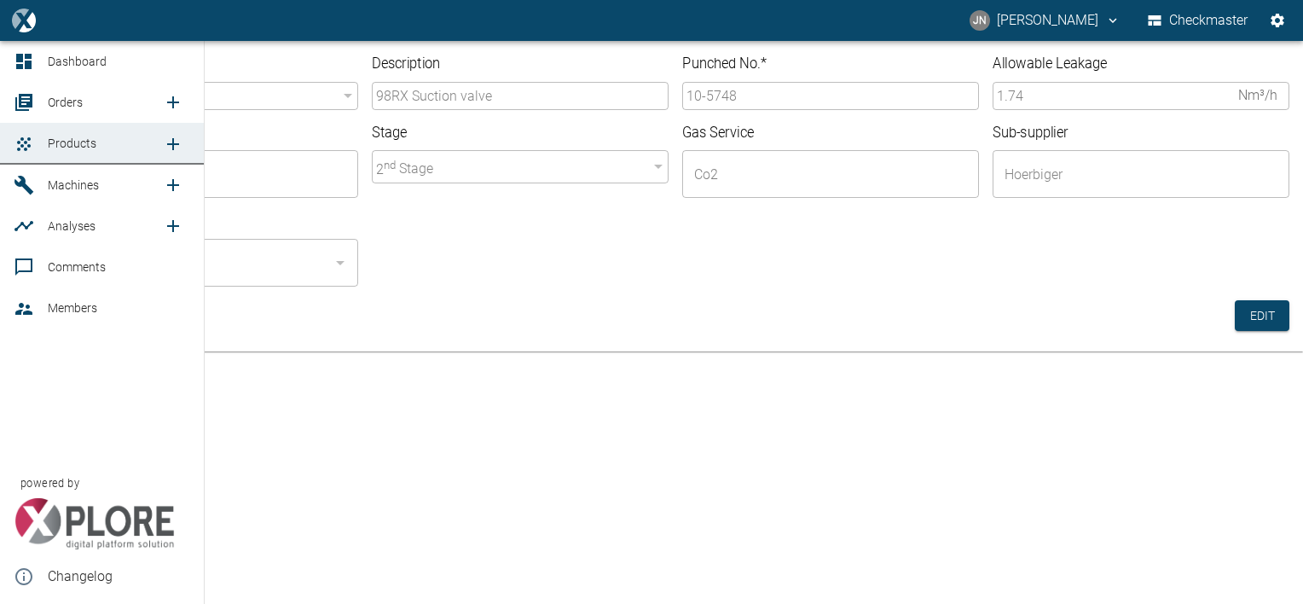
click at [74, 105] on span "Orders" at bounding box center [65, 102] width 35 height 14
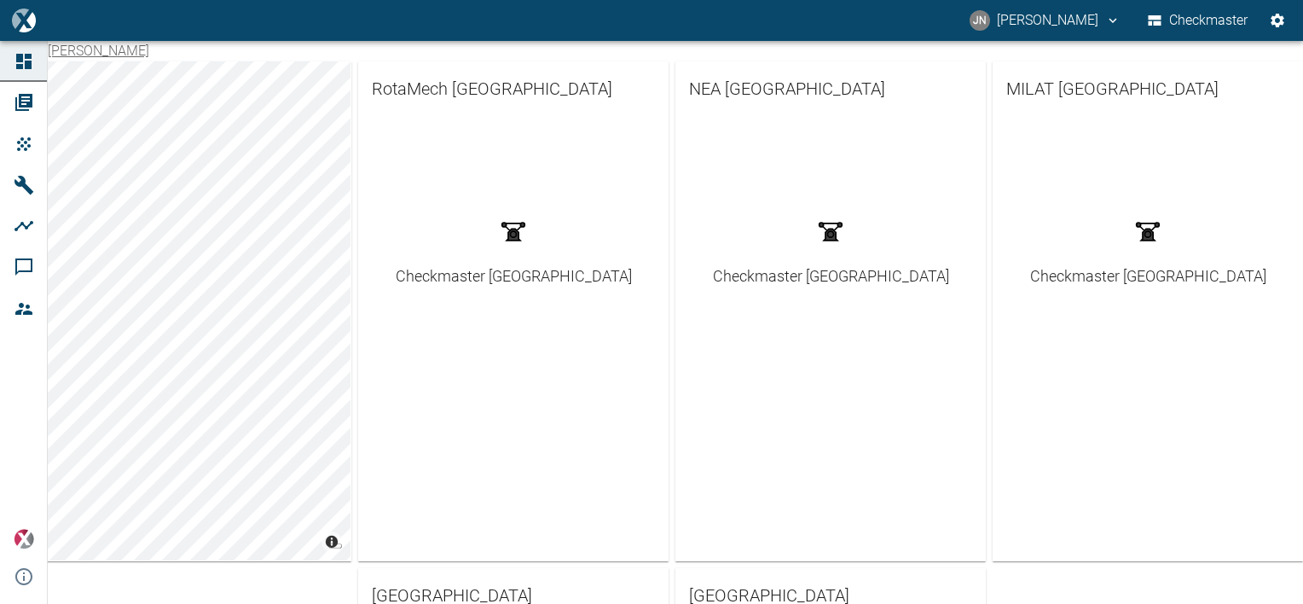
scroll to position [462, 0]
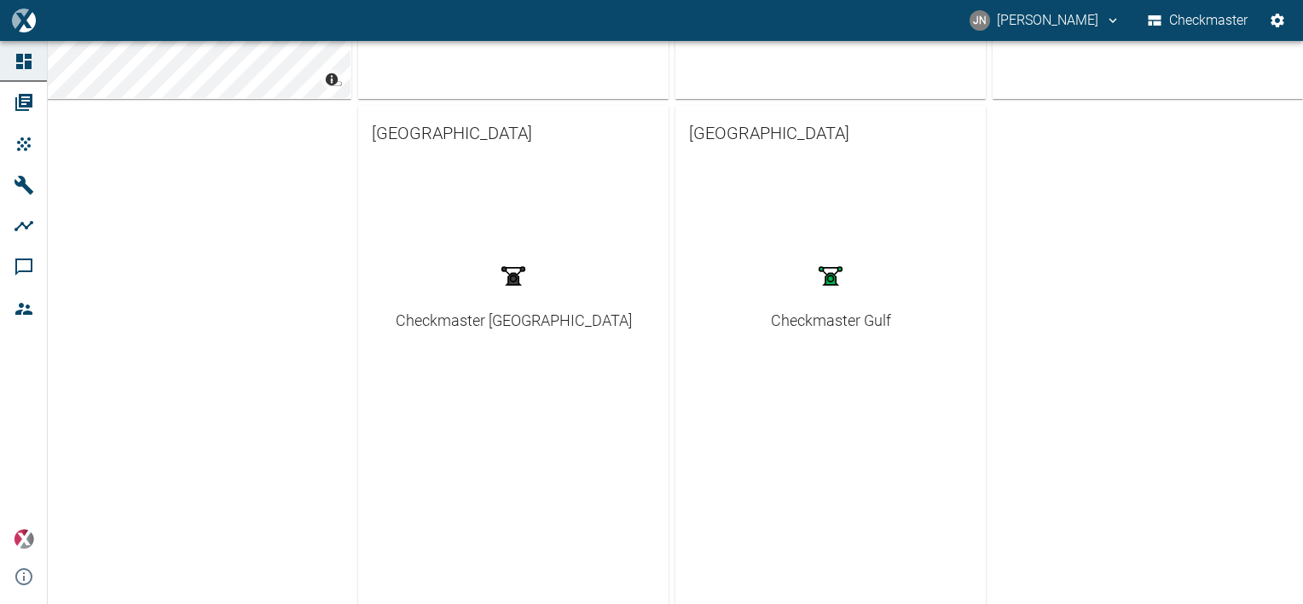
click at [807, 321] on div "Checkmaster Gulf" at bounding box center [831, 320] width 120 height 23
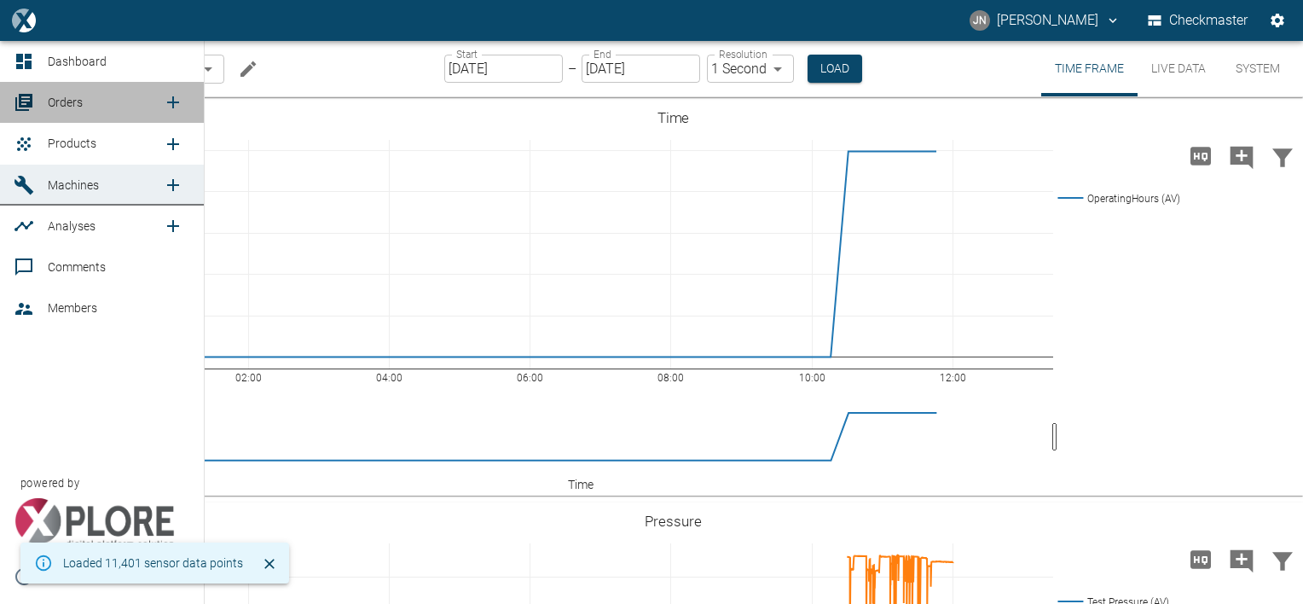
click at [65, 104] on span "Orders" at bounding box center [65, 102] width 35 height 14
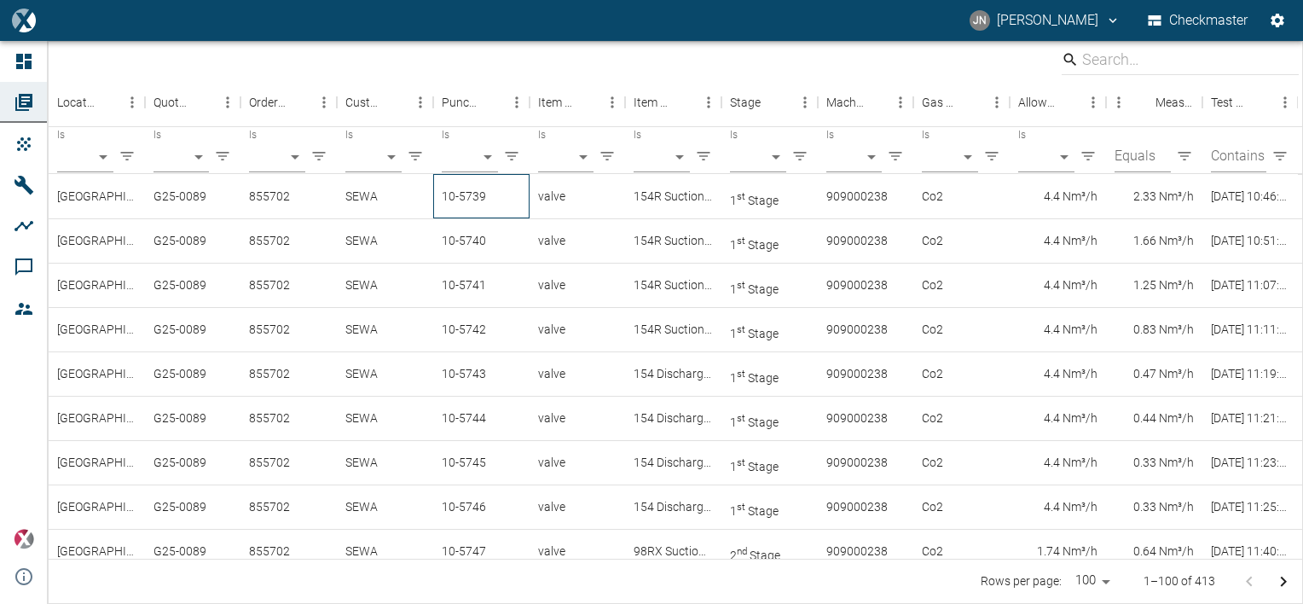
click at [454, 193] on div "10-5739" at bounding box center [481, 196] width 96 height 44
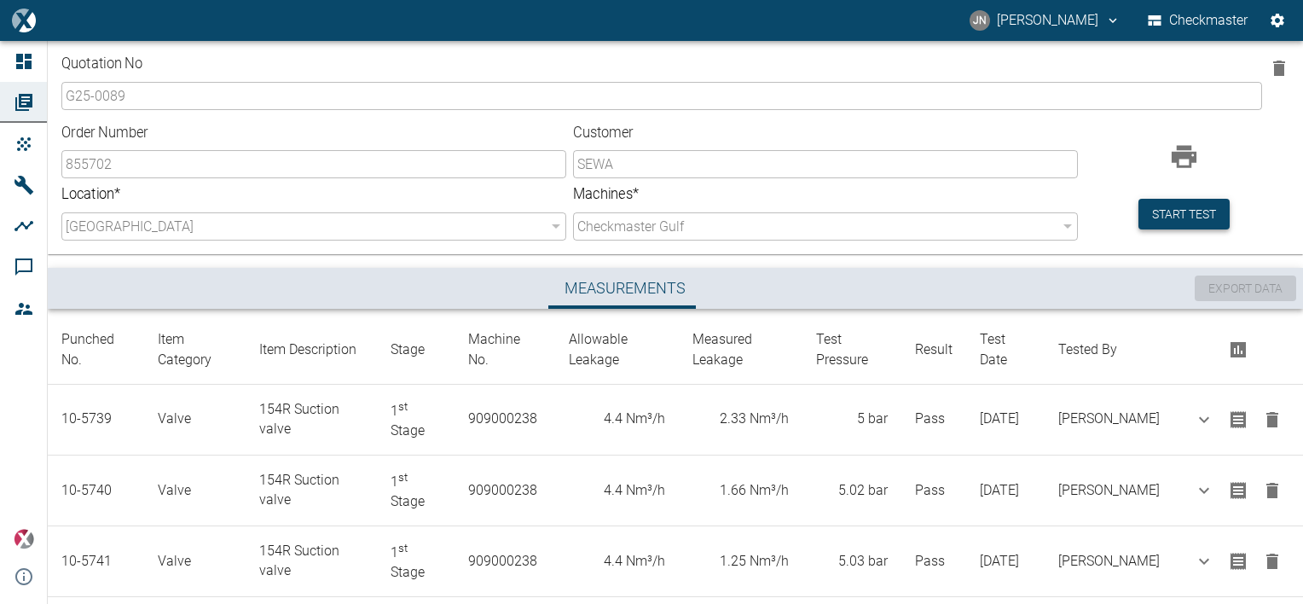
click at [1180, 207] on button "Start test" at bounding box center [1183, 215] width 91 height 32
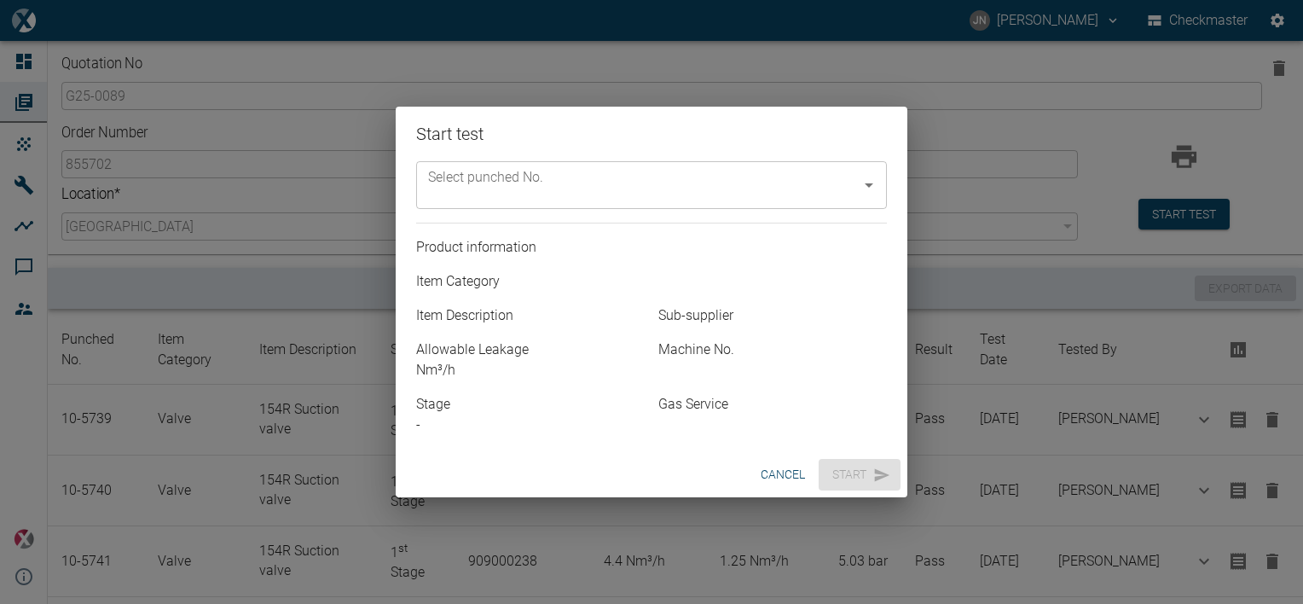
click at [863, 177] on icon "Open" at bounding box center [869, 185] width 20 height 20
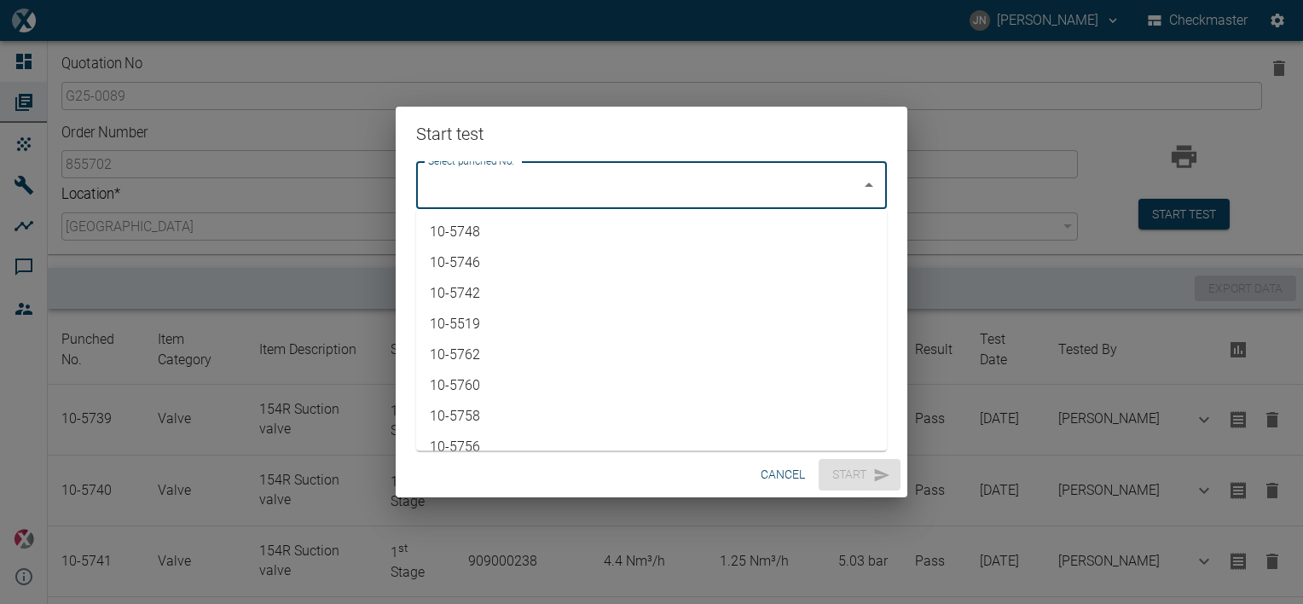
click at [501, 234] on li "10-5748" at bounding box center [651, 232] width 471 height 31
type input "10-5748"
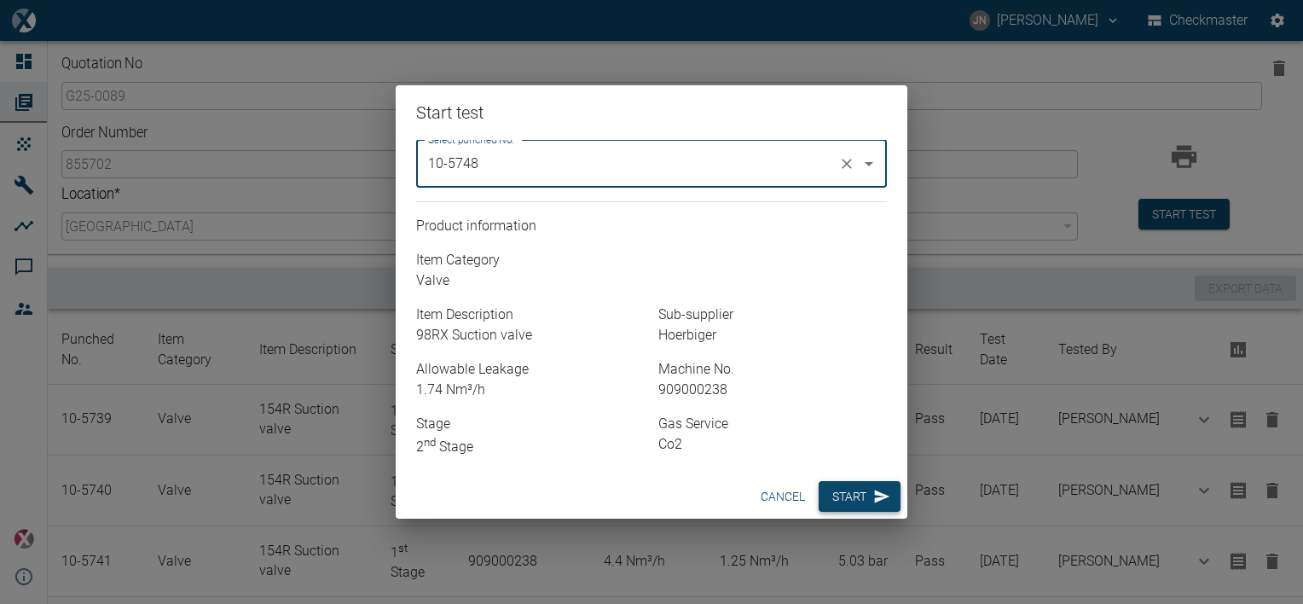
click at [852, 498] on button "Start" at bounding box center [860, 497] width 82 height 32
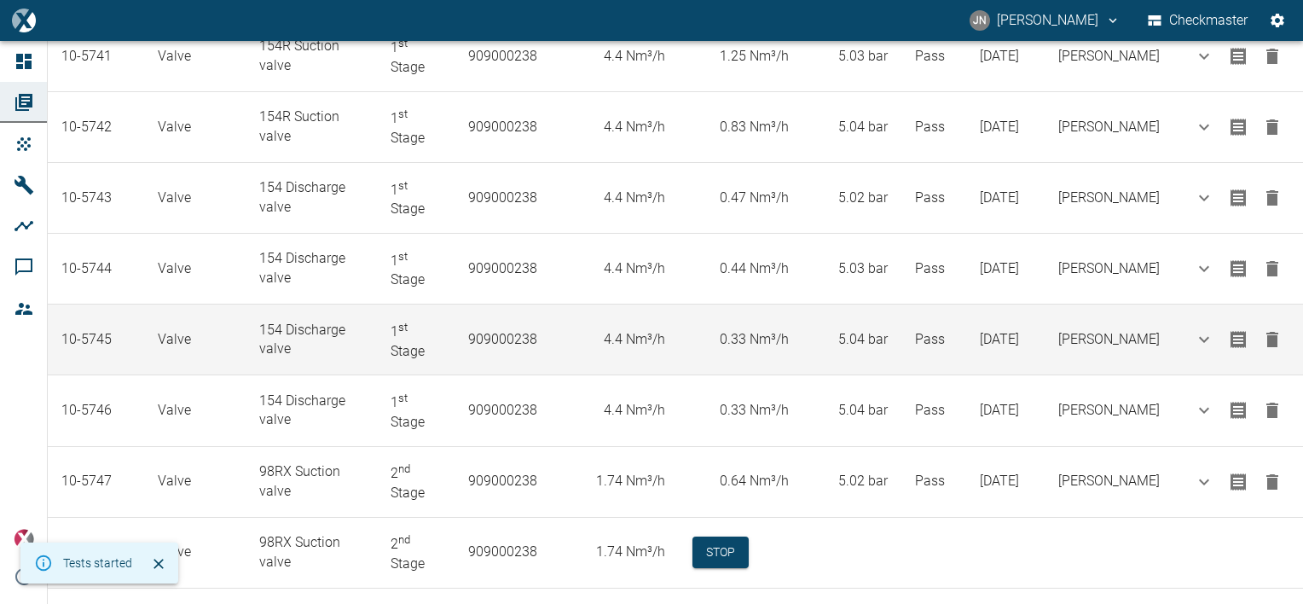
scroll to position [518, 0]
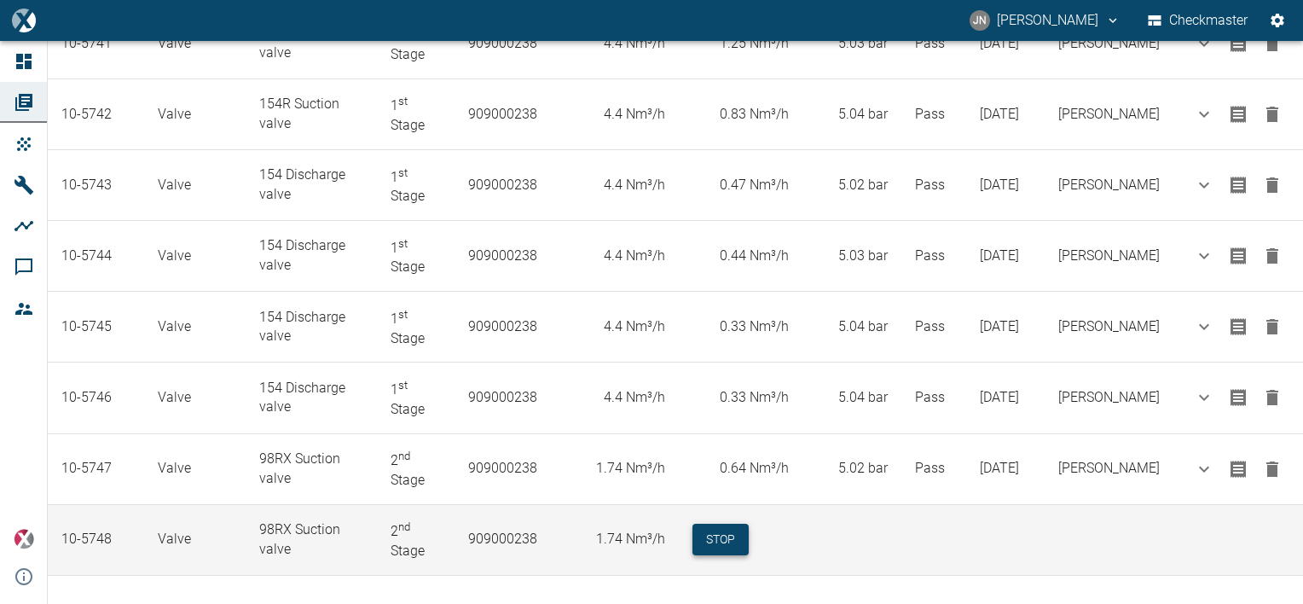
click at [738, 541] on button "Stop" at bounding box center [720, 540] width 56 height 32
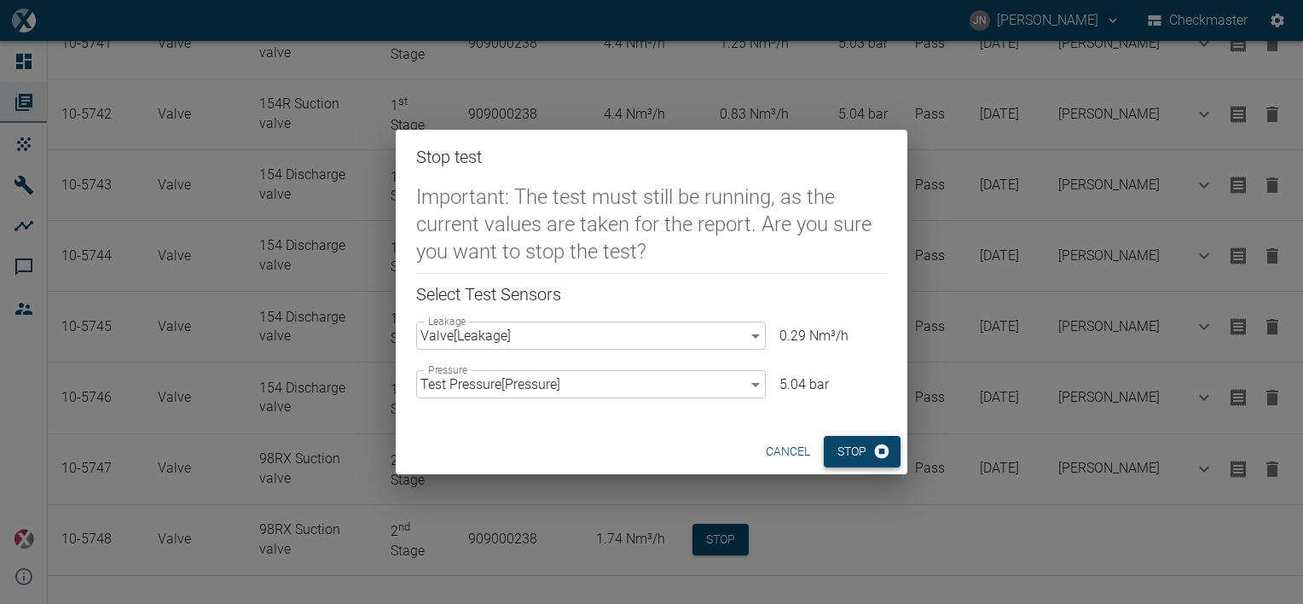
click at [856, 454] on button "Stop" at bounding box center [862, 452] width 77 height 32
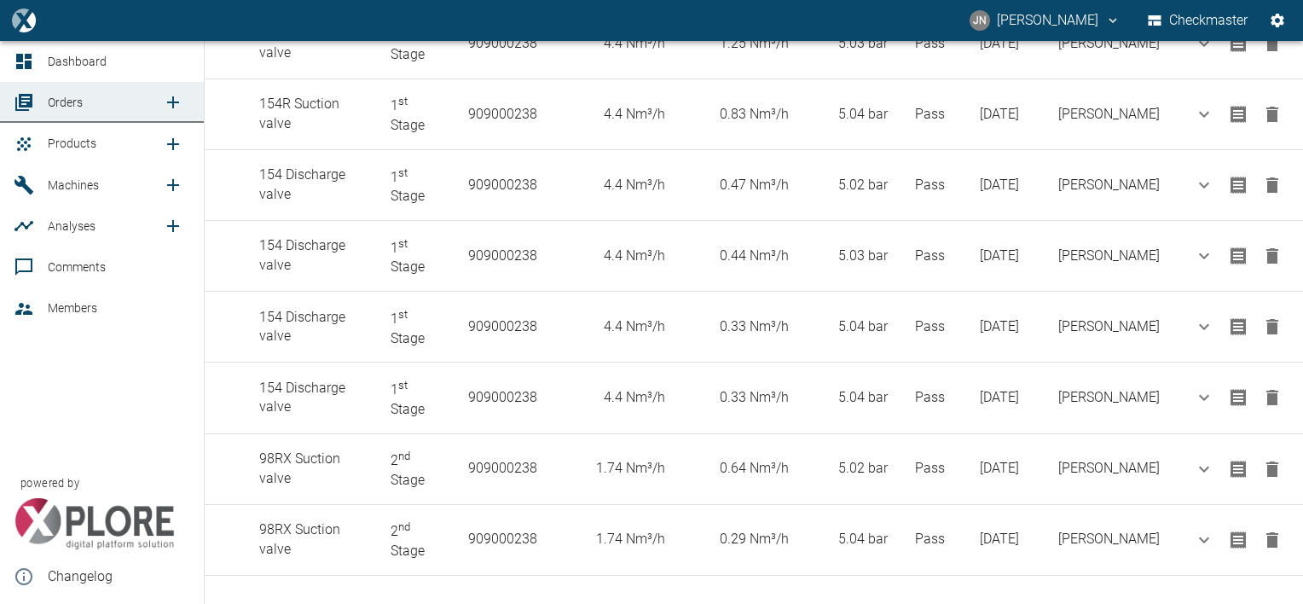
click at [72, 139] on span "Products" at bounding box center [72, 143] width 49 height 14
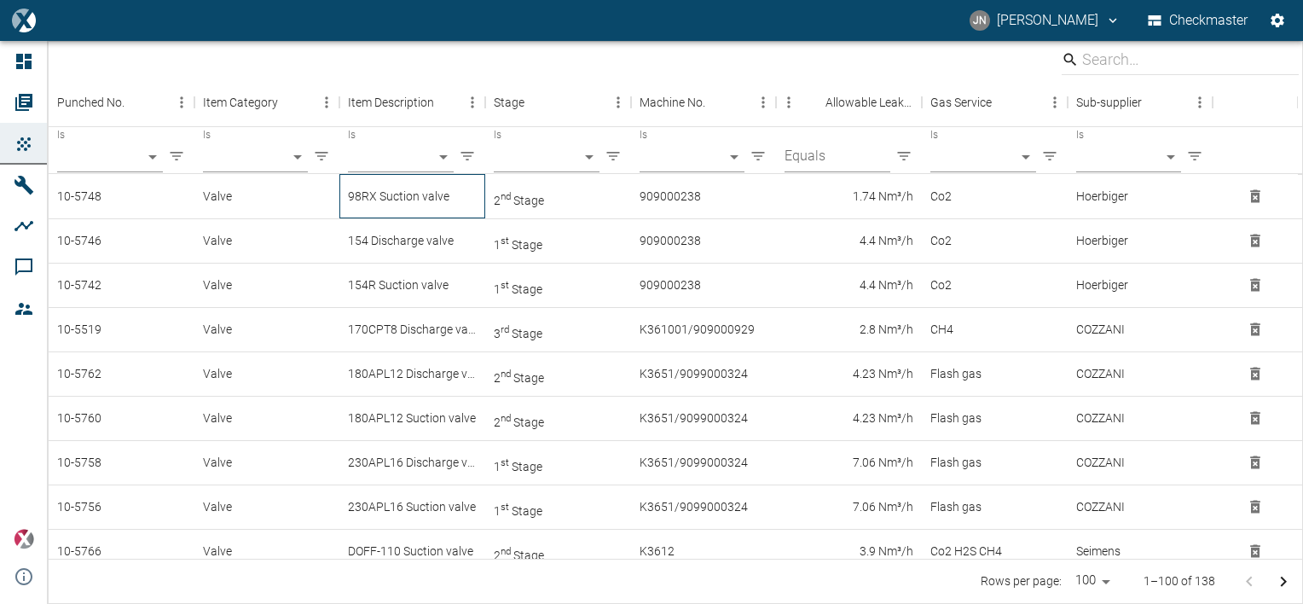
click at [408, 199] on div "98RX Suction valve" at bounding box center [412, 196] width 146 height 44
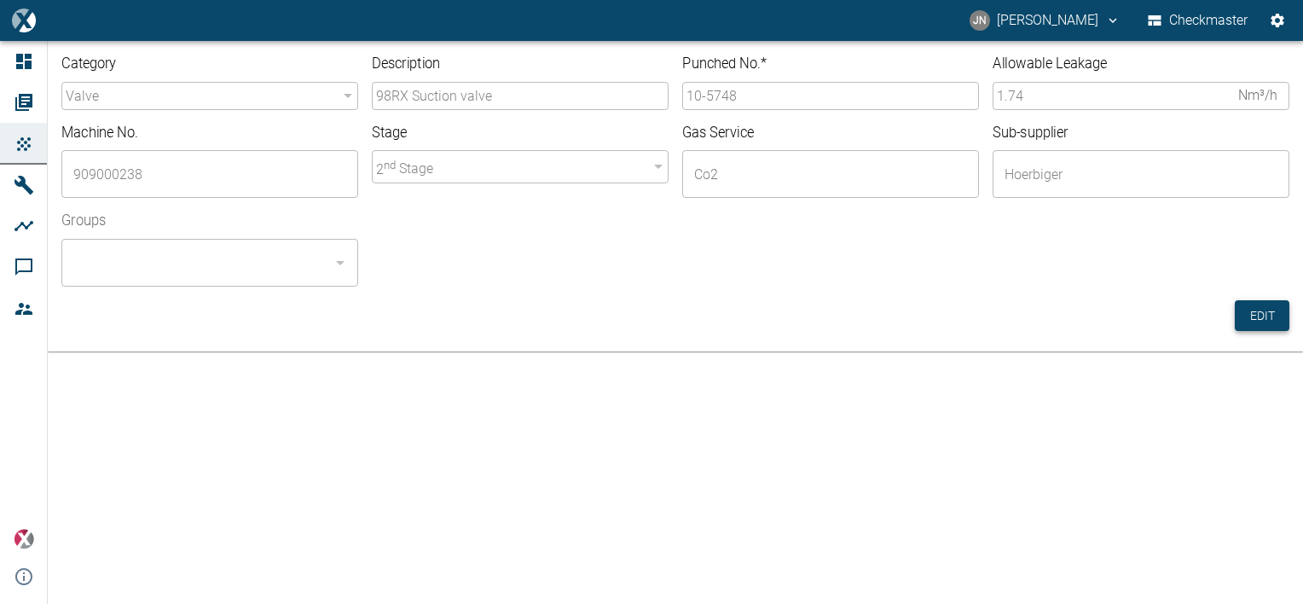
click at [1270, 311] on button "Edit" at bounding box center [1262, 316] width 55 height 32
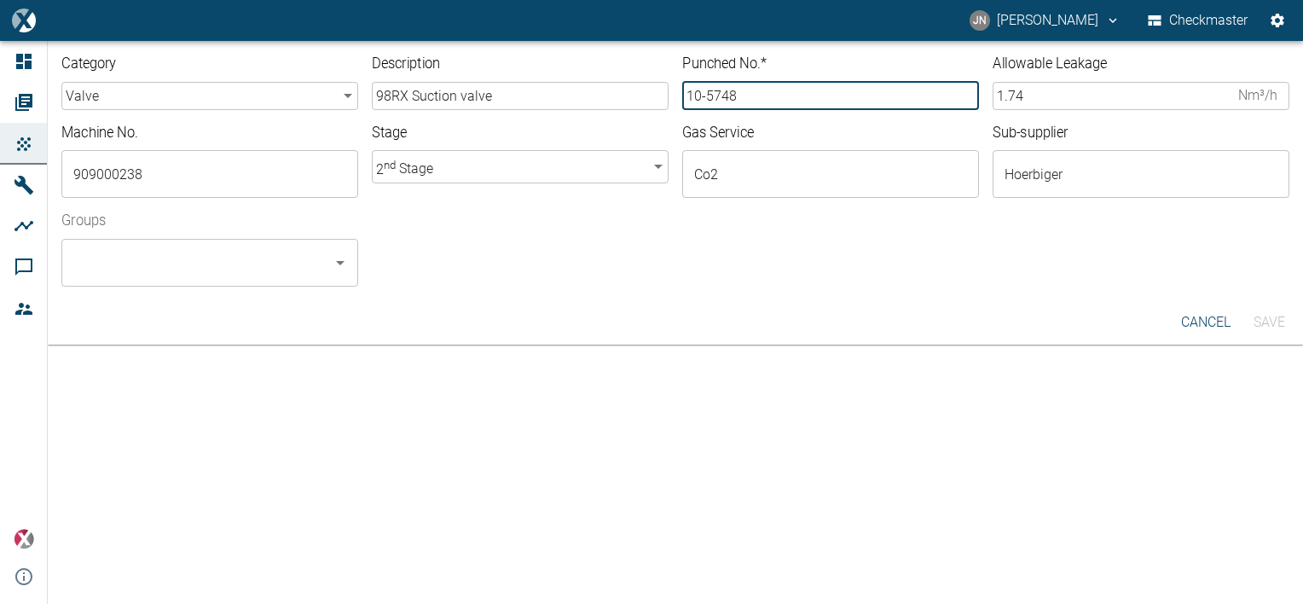
click at [736, 95] on input "10-5748" at bounding box center [830, 96] width 297 height 28
type input "10-5749"
click at [174, 266] on input "Groups" at bounding box center [197, 262] width 256 height 32
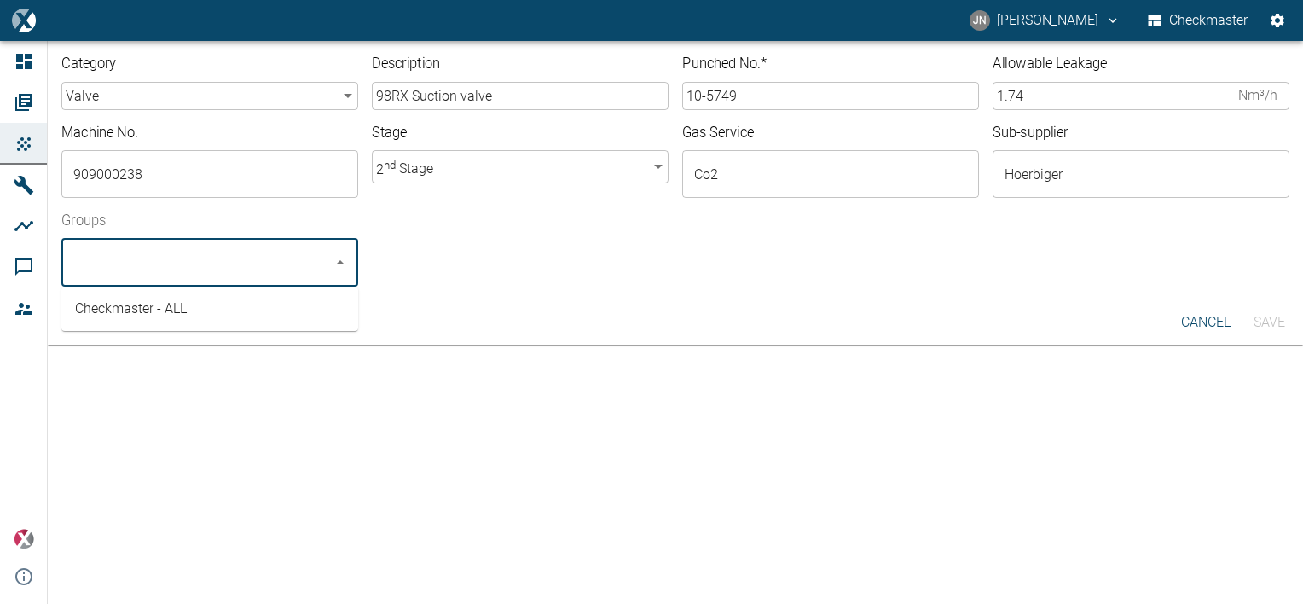
click at [130, 310] on li "Checkmaster - ALL" at bounding box center [209, 308] width 297 height 31
click at [1272, 314] on button "Save" at bounding box center [1268, 322] width 55 height 31
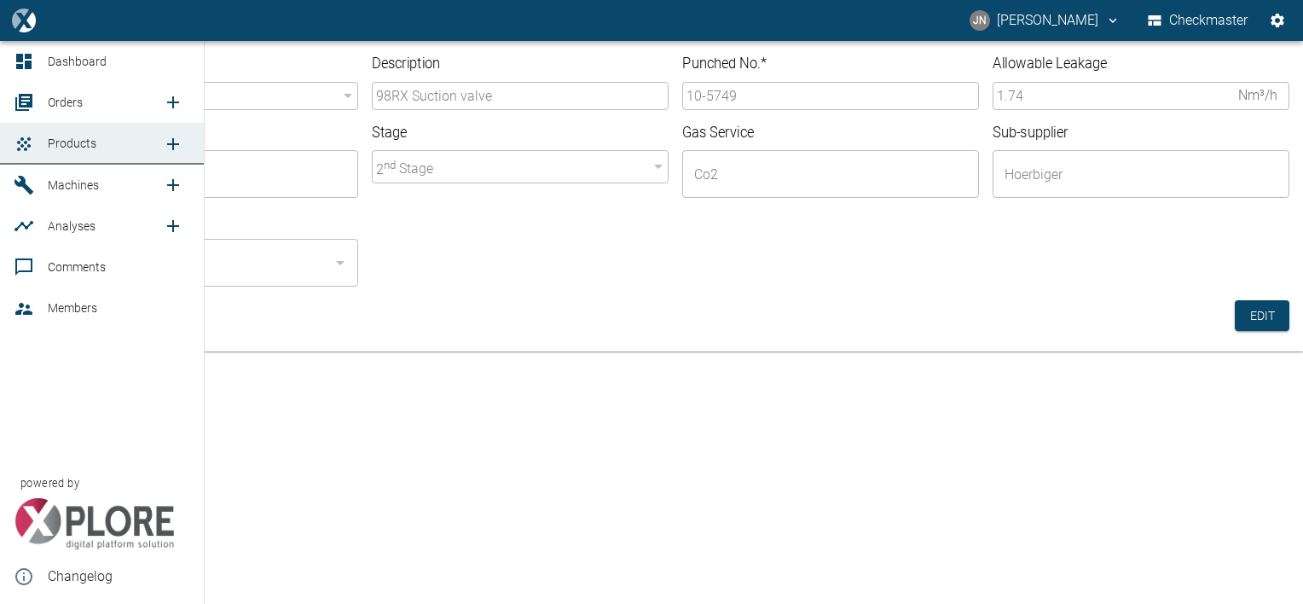
click at [59, 99] on span "Orders" at bounding box center [65, 102] width 35 height 14
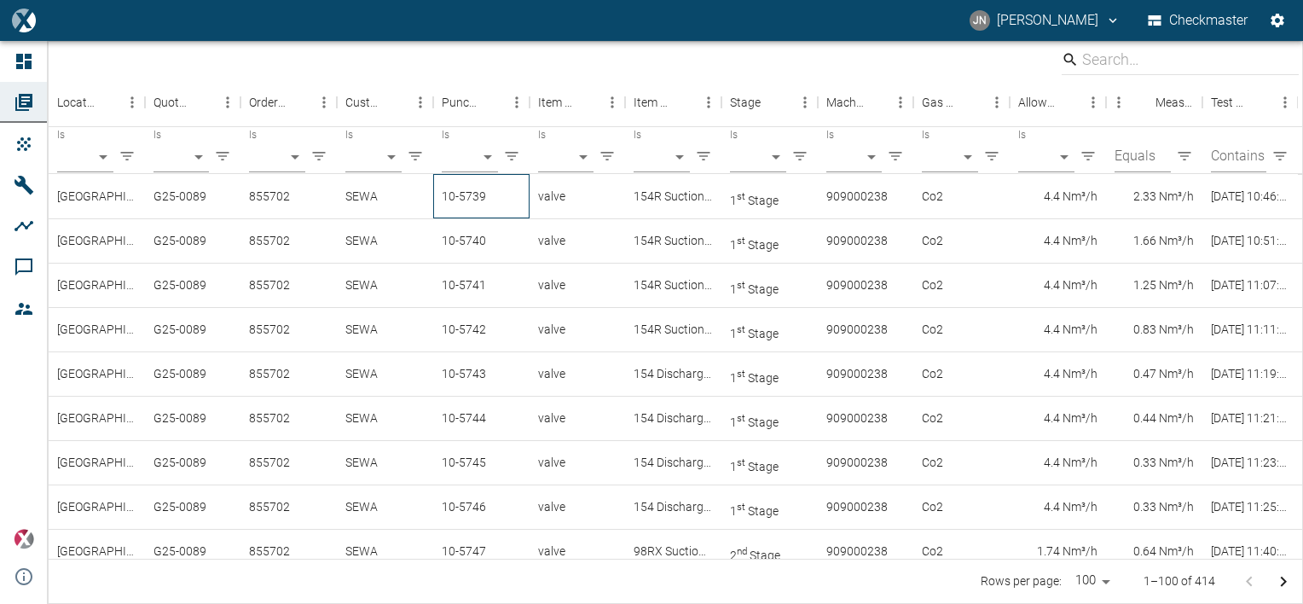
click at [491, 193] on div "10-5739" at bounding box center [481, 196] width 96 height 44
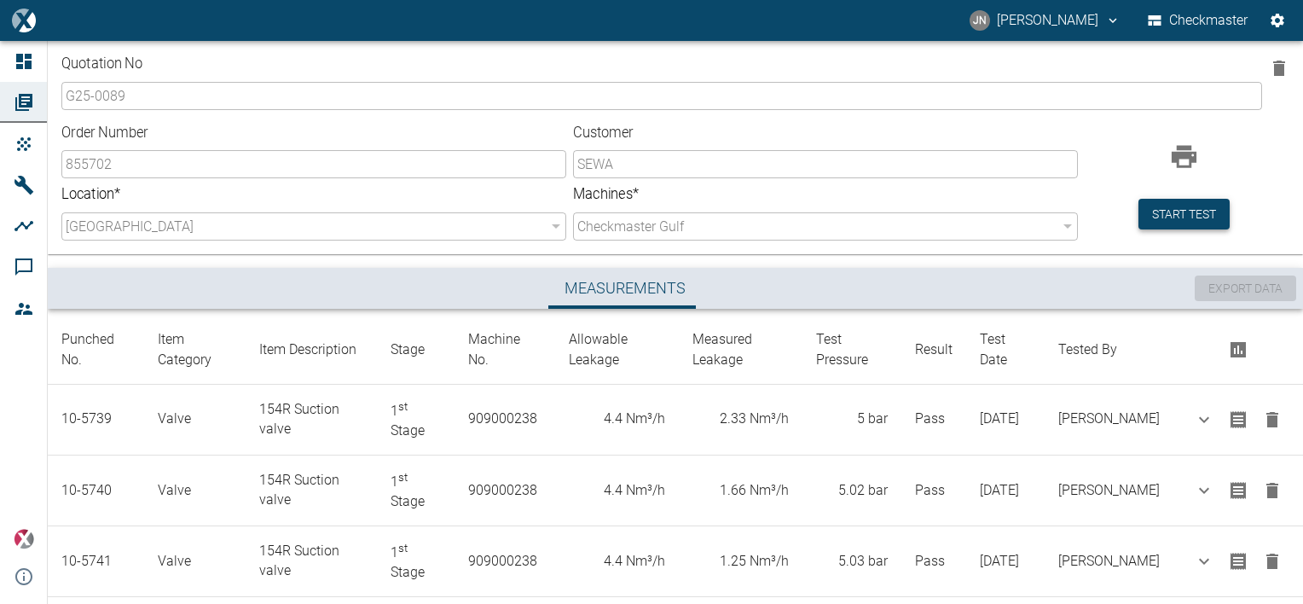
click at [1195, 211] on button "Start test" at bounding box center [1183, 215] width 91 height 32
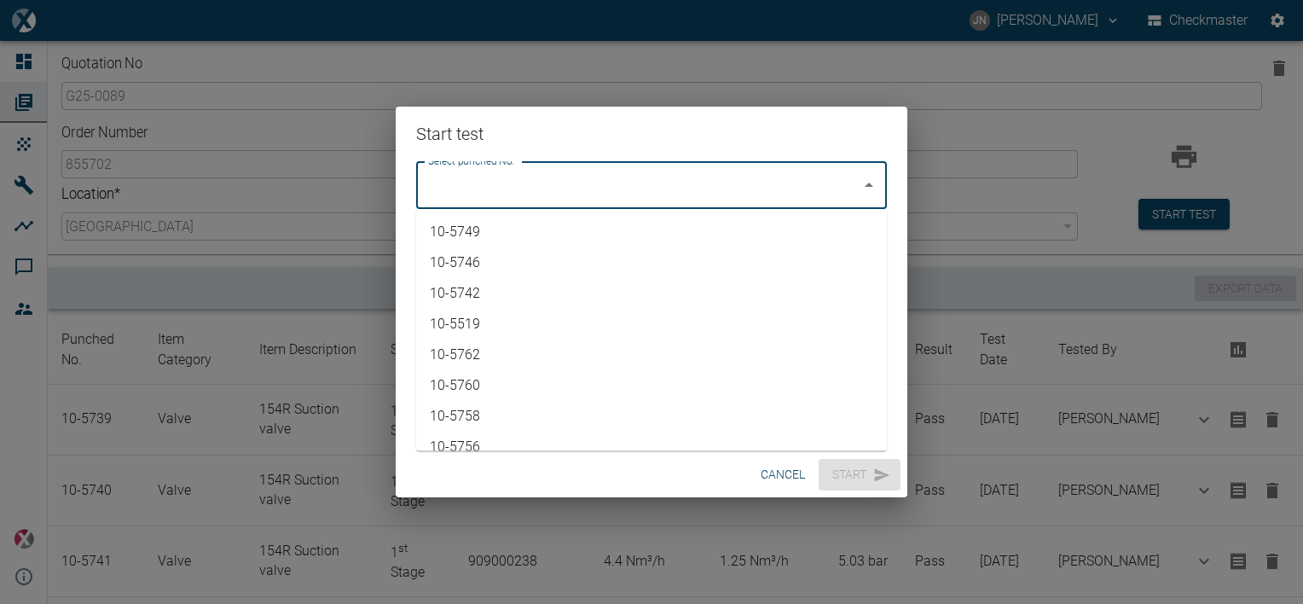
click at [796, 179] on input "Select punched No." at bounding box center [639, 185] width 430 height 32
click at [491, 234] on li "10-5749" at bounding box center [651, 232] width 471 height 31
type input "10-5749"
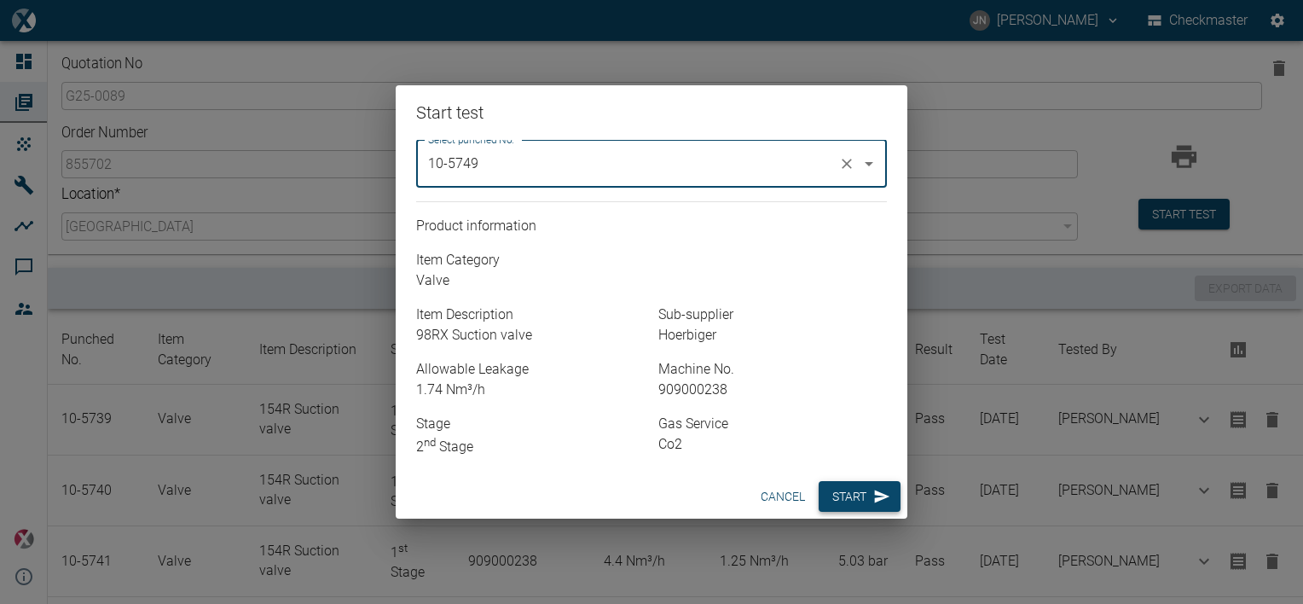
click at [848, 501] on button "Start" at bounding box center [860, 497] width 82 height 32
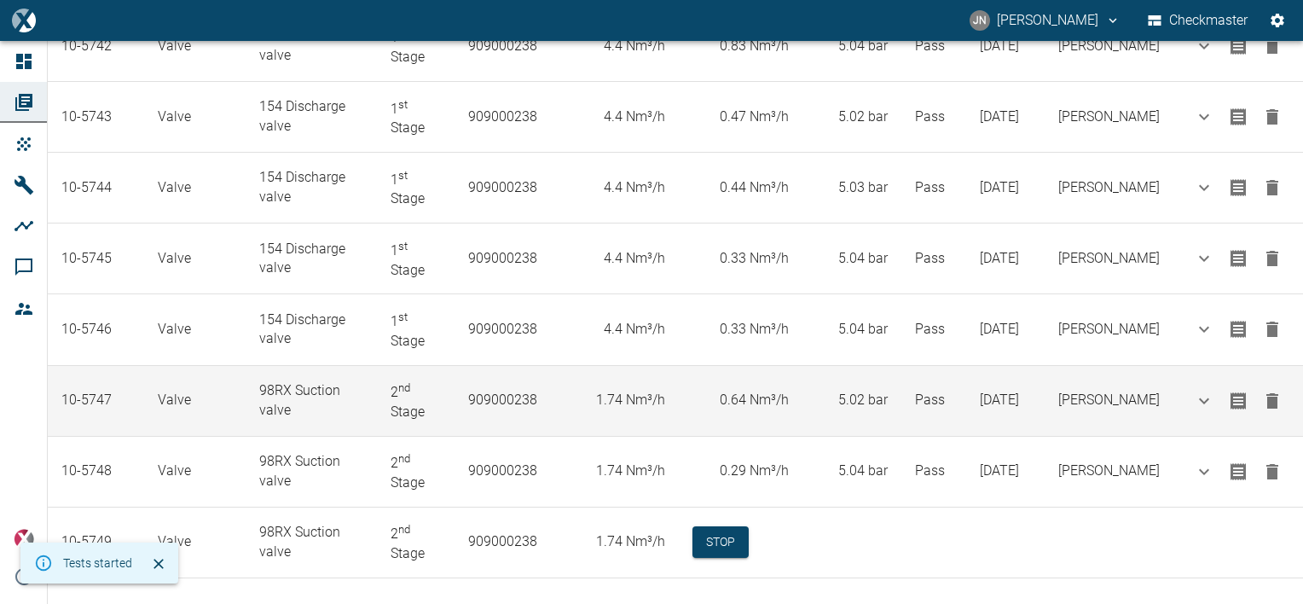
scroll to position [587, 0]
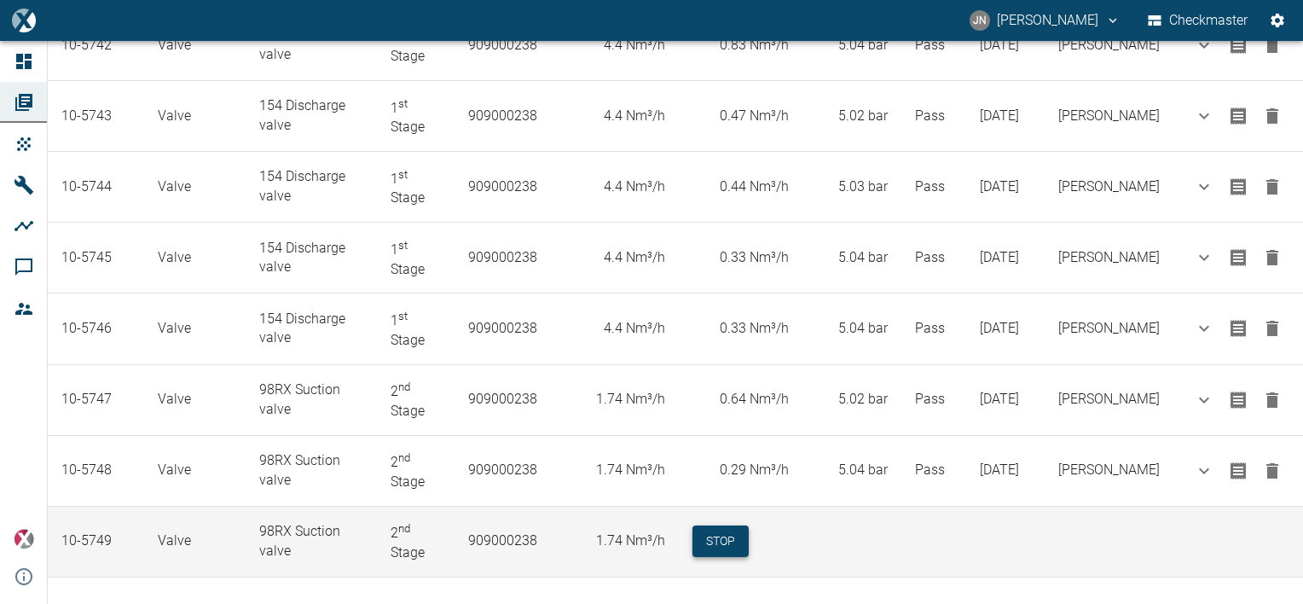
click at [738, 535] on button "Stop" at bounding box center [720, 541] width 56 height 32
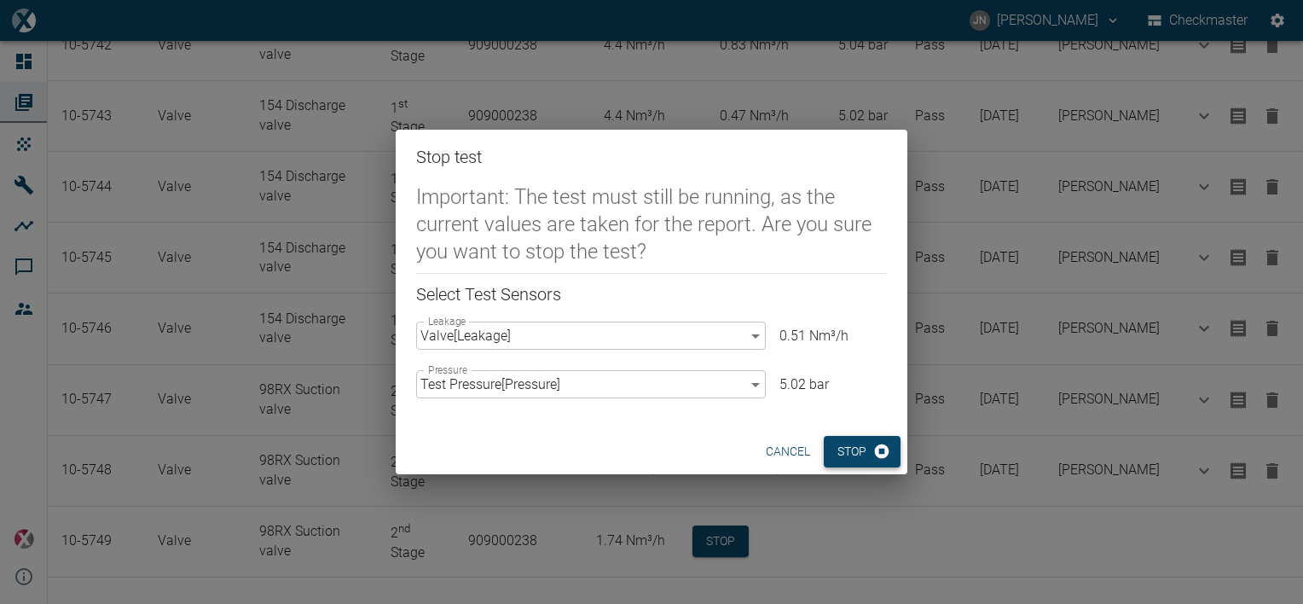
click at [850, 452] on button "Stop" at bounding box center [862, 452] width 77 height 32
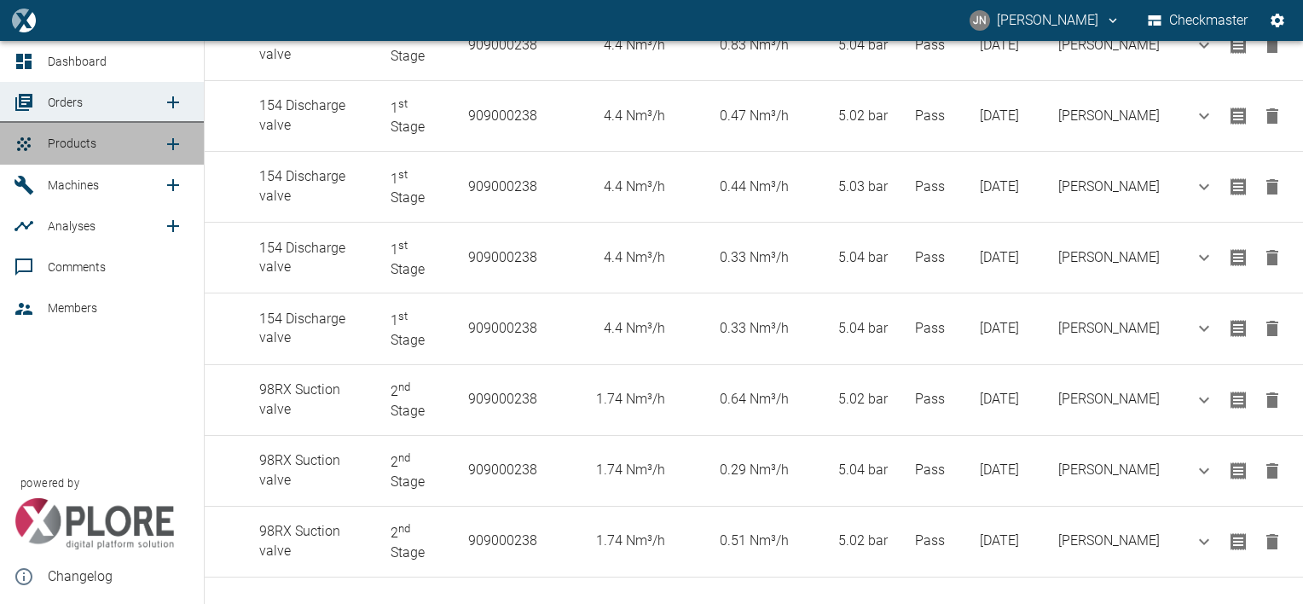
click at [77, 157] on link "Products" at bounding box center [102, 143] width 204 height 41
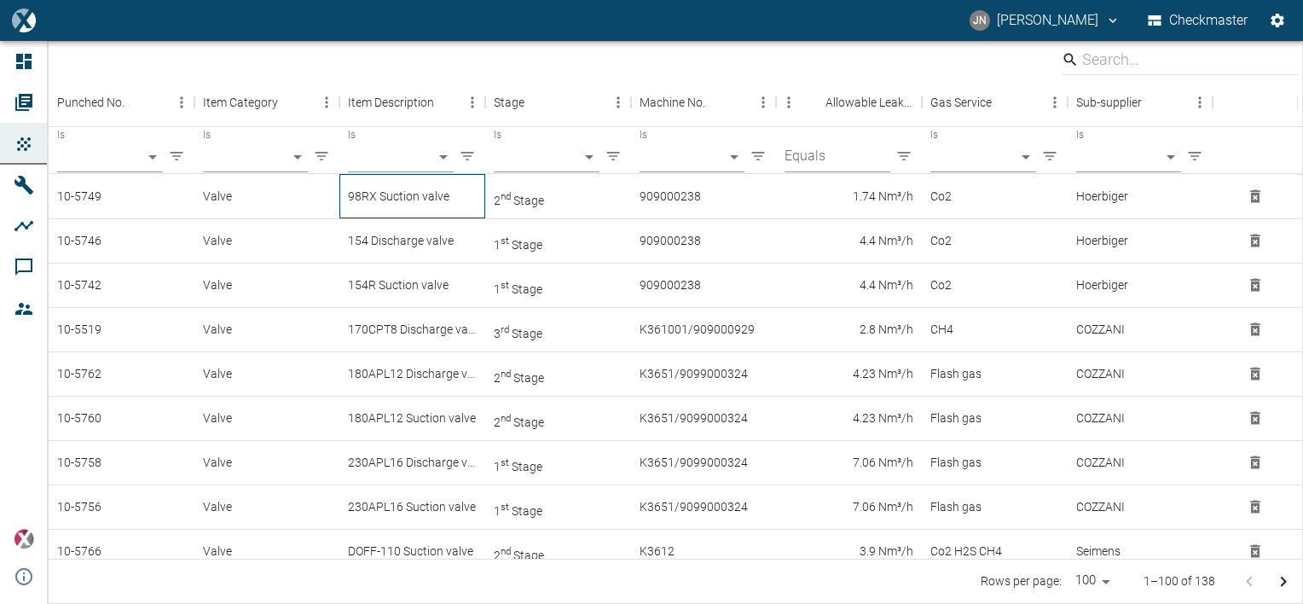
click at [444, 195] on div "98RX Suction valve" at bounding box center [412, 196] width 146 height 44
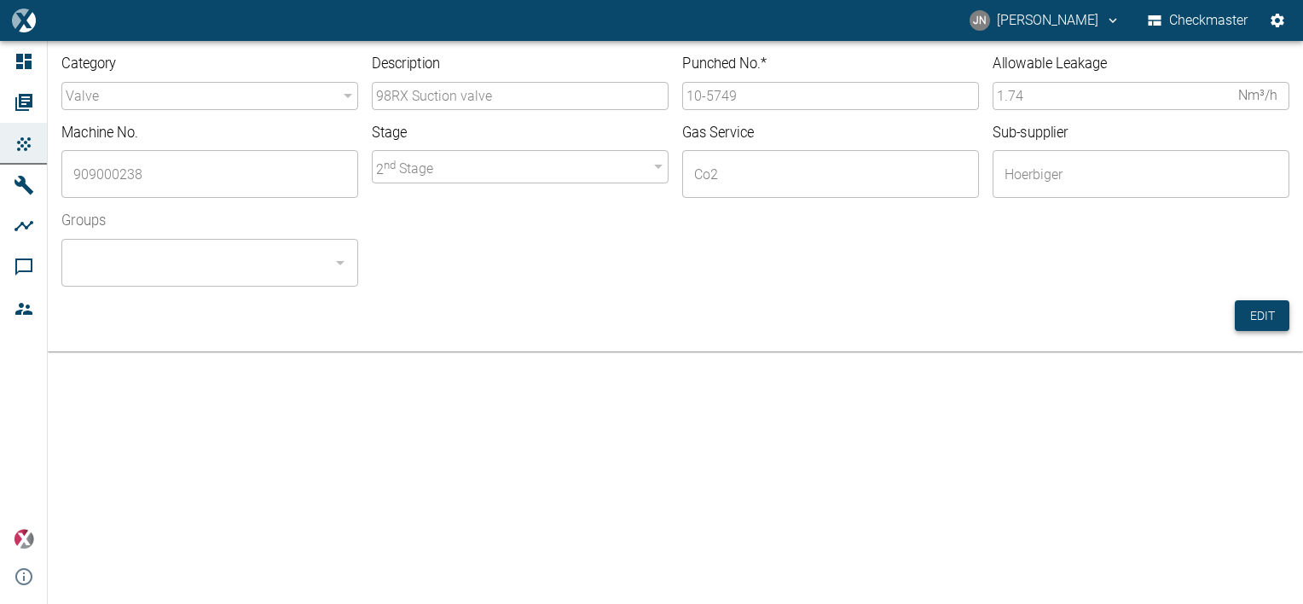
click at [1270, 319] on button "Edit" at bounding box center [1262, 316] width 55 height 32
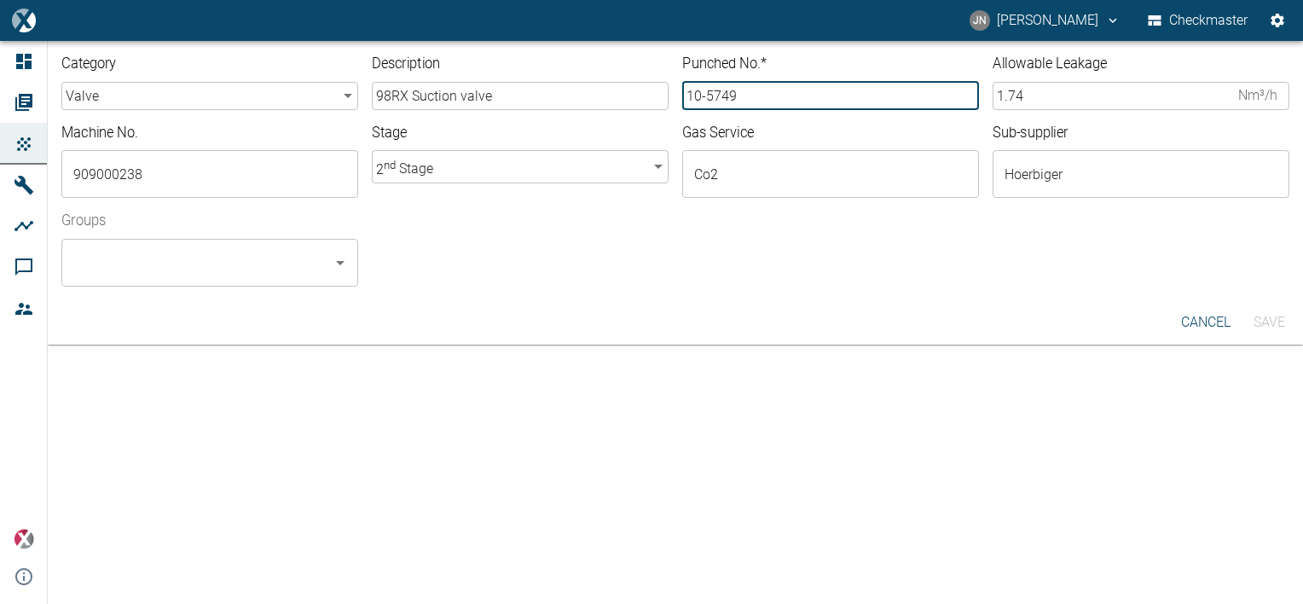
click at [750, 90] on input "10-5749" at bounding box center [830, 96] width 297 height 28
type input "10-5750"
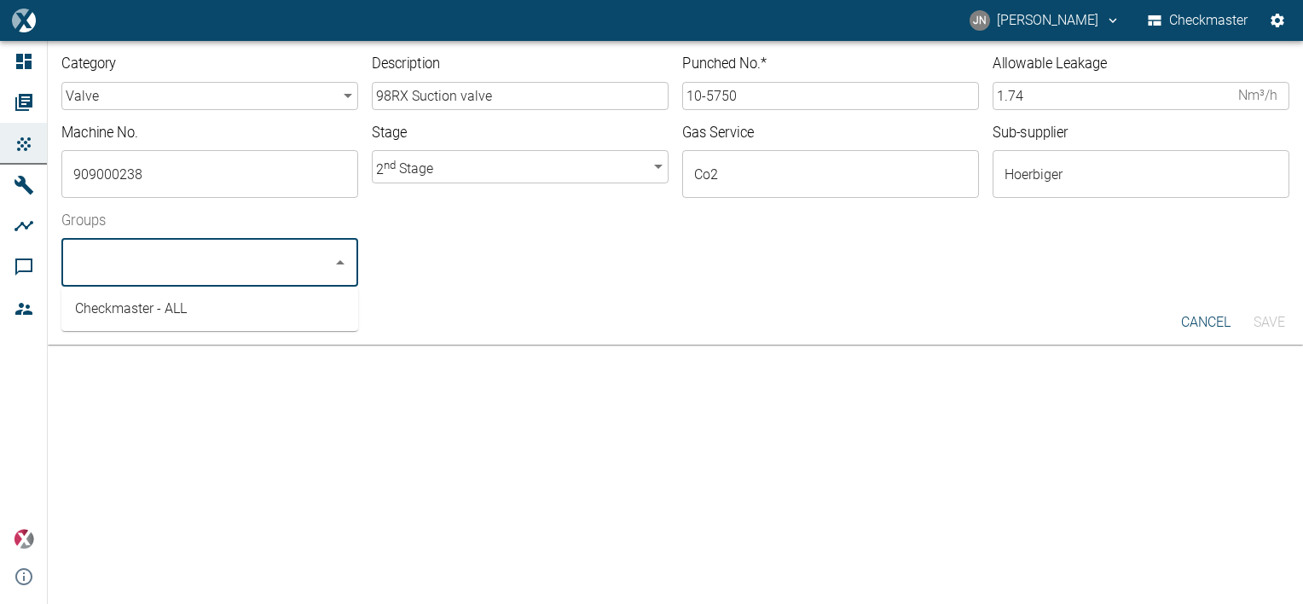
click at [194, 278] on input "Groups" at bounding box center [197, 262] width 256 height 32
click at [186, 311] on li "Checkmaster - ALL" at bounding box center [209, 308] width 297 height 31
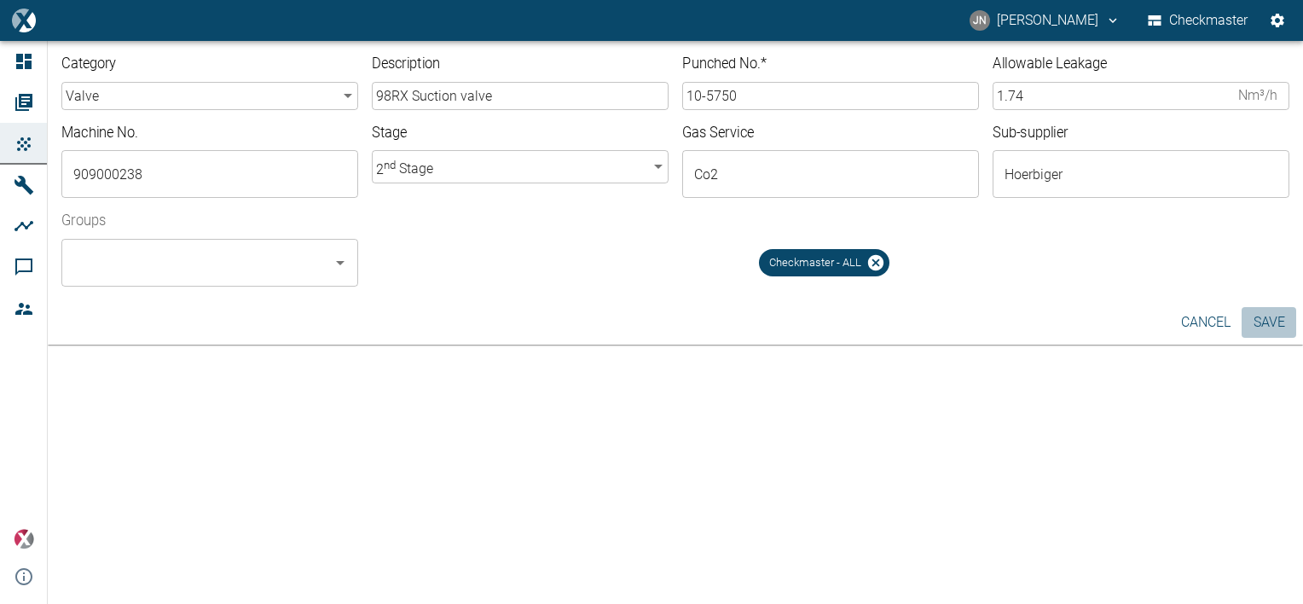
click at [1273, 322] on button "Save" at bounding box center [1268, 322] width 55 height 31
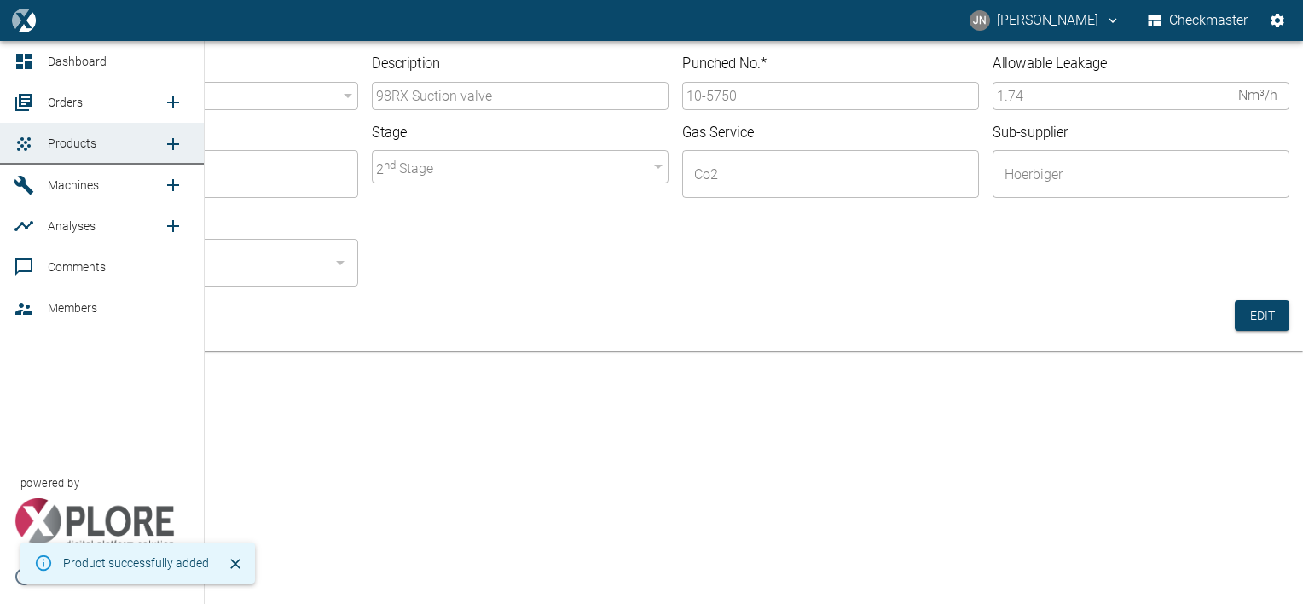
click at [38, 101] on div at bounding box center [27, 102] width 26 height 20
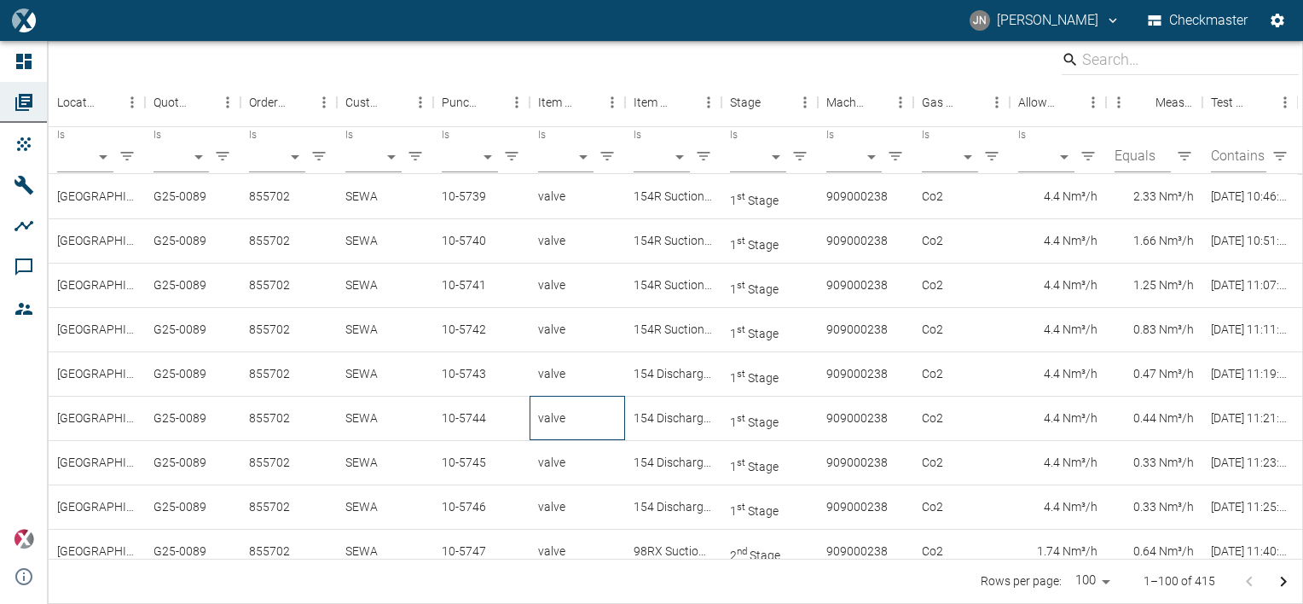
click at [554, 428] on div "valve" at bounding box center [578, 418] width 96 height 44
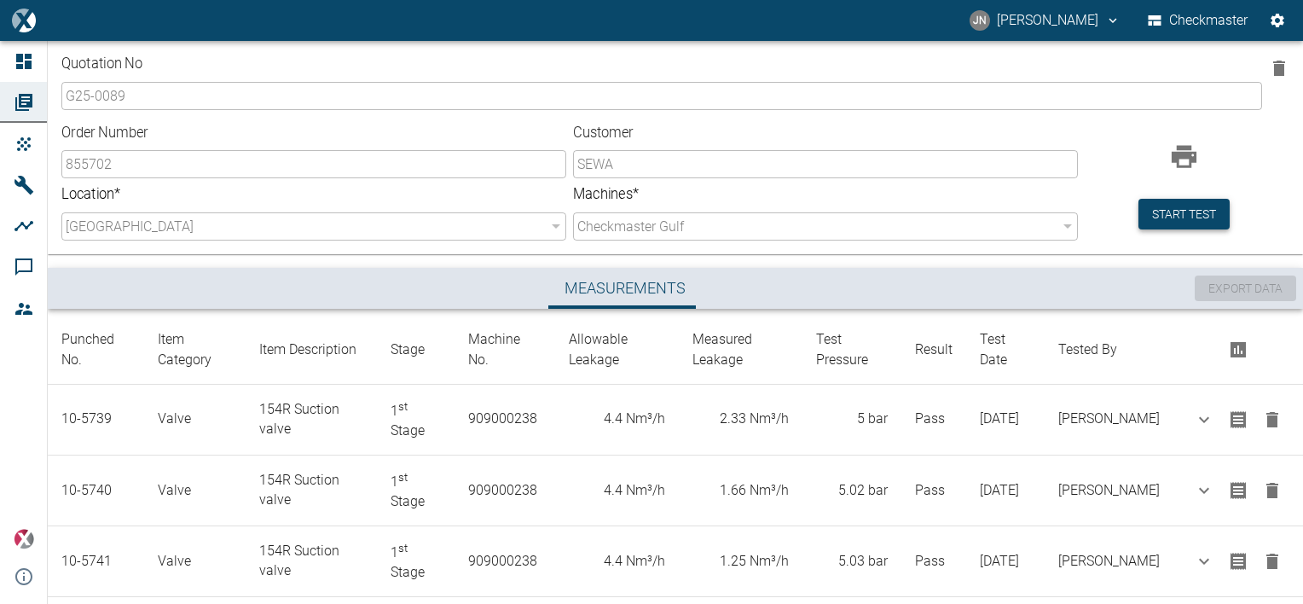
click at [1190, 213] on button "Start test" at bounding box center [1183, 215] width 91 height 32
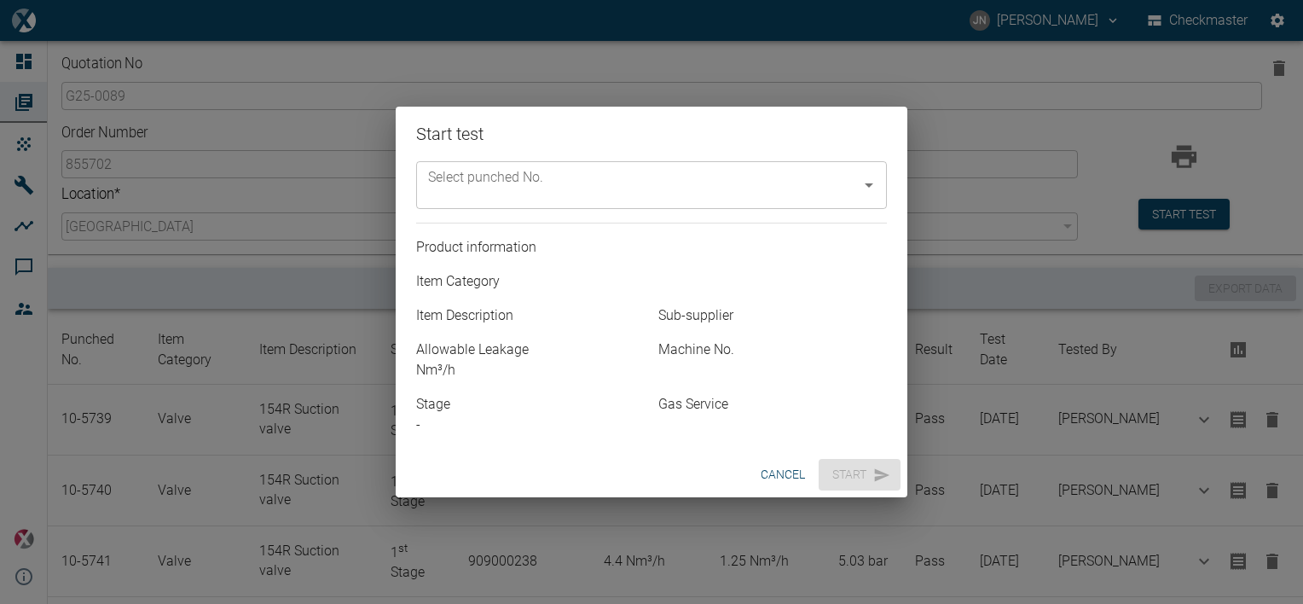
click at [778, 184] on input "Select punched No." at bounding box center [639, 185] width 430 height 32
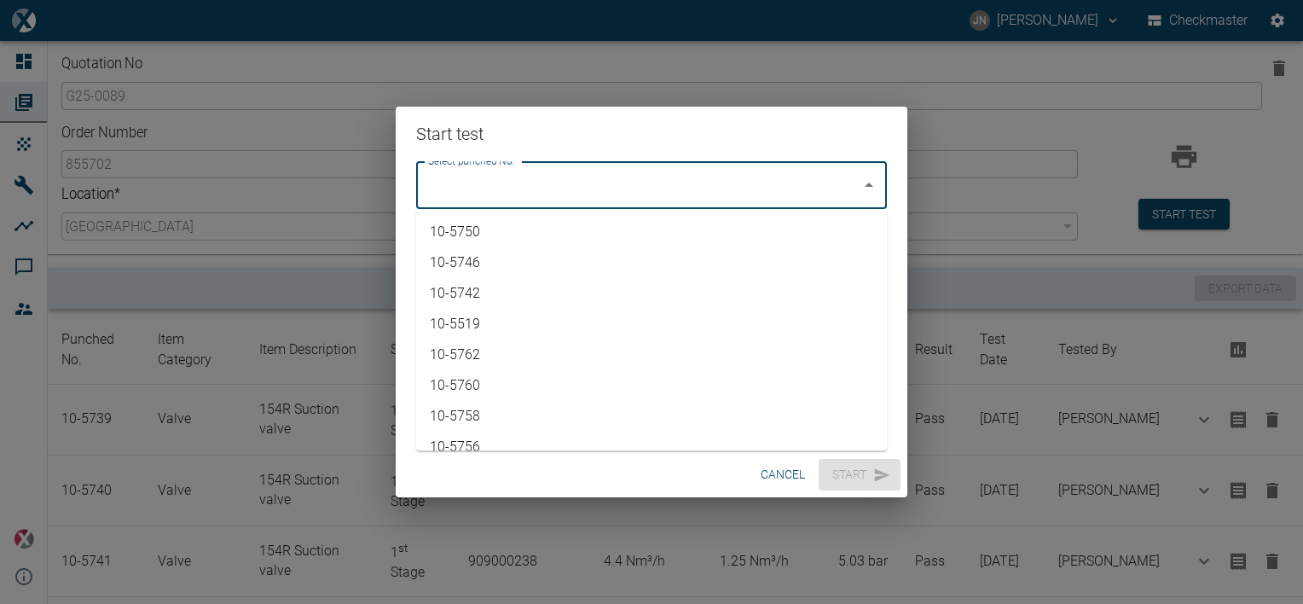
click at [495, 235] on li "10-5750" at bounding box center [651, 232] width 471 height 31
type input "10-5750"
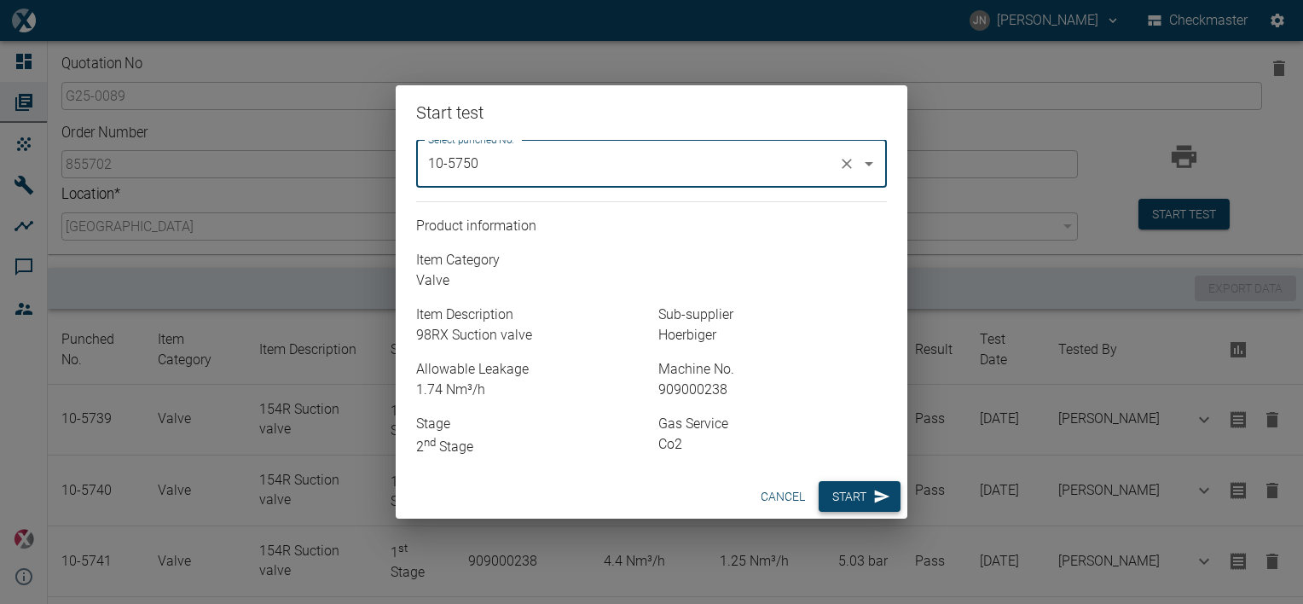
click at [851, 490] on button "Start" at bounding box center [860, 497] width 82 height 32
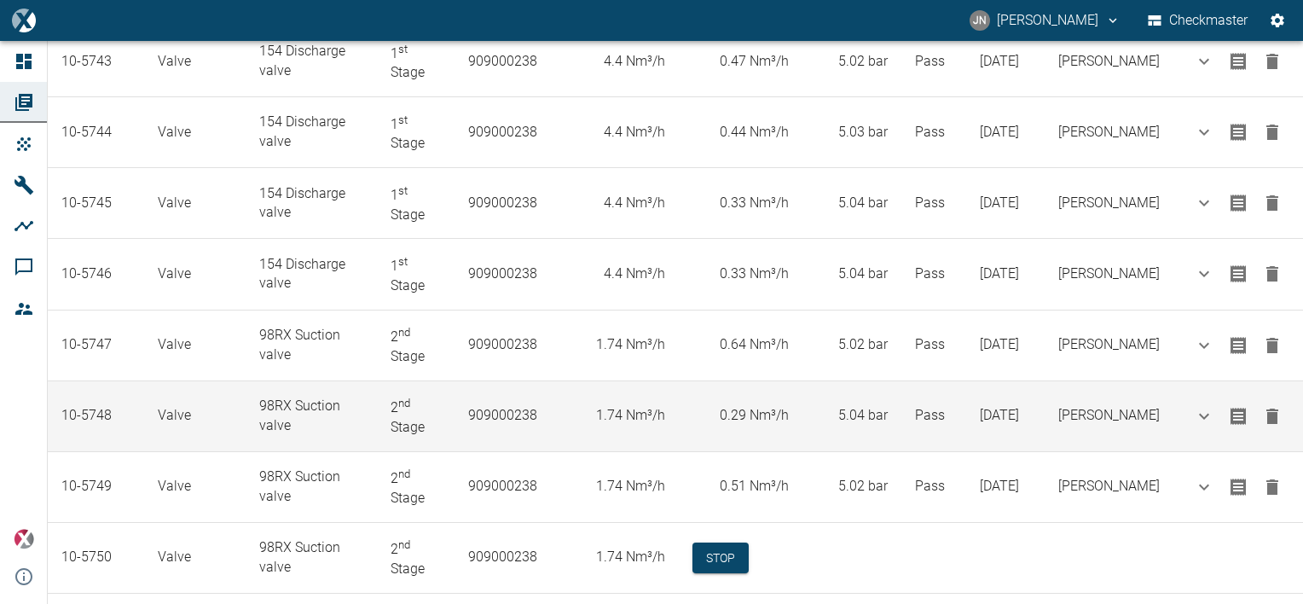
scroll to position [657, 0]
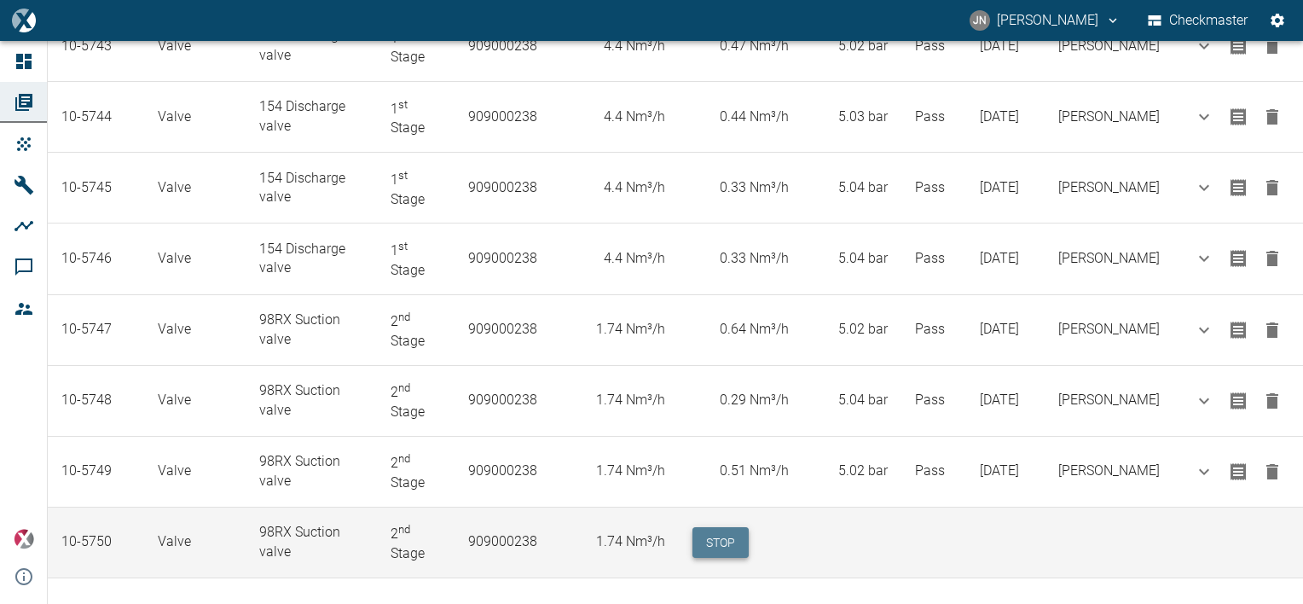
click at [726, 537] on button "Stop" at bounding box center [720, 543] width 56 height 32
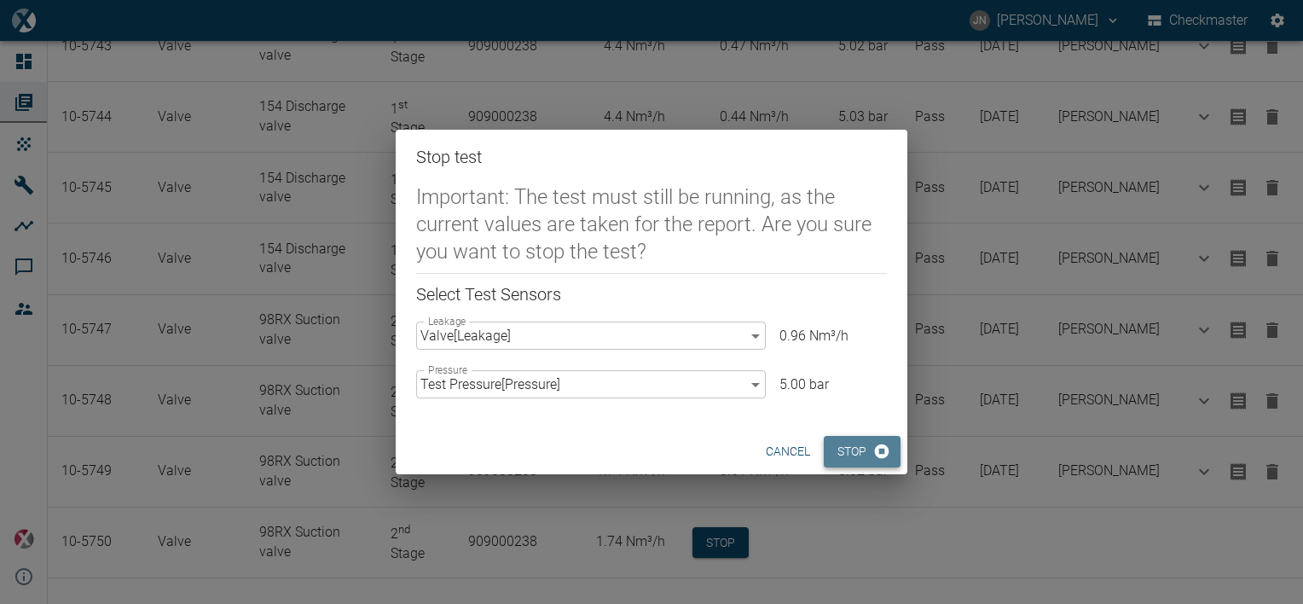
click at [844, 454] on button "Stop" at bounding box center [862, 452] width 77 height 32
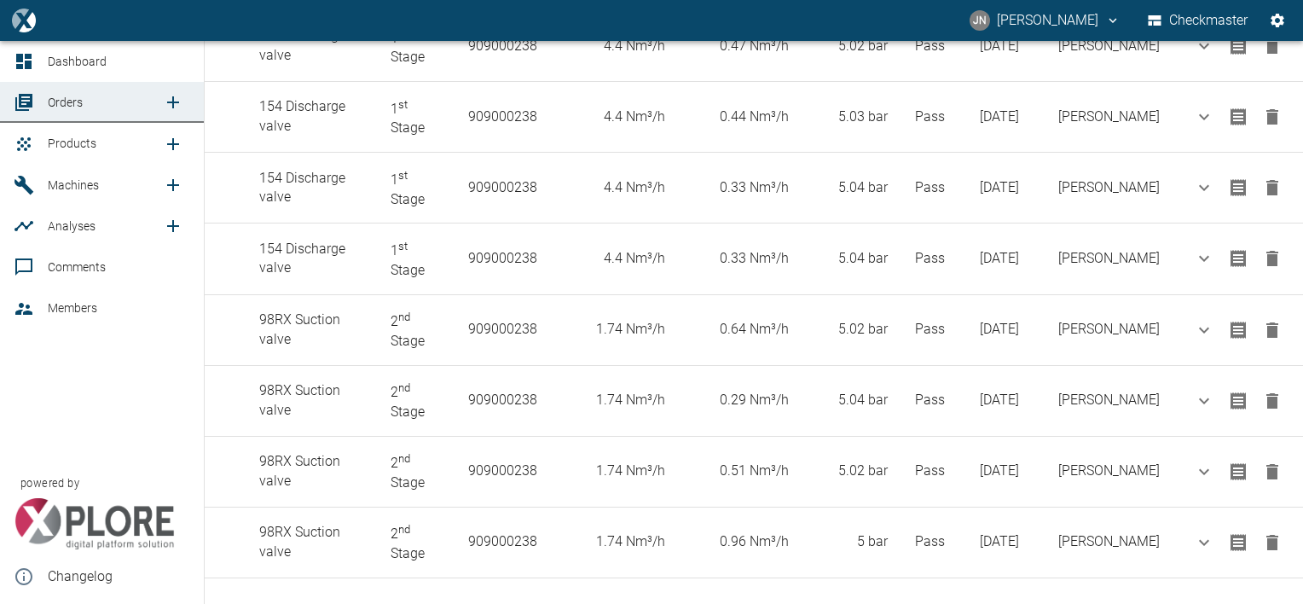
click at [167, 146] on icon "new /product/list/0" at bounding box center [173, 144] width 20 height 20
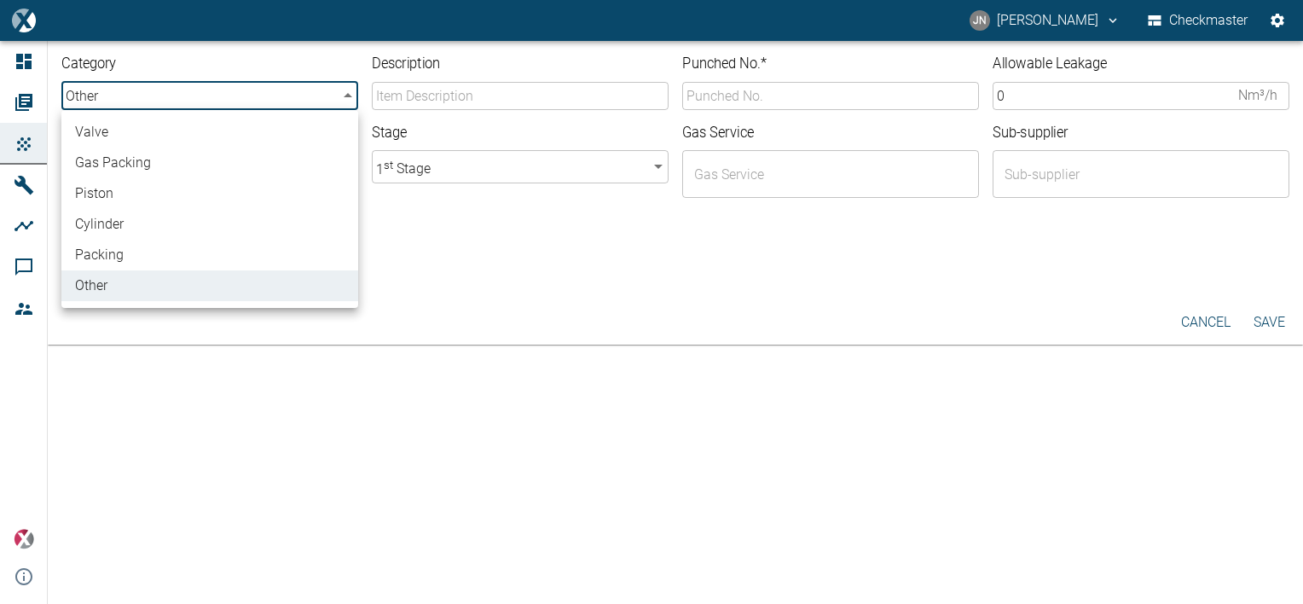
click at [344, 93] on body "JN Jayan Nair Checkmaster Dashboard Orders Products Machines Analyses Comments …" at bounding box center [651, 302] width 1303 height 604
click at [139, 131] on li "valve" at bounding box center [209, 132] width 297 height 31
type input "valve"
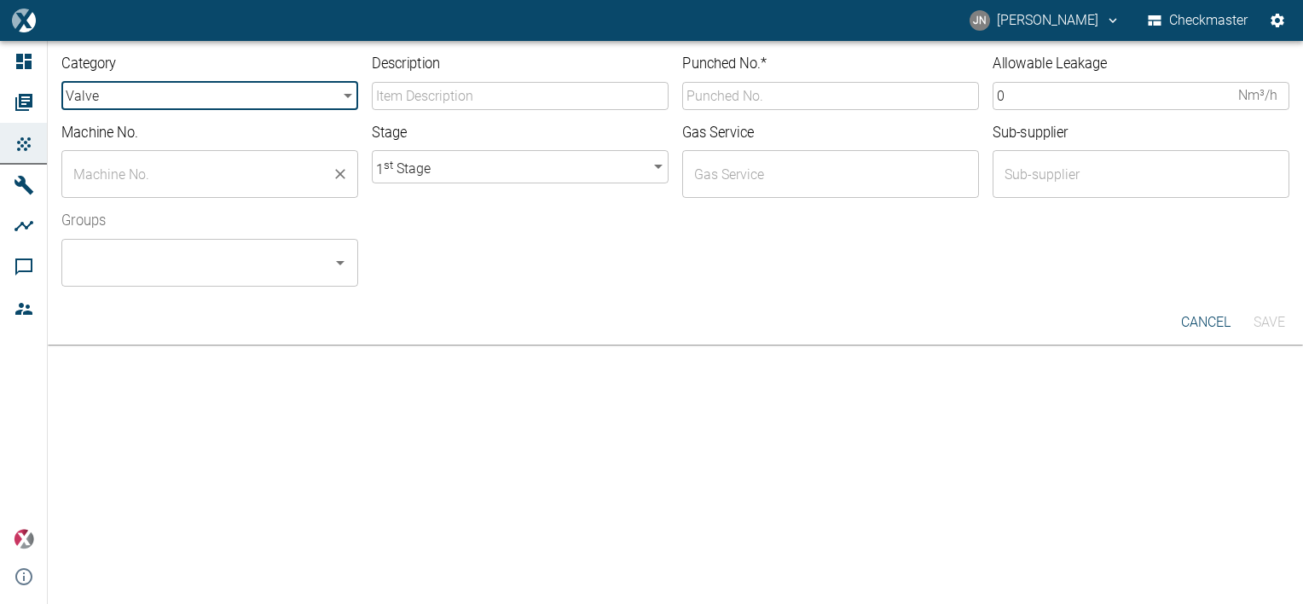
click at [269, 178] on input "text" at bounding box center [197, 174] width 256 height 32
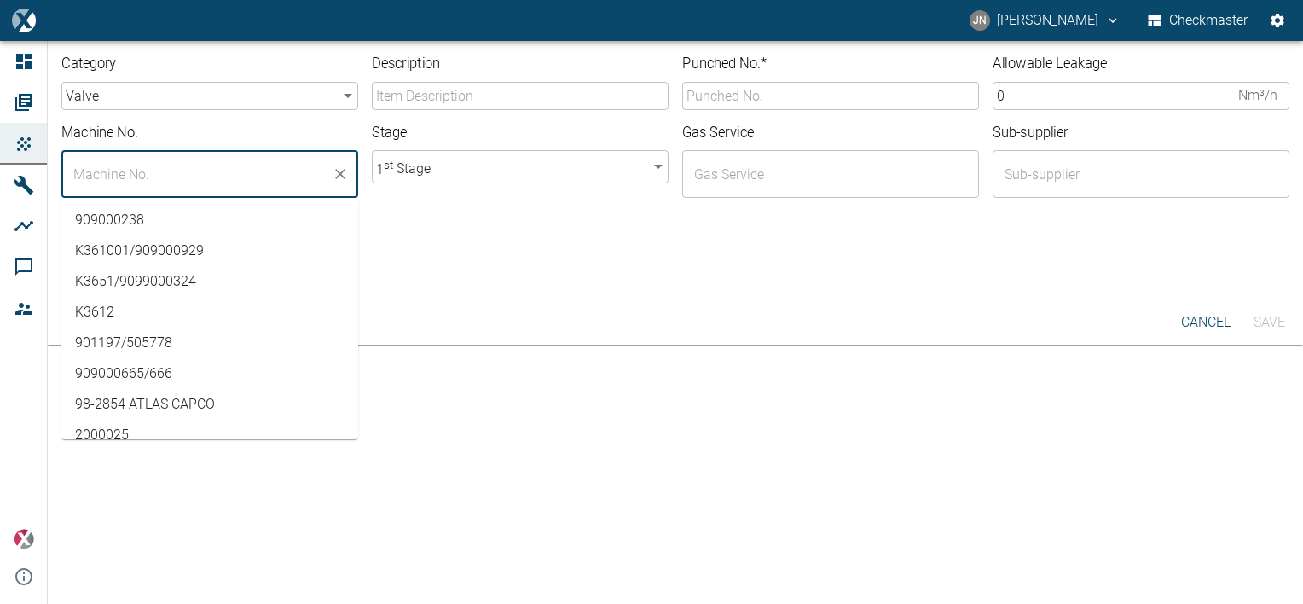
click at [147, 222] on li "909000238" at bounding box center [209, 220] width 297 height 31
type input "909000238"
click at [584, 280] on div at bounding box center [830, 283] width 917 height 7
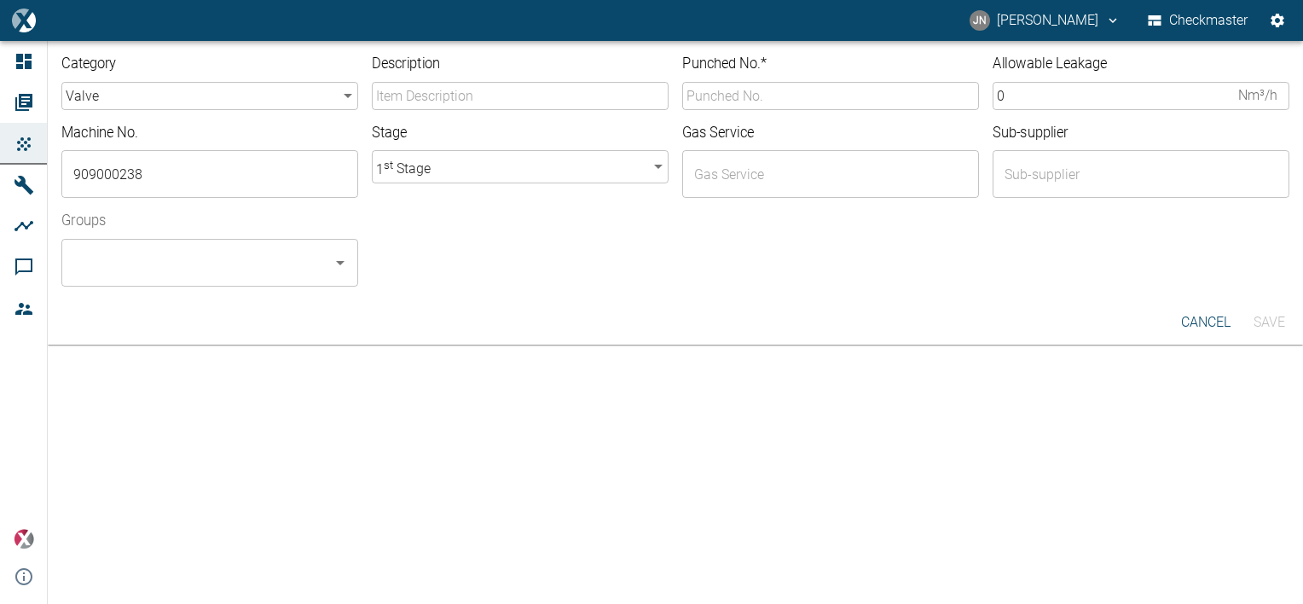
click at [604, 169] on body "JN Jayan Nair Checkmaster Dashboard Orders Products Machines Analyses Comments …" at bounding box center [651, 302] width 1303 height 604
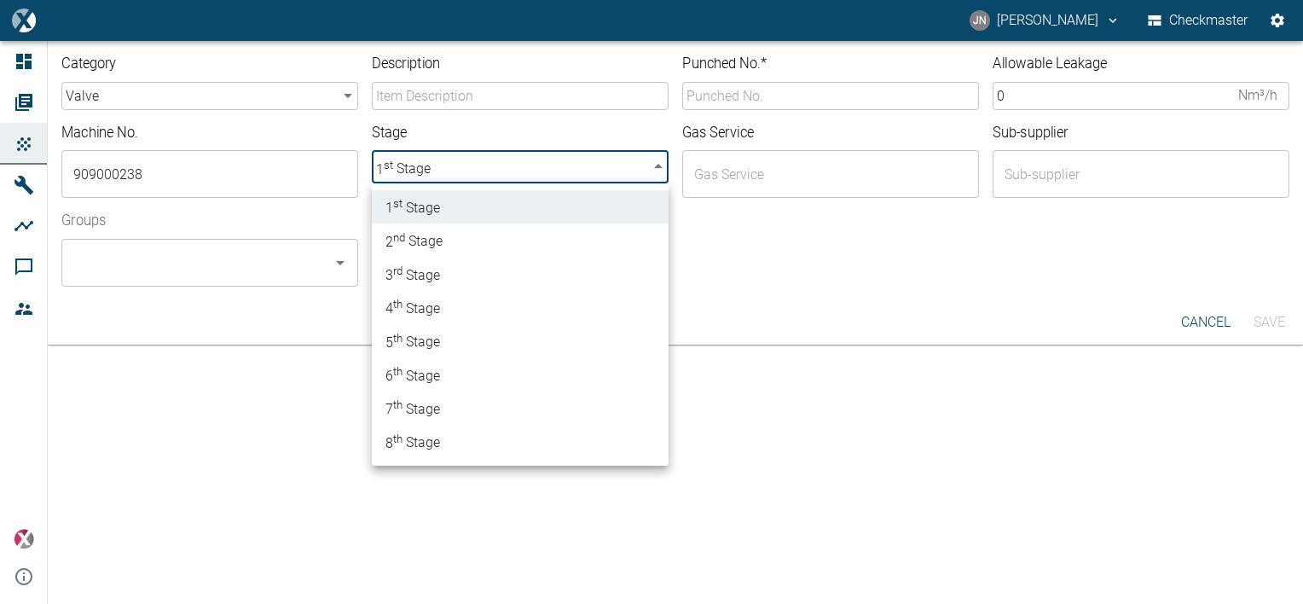
click at [443, 245] on span "2 nd Stage" at bounding box center [413, 240] width 57 height 23
type input "2"
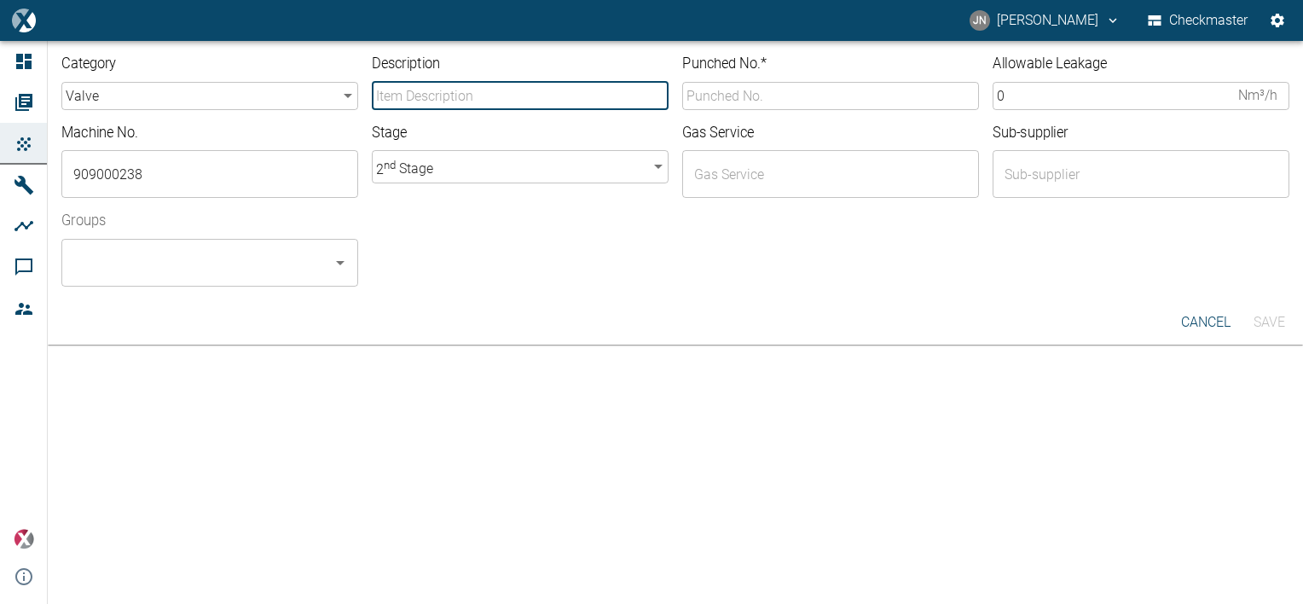
click at [414, 101] on input "Description" at bounding box center [520, 96] width 297 height 28
type input "98RX Discharge valve"
click at [763, 95] on input "Punched No. *" at bounding box center [830, 96] width 297 height 28
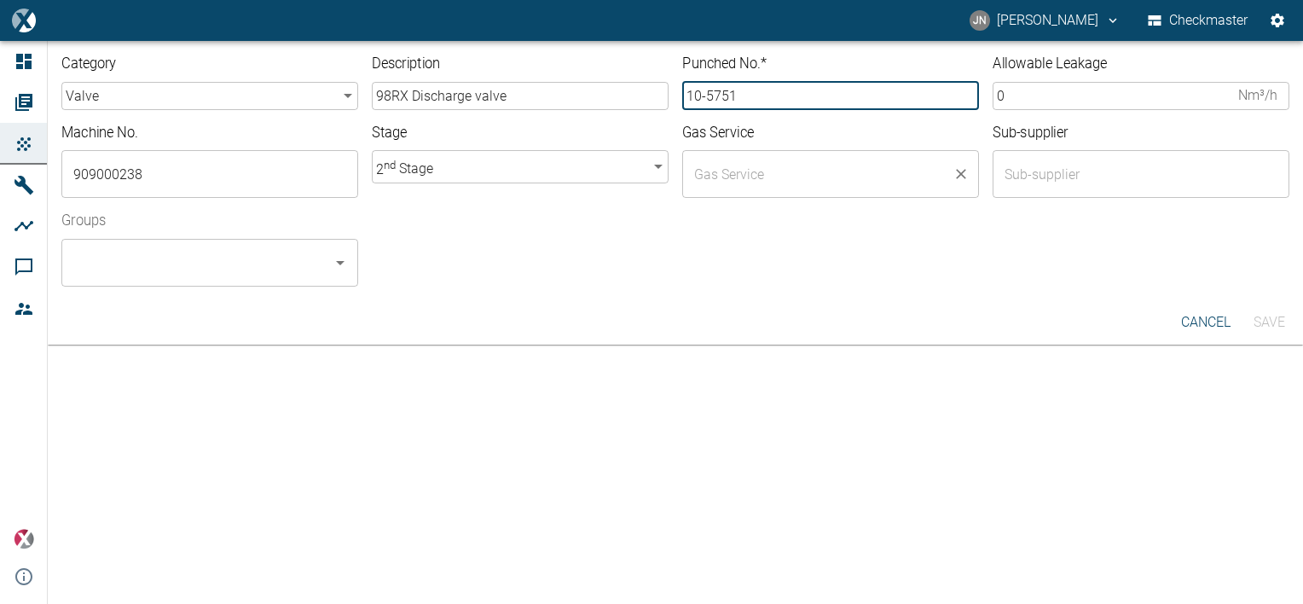
type input "10-5751"
click at [744, 173] on input "text" at bounding box center [818, 174] width 256 height 32
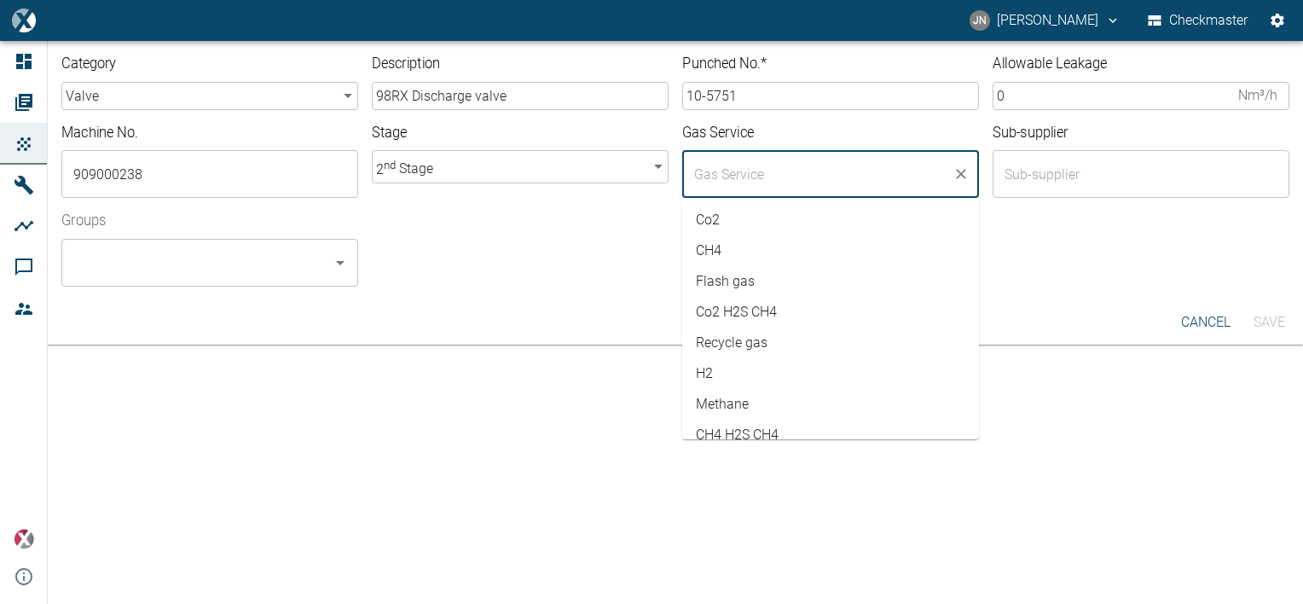
click at [728, 222] on li "Co2" at bounding box center [830, 220] width 297 height 31
type input "Co2"
click at [1126, 246] on div "Groups ​" at bounding box center [668, 242] width 1241 height 89
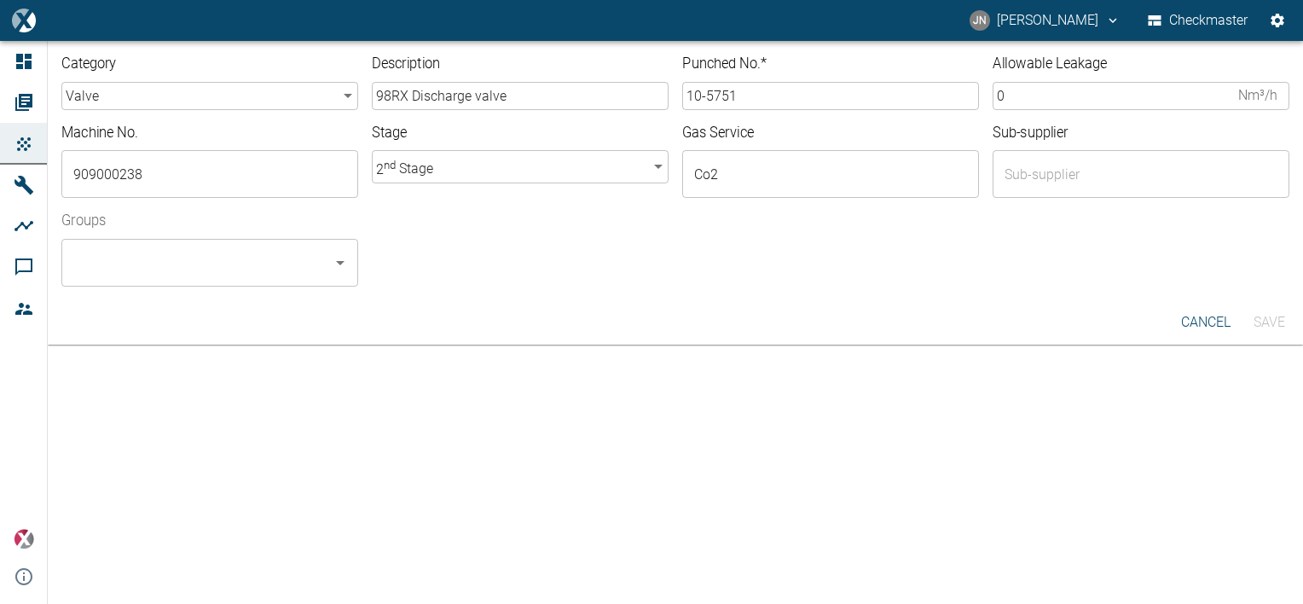
click at [1031, 98] on input "0" at bounding box center [1112, 96] width 239 height 28
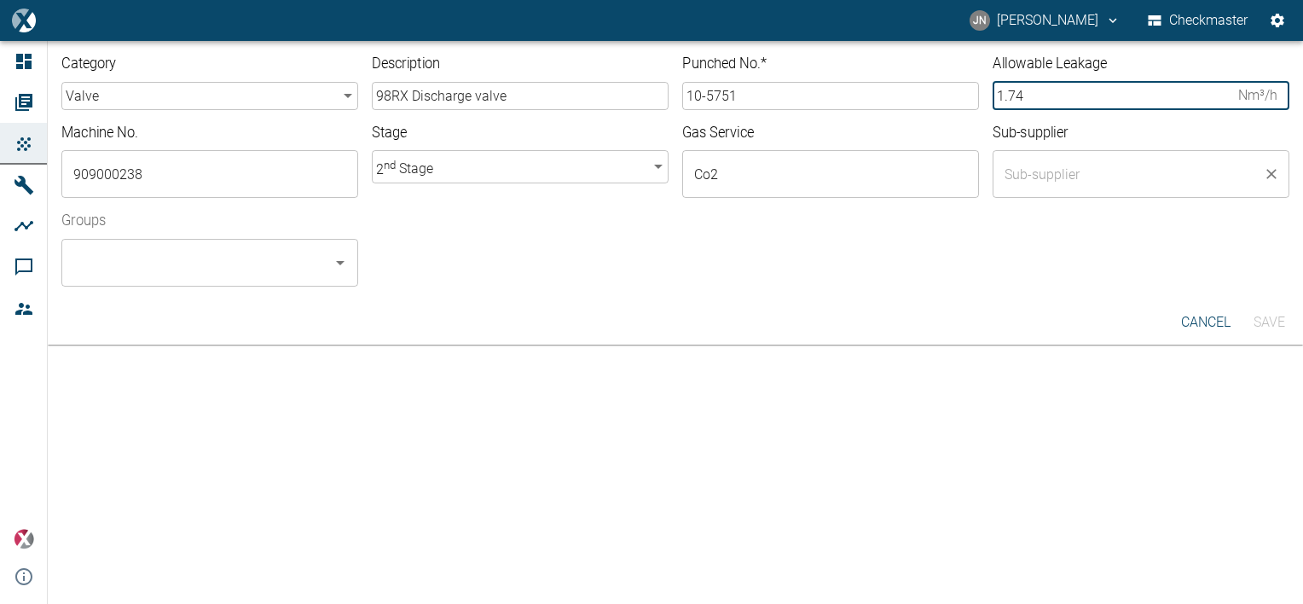
type input "1.74"
click at [1016, 179] on input "text" at bounding box center [1128, 174] width 256 height 32
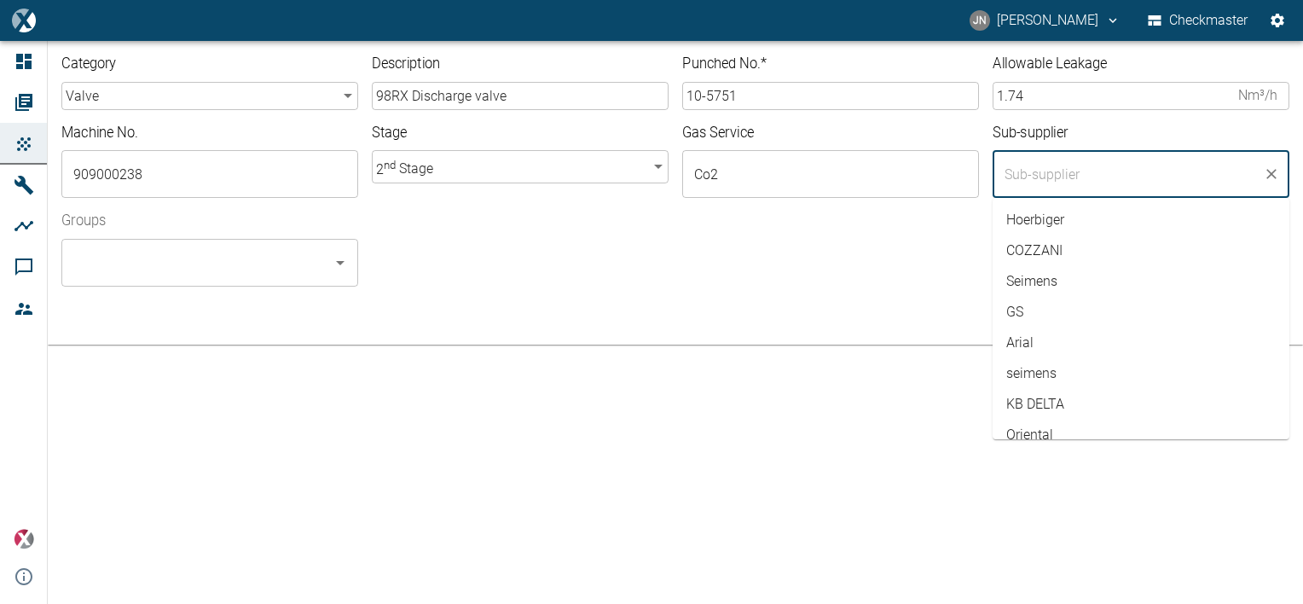
click at [1045, 225] on li "Hoerbiger" at bounding box center [1141, 220] width 297 height 31
type input "Hoerbiger"
click at [791, 255] on div "Groups ​" at bounding box center [668, 242] width 1241 height 89
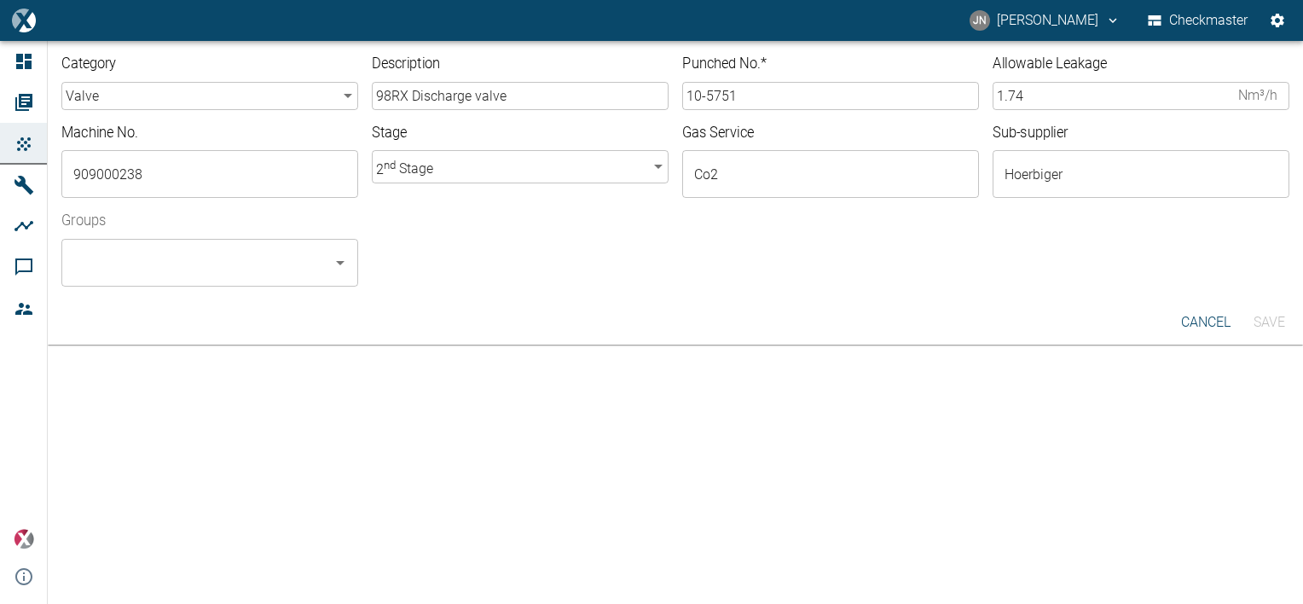
click at [265, 272] on input "Groups" at bounding box center [197, 262] width 256 height 32
click at [248, 300] on li "Checkmaster - ALL" at bounding box center [209, 308] width 297 height 31
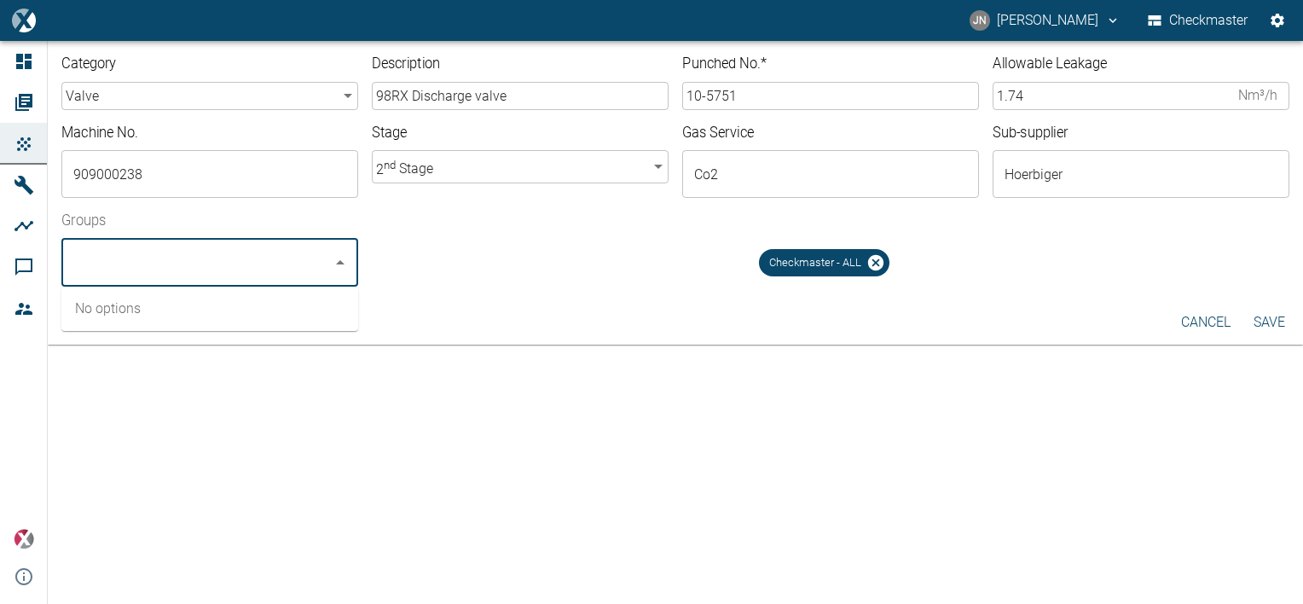
click at [1114, 283] on div "Checkmaster - ALL" at bounding box center [830, 255] width 917 height 61
click at [1259, 322] on button "Save" at bounding box center [1268, 322] width 55 height 31
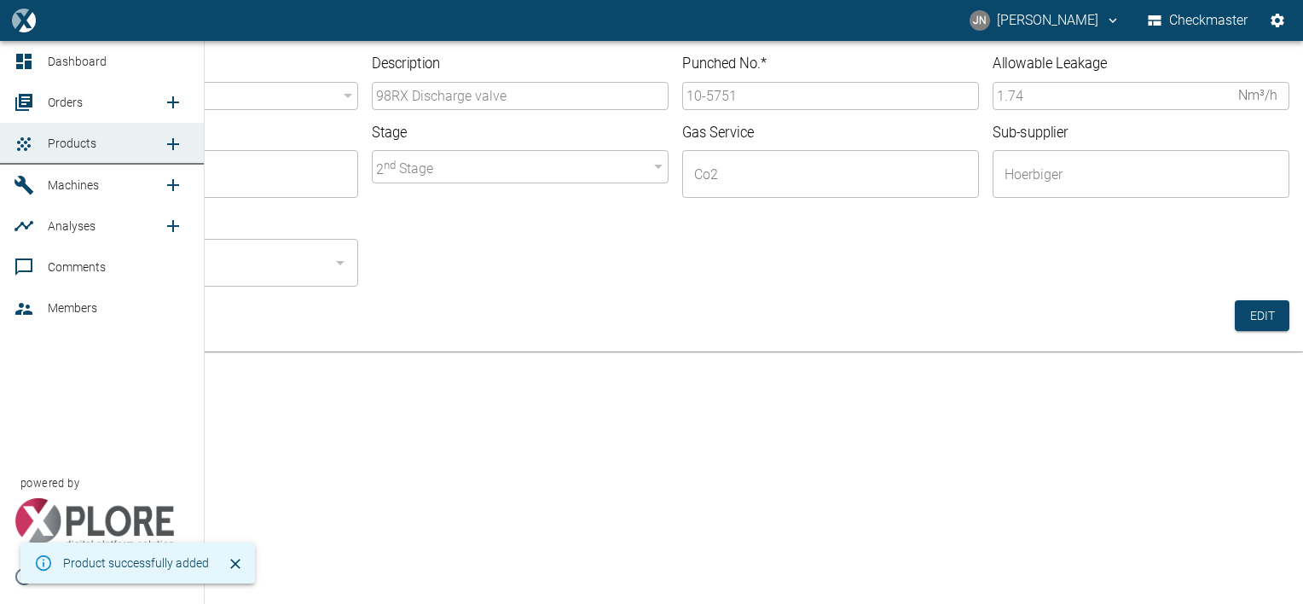
drag, startPoint x: 66, startPoint y: 101, endPoint x: 150, endPoint y: 156, distance: 100.5
click at [66, 101] on span "Orders" at bounding box center [65, 102] width 35 height 14
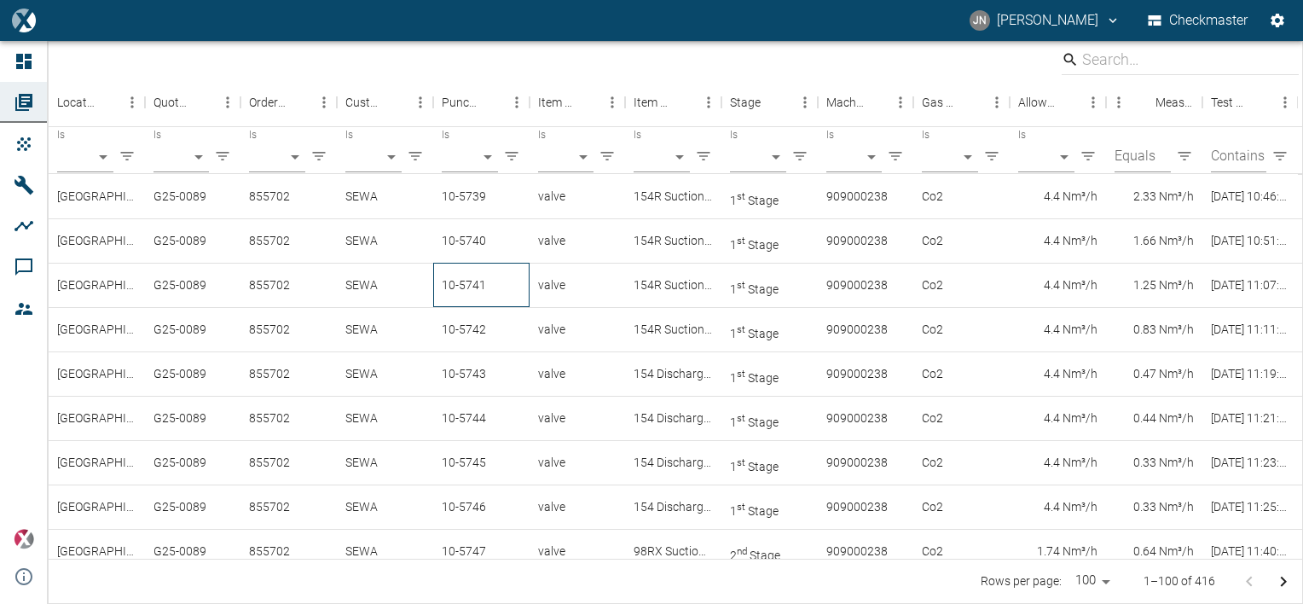
click at [479, 283] on div "10-5741" at bounding box center [481, 285] width 96 height 44
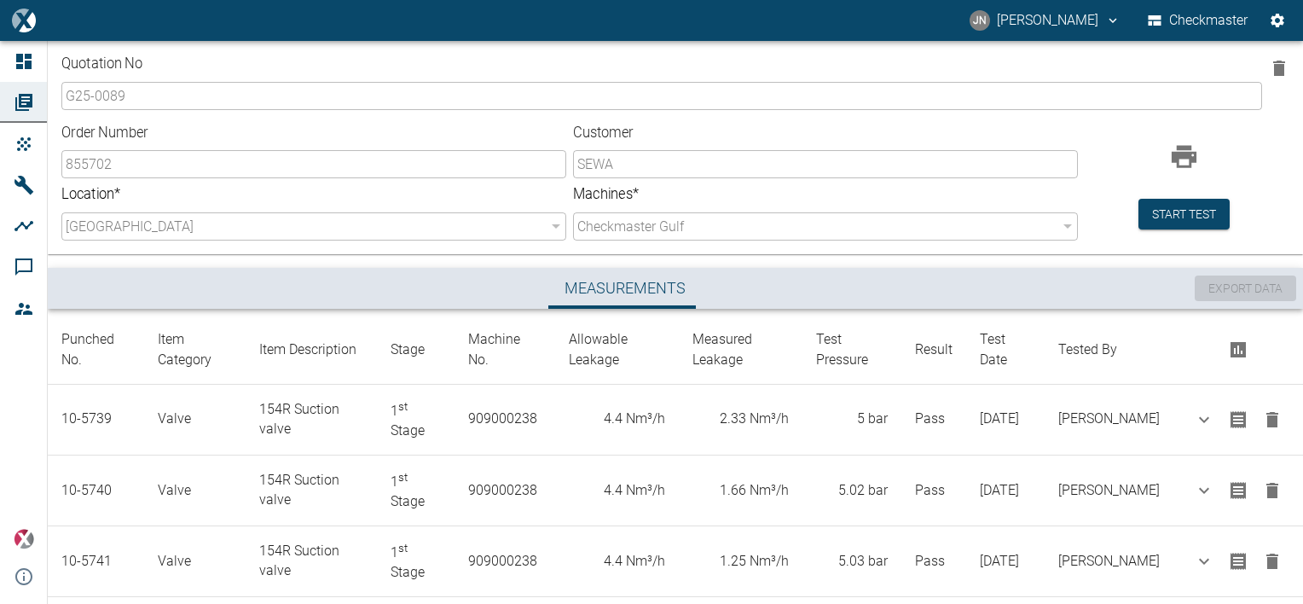
click at [791, 296] on div "Measurements" at bounding box center [625, 288] width 1140 height 41
click at [1187, 215] on button "Start test" at bounding box center [1183, 215] width 91 height 32
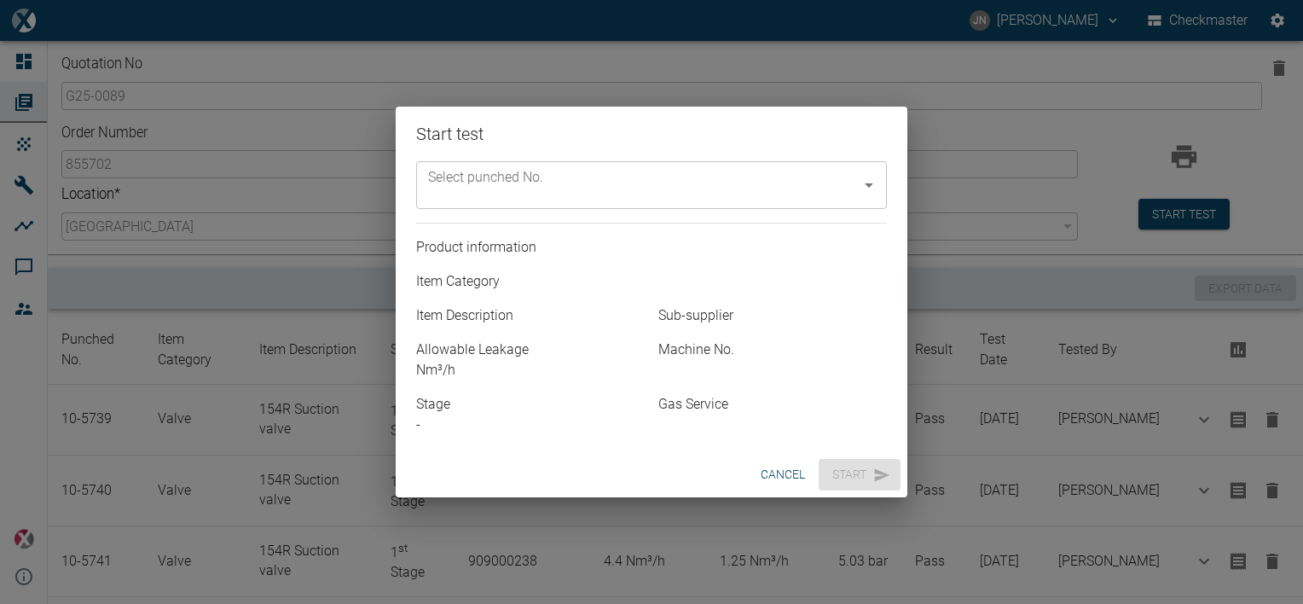
click at [700, 182] on input "Select punched No." at bounding box center [639, 185] width 430 height 32
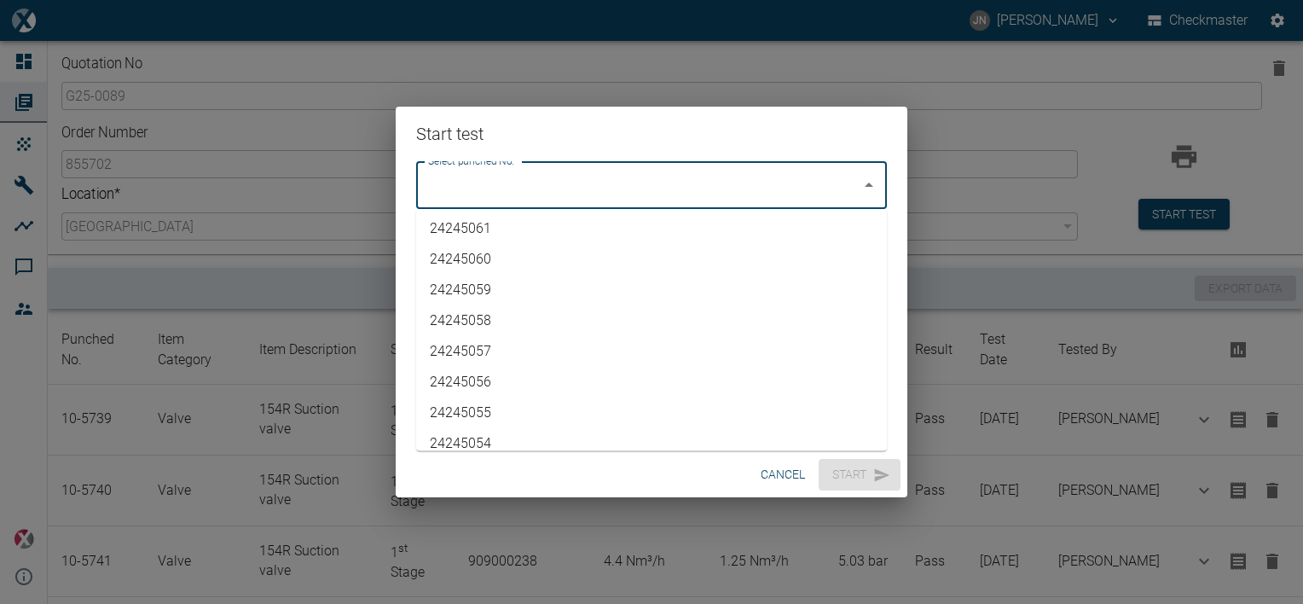
scroll to position [4038, 0]
click at [488, 426] on li "10-5751" at bounding box center [651, 429] width 471 height 31
type input "10-5751"
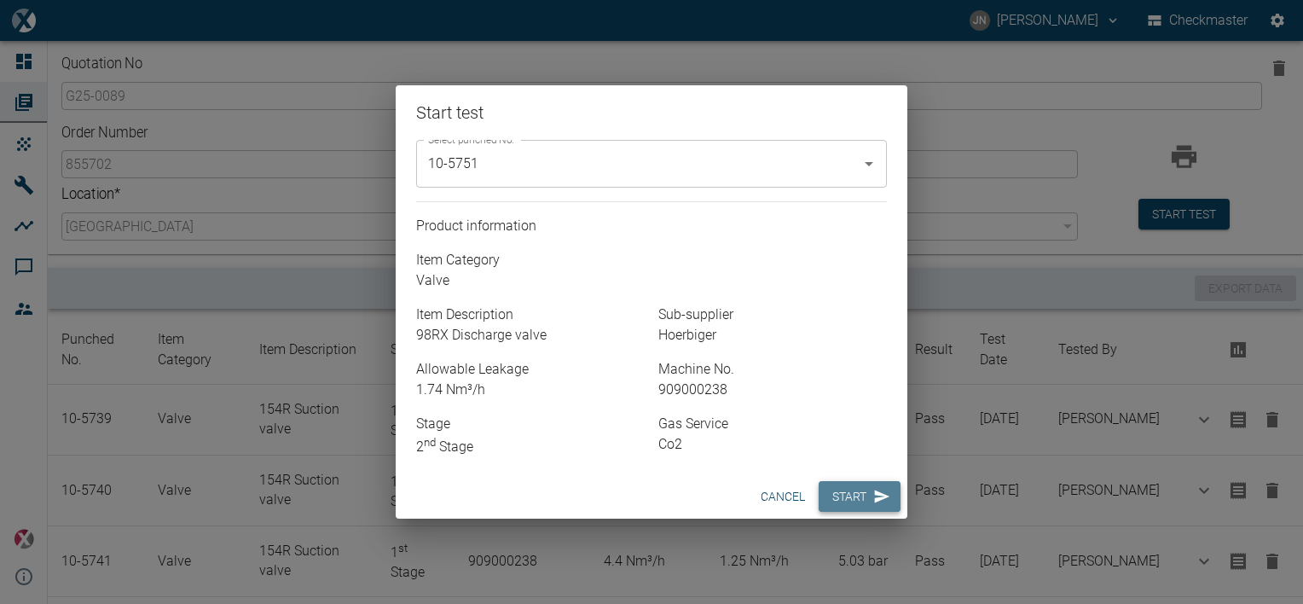
click at [853, 494] on button "Start" at bounding box center [860, 497] width 82 height 32
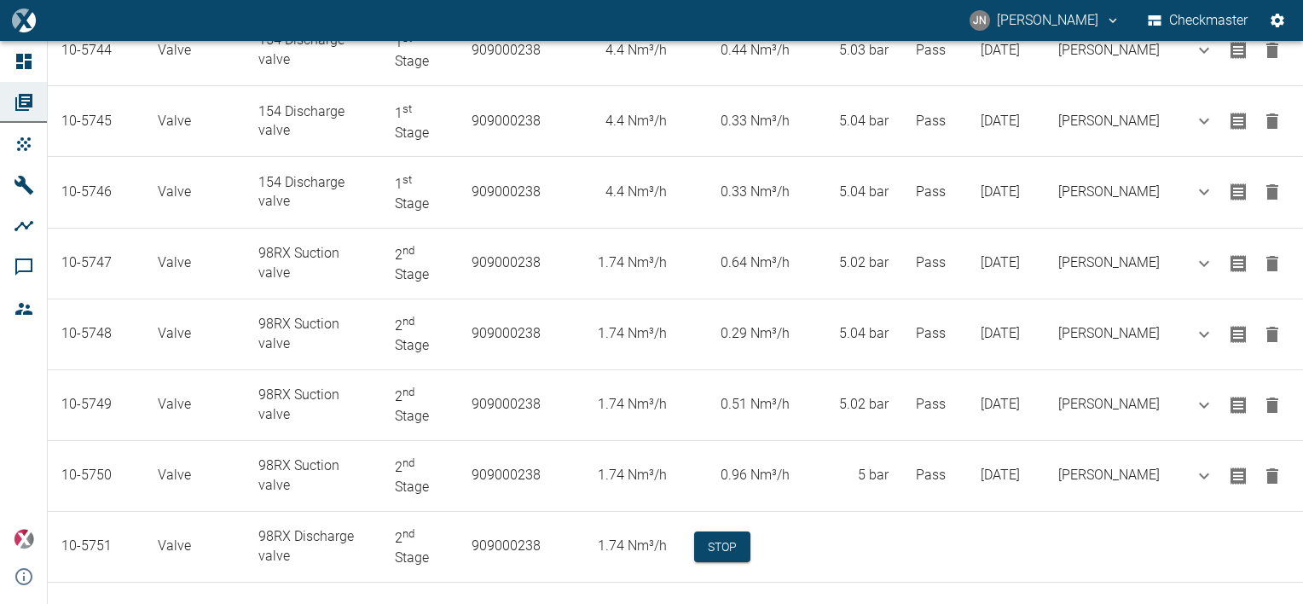
scroll to position [726, 0]
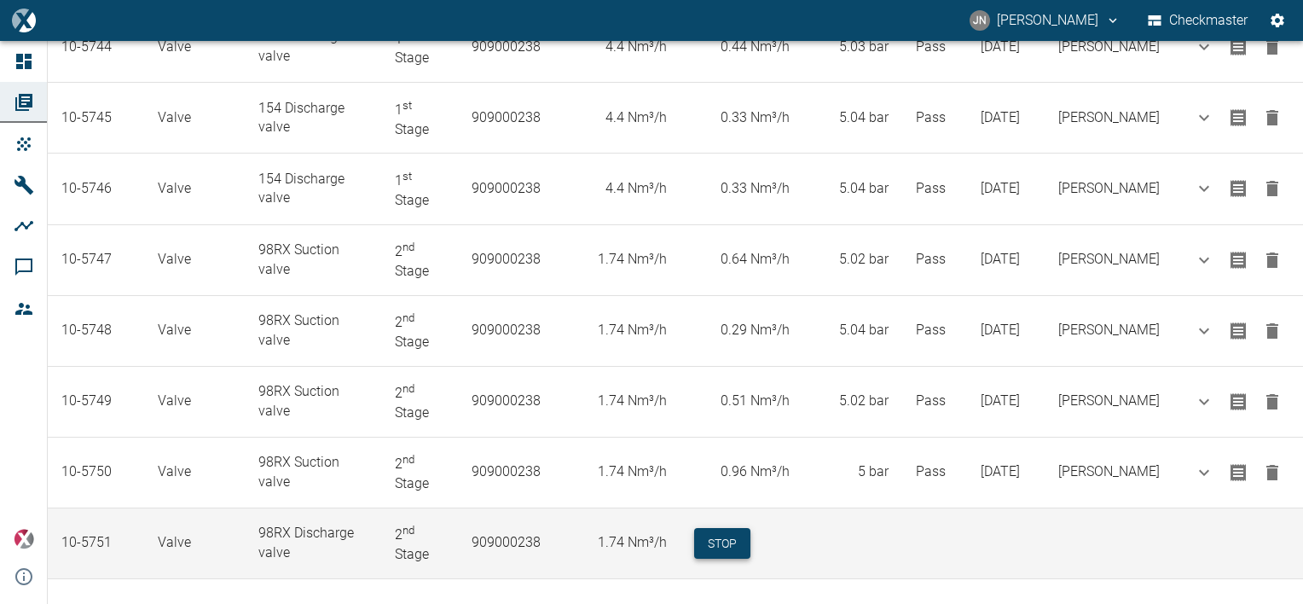
click at [747, 530] on button "Stop" at bounding box center [722, 544] width 56 height 32
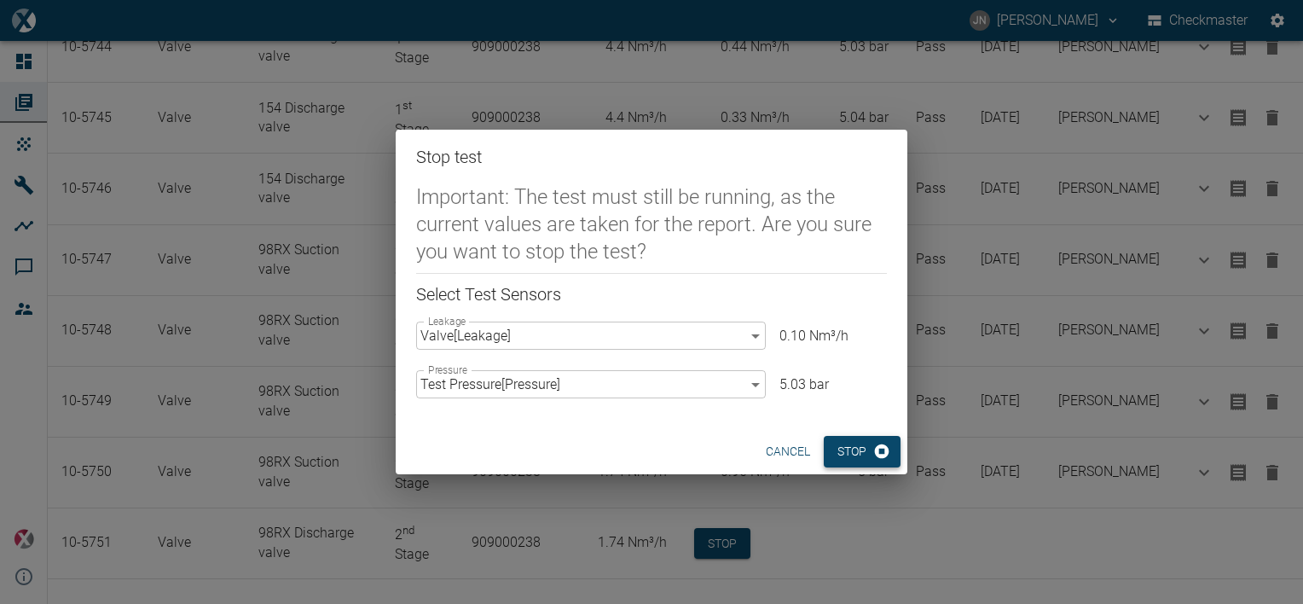
click at [846, 454] on button "Stop" at bounding box center [862, 452] width 77 height 32
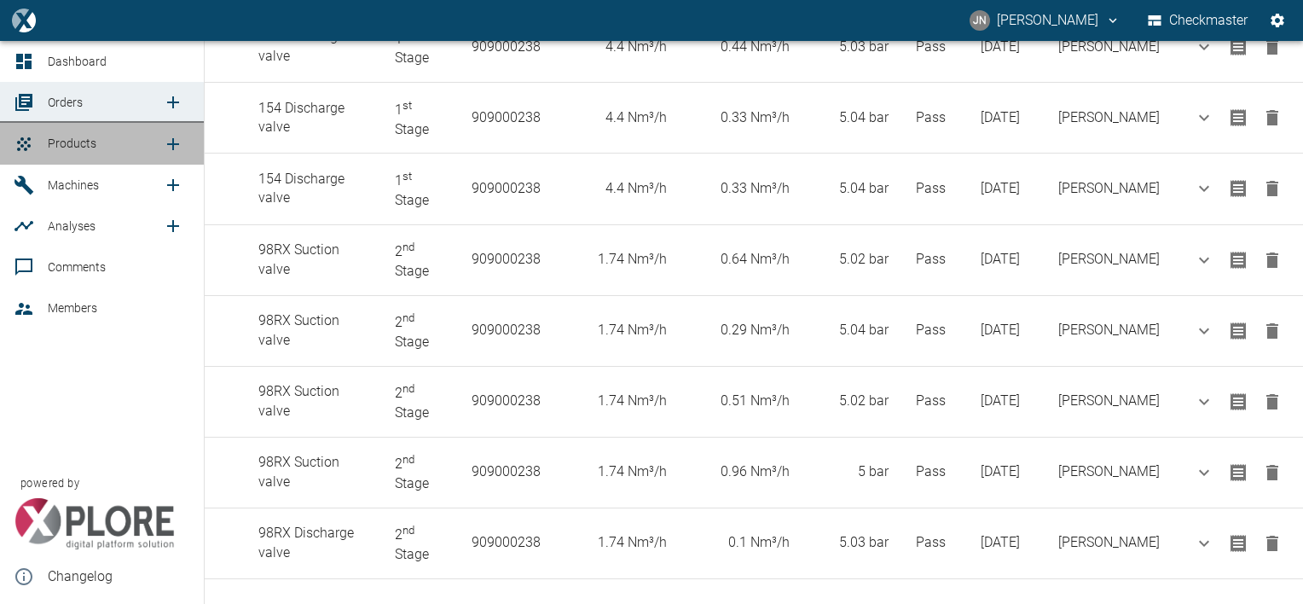
click at [57, 142] on span "Products" at bounding box center [72, 143] width 49 height 14
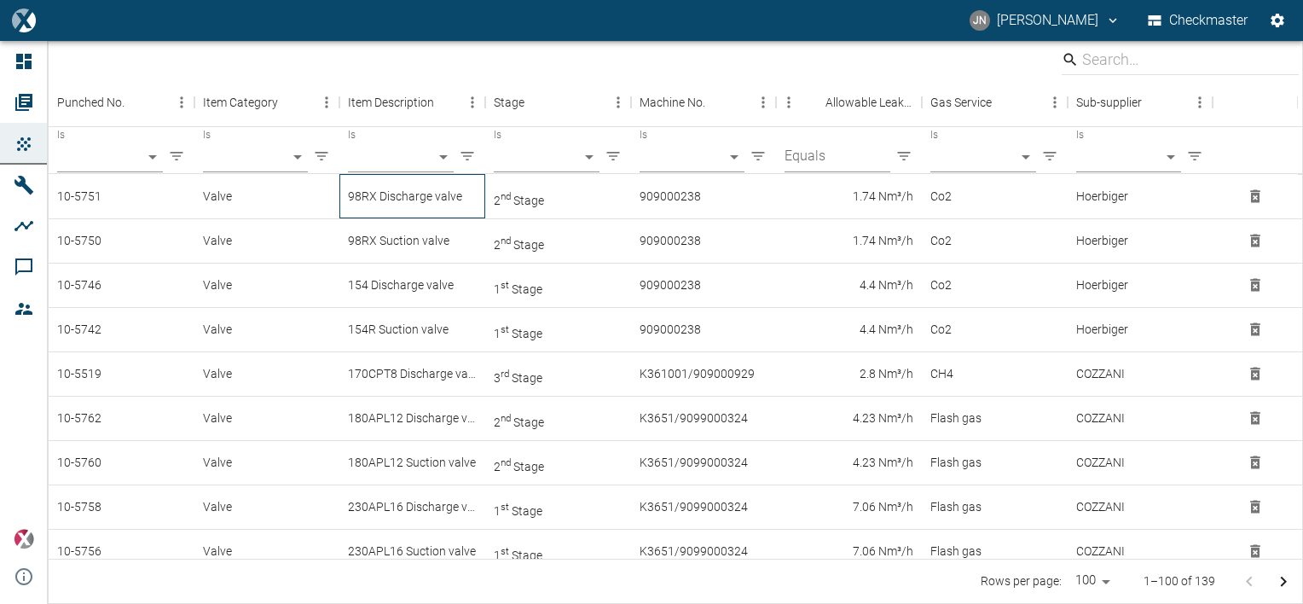
click at [388, 200] on div "98RX Discharge valve" at bounding box center [412, 196] width 146 height 44
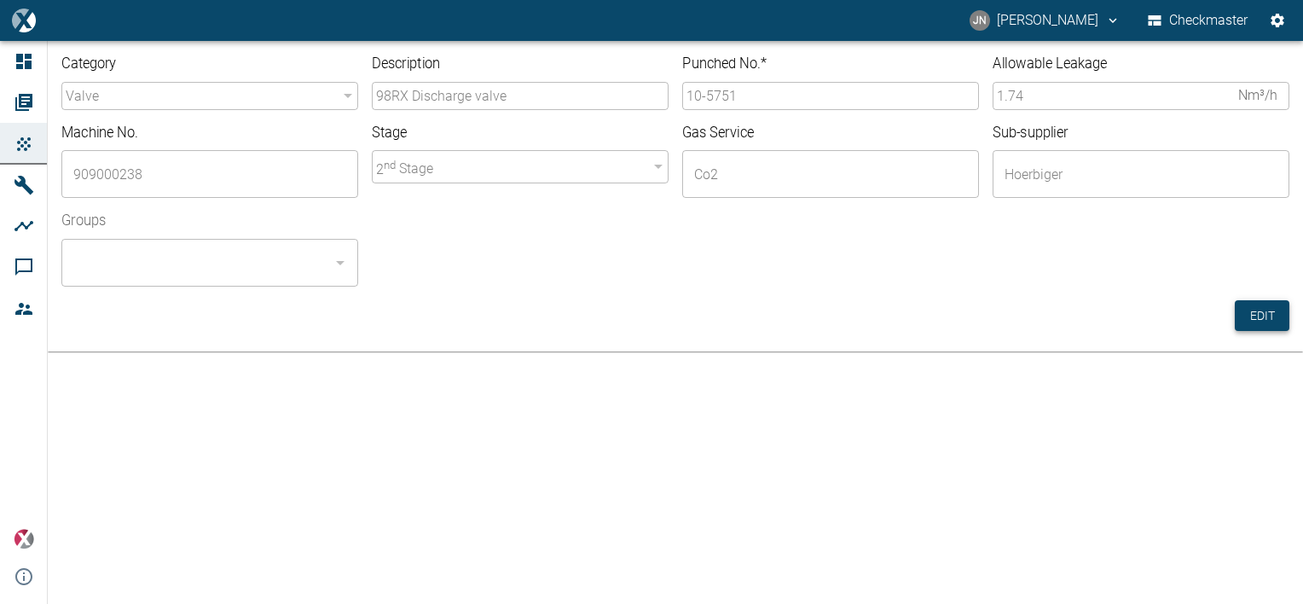
click at [1263, 310] on button "Edit" at bounding box center [1262, 316] width 55 height 32
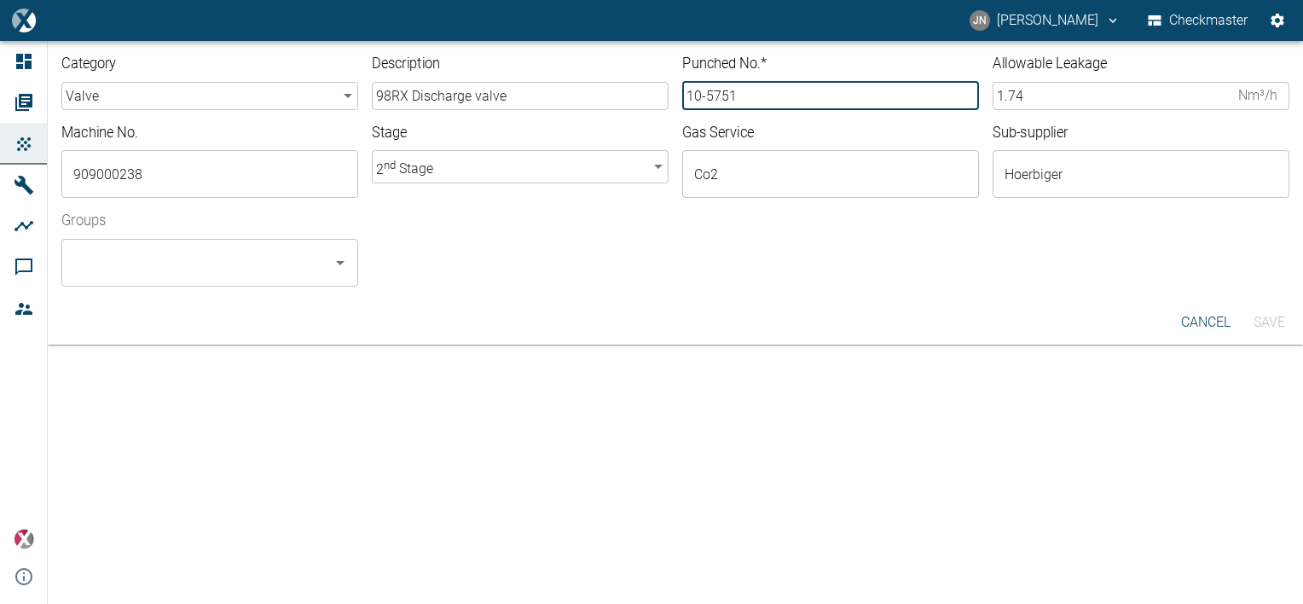
click at [750, 100] on input "10-5751" at bounding box center [830, 96] width 297 height 28
type input "10-5752"
click at [251, 271] on input "Groups" at bounding box center [197, 262] width 256 height 32
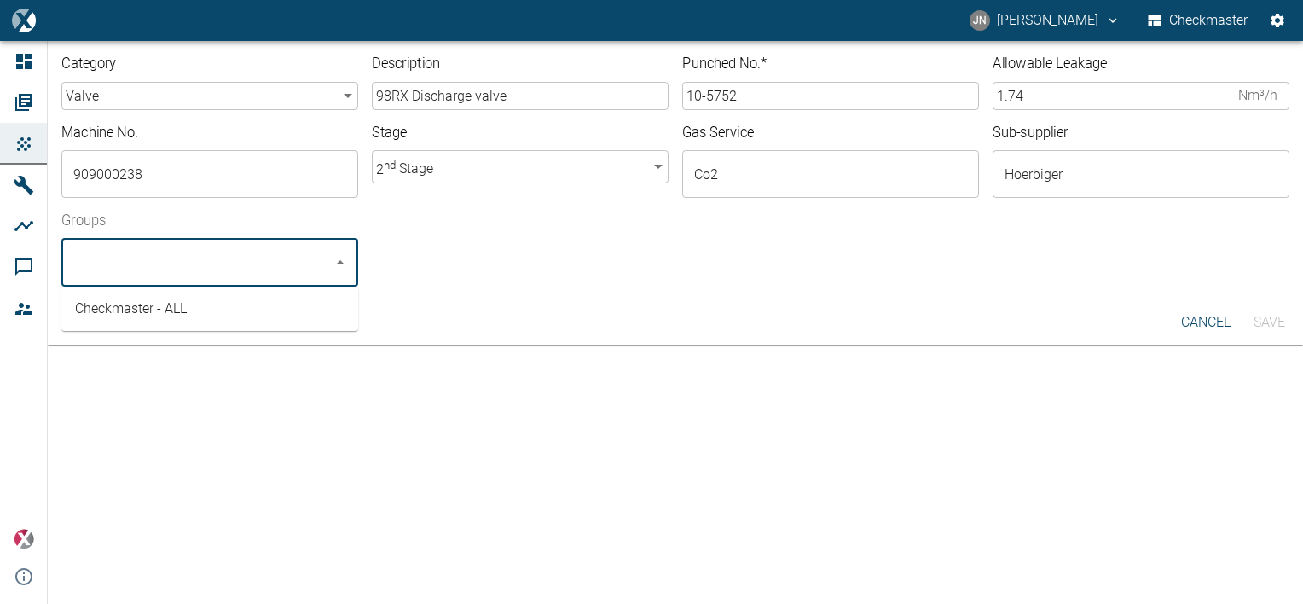
click at [139, 307] on li "Checkmaster - ALL" at bounding box center [209, 308] width 297 height 31
click at [1260, 325] on button "Save" at bounding box center [1268, 322] width 55 height 31
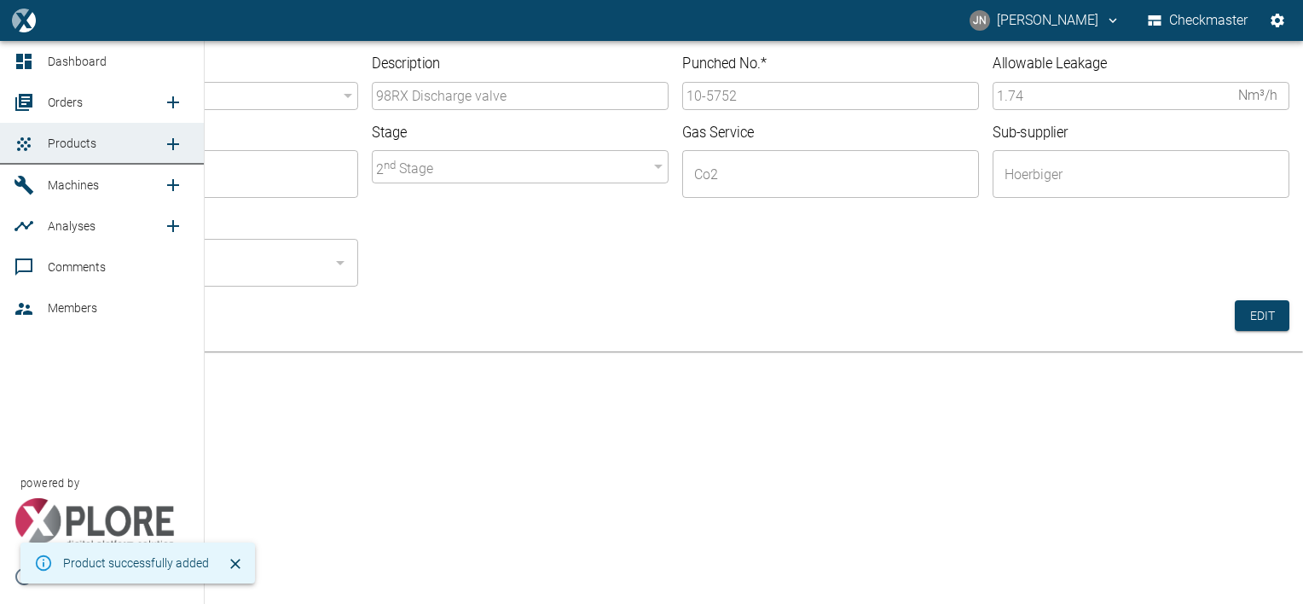
click at [51, 102] on span "Orders" at bounding box center [65, 102] width 35 height 14
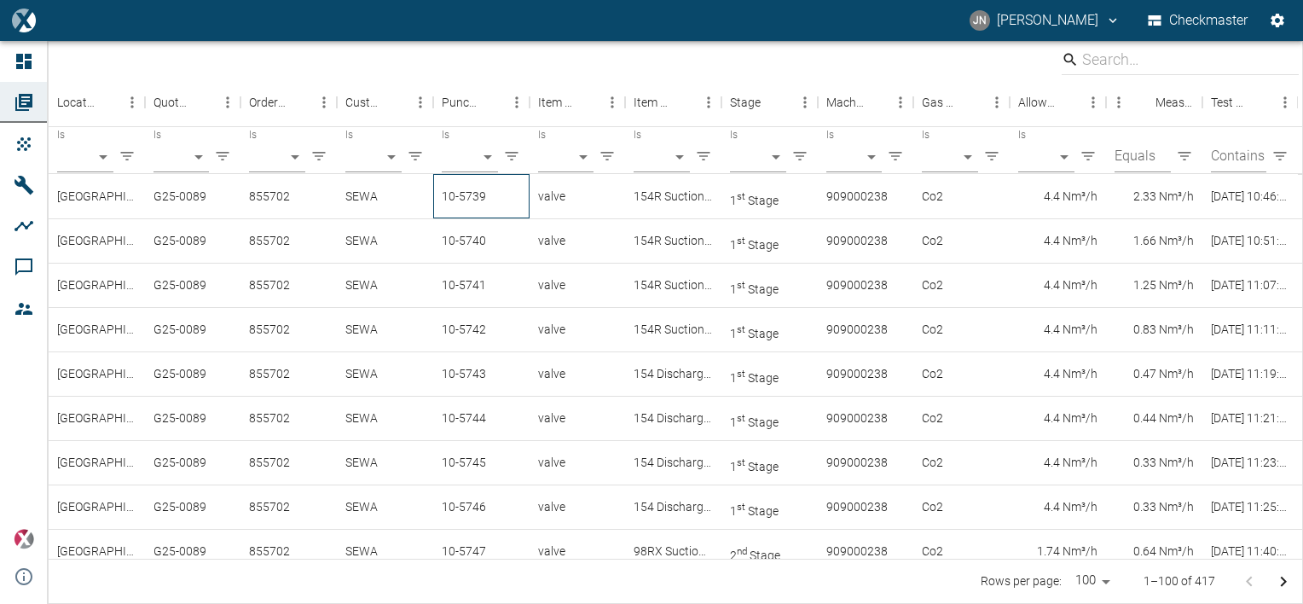
click at [472, 203] on div "10-5739" at bounding box center [481, 196] width 96 height 44
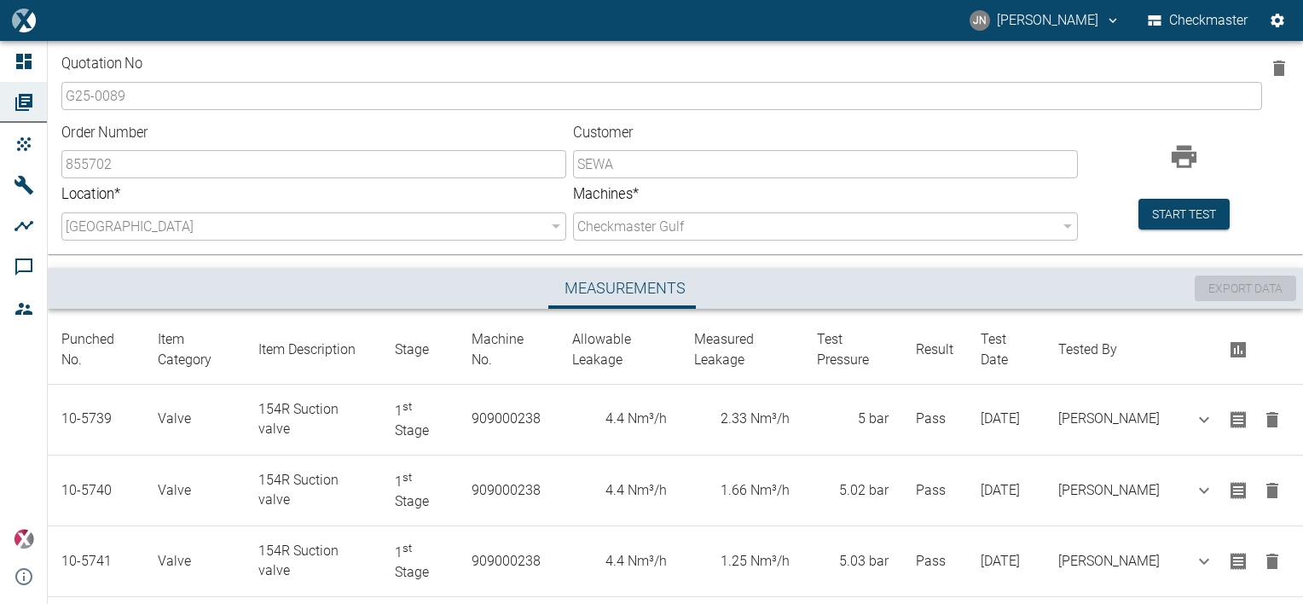
click at [846, 270] on div "Measurements" at bounding box center [625, 288] width 1140 height 41
click at [1174, 206] on button "Start test" at bounding box center [1183, 215] width 91 height 32
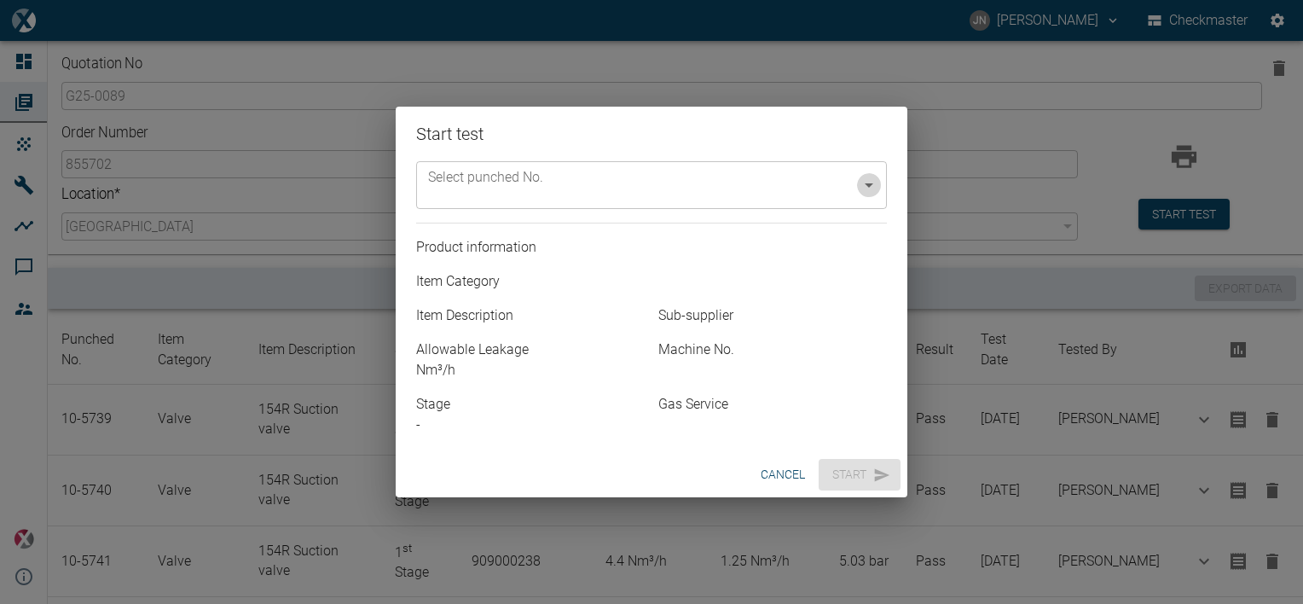
click at [866, 187] on icon "Open" at bounding box center [869, 185] width 20 height 20
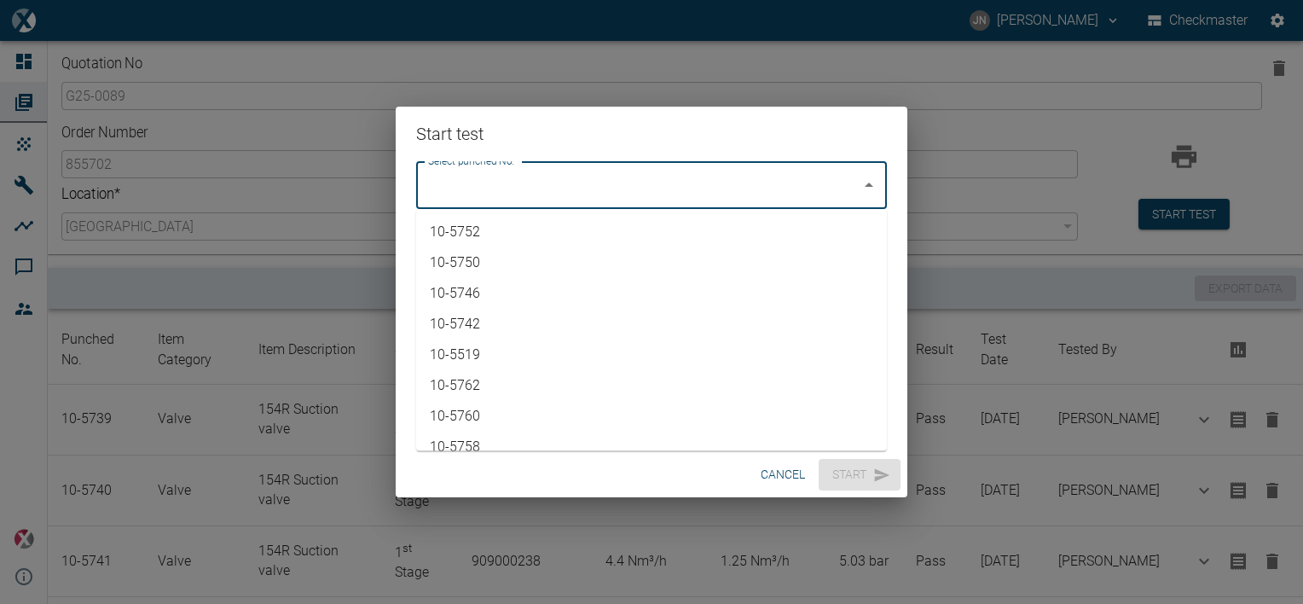
click at [508, 233] on li "10-5752" at bounding box center [651, 232] width 471 height 31
type input "10-5752"
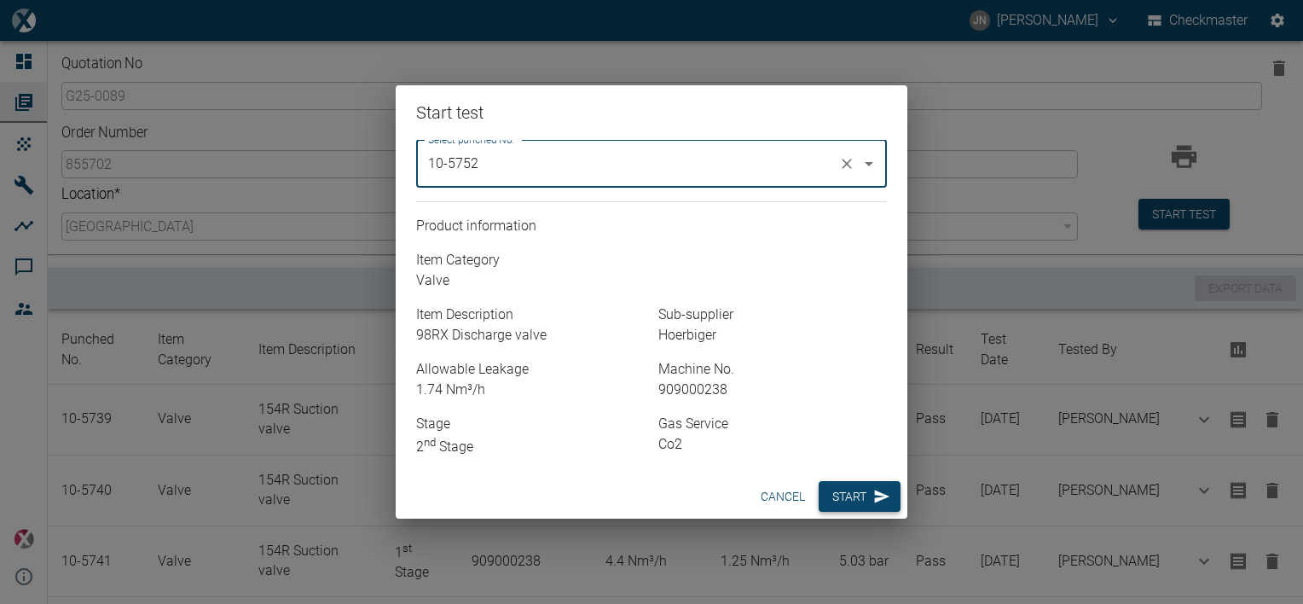
click at [859, 501] on button "Start" at bounding box center [860, 497] width 82 height 32
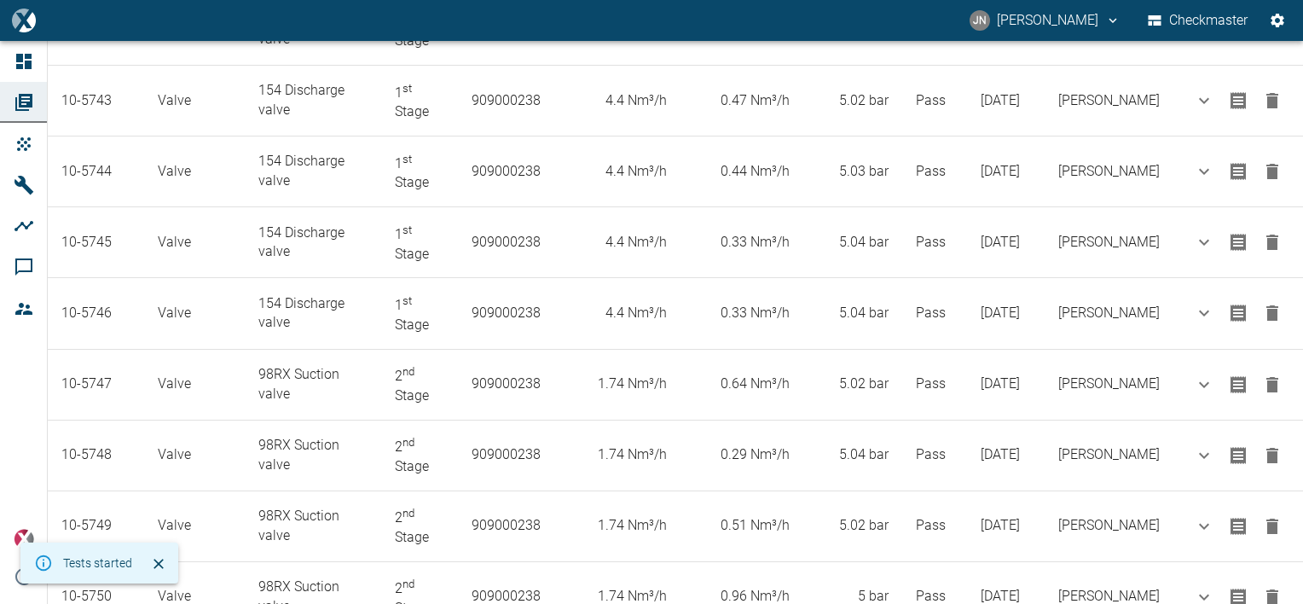
scroll to position [796, 0]
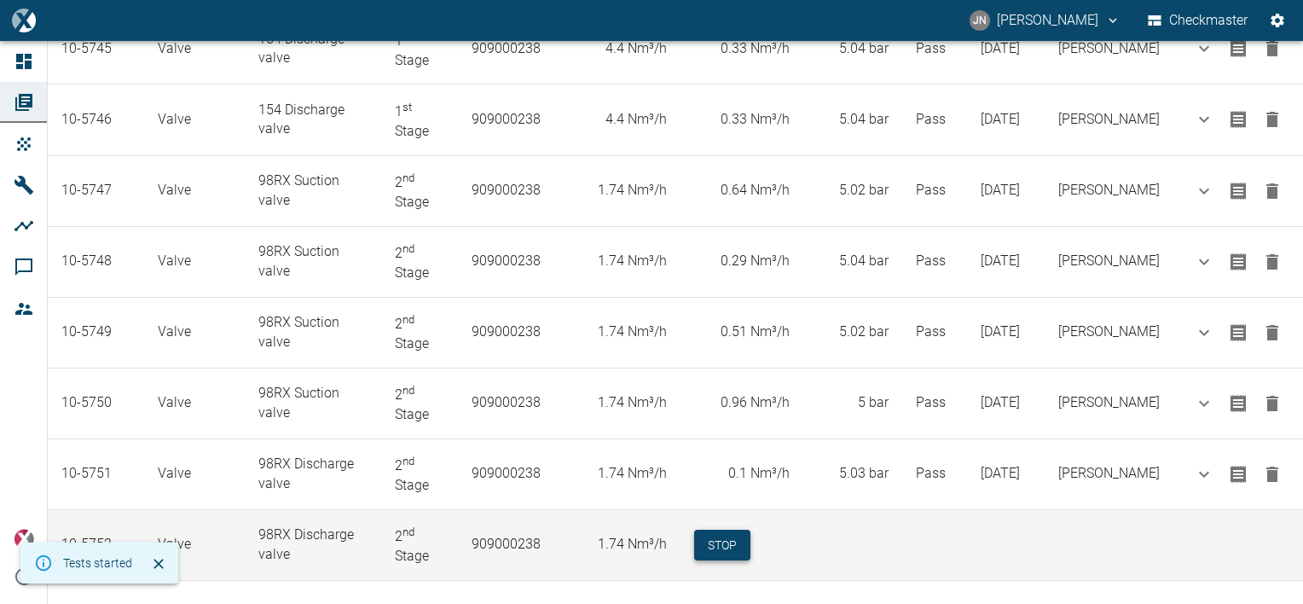
click at [735, 530] on button "Stop" at bounding box center [722, 546] width 56 height 32
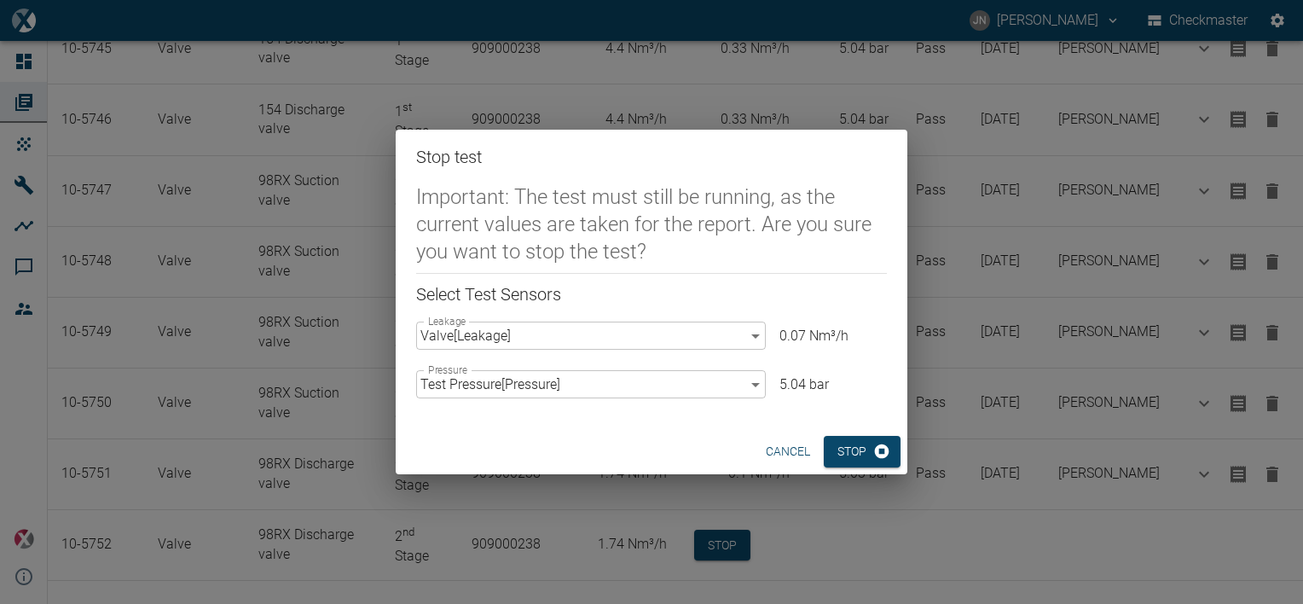
drag, startPoint x: 682, startPoint y: 136, endPoint x: 726, endPoint y: 101, distance: 56.5
click at [726, 101] on div "Stop test Important: The test must still be running, as the current values are …" at bounding box center [651, 302] width 1303 height 604
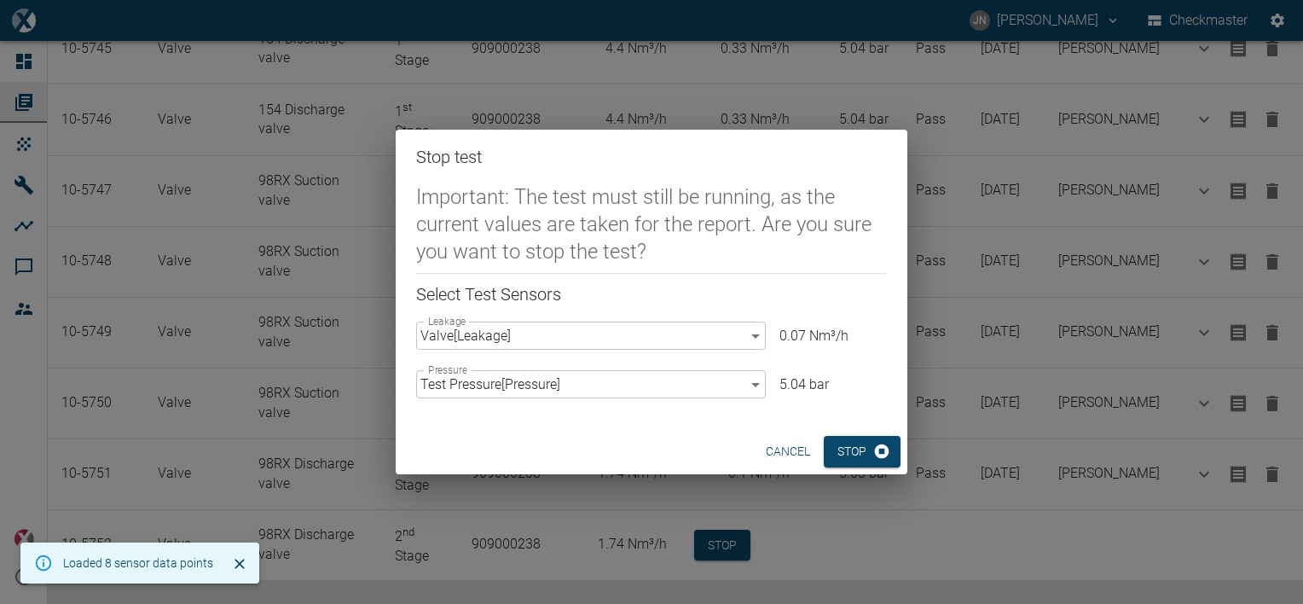
click at [798, 443] on button "cancel" at bounding box center [788, 452] width 58 height 32
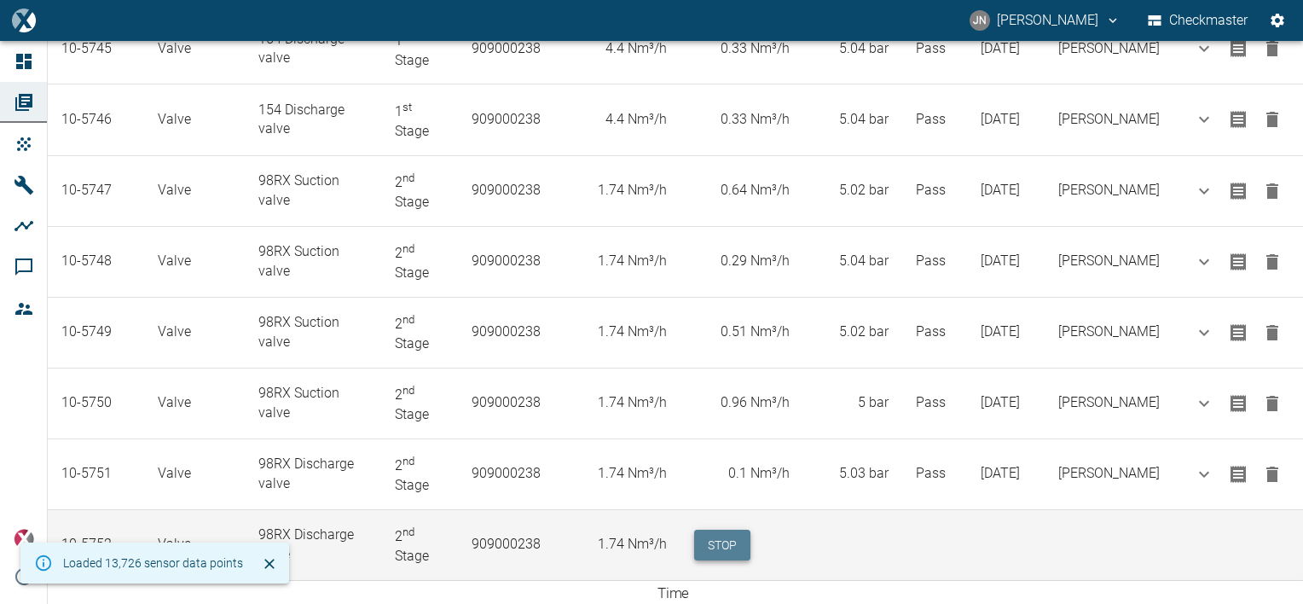
click at [740, 530] on button "Stop" at bounding box center [722, 546] width 56 height 32
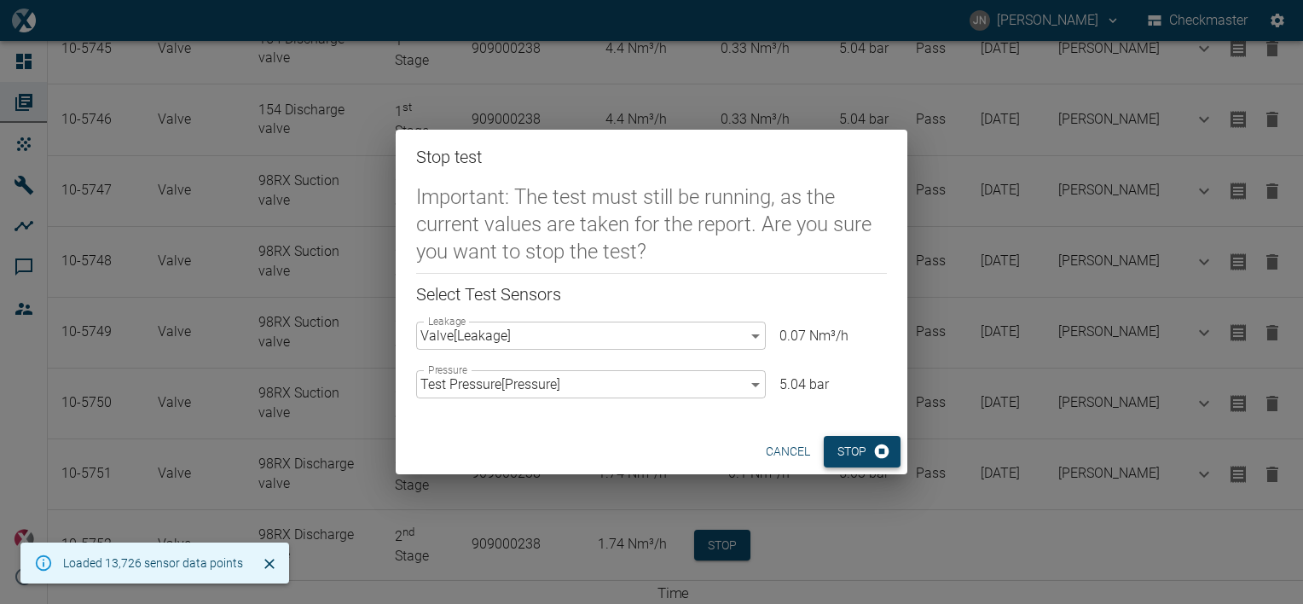
click at [849, 457] on button "Stop" at bounding box center [862, 452] width 77 height 32
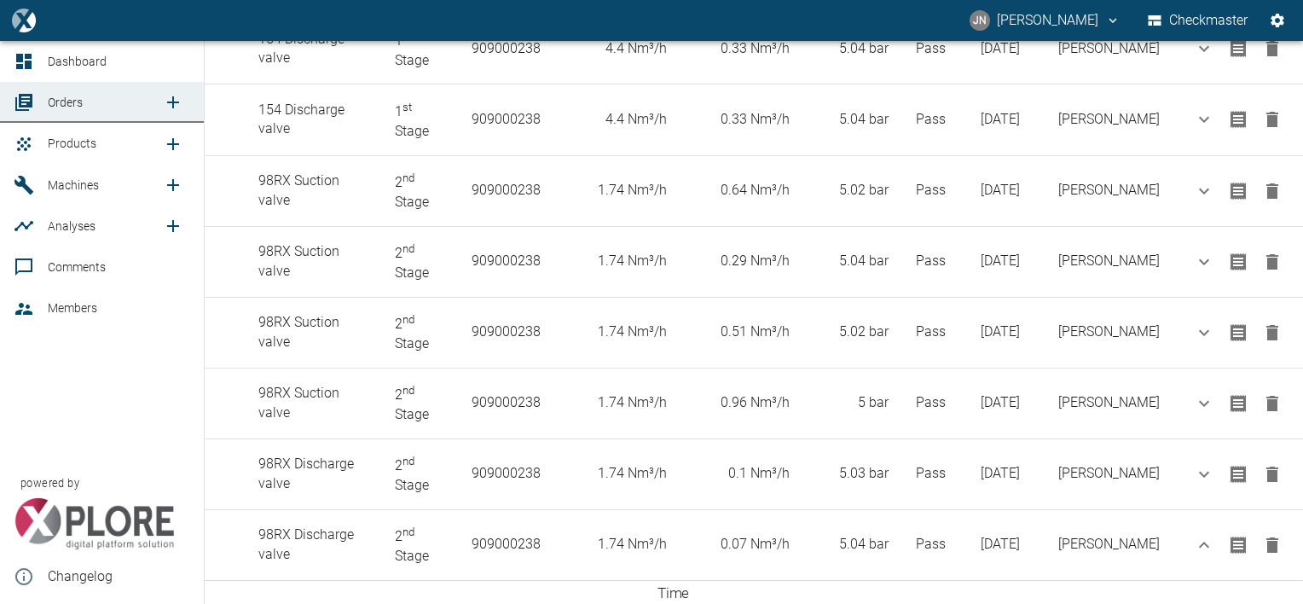
click at [60, 140] on span "Products" at bounding box center [72, 143] width 49 height 14
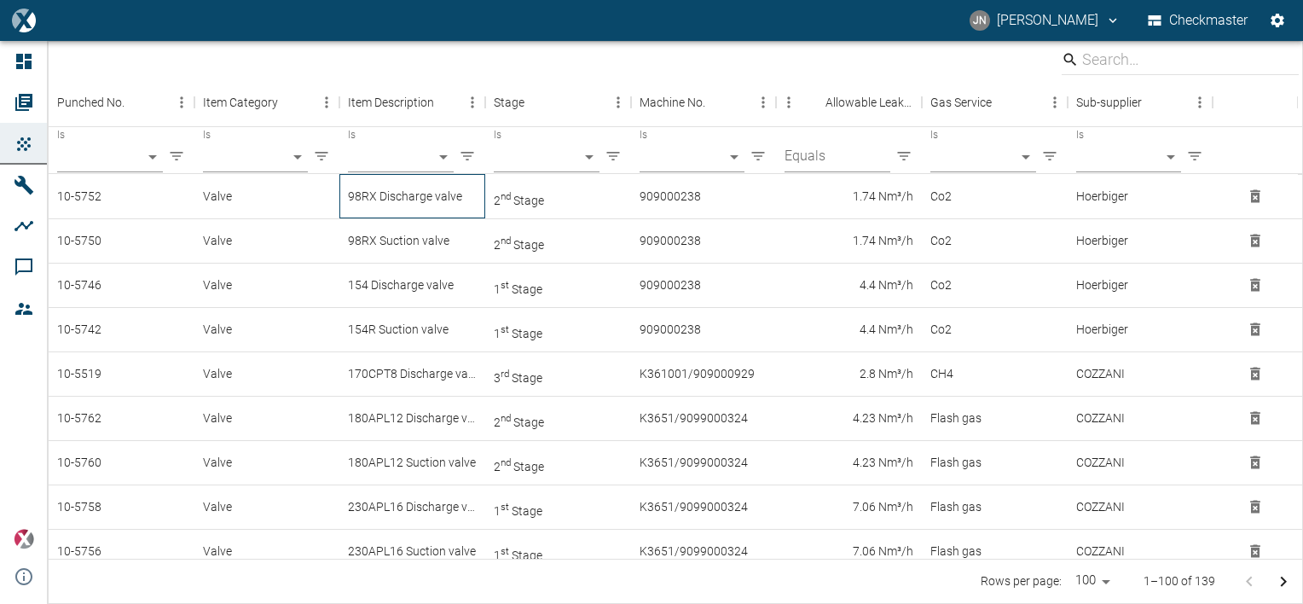
click at [385, 200] on div "98RX Discharge valve" at bounding box center [412, 196] width 146 height 44
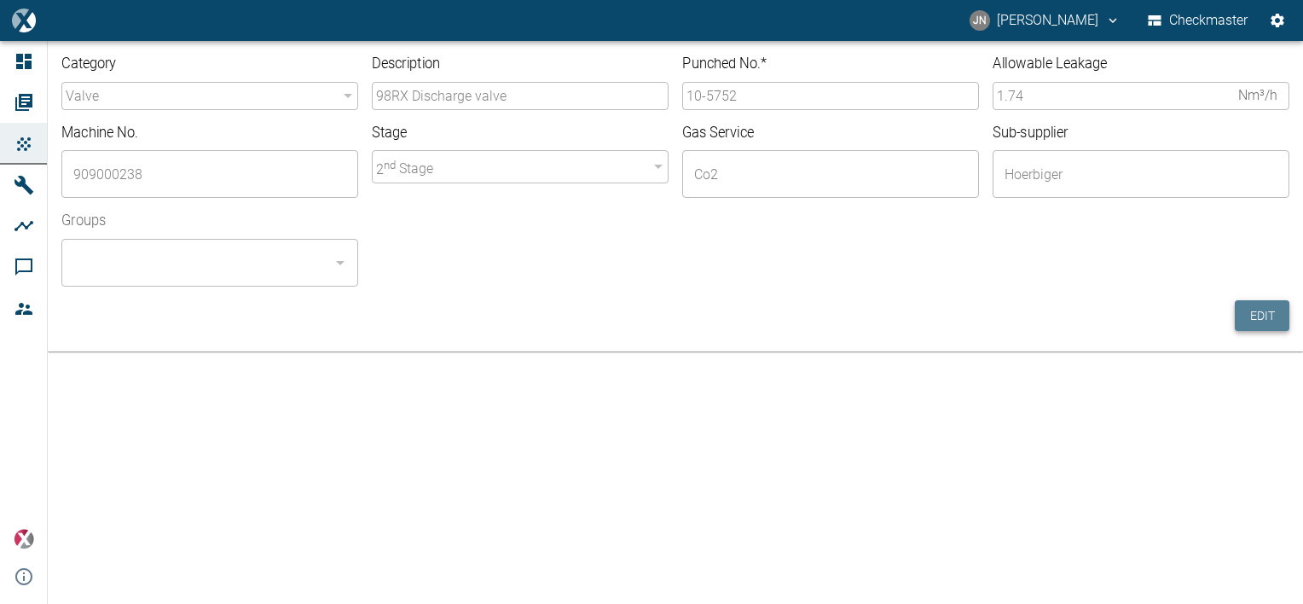
click at [1265, 315] on button "Edit" at bounding box center [1262, 316] width 55 height 32
click at [746, 95] on input "10-5752" at bounding box center [830, 96] width 297 height 28
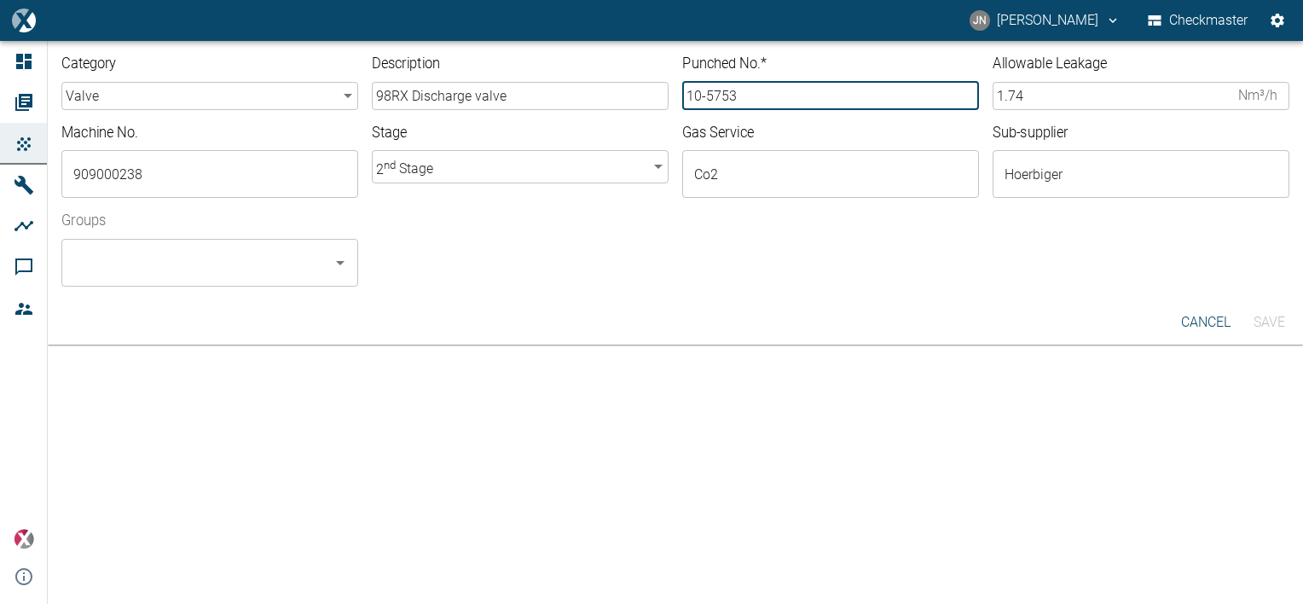
type input "10-5753"
click at [211, 263] on input "Groups" at bounding box center [197, 262] width 256 height 32
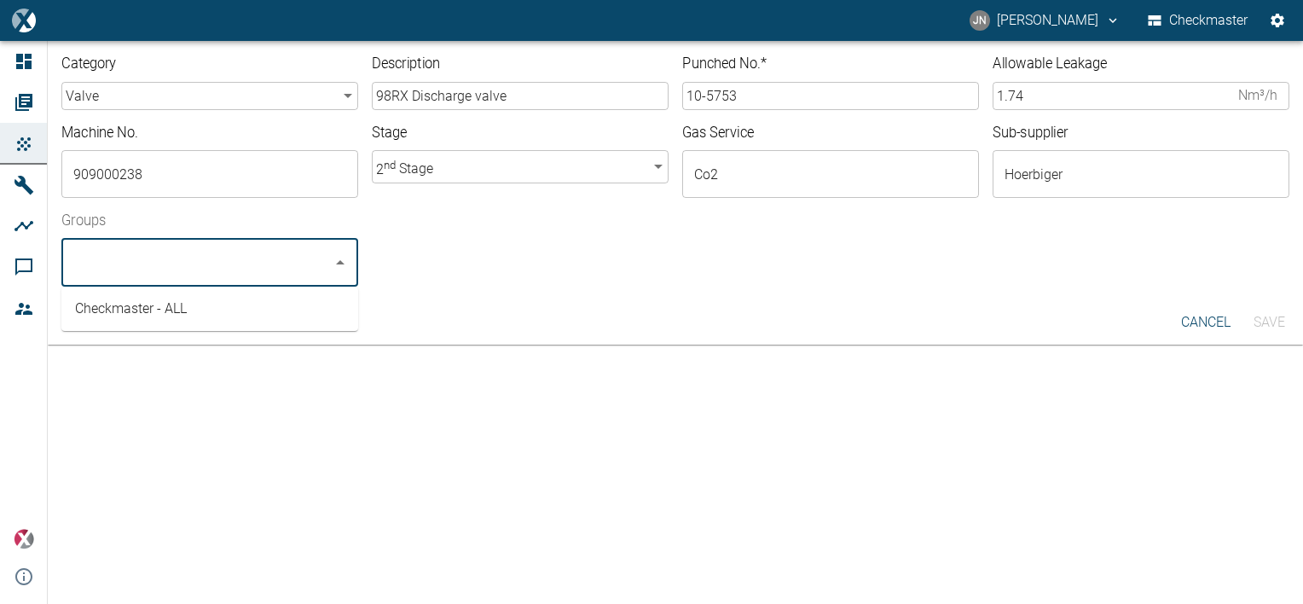
click at [179, 311] on li "Checkmaster - ALL" at bounding box center [209, 308] width 297 height 31
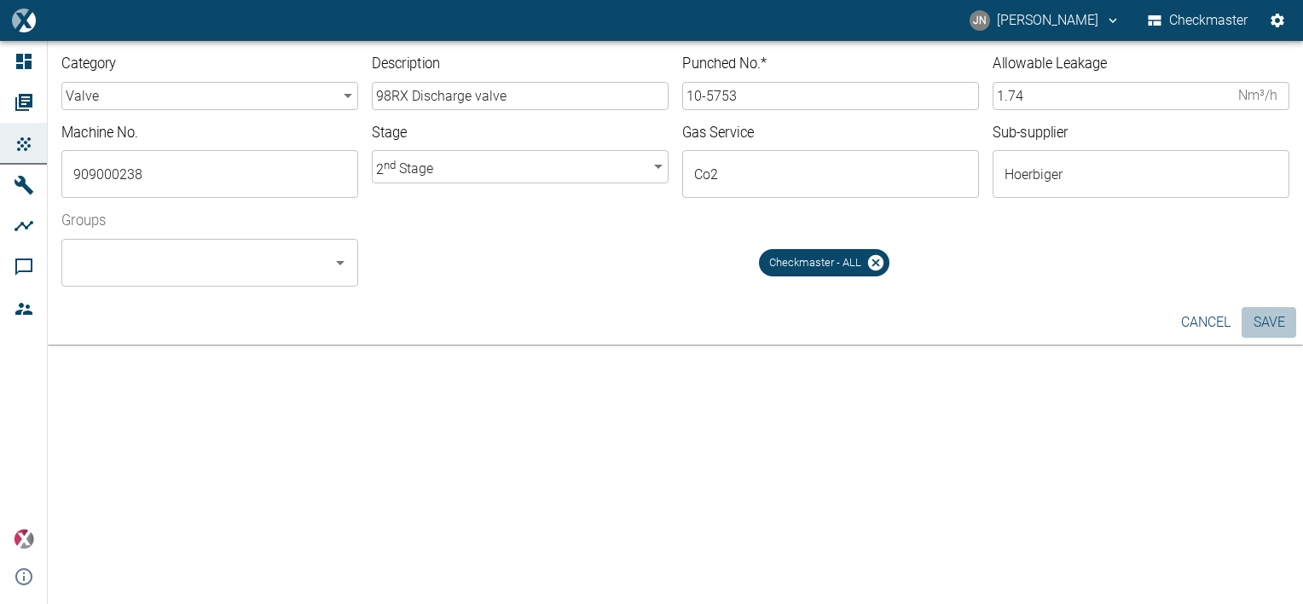
click at [1265, 322] on button "Save" at bounding box center [1268, 322] width 55 height 31
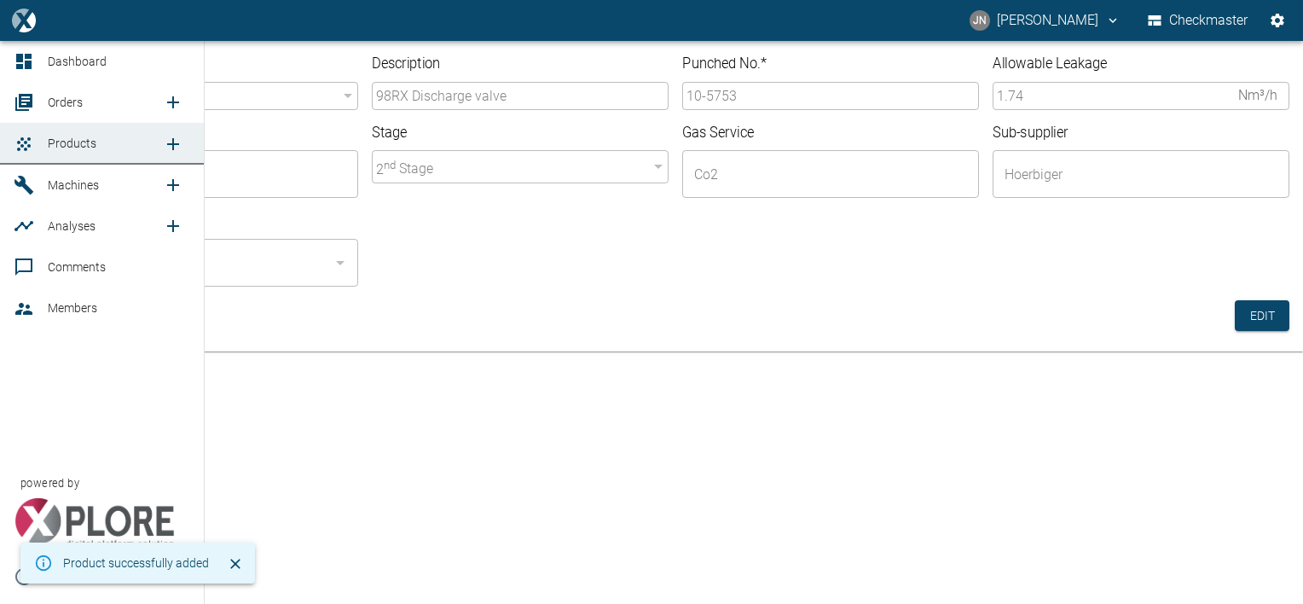
click at [68, 112] on span "Orders" at bounding box center [105, 102] width 115 height 20
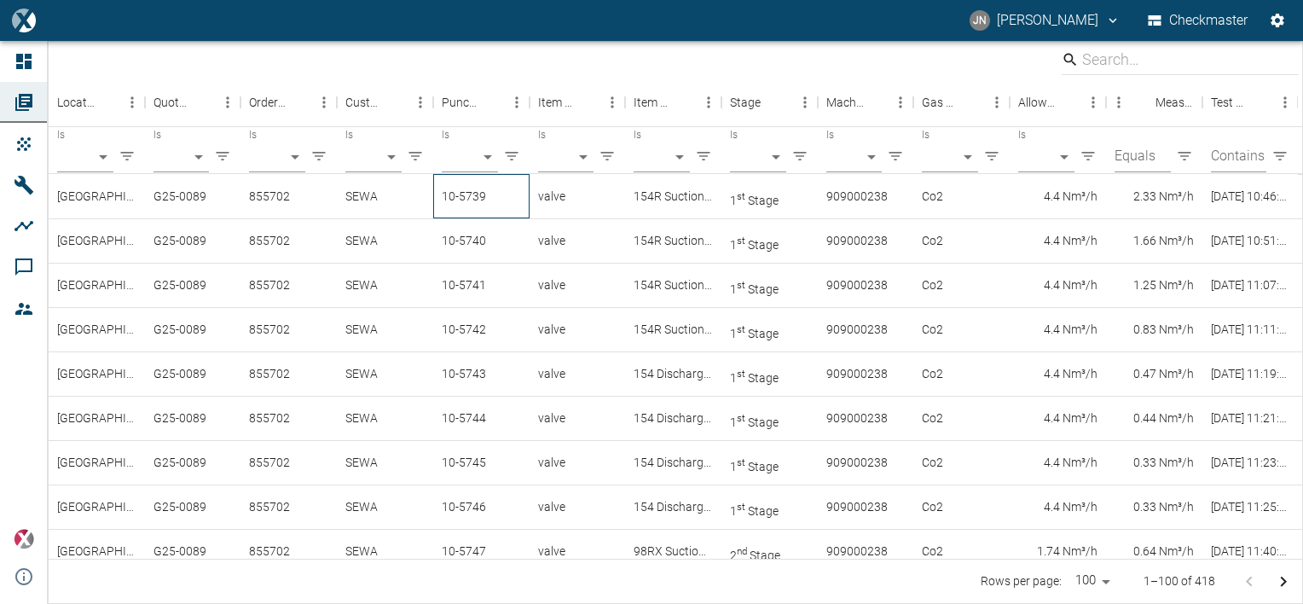
click at [478, 197] on div "10-5739" at bounding box center [481, 196] width 96 height 44
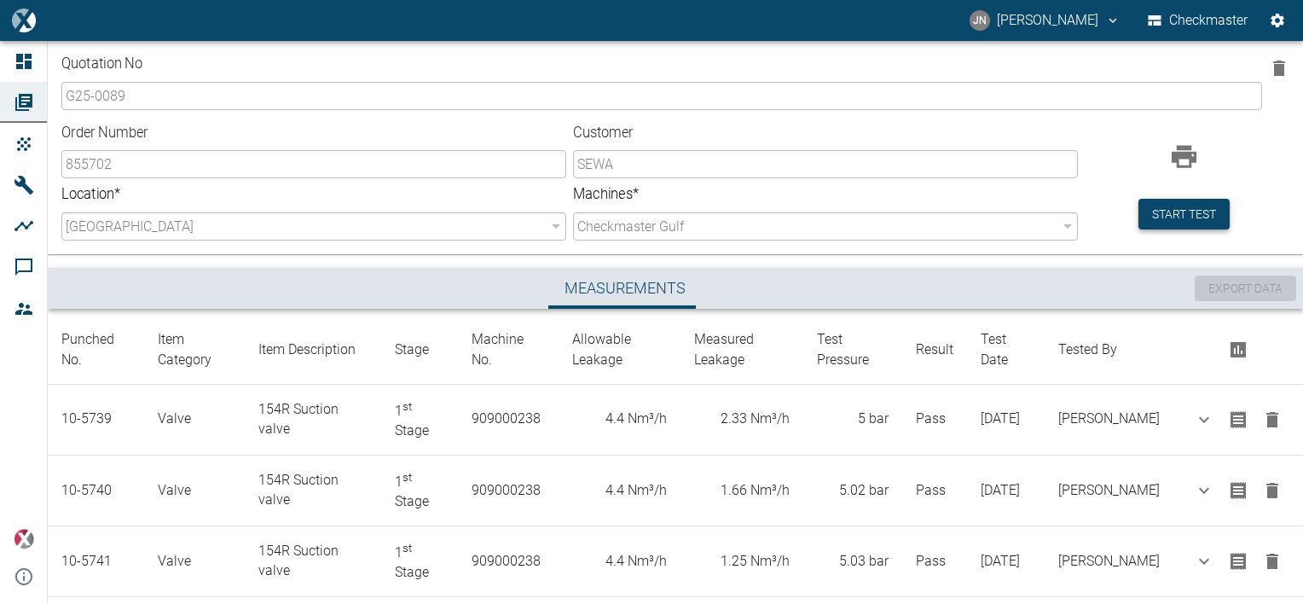
click at [1173, 208] on button "Start test" at bounding box center [1183, 215] width 91 height 32
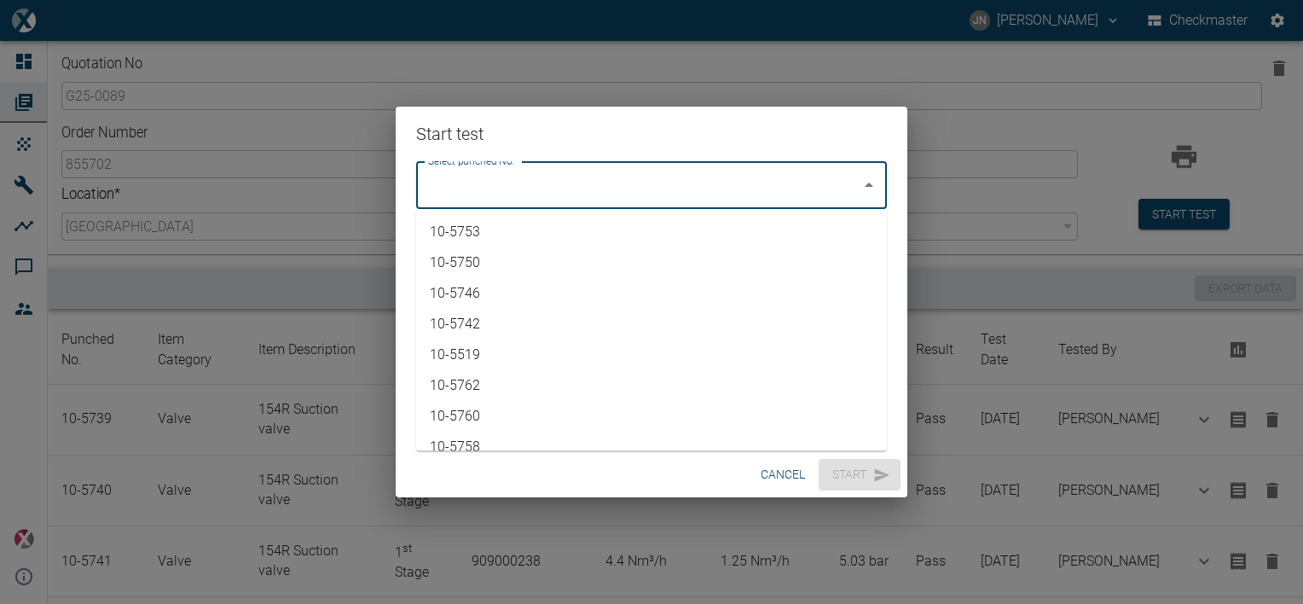
click at [737, 169] on input "Select punched No." at bounding box center [639, 185] width 430 height 32
click at [484, 231] on li "10-5753" at bounding box center [651, 232] width 471 height 31
type input "10-5753"
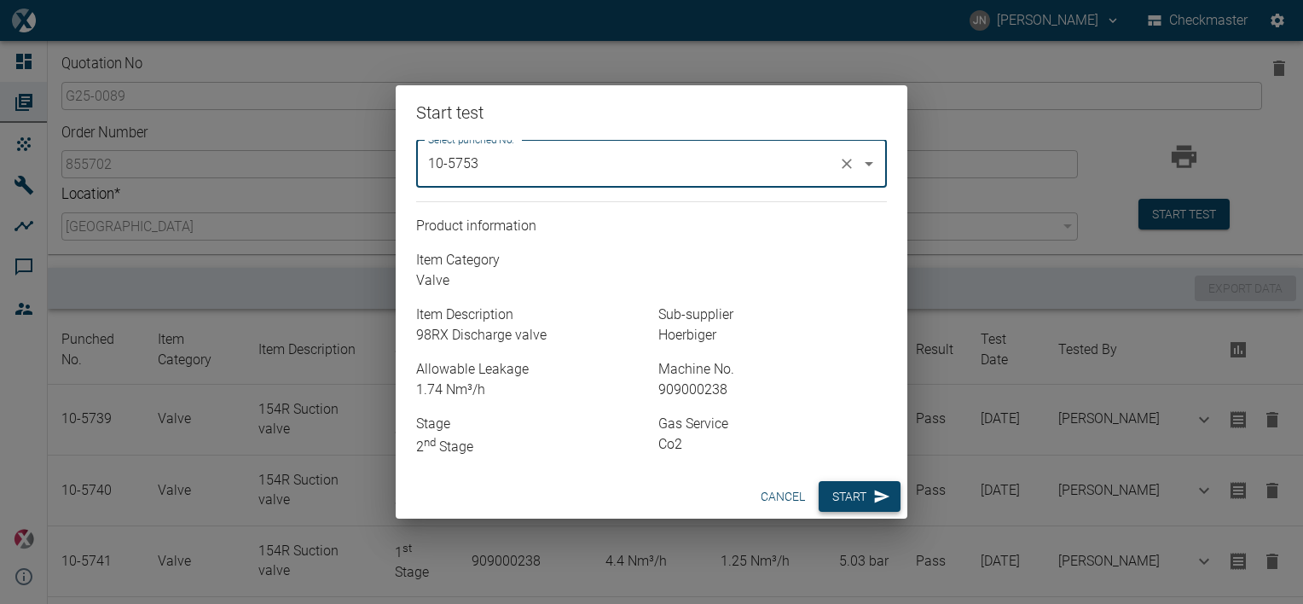
click at [848, 495] on button "Start" at bounding box center [860, 497] width 82 height 32
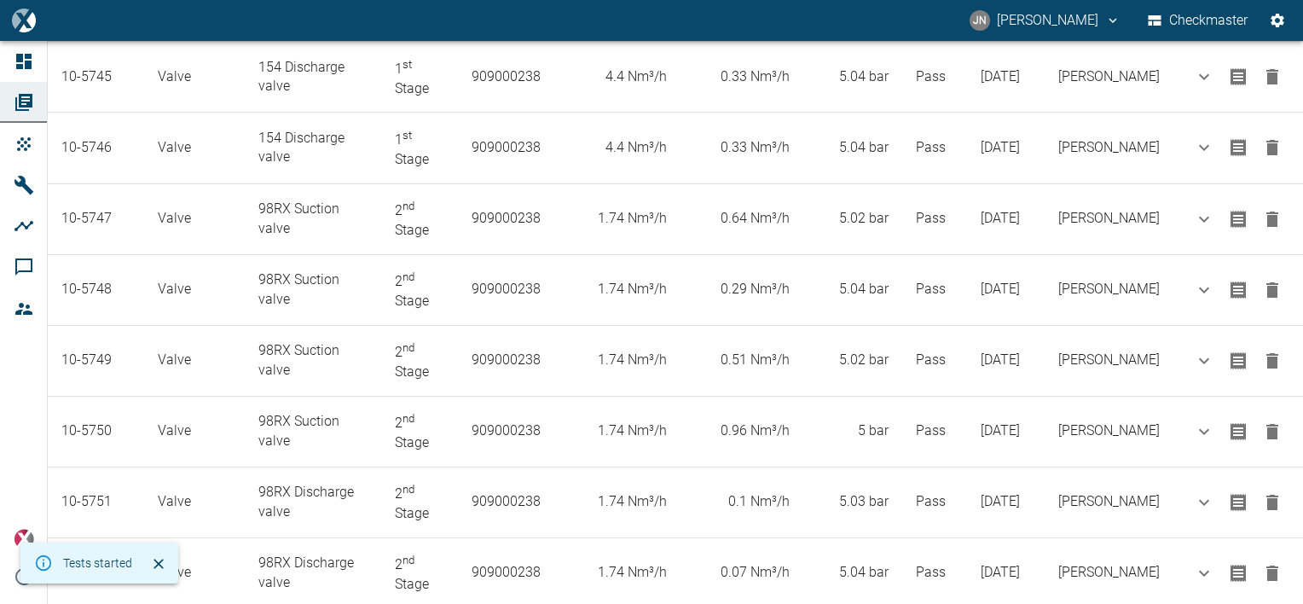
scroll to position [865, 0]
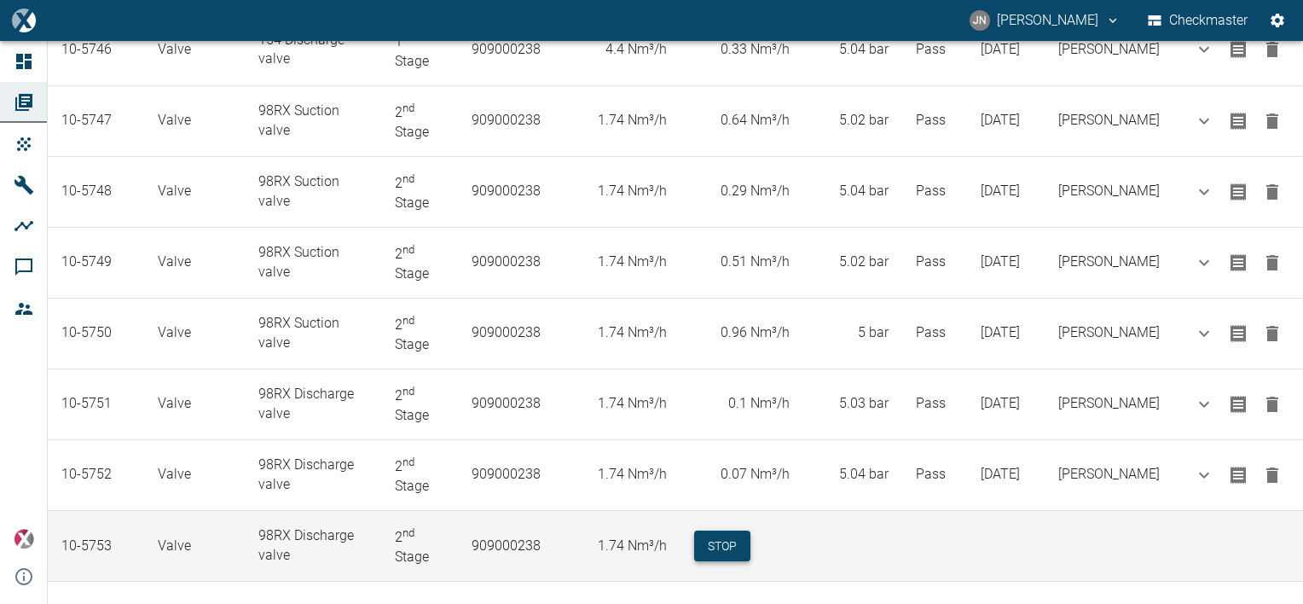
click at [738, 530] on button "Stop" at bounding box center [722, 546] width 56 height 32
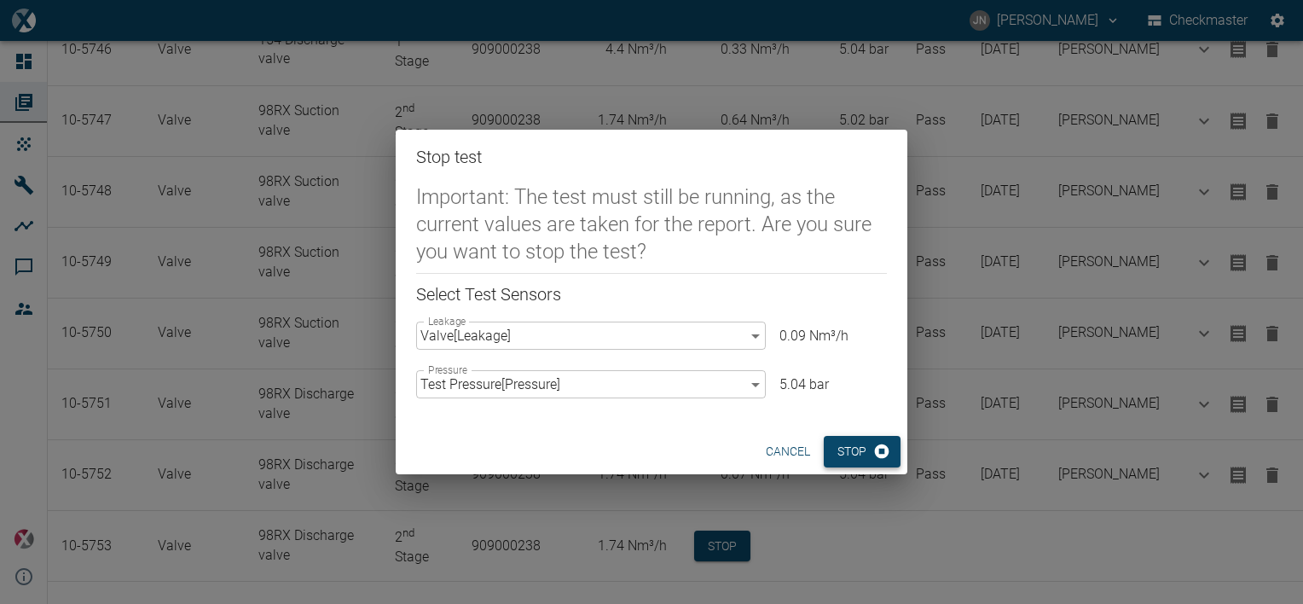
click at [859, 450] on button "Stop" at bounding box center [862, 452] width 77 height 32
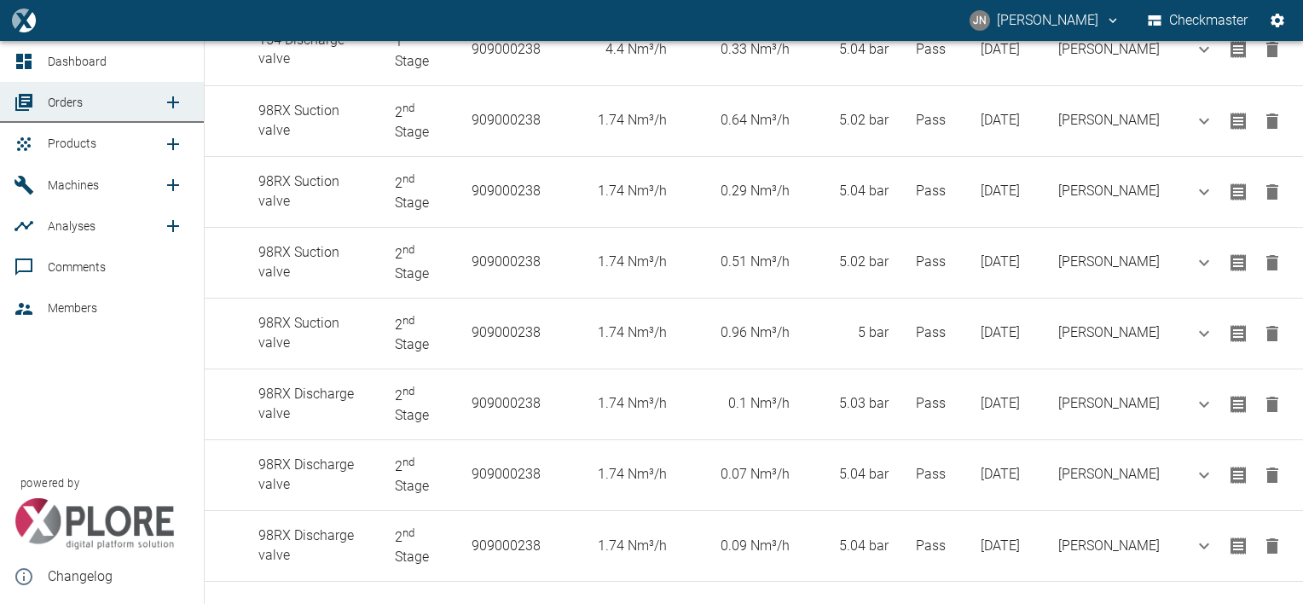
drag, startPoint x: 79, startPoint y: 149, endPoint x: 119, endPoint y: 162, distance: 42.1
click at [79, 149] on span "Products" at bounding box center [72, 143] width 49 height 14
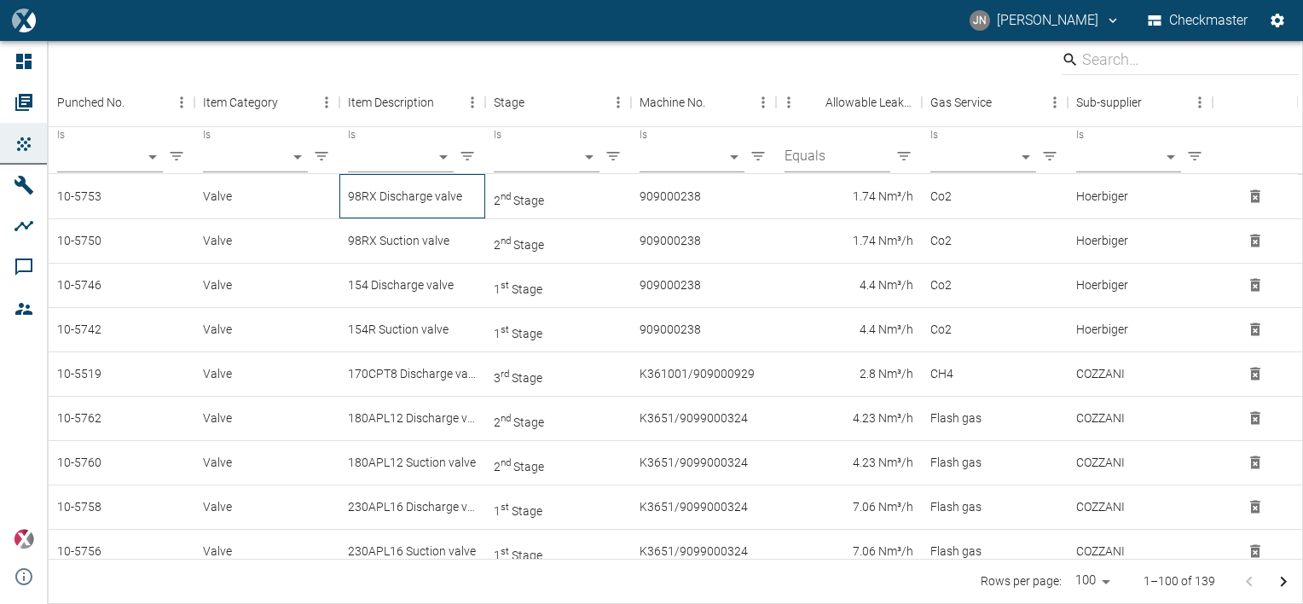
click at [389, 204] on div "98RX Discharge valve" at bounding box center [412, 196] width 146 height 44
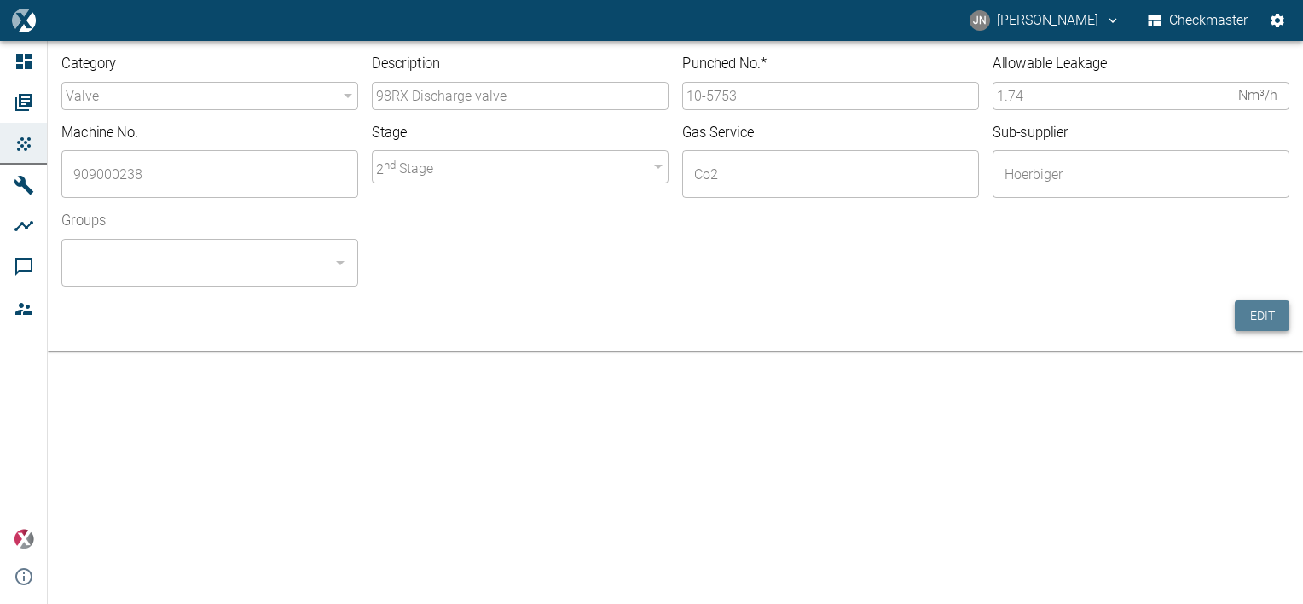
click at [1262, 312] on button "Edit" at bounding box center [1262, 316] width 55 height 32
click at [753, 94] on input "10-5753" at bounding box center [830, 96] width 297 height 28
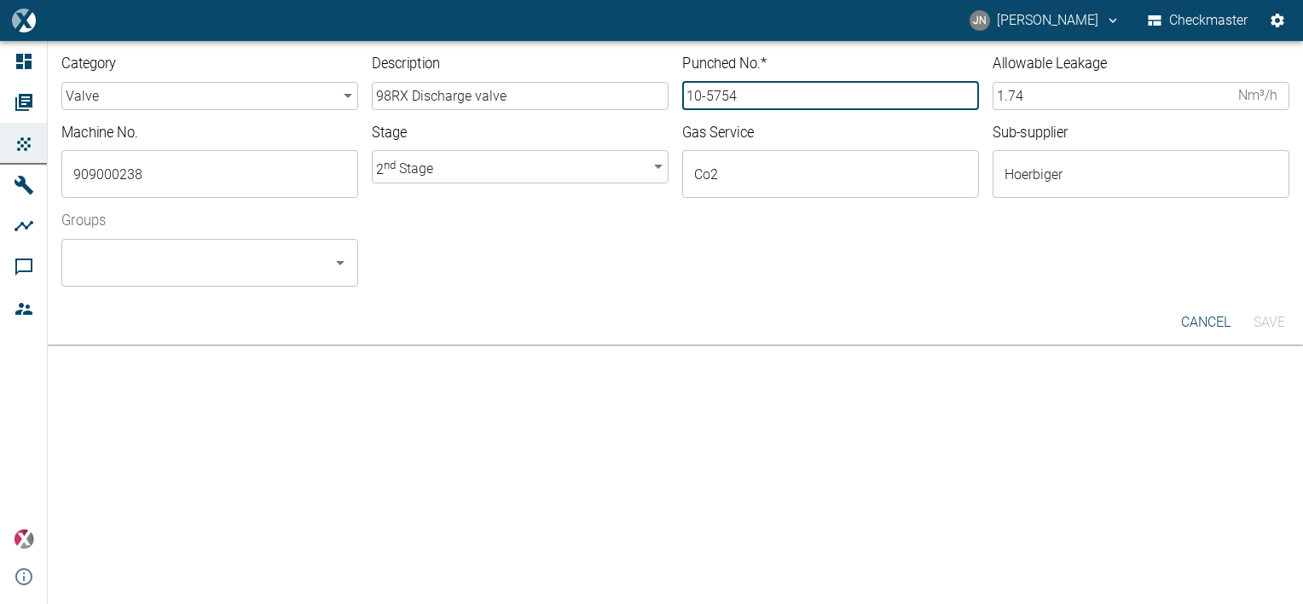
type input "10-5754"
click at [211, 269] on input "Groups" at bounding box center [197, 262] width 256 height 32
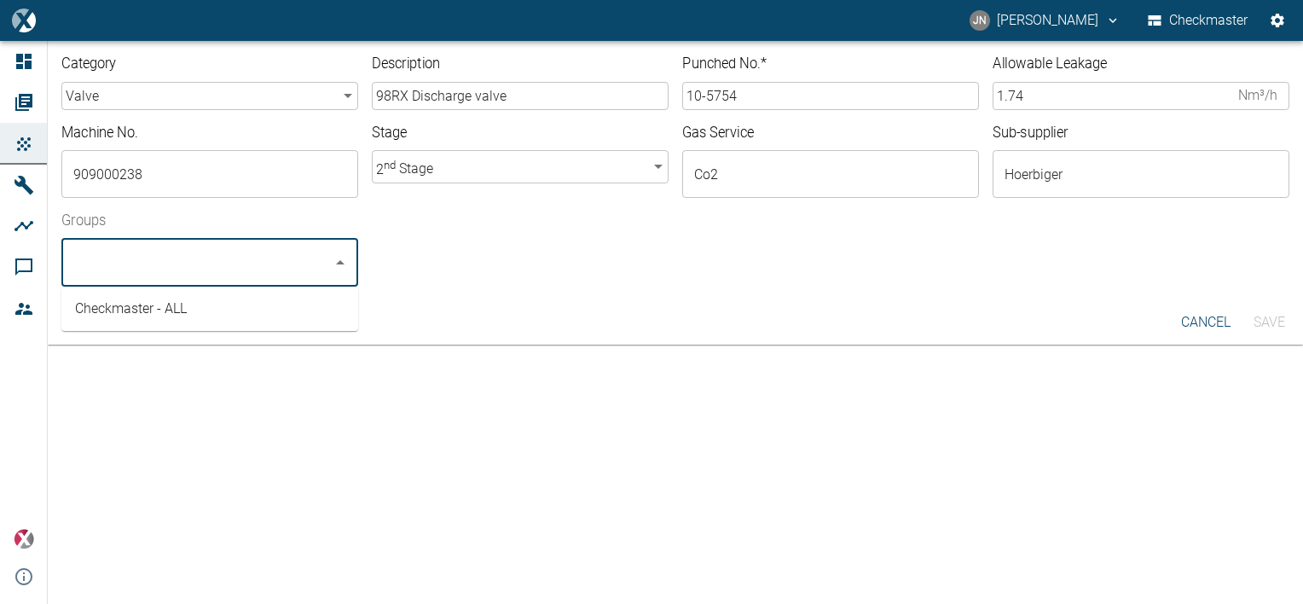
click at [182, 314] on li "Checkmaster - ALL" at bounding box center [209, 308] width 297 height 31
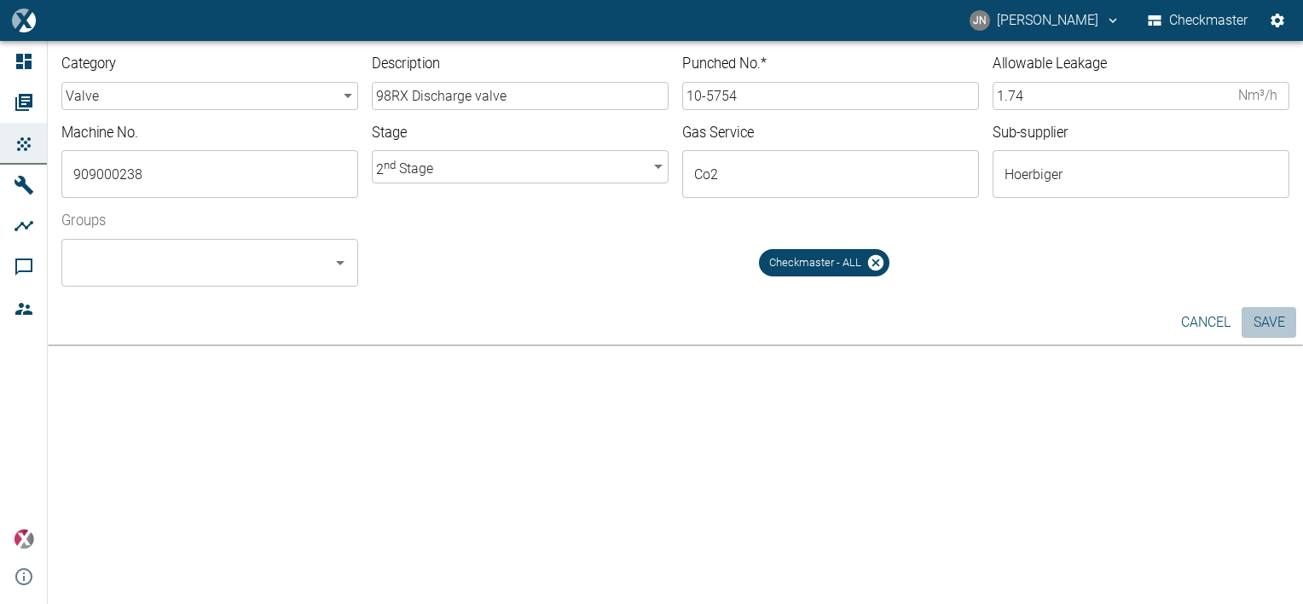
click at [1271, 321] on button "Save" at bounding box center [1268, 322] width 55 height 31
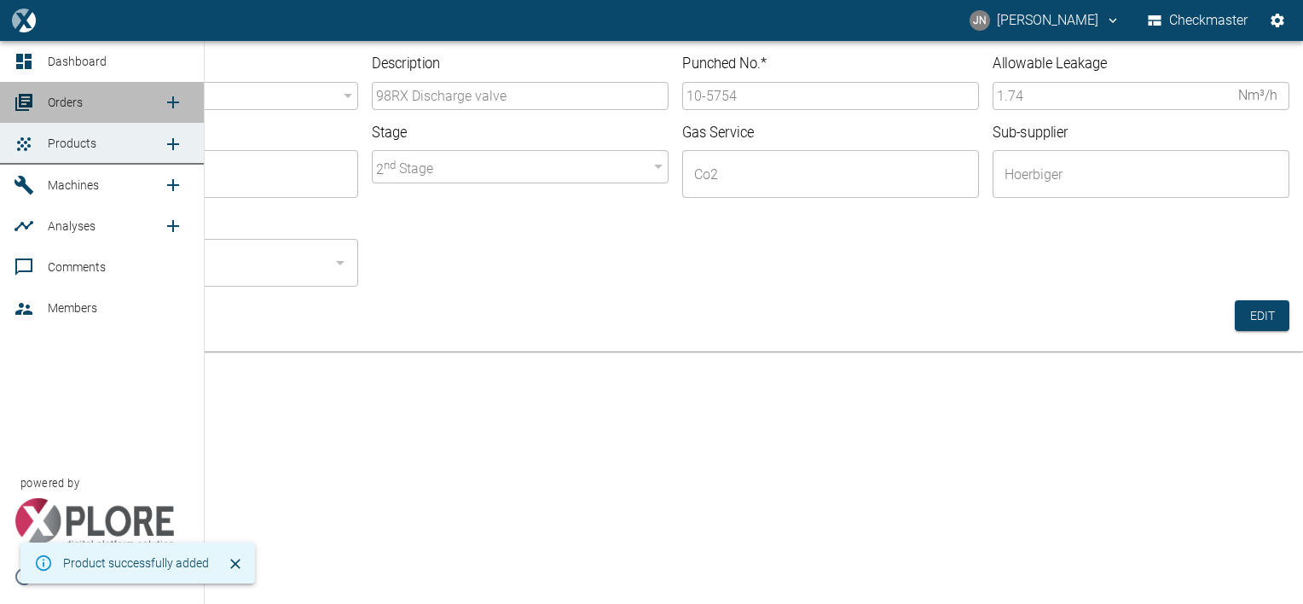
click at [58, 103] on span "Orders" at bounding box center [65, 102] width 35 height 14
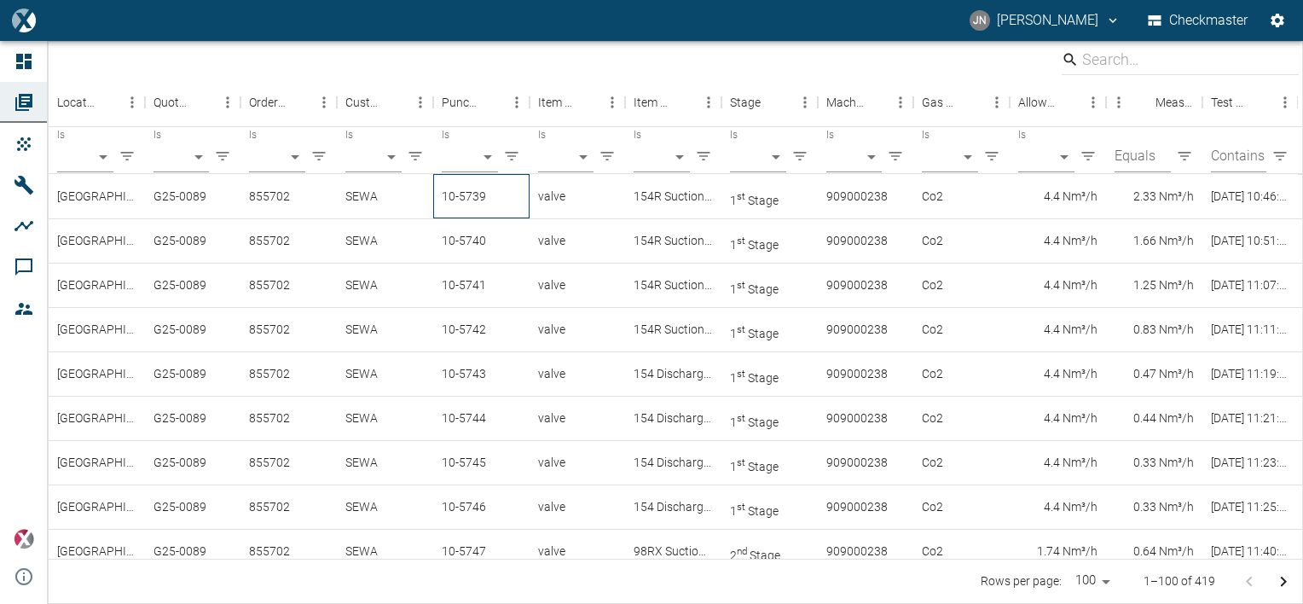
click at [451, 188] on div "10-5739" at bounding box center [481, 196] width 96 height 44
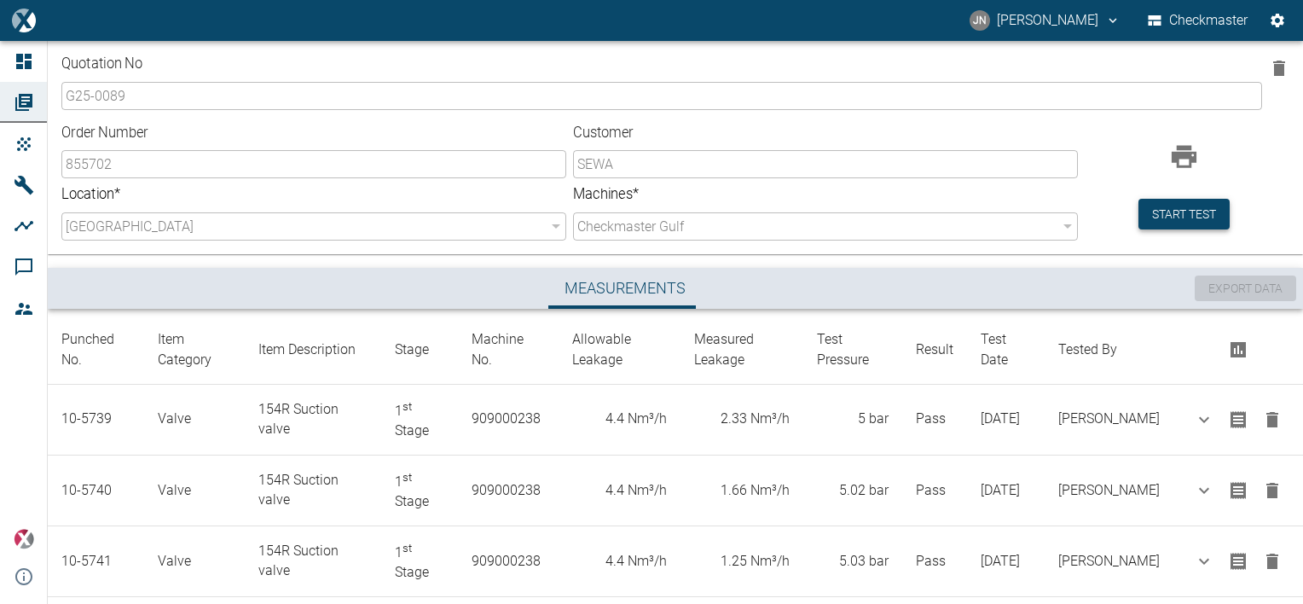
click at [1170, 223] on button "Start test" at bounding box center [1183, 215] width 91 height 32
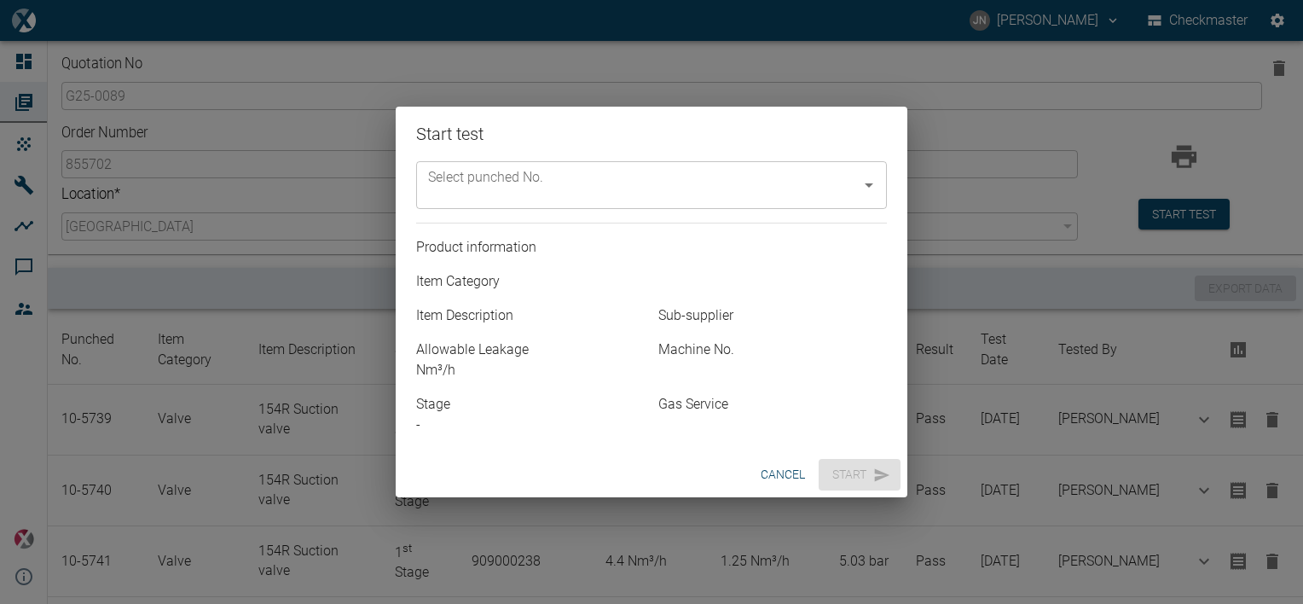
click at [791, 181] on input "Select punched No." at bounding box center [639, 185] width 430 height 32
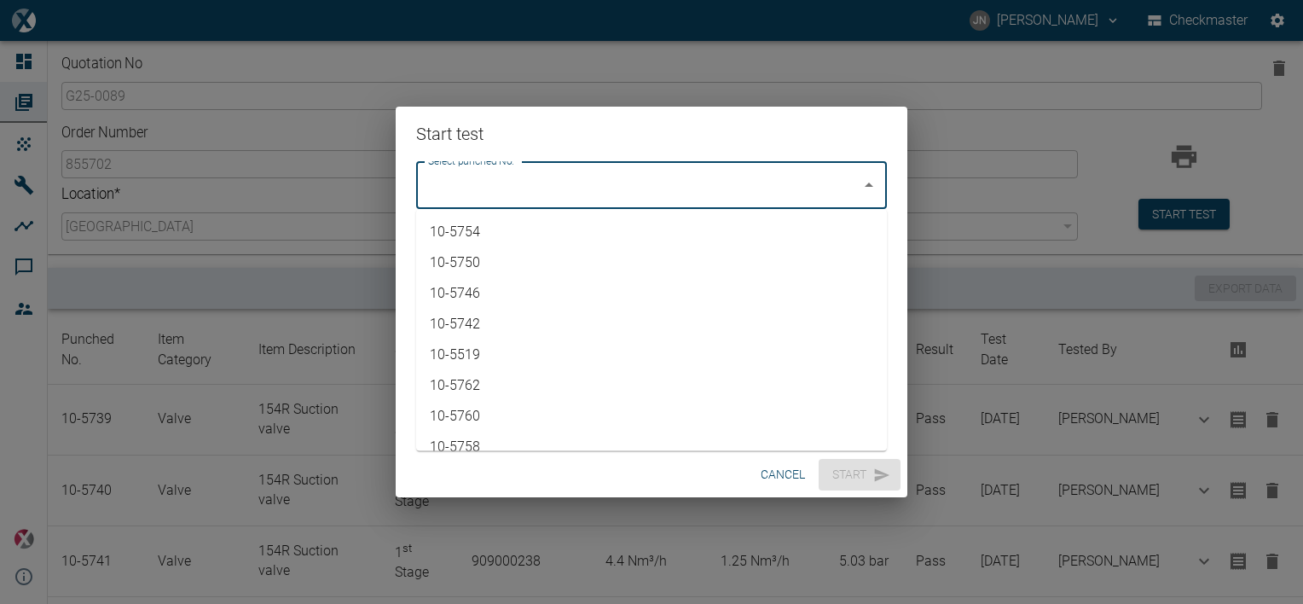
click at [498, 224] on li "10-5754" at bounding box center [651, 232] width 471 height 31
type input "10-5754"
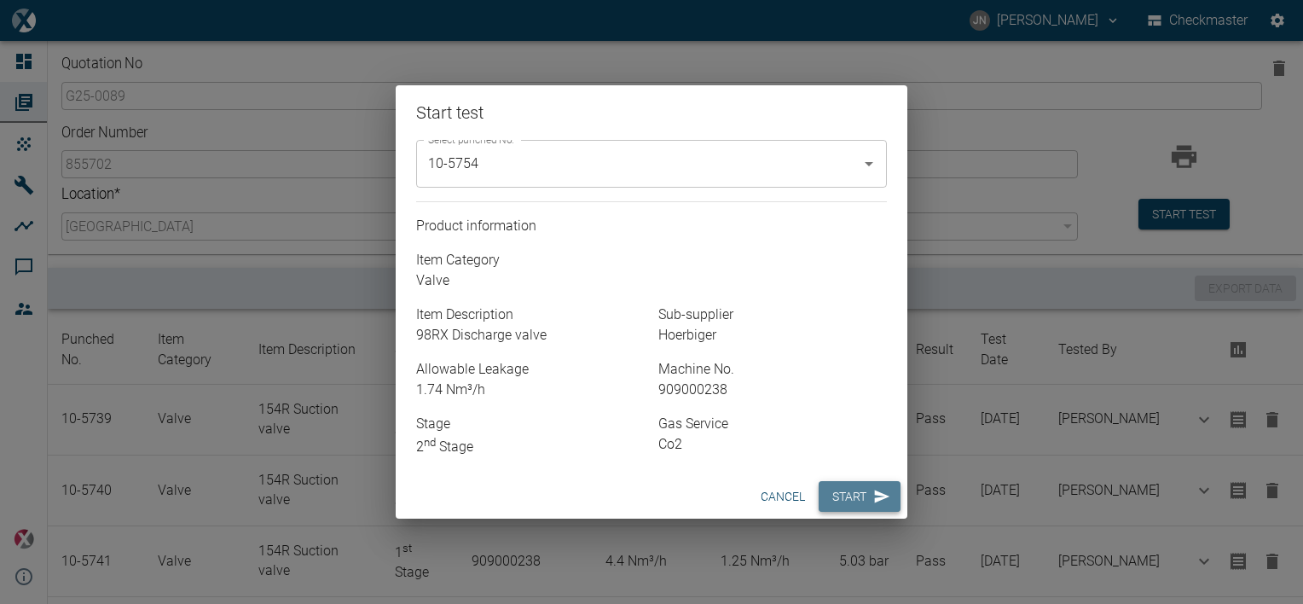
click at [858, 501] on button "Start" at bounding box center [860, 497] width 82 height 32
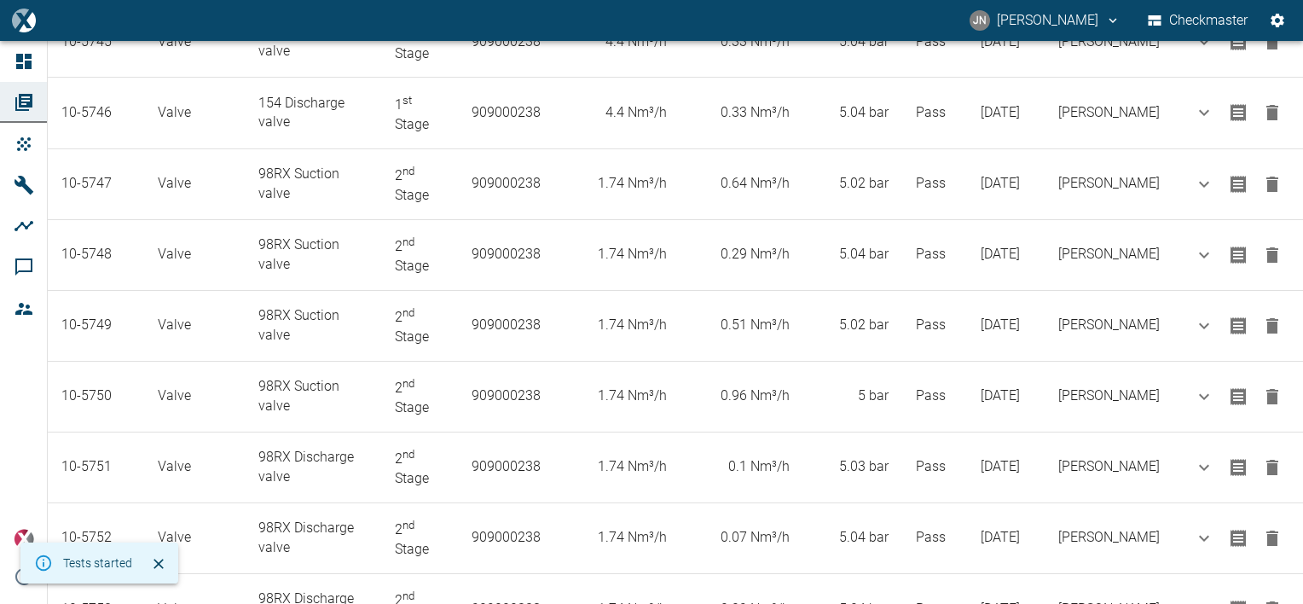
scroll to position [935, 0]
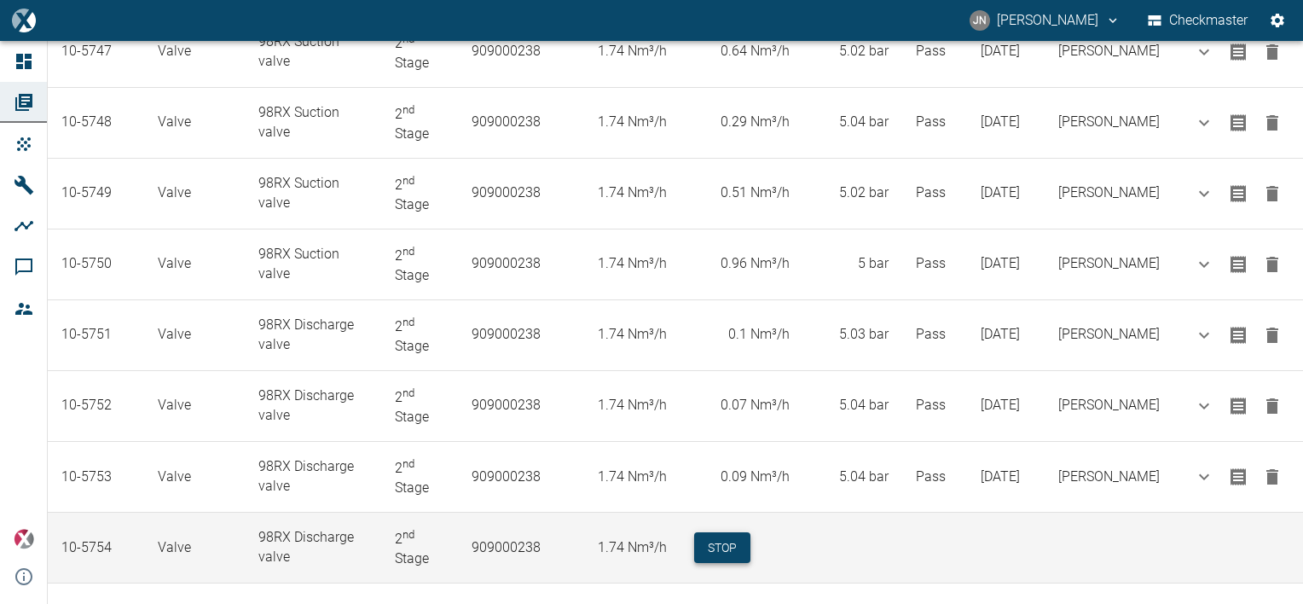
click at [731, 533] on button "Stop" at bounding box center [722, 548] width 56 height 32
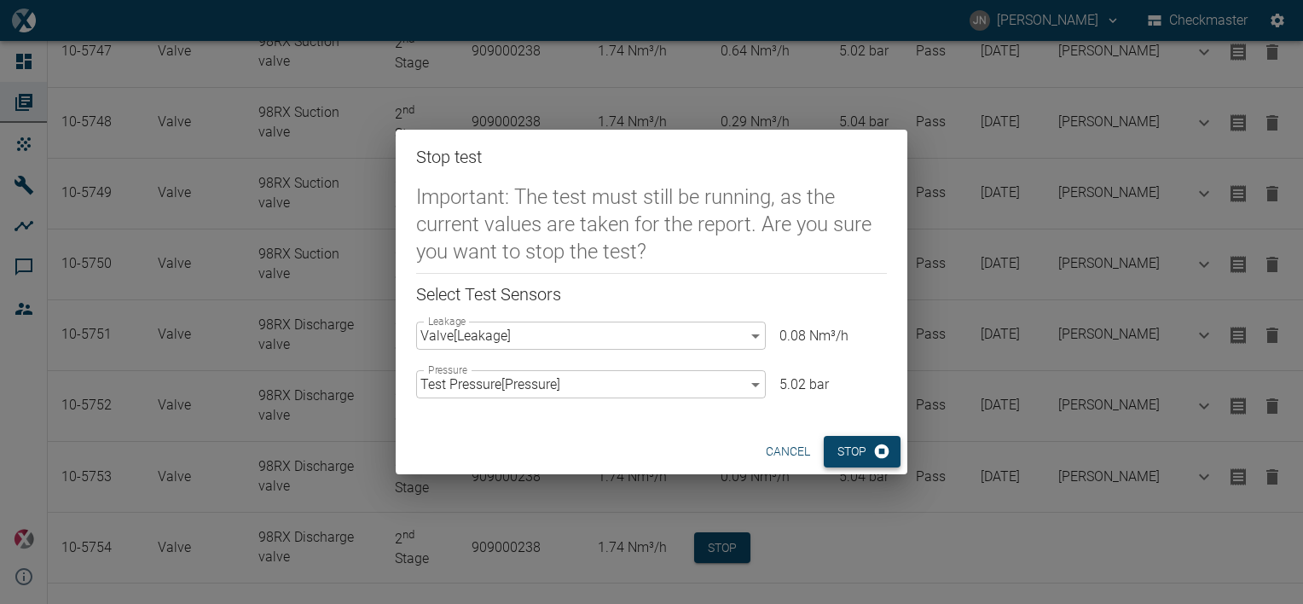
click at [839, 449] on button "Stop" at bounding box center [862, 452] width 77 height 32
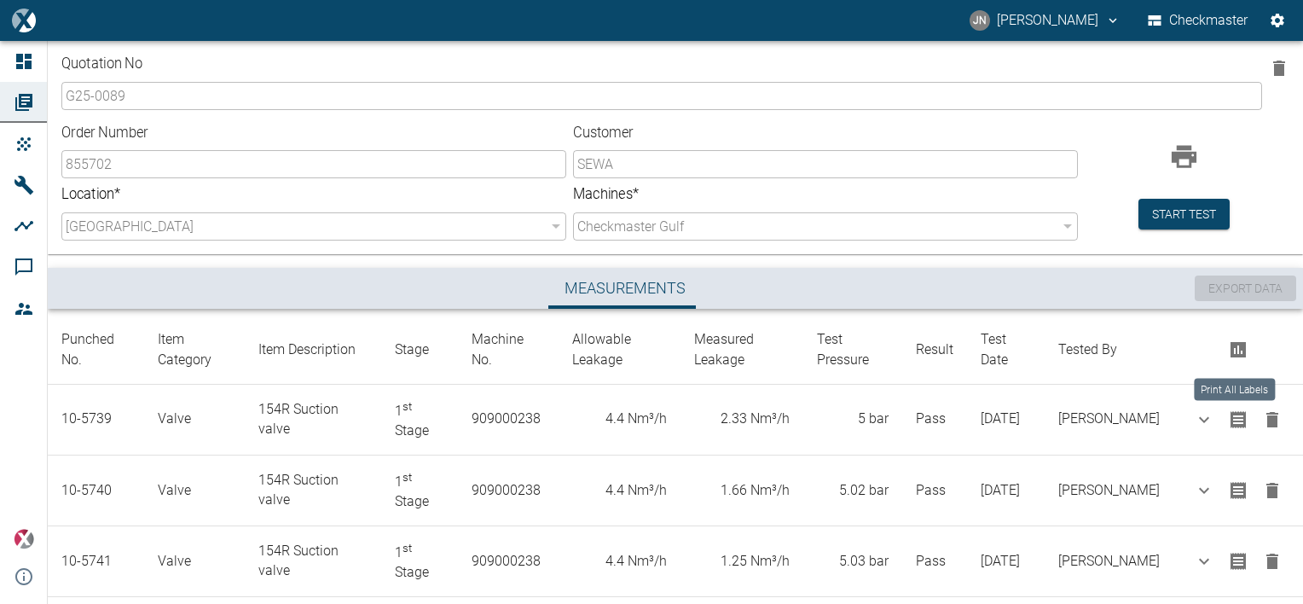
click at [1241, 348] on icon "Print All Labels" at bounding box center [1237, 349] width 15 height 15
